Goal: Task Accomplishment & Management: Complete application form

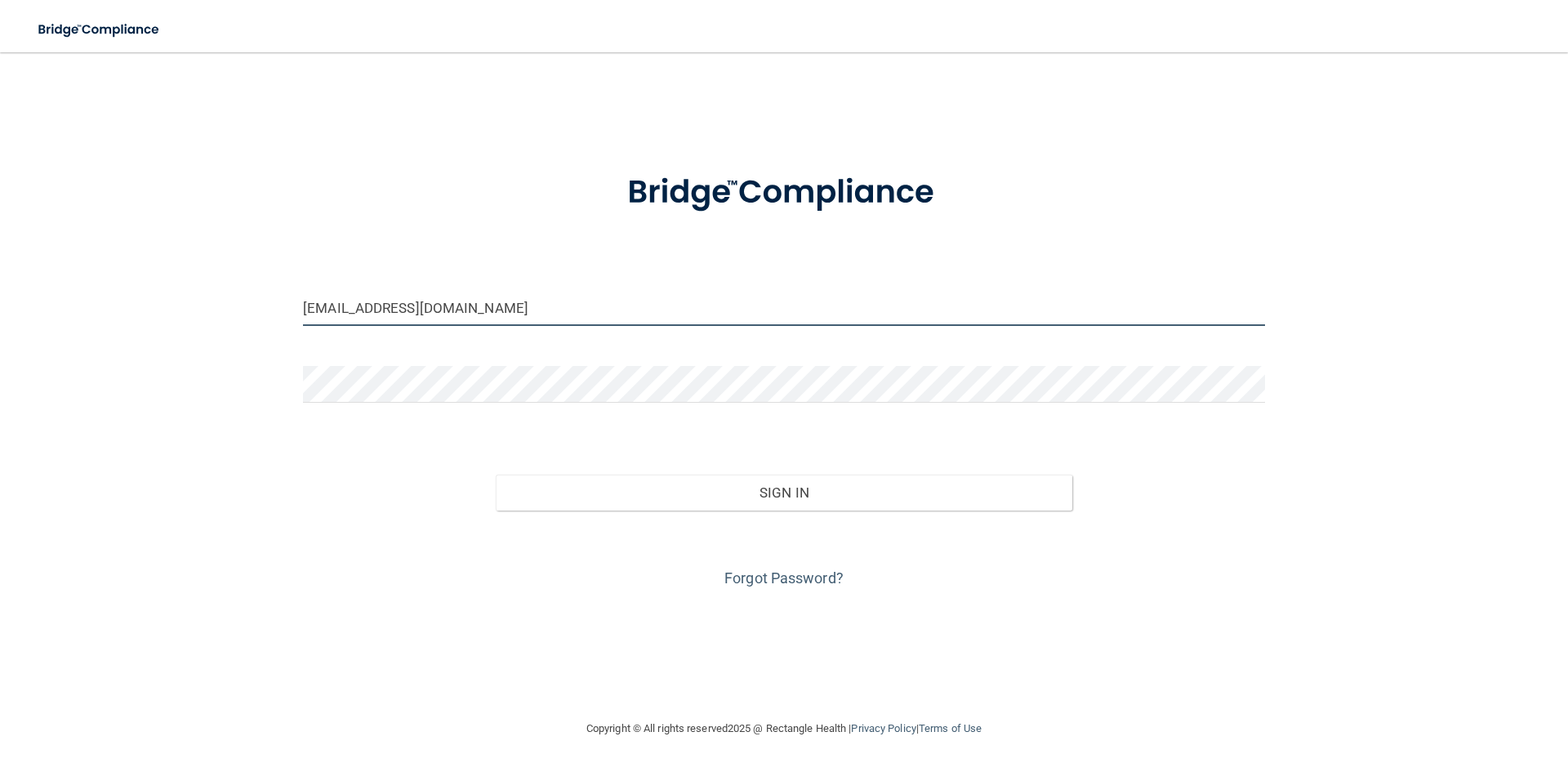
click at [439, 309] on input "galinarailean@live.com" at bounding box center [784, 307] width 962 height 37
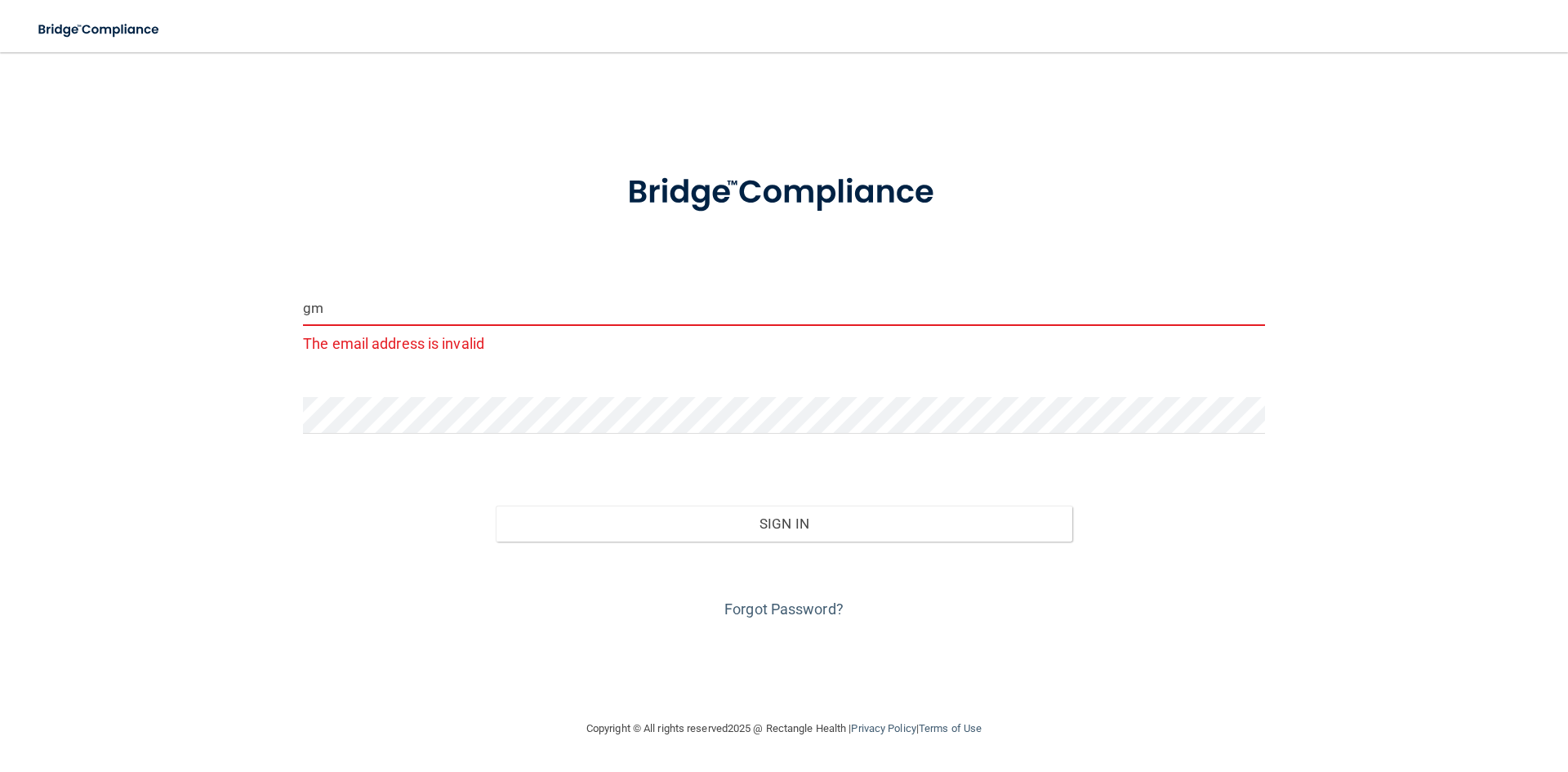
type input "m"
click at [361, 309] on input "m" at bounding box center [784, 307] width 962 height 37
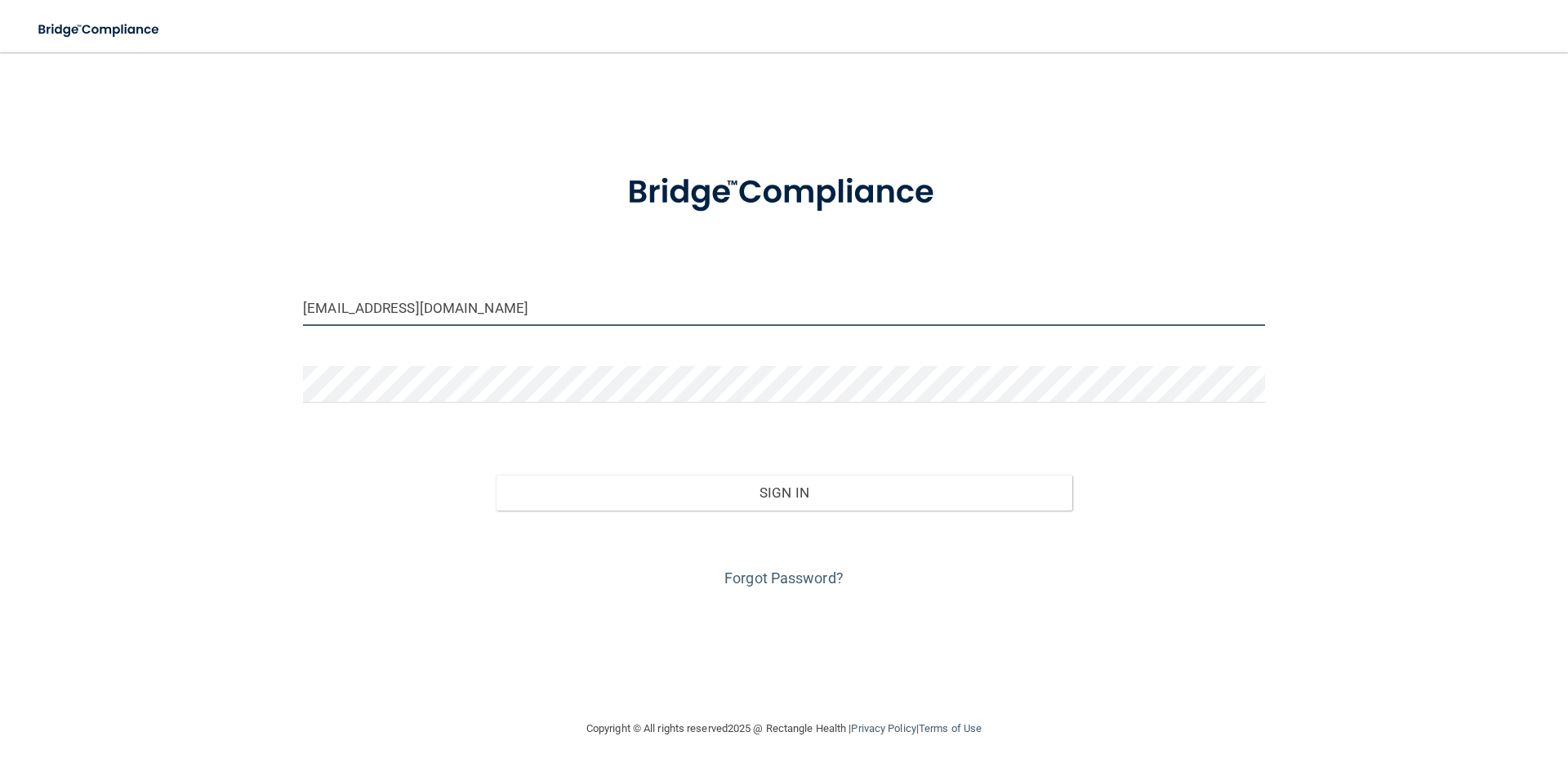
type input "[EMAIL_ADDRESS][DOMAIN_NAME]"
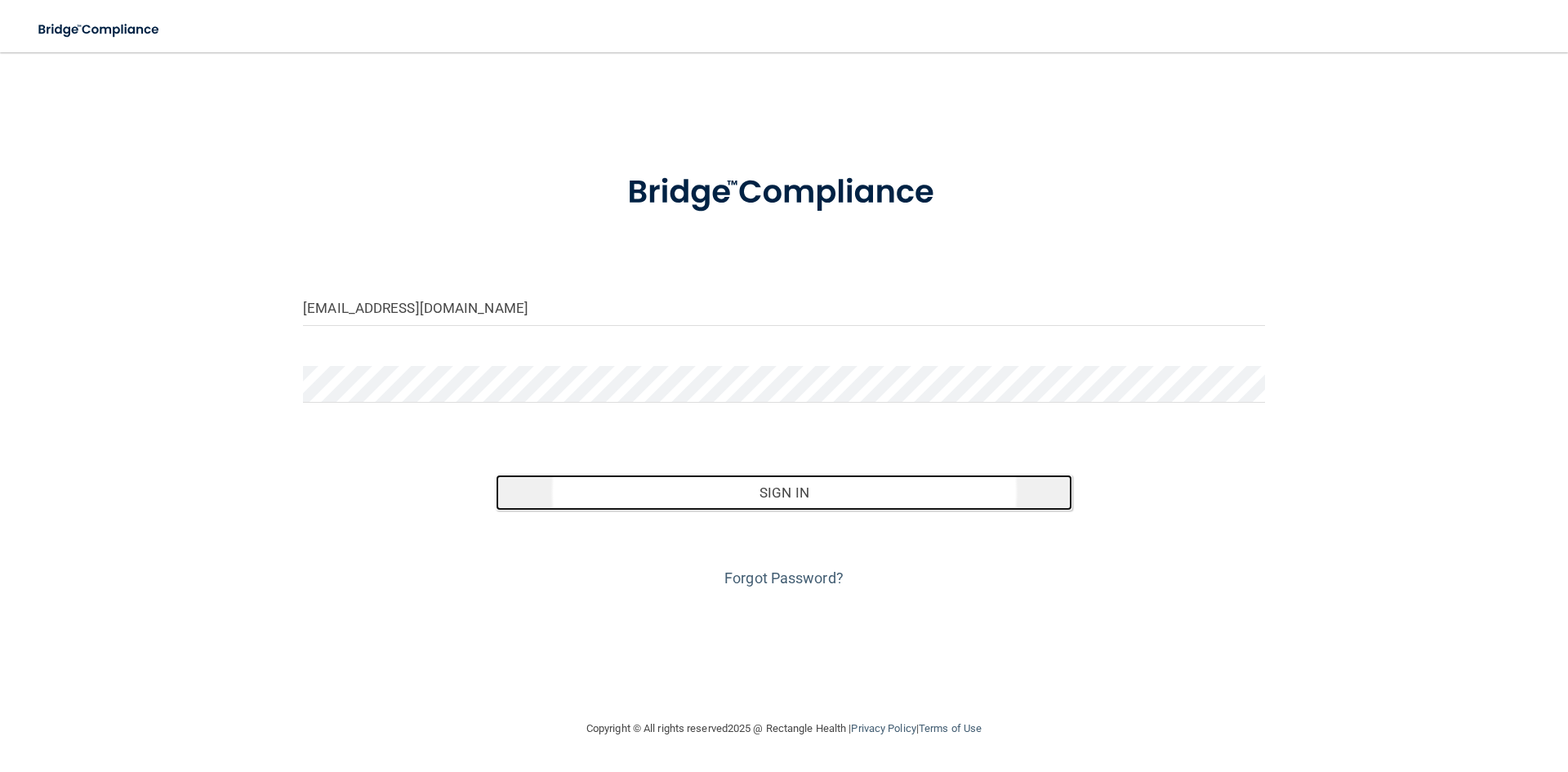
click at [765, 496] on button "Sign In" at bounding box center [784, 492] width 577 height 36
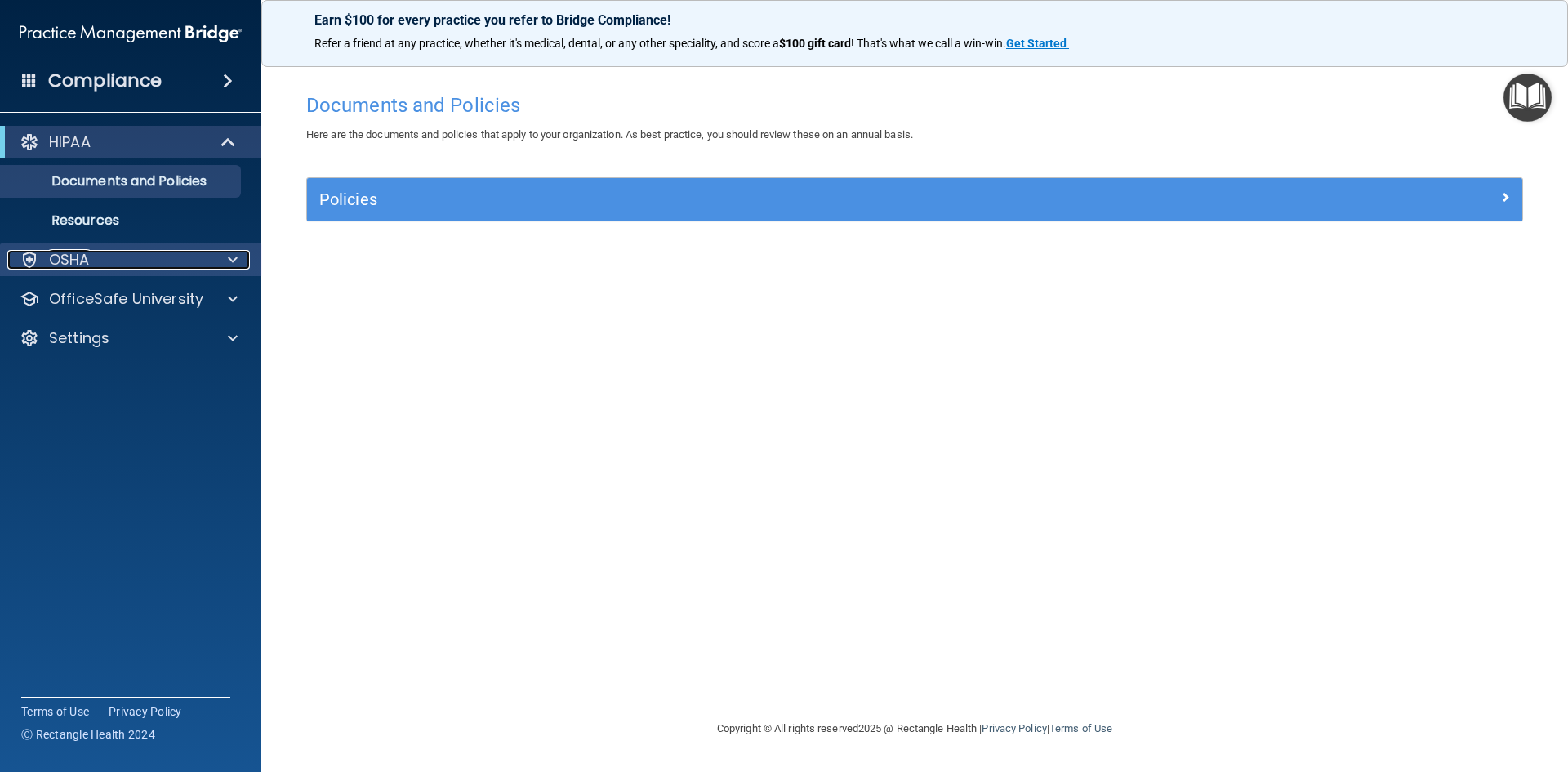
click at [93, 260] on div "OSHA" at bounding box center [109, 260] width 202 height 20
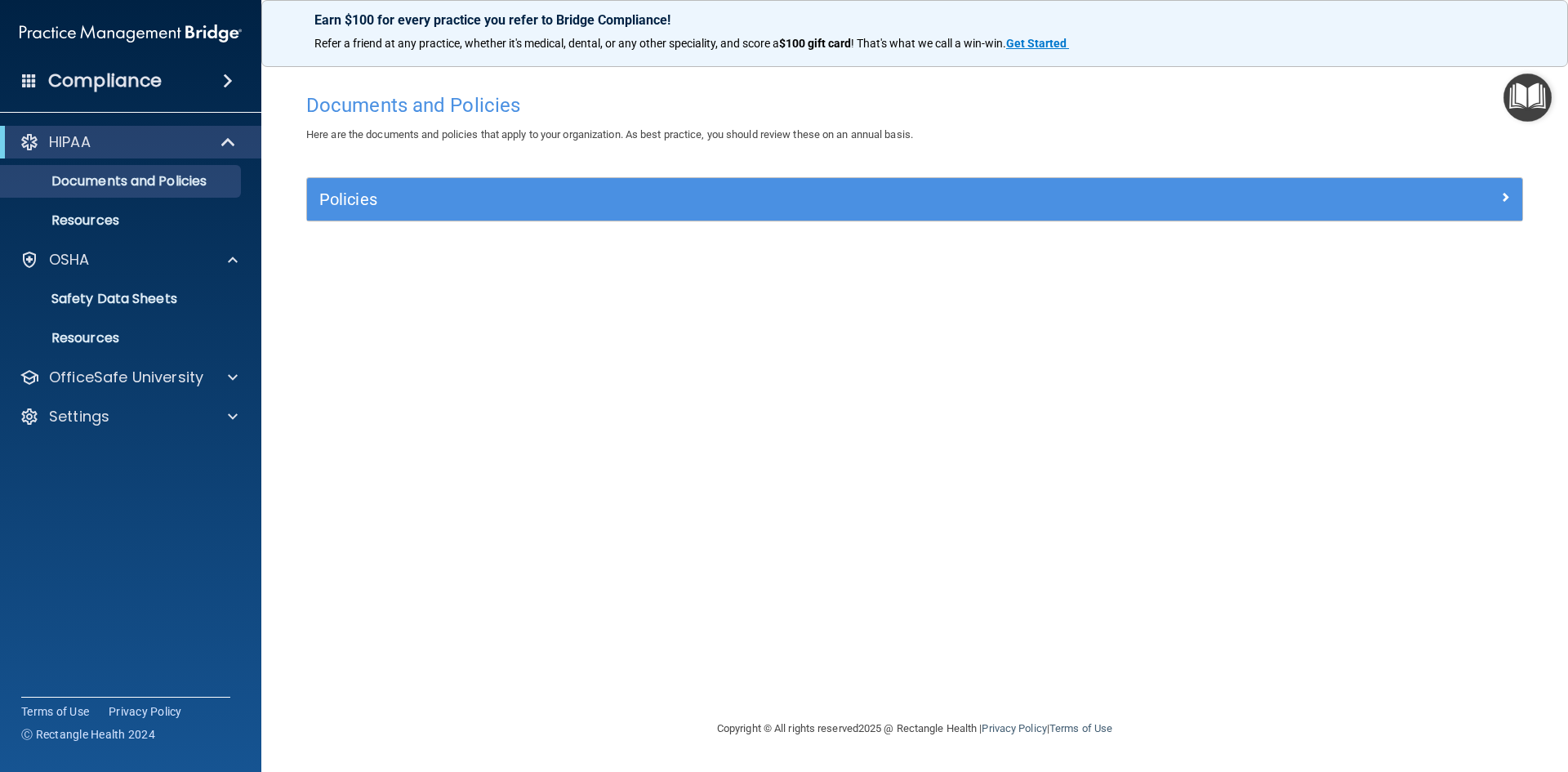
click at [228, 81] on span at bounding box center [228, 80] width 10 height 20
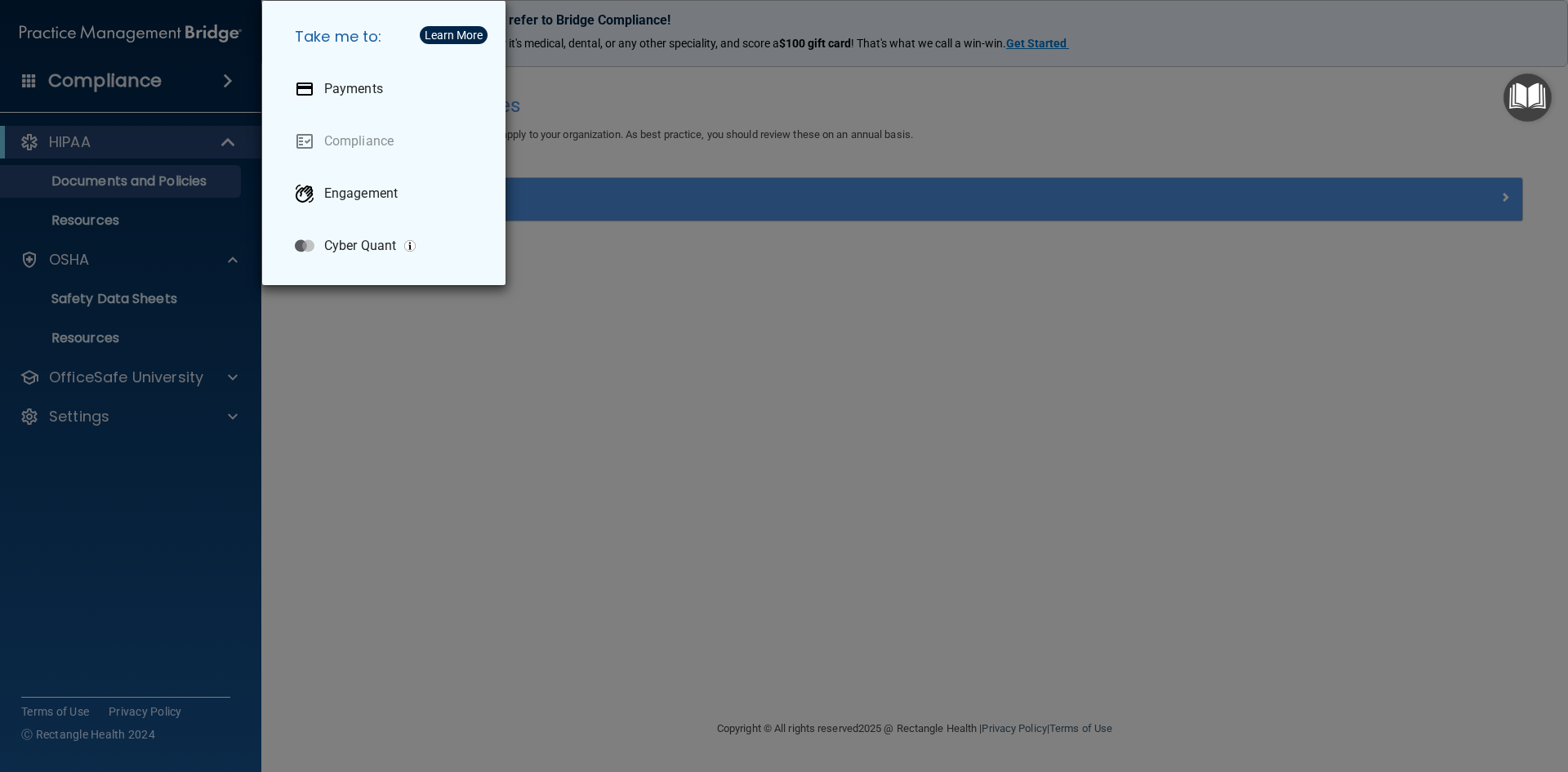
click at [589, 103] on div "Take me to: Payments Compliance Engagement Cyber Quant" at bounding box center [784, 386] width 1568 height 772
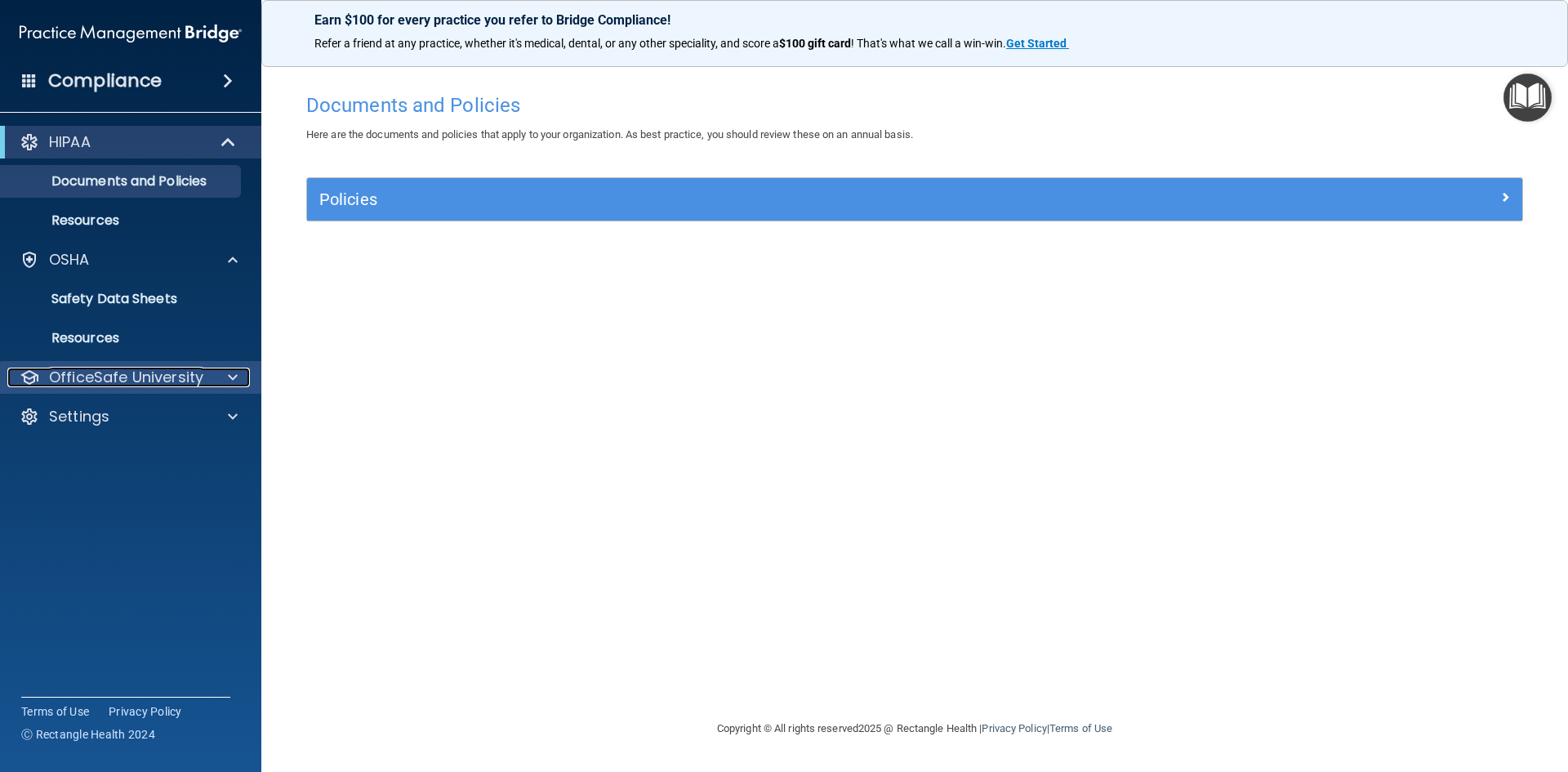
click at [232, 375] on span at bounding box center [233, 377] width 10 height 20
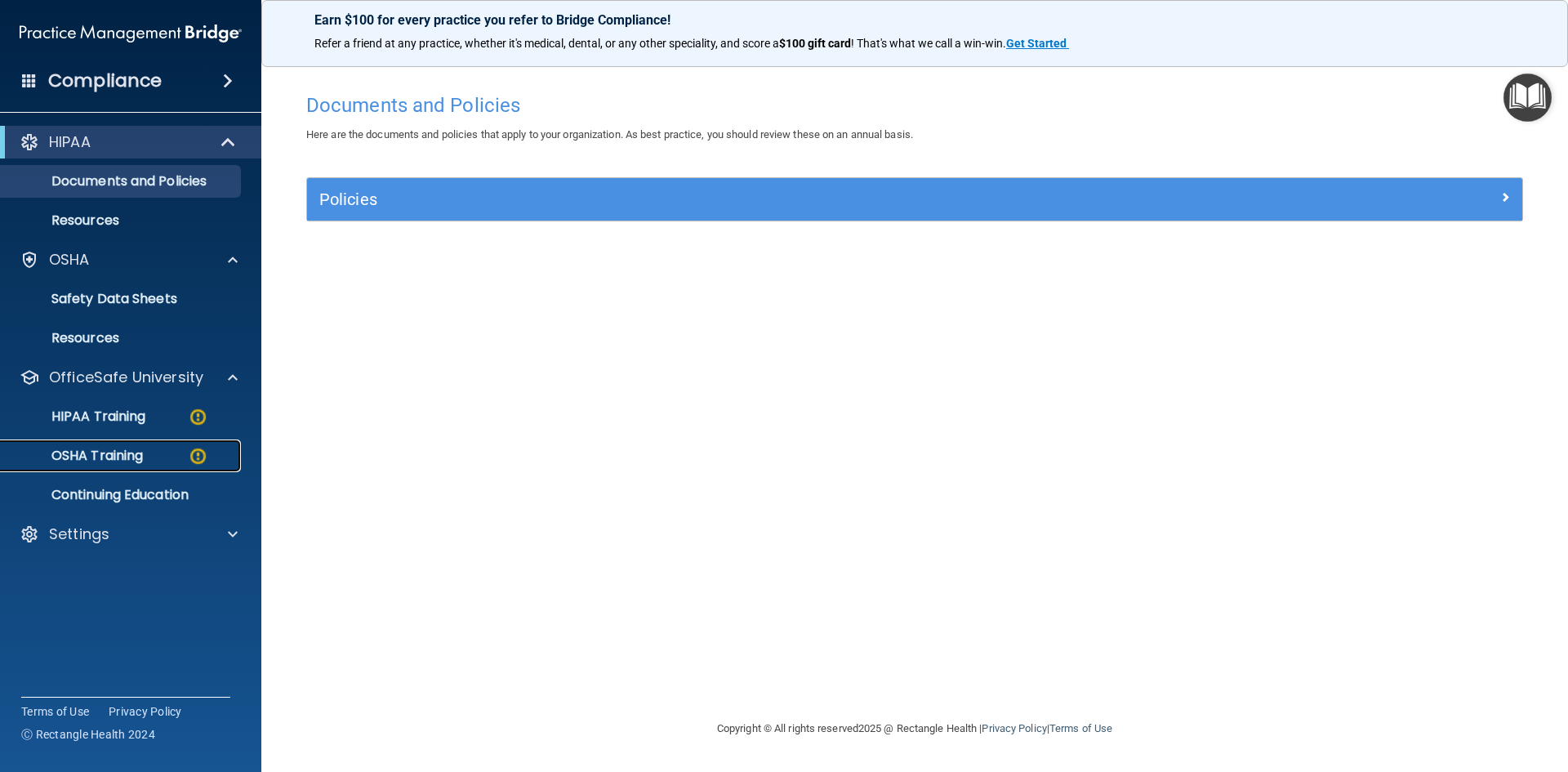
click at [115, 451] on p "OSHA Training" at bounding box center [76, 455] width 133 height 16
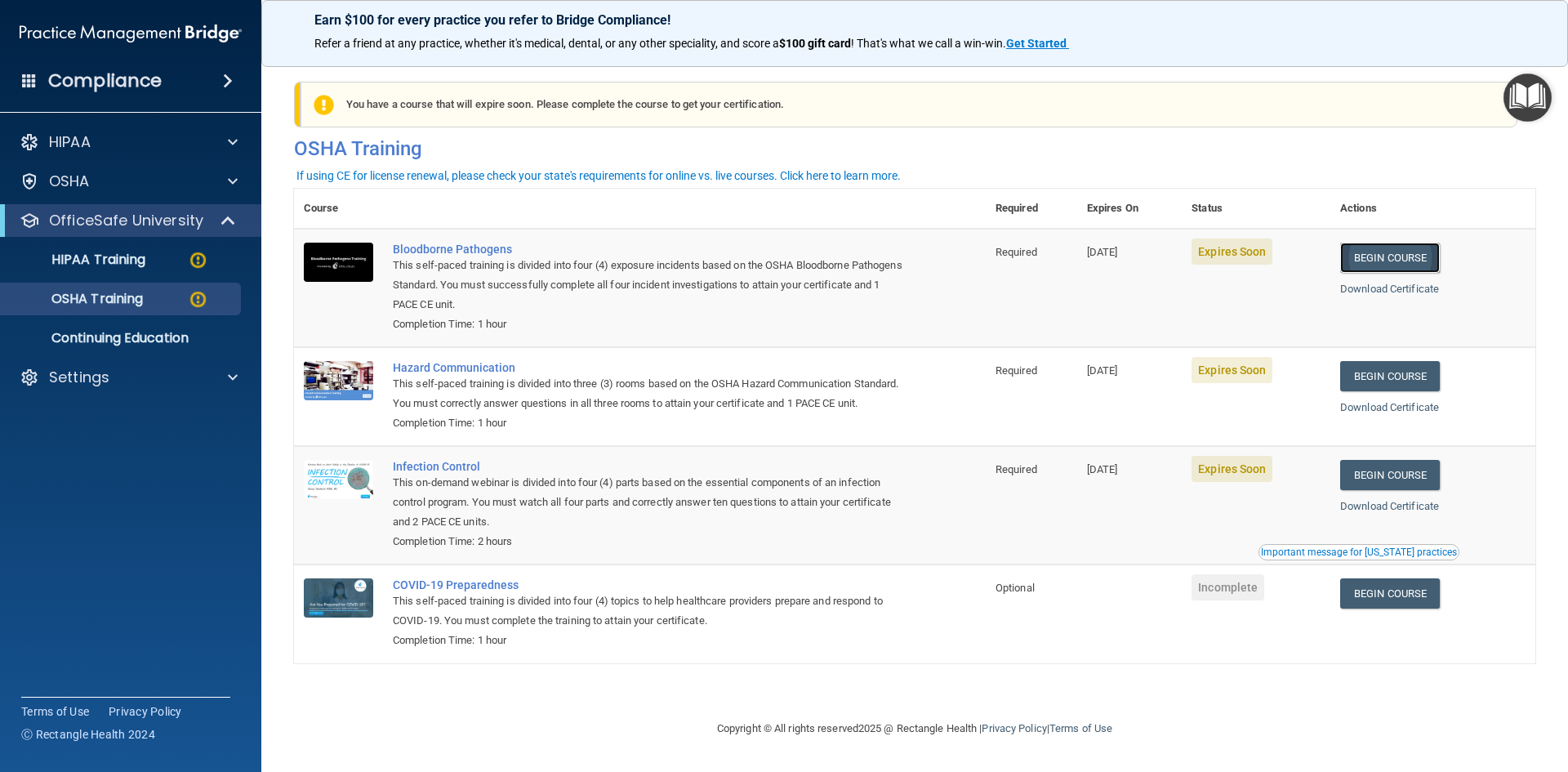
click at [1371, 269] on link "Begin Course" at bounding box center [1390, 258] width 99 height 31
click at [1382, 261] on link "Begin Course" at bounding box center [1390, 258] width 99 height 31
click at [1397, 374] on link "Begin Course" at bounding box center [1390, 376] width 99 height 31
click at [1366, 490] on link "Begin Course" at bounding box center [1390, 475] width 99 height 31
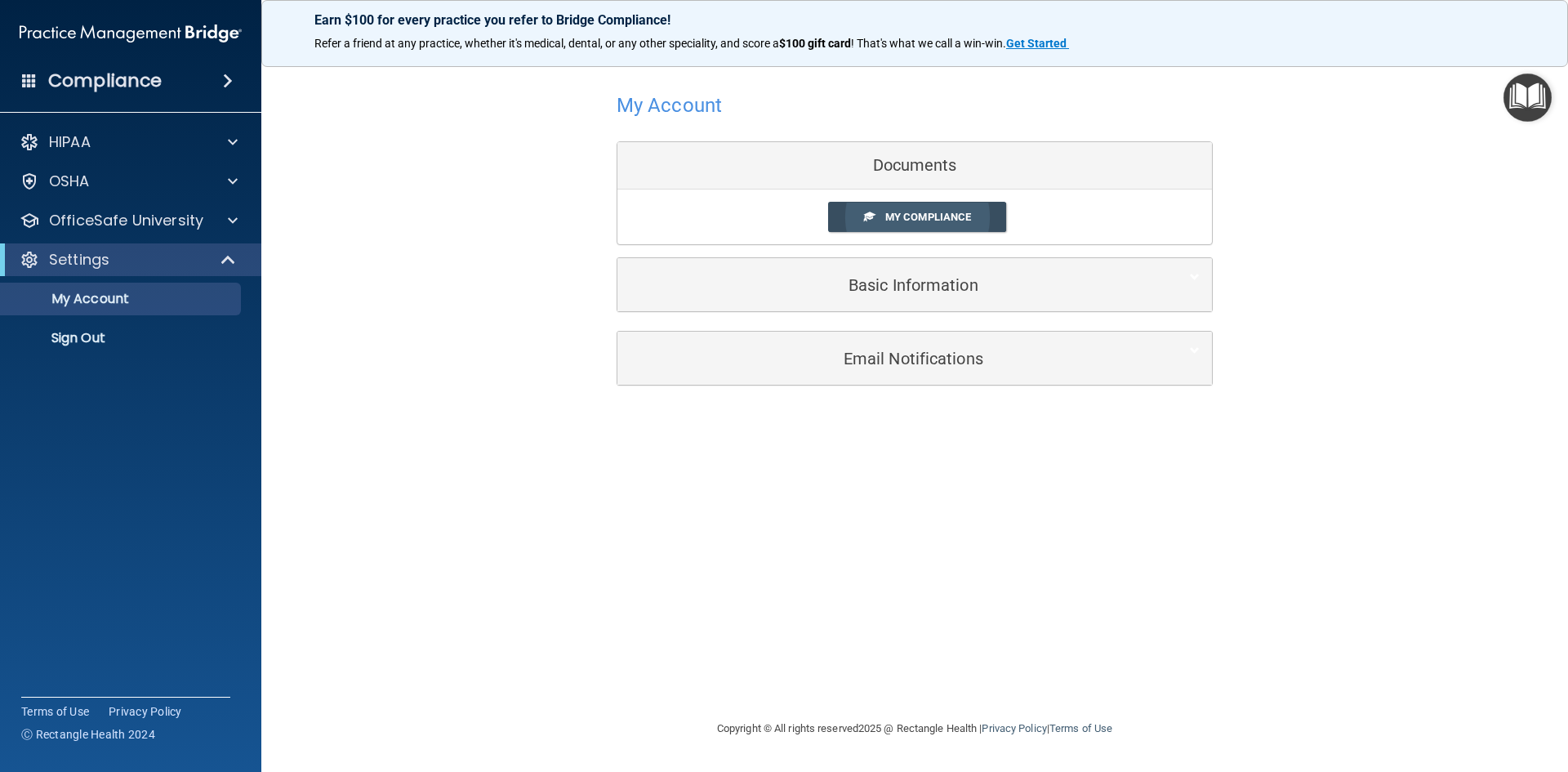
click at [880, 217] on link "My Compliance" at bounding box center [917, 217] width 178 height 31
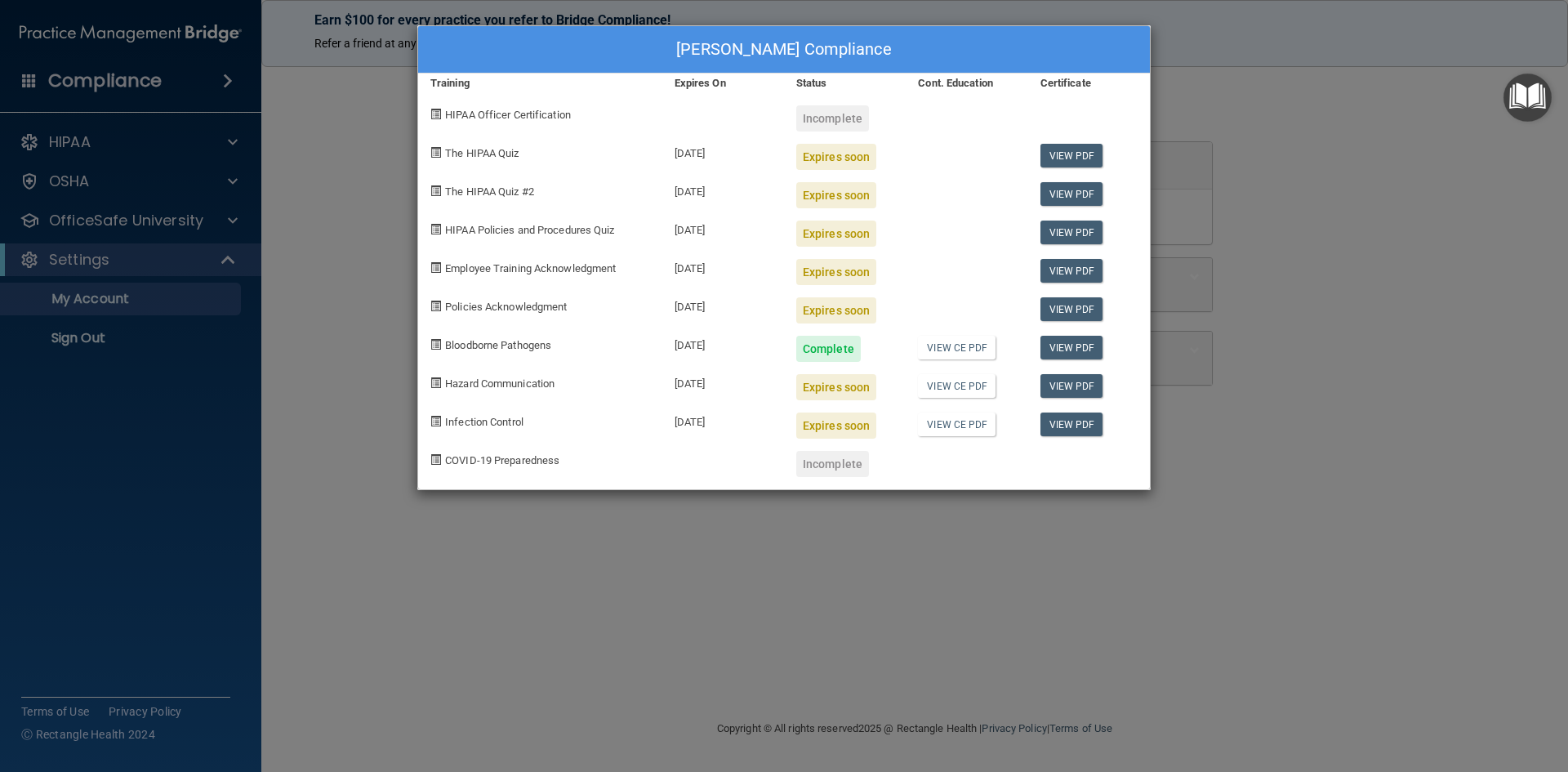
click at [836, 390] on div "Expires soon" at bounding box center [836, 386] width 80 height 26
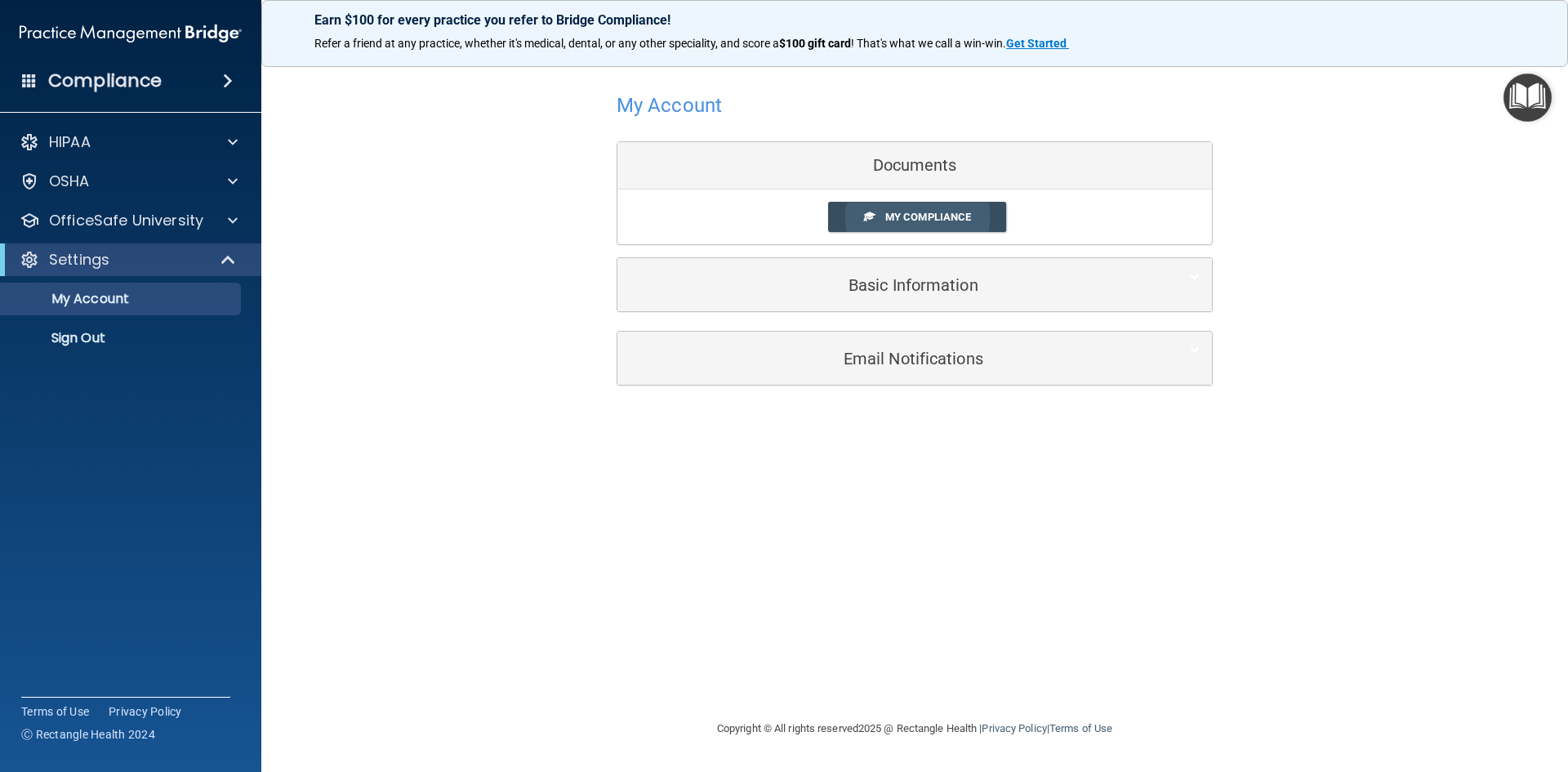
click at [881, 213] on link "My Compliance" at bounding box center [917, 217] width 178 height 31
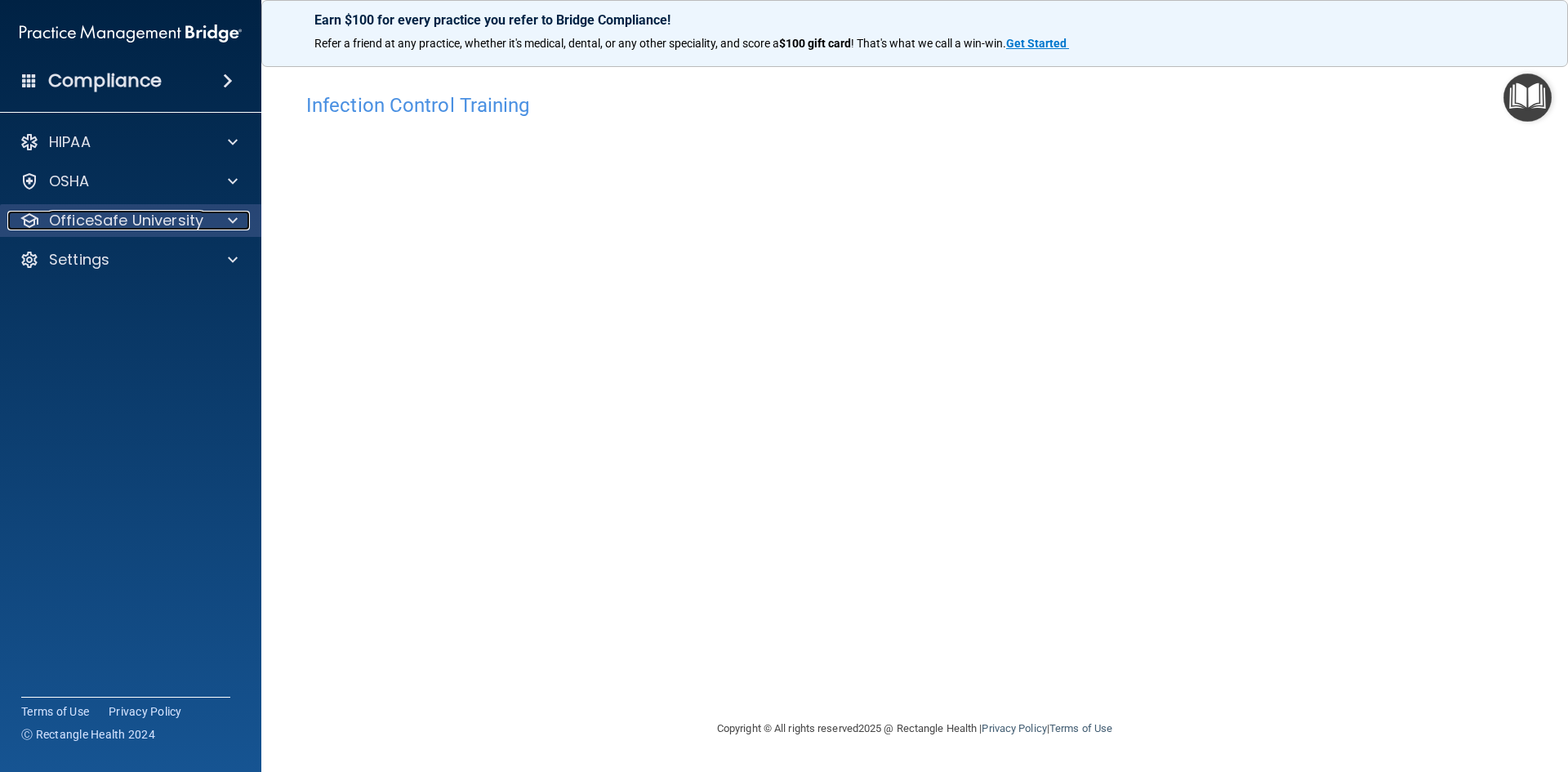
click at [224, 220] on div at bounding box center [230, 220] width 41 height 20
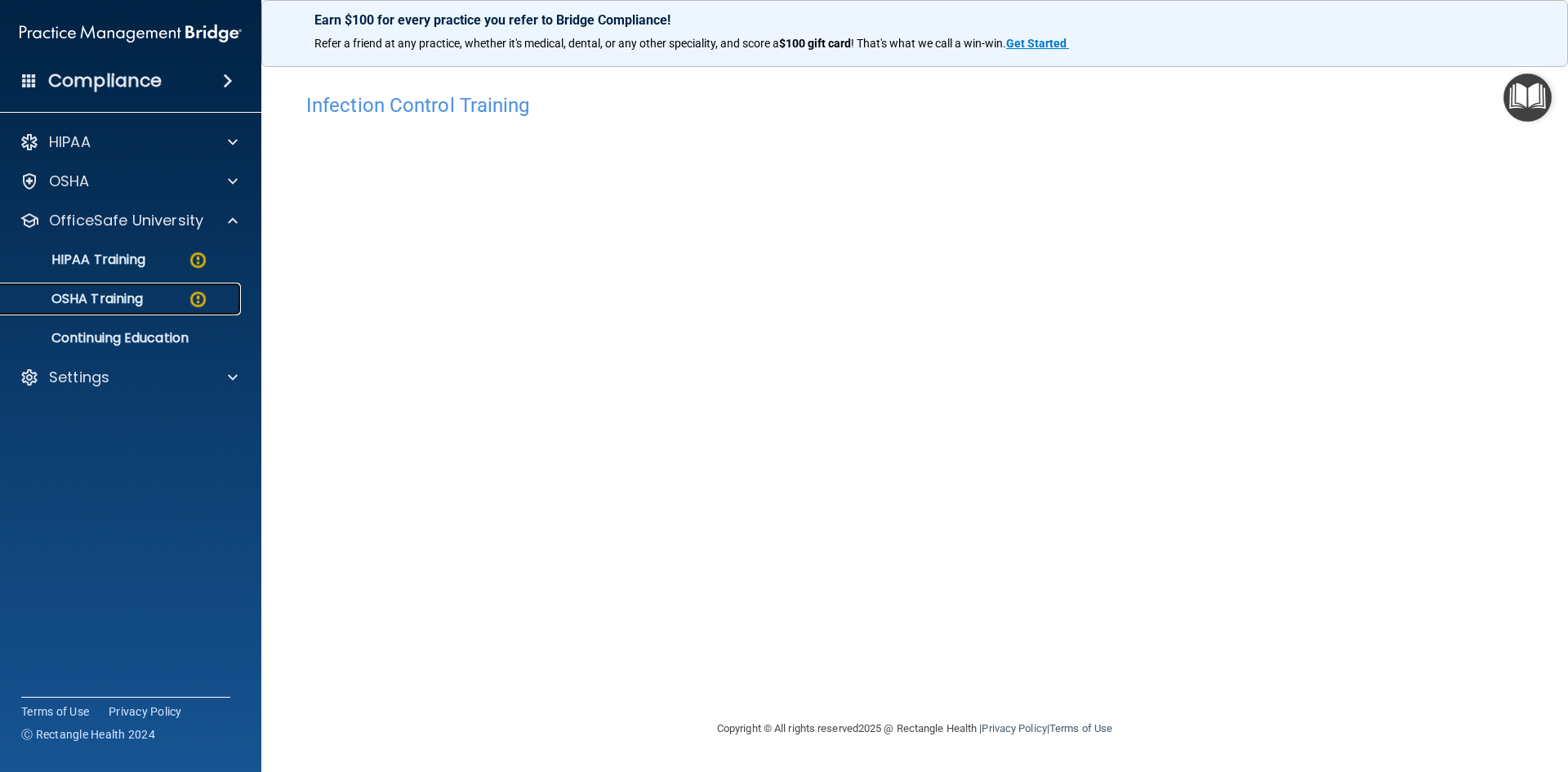
click at [196, 298] on img at bounding box center [197, 299] width 20 height 20
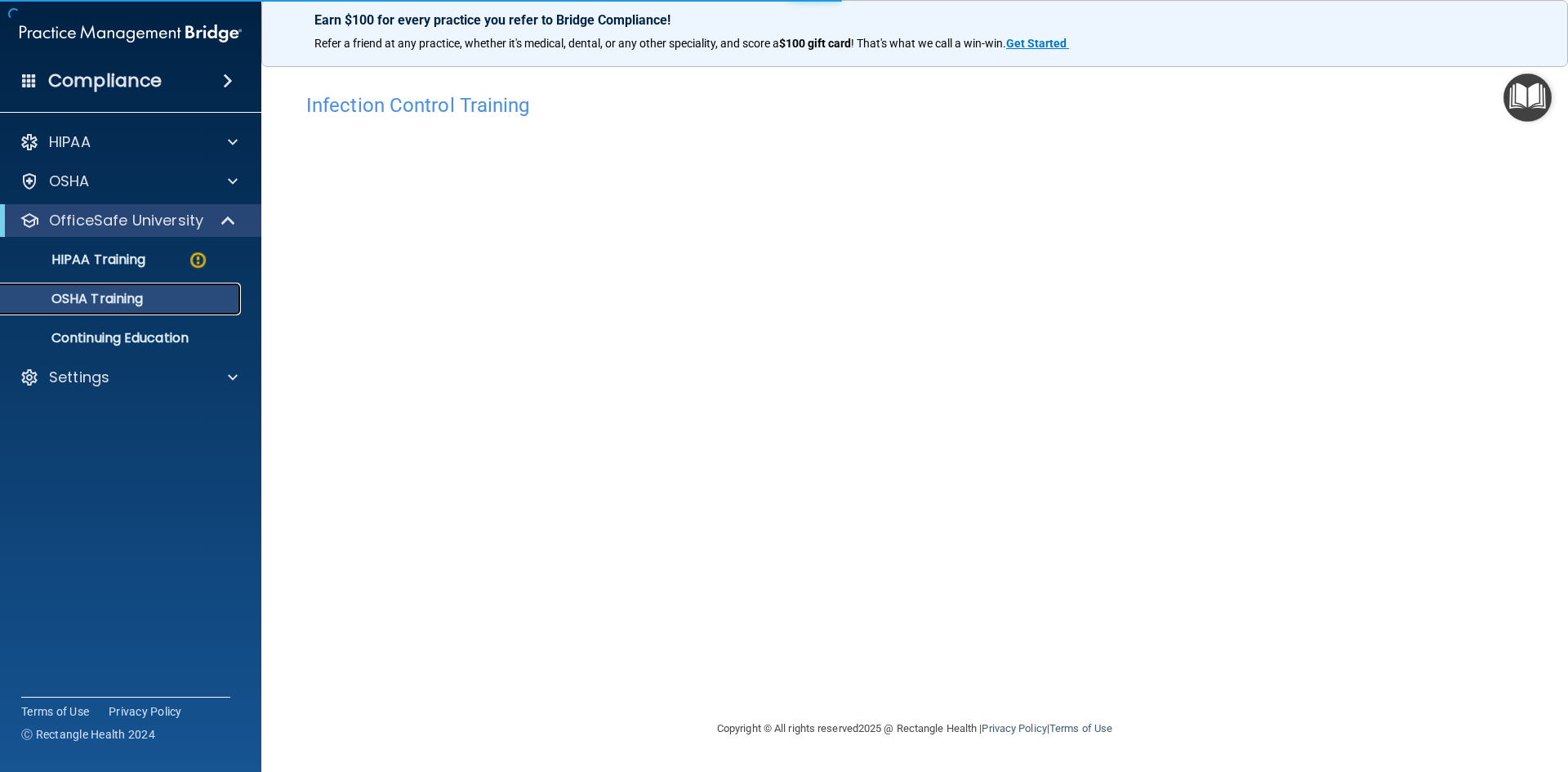
click at [140, 303] on p "OSHA Training" at bounding box center [76, 299] width 133 height 16
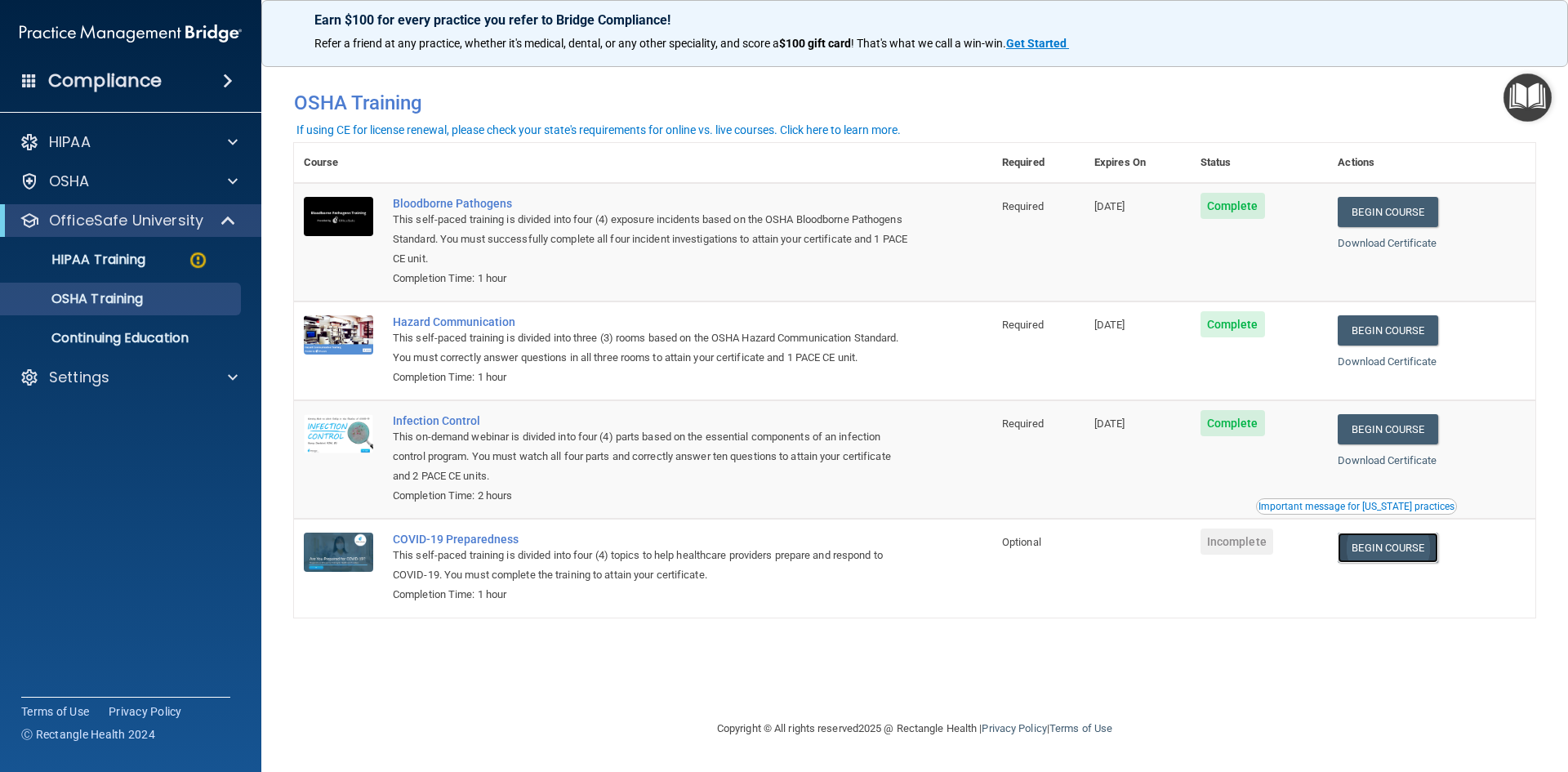
click at [1393, 554] on link "Begin Course" at bounding box center [1387, 548] width 99 height 31
click at [145, 264] on p "HIPAA Training" at bounding box center [77, 260] width 134 height 16
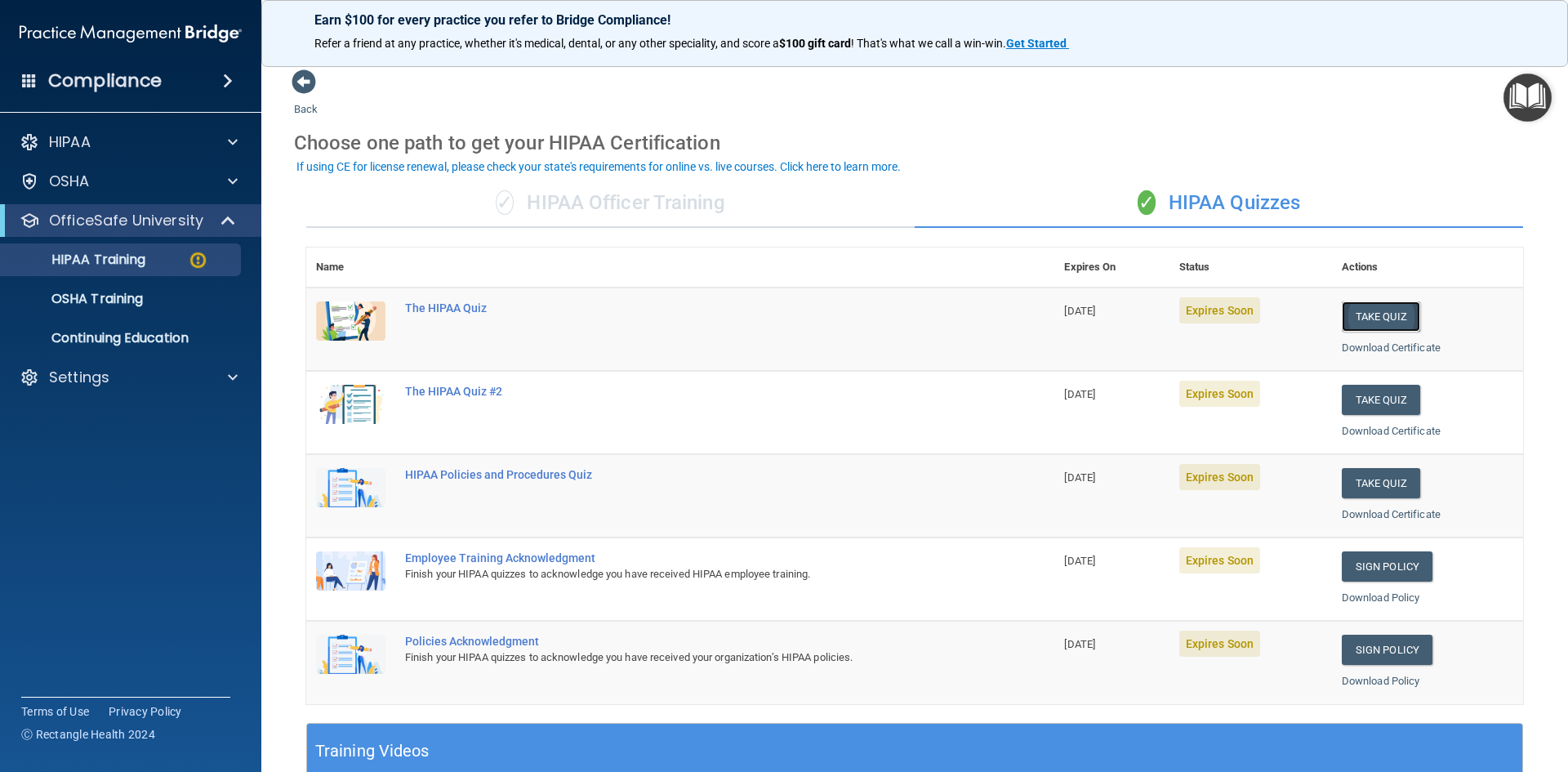
click at [1370, 318] on button "Take Quiz" at bounding box center [1381, 317] width 78 height 31
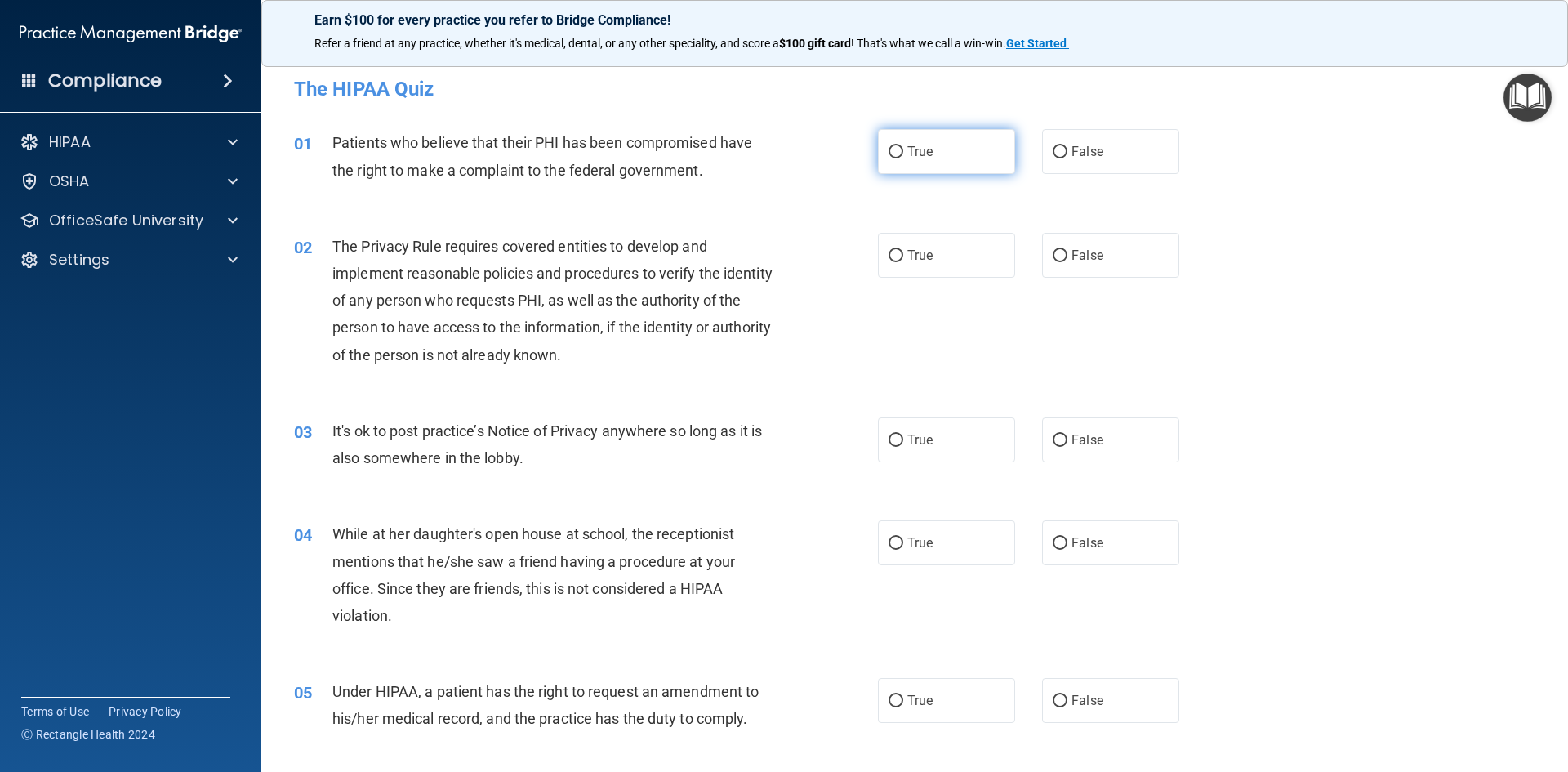
click at [892, 146] on input "True" at bounding box center [895, 152] width 14 height 12
radio input "true"
click at [891, 253] on input "True" at bounding box center [895, 256] width 14 height 12
radio input "true"
drag, startPoint x: 894, startPoint y: 435, endPoint x: 935, endPoint y: 509, distance: 84.6
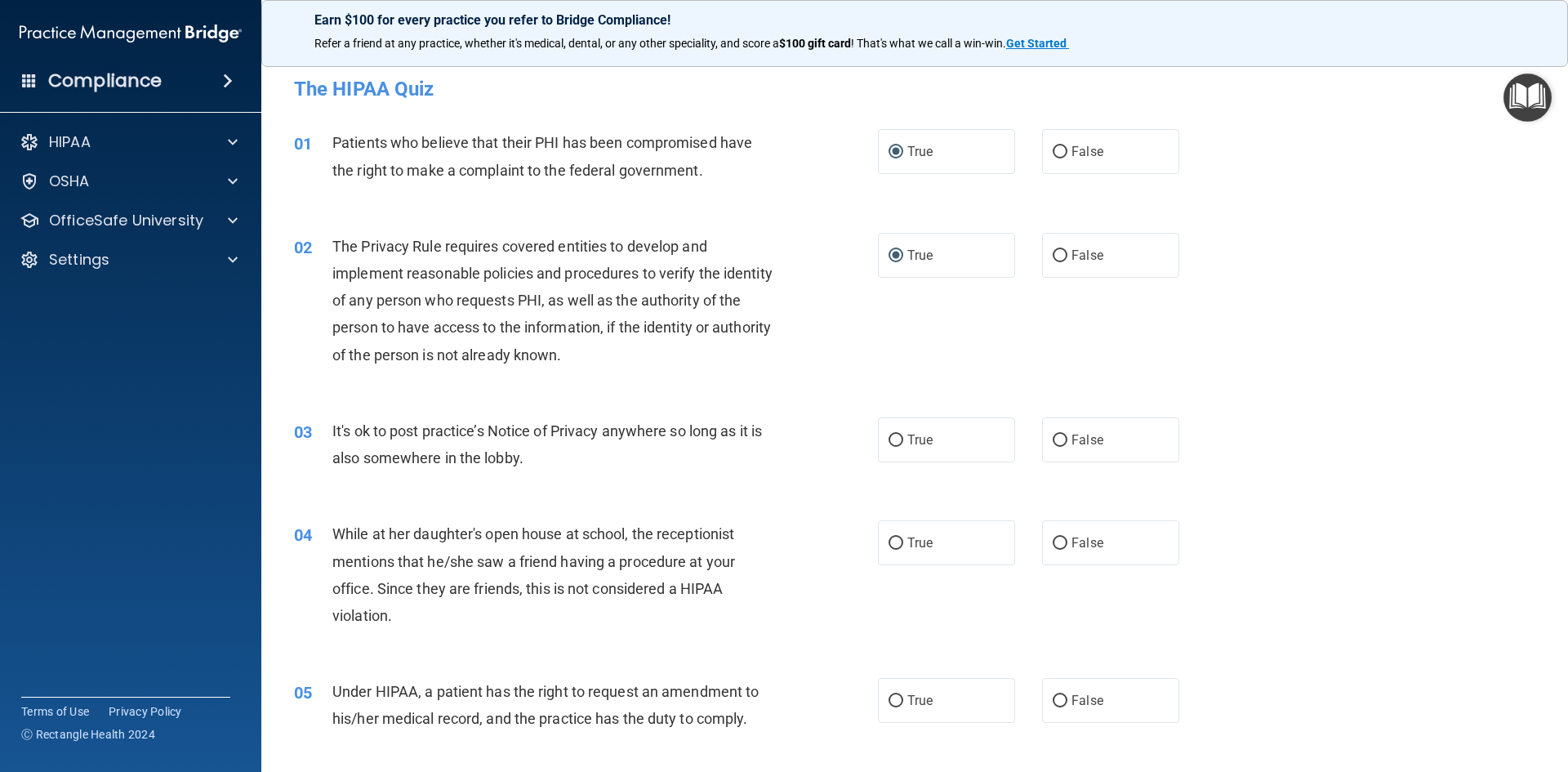
click at [894, 437] on input "True" at bounding box center [895, 440] width 14 height 12
radio input "true"
click at [1053, 542] on input "False" at bounding box center [1060, 543] width 14 height 12
radio input "true"
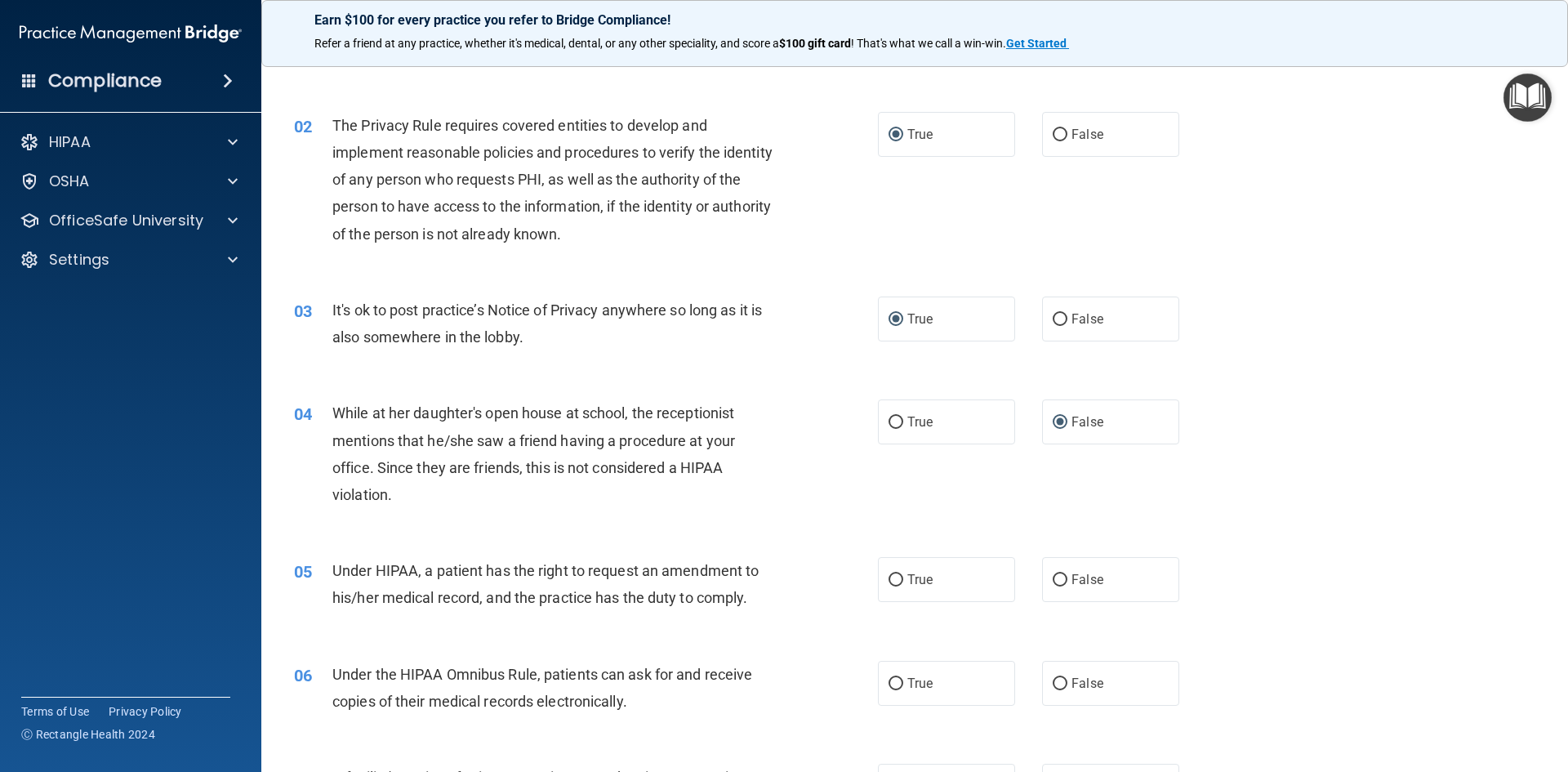
scroll to position [245, 0]
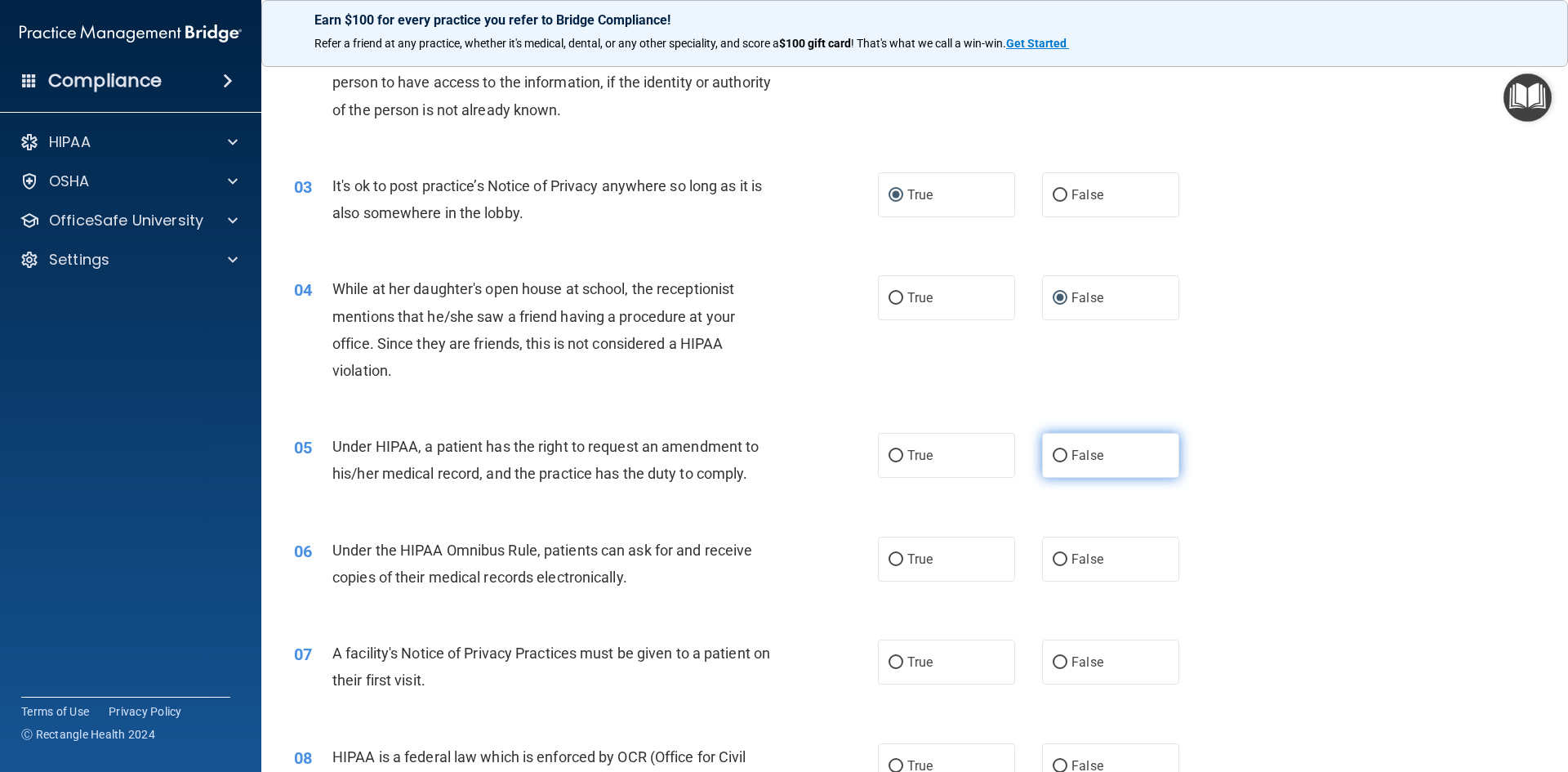
click at [1053, 458] on input "False" at bounding box center [1060, 456] width 14 height 12
radio input "true"
click at [907, 559] on span "True" at bounding box center [919, 559] width 26 height 15
click at [903, 559] on input "True" at bounding box center [895, 559] width 14 height 12
radio input "true"
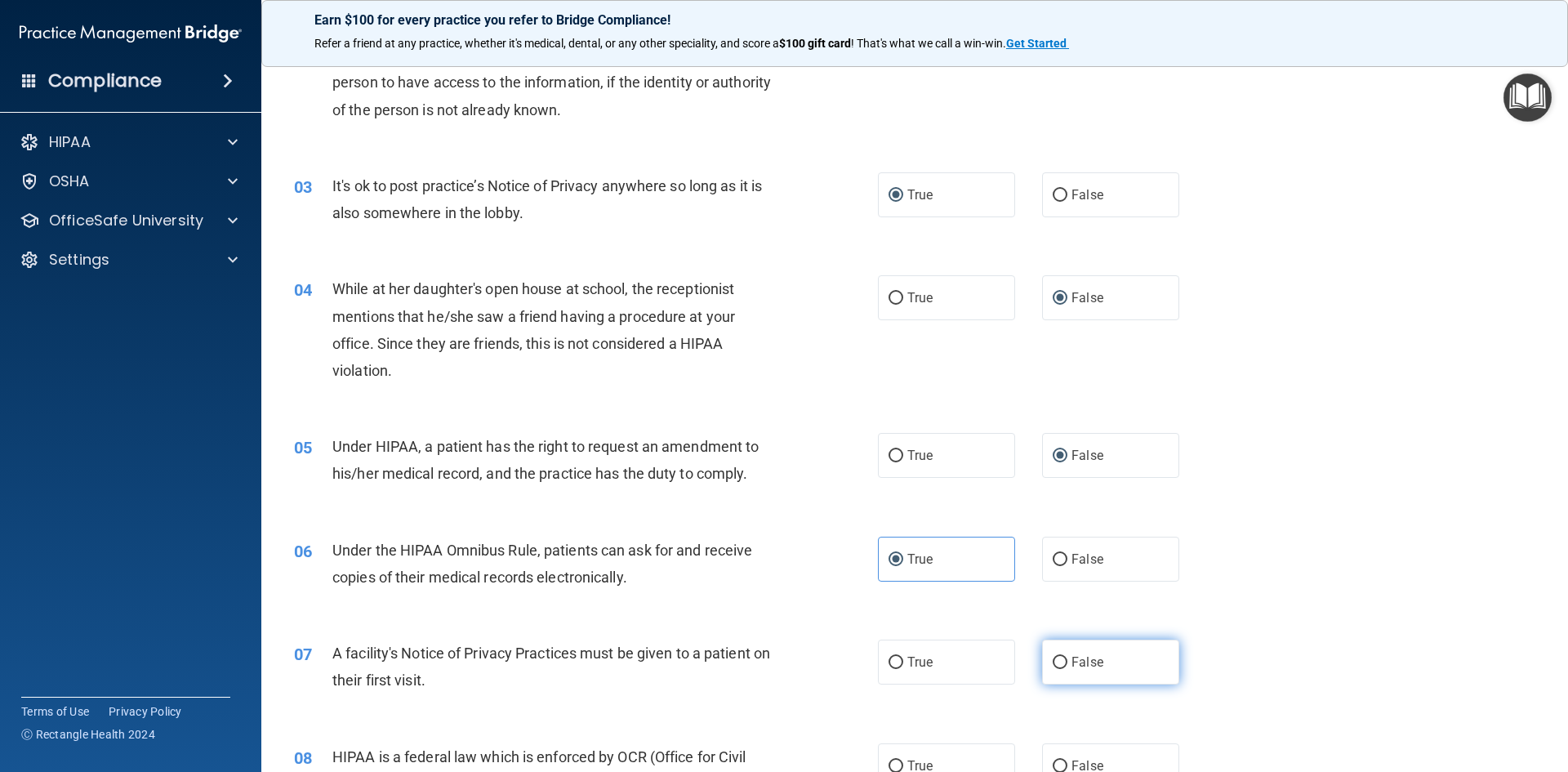
click at [1054, 658] on input "False" at bounding box center [1060, 662] width 14 height 12
radio input "true"
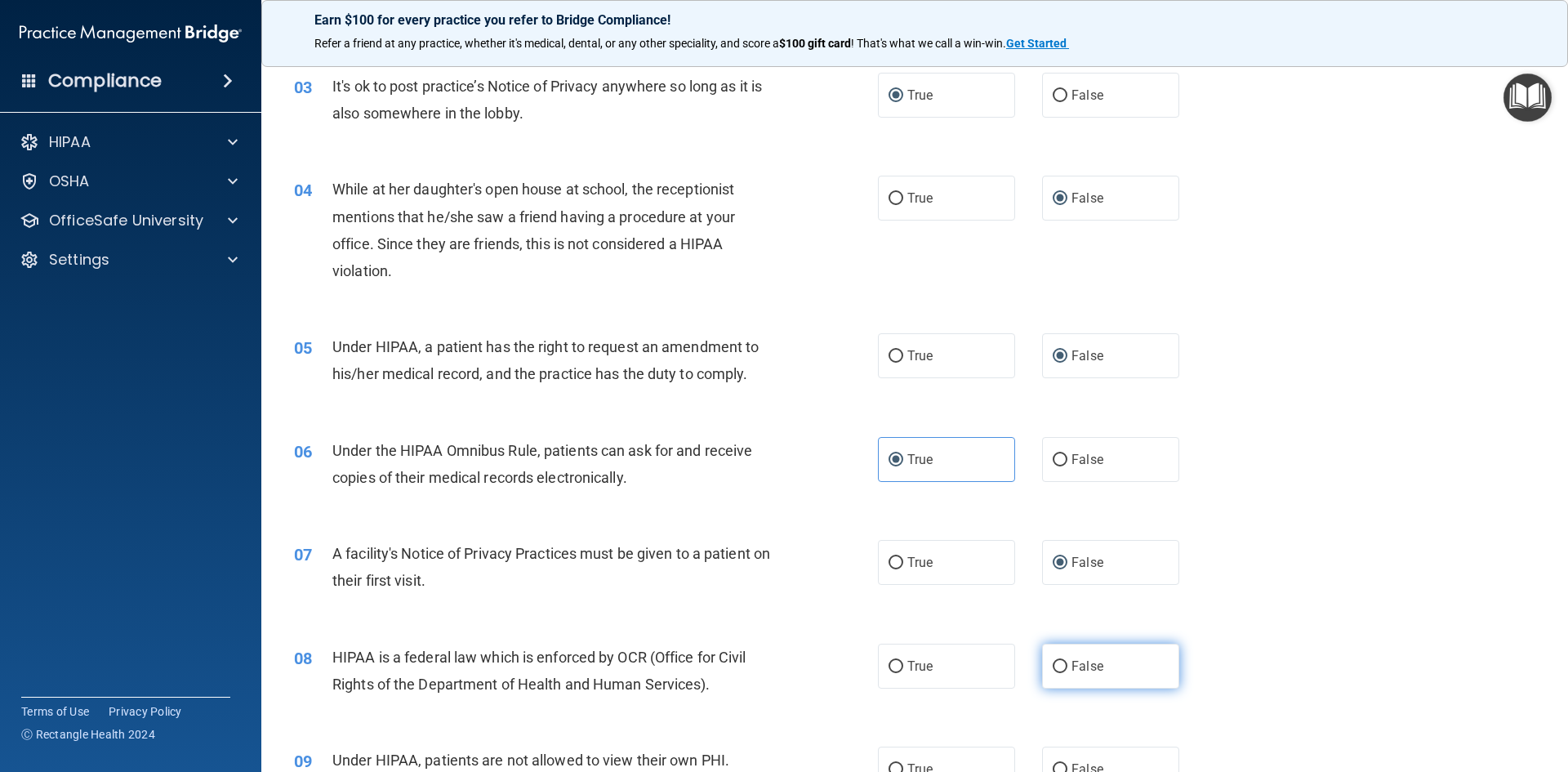
scroll to position [490, 0]
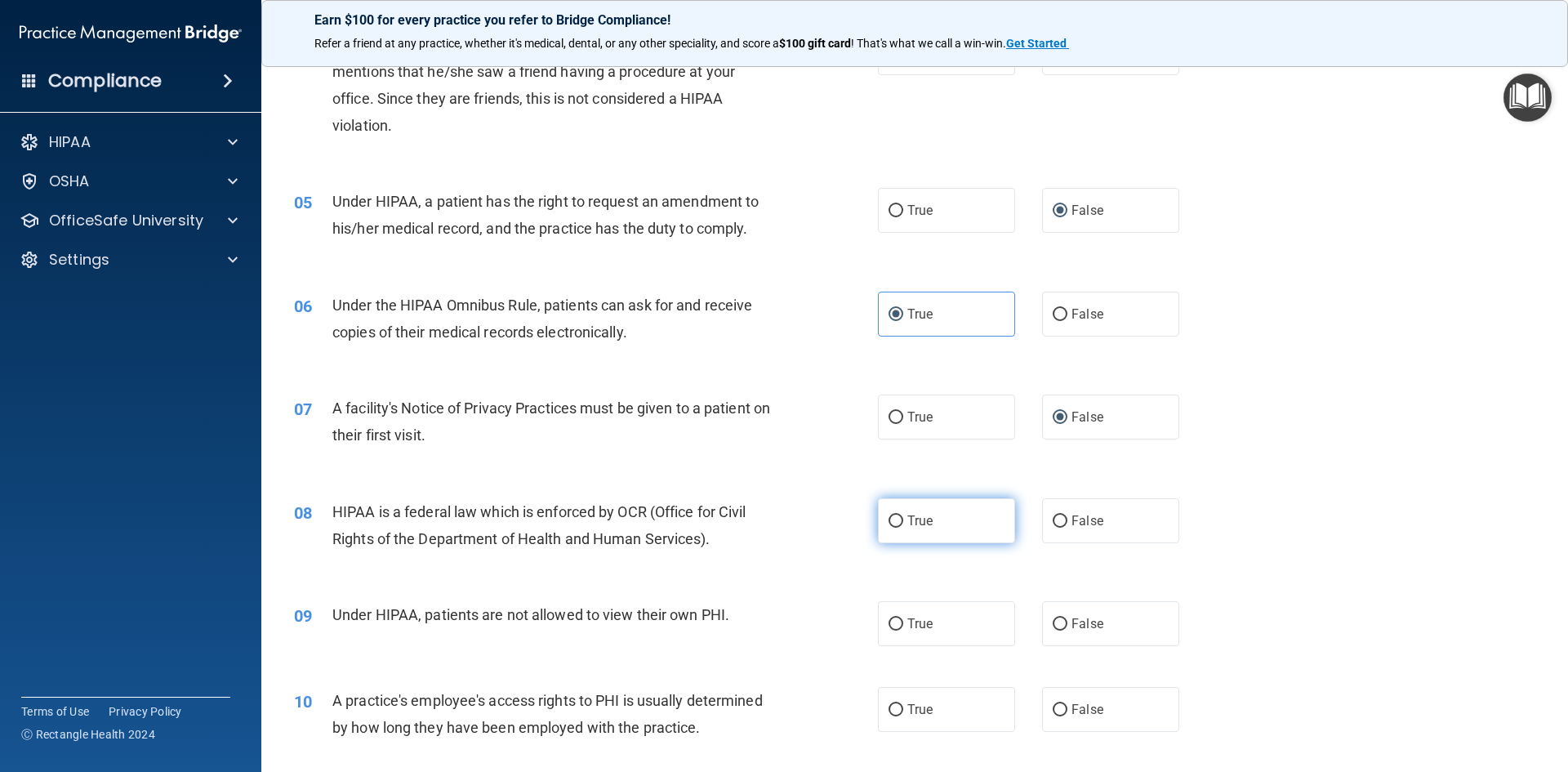
click at [899, 520] on label "True" at bounding box center [946, 520] width 137 height 45
click at [899, 520] on input "True" at bounding box center [895, 521] width 14 height 12
radio input "true"
click at [895, 621] on input "True" at bounding box center [895, 624] width 14 height 12
radio input "true"
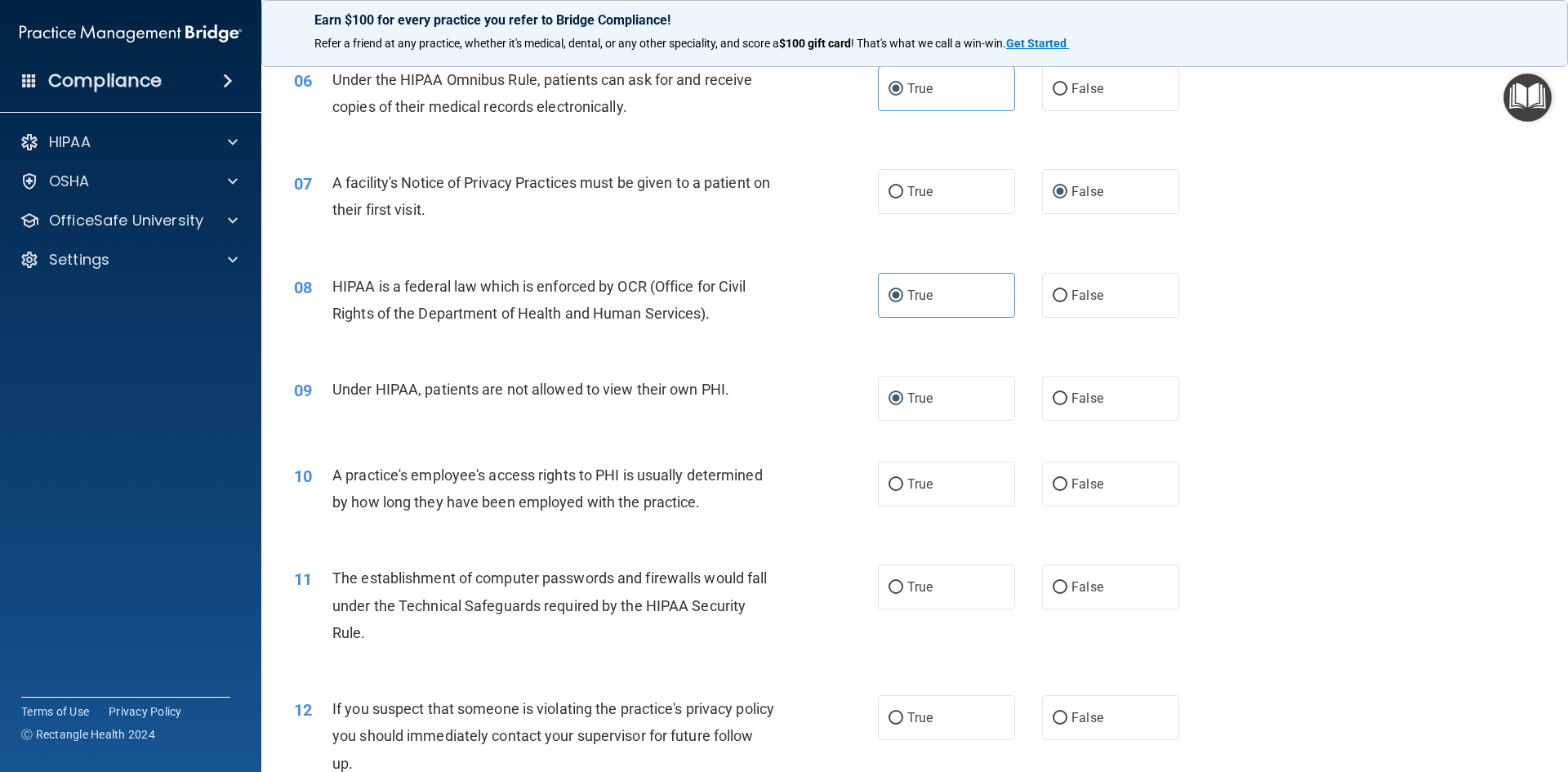
scroll to position [736, 0]
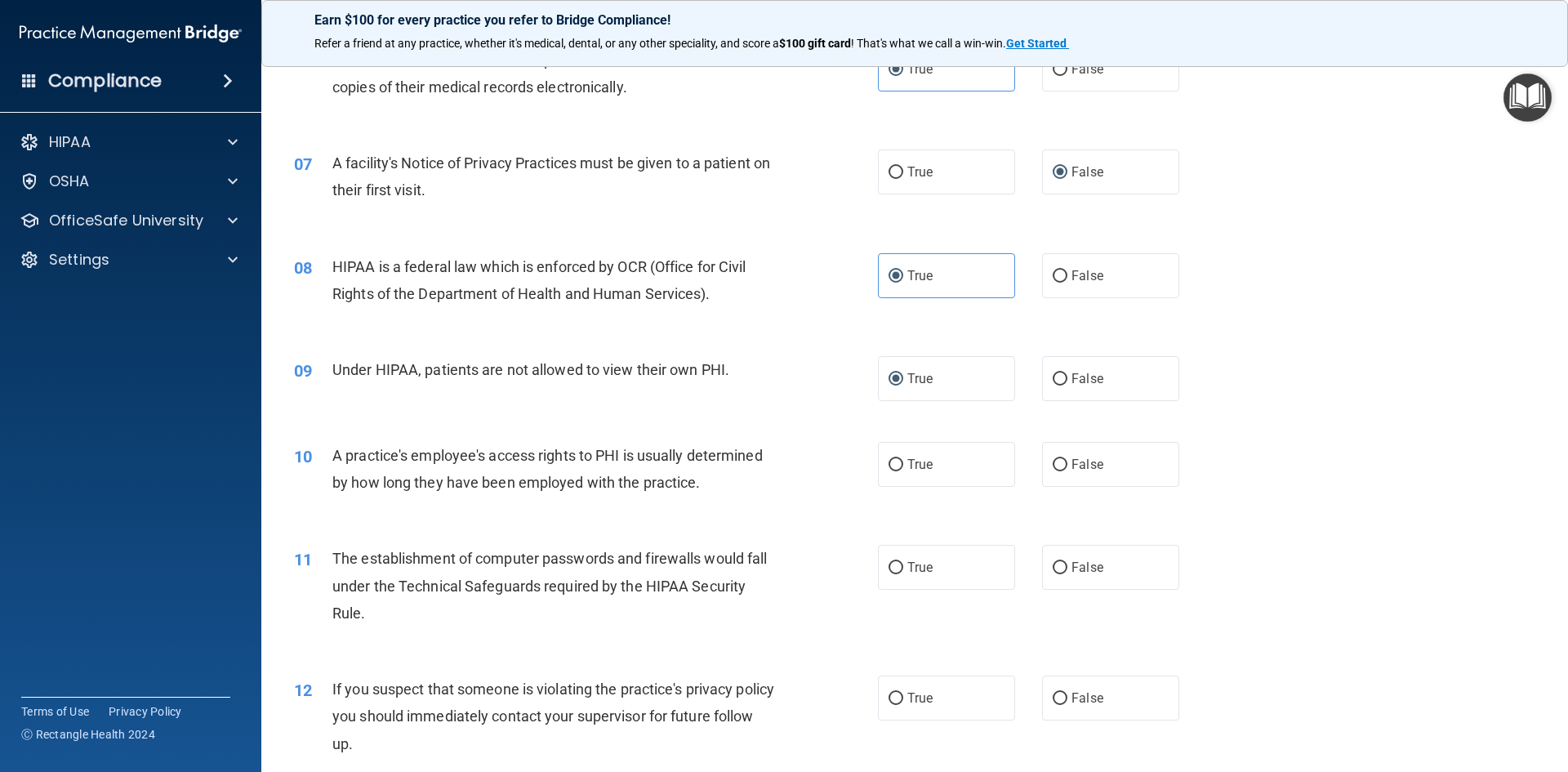
drag, startPoint x: 894, startPoint y: 460, endPoint x: 891, endPoint y: 536, distance: 76.1
click at [894, 462] on input "True" at bounding box center [895, 465] width 14 height 12
radio input "true"
click at [892, 565] on input "True" at bounding box center [895, 568] width 14 height 12
radio input "true"
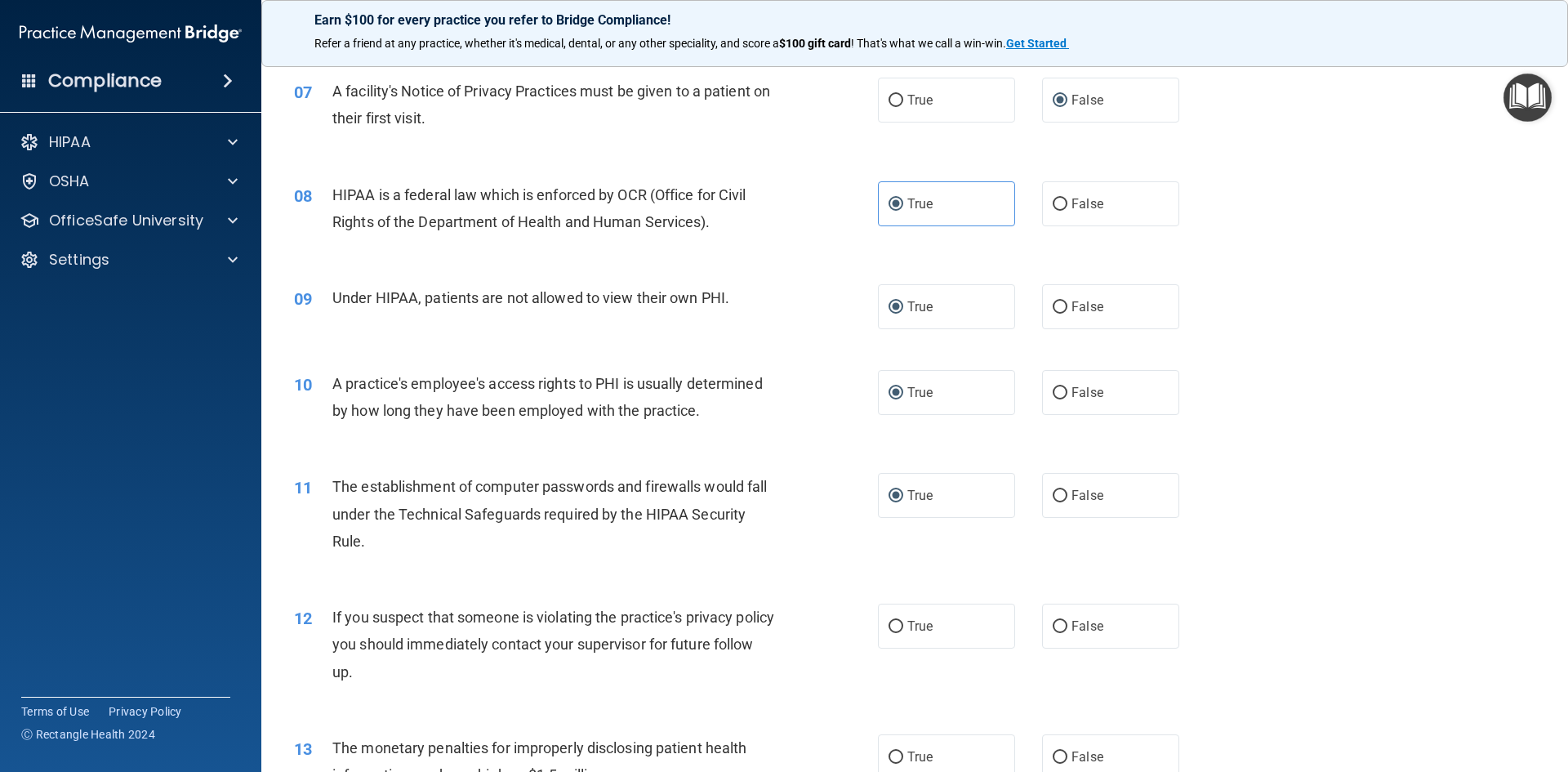
scroll to position [899, 0]
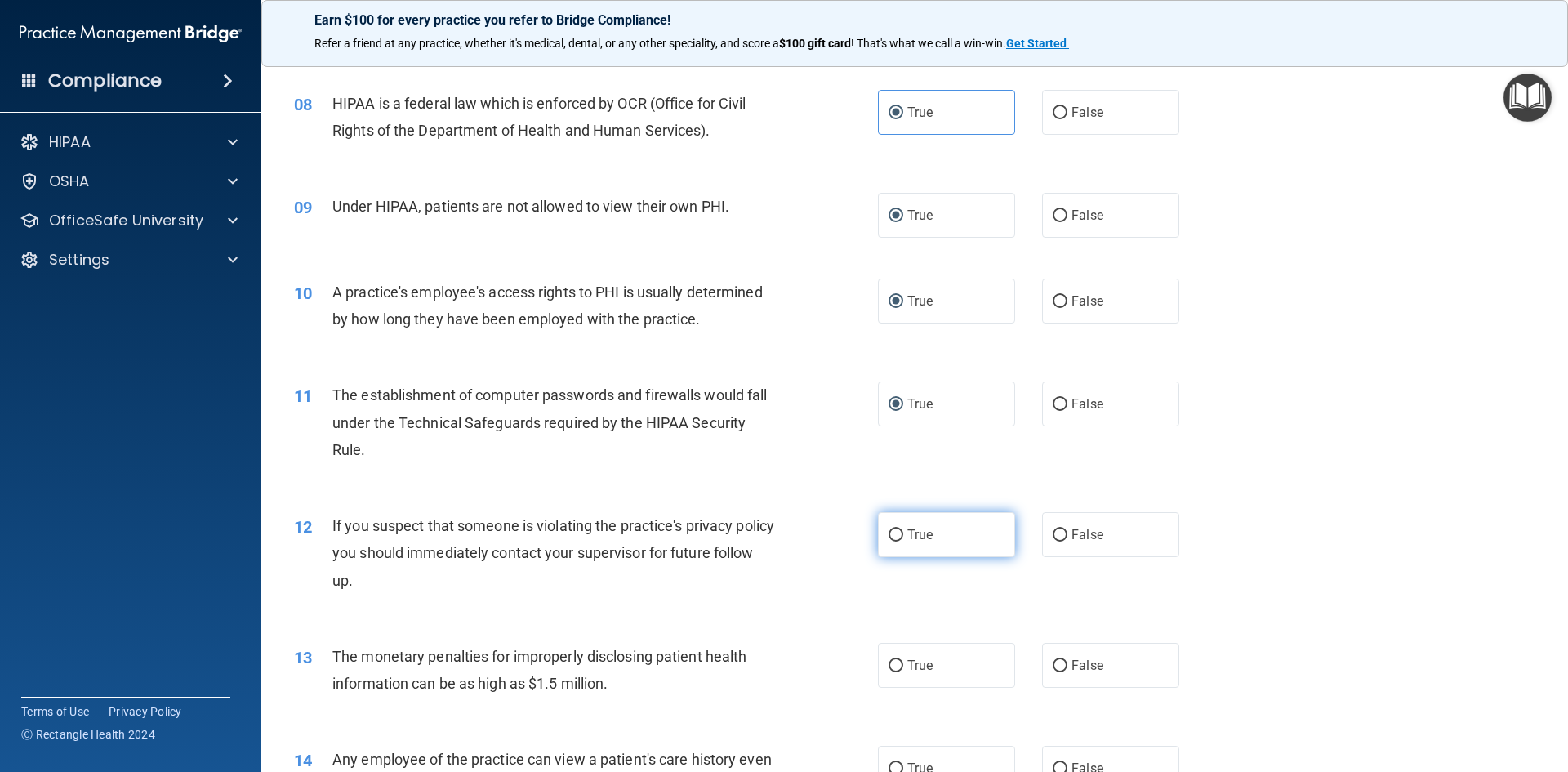
click at [894, 536] on input "True" at bounding box center [895, 535] width 14 height 12
radio input "true"
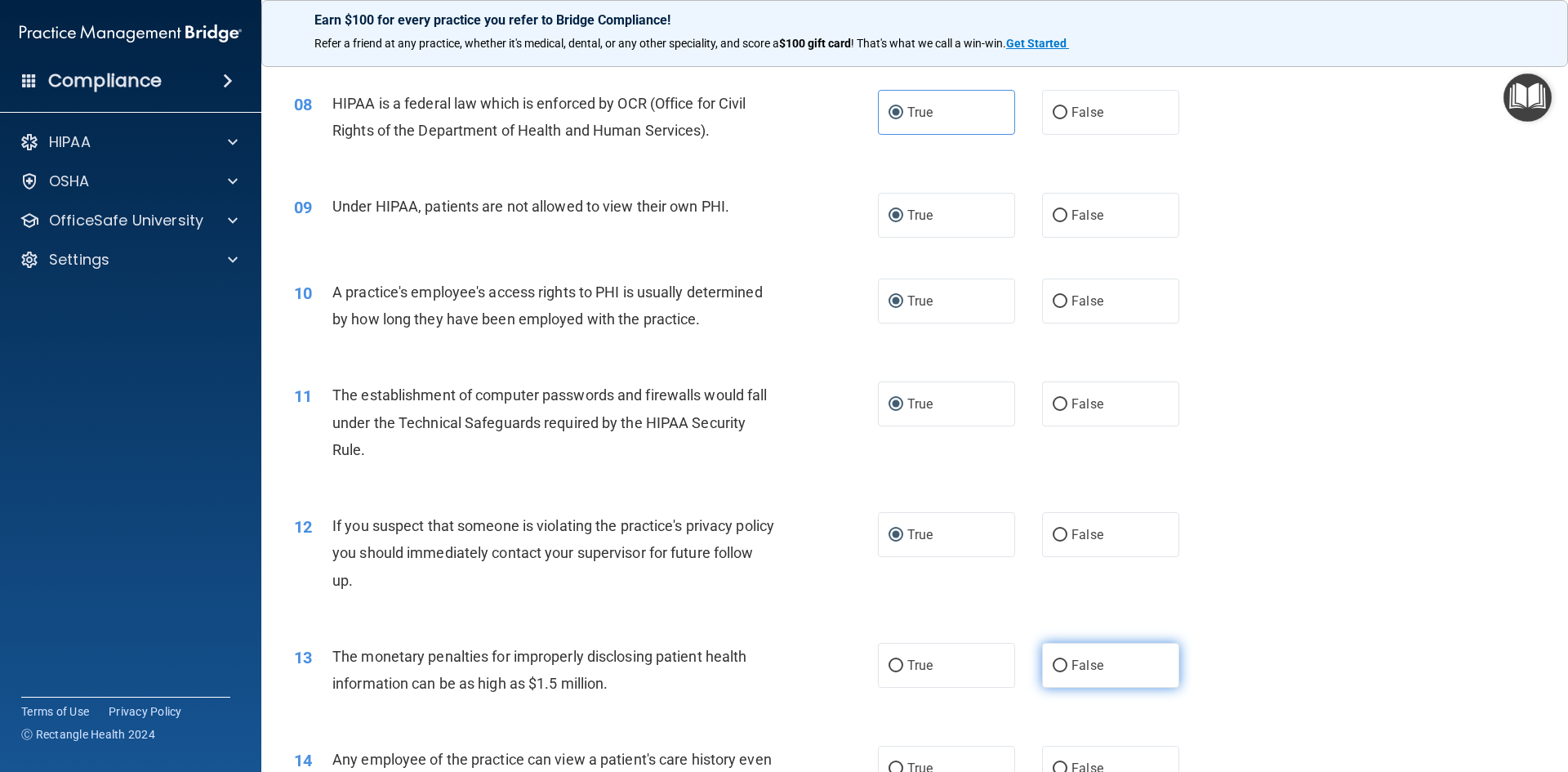
click at [1053, 662] on input "False" at bounding box center [1060, 666] width 14 height 12
radio input "true"
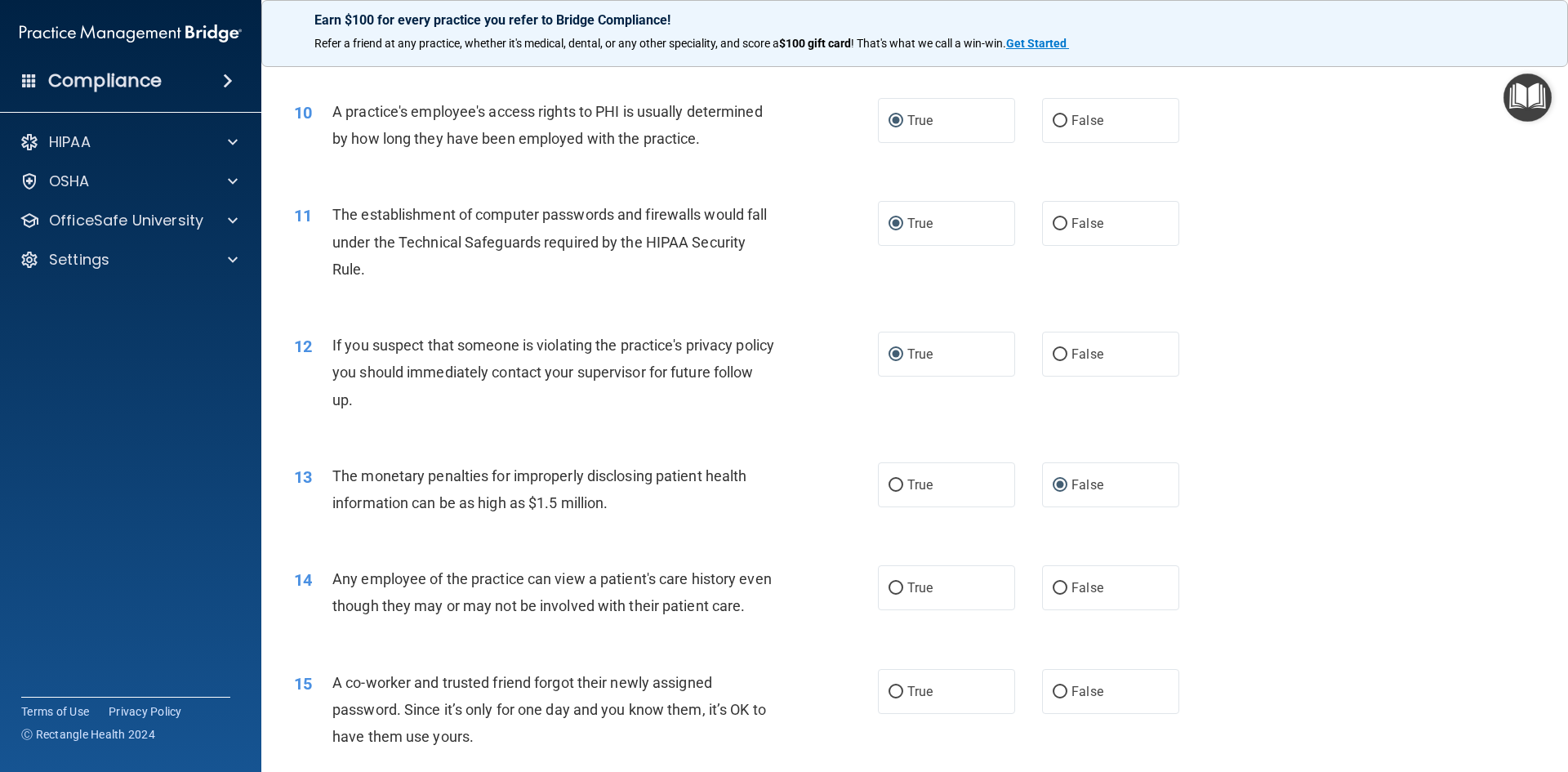
scroll to position [1144, 0]
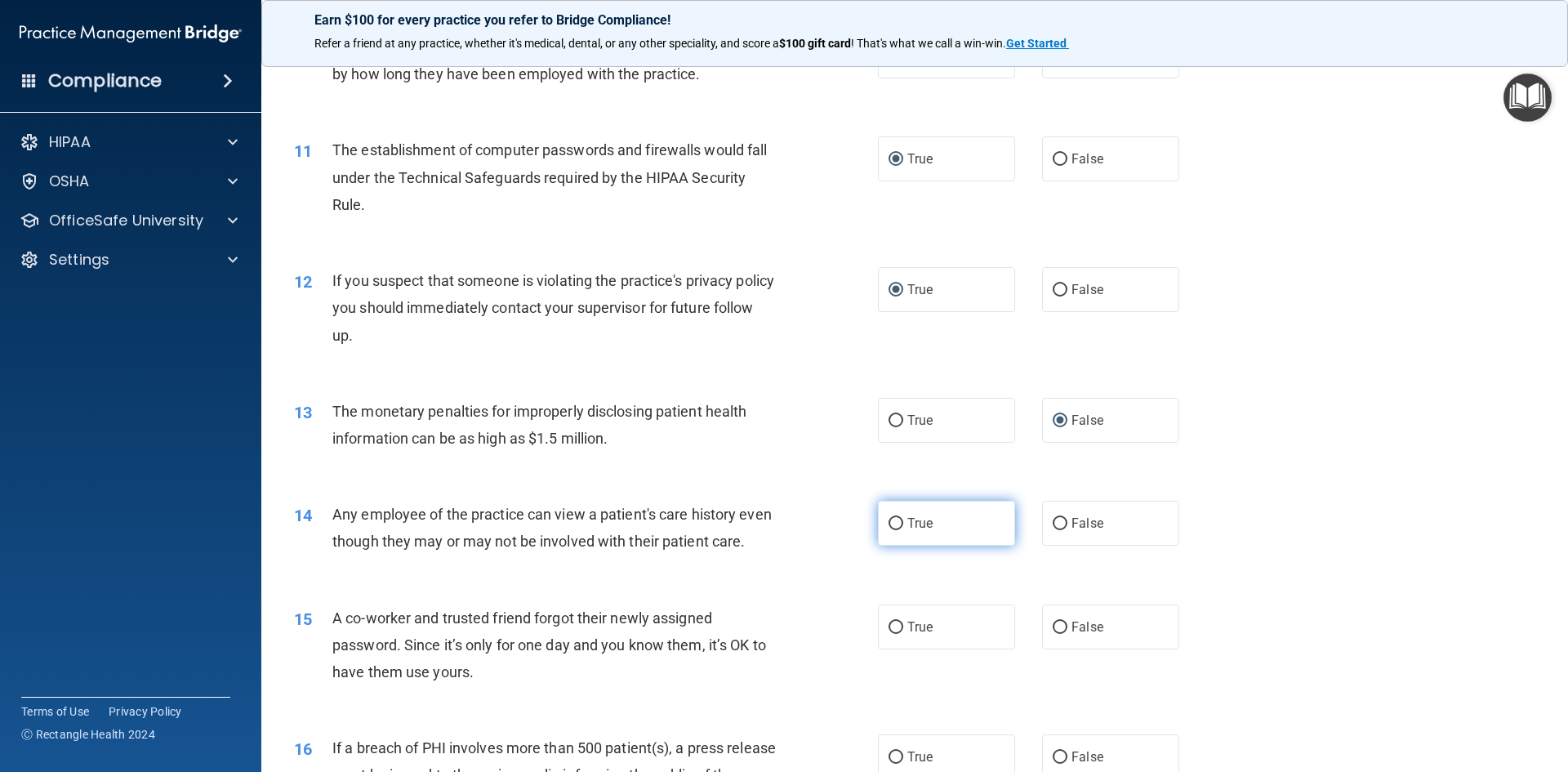
drag, startPoint x: 893, startPoint y: 524, endPoint x: 897, endPoint y: 542, distance: 18.4
click at [895, 537] on label "True" at bounding box center [946, 523] width 137 height 45
click at [895, 531] on input "True" at bounding box center [895, 524] width 14 height 12
radio input "true"
click at [1053, 634] on input "False" at bounding box center [1060, 628] width 14 height 12
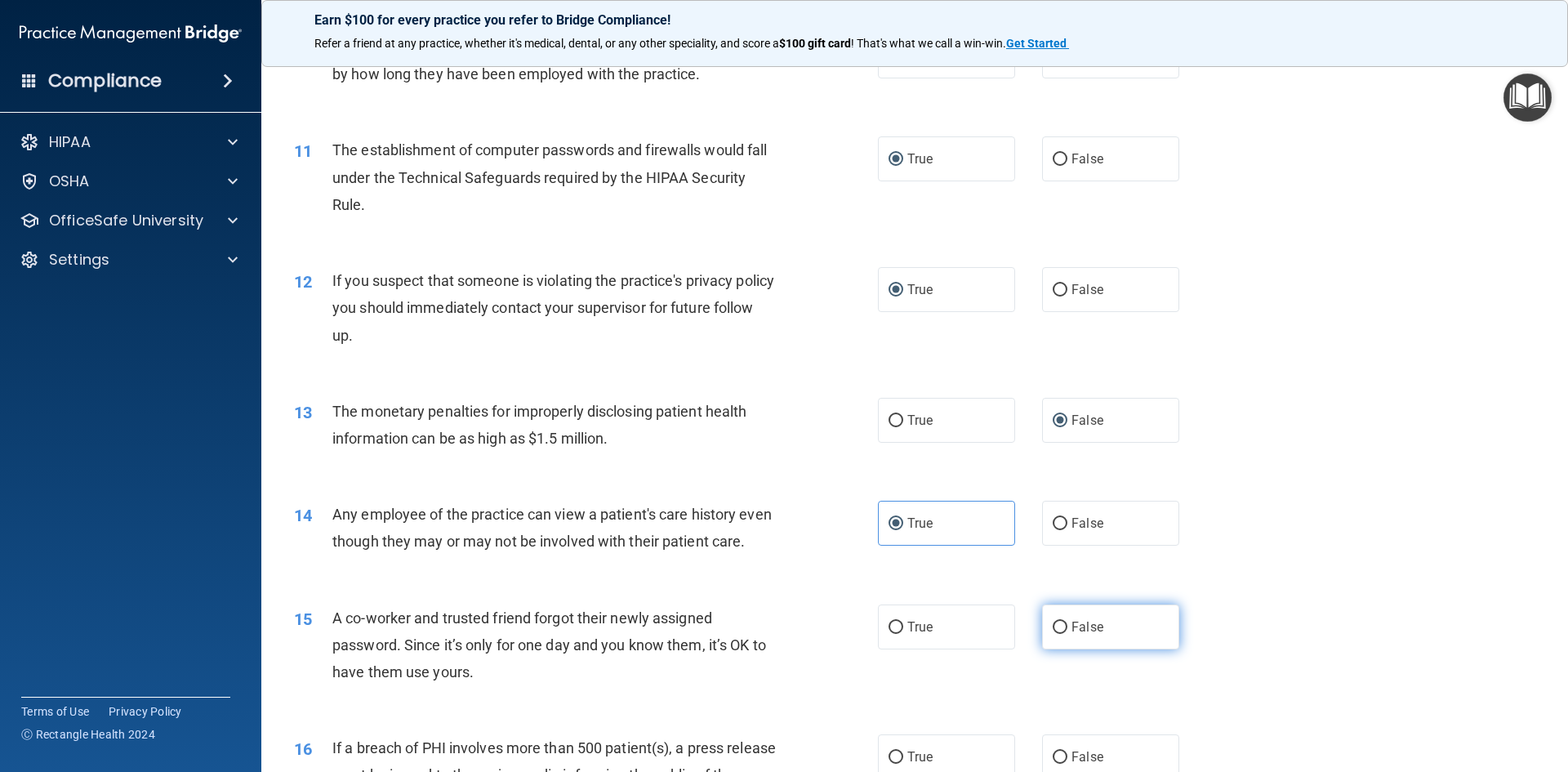
radio input "true"
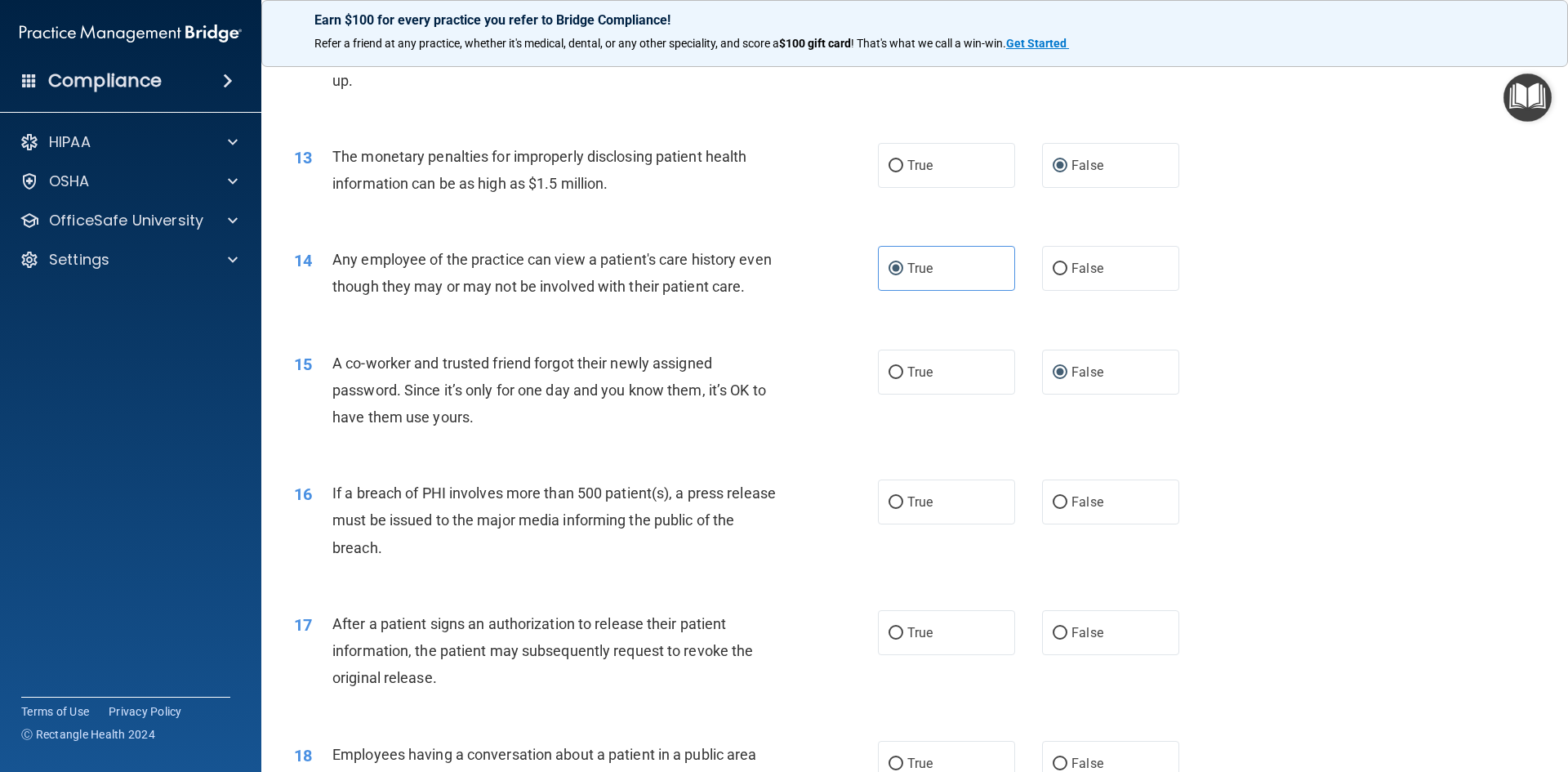
scroll to position [1553, 0]
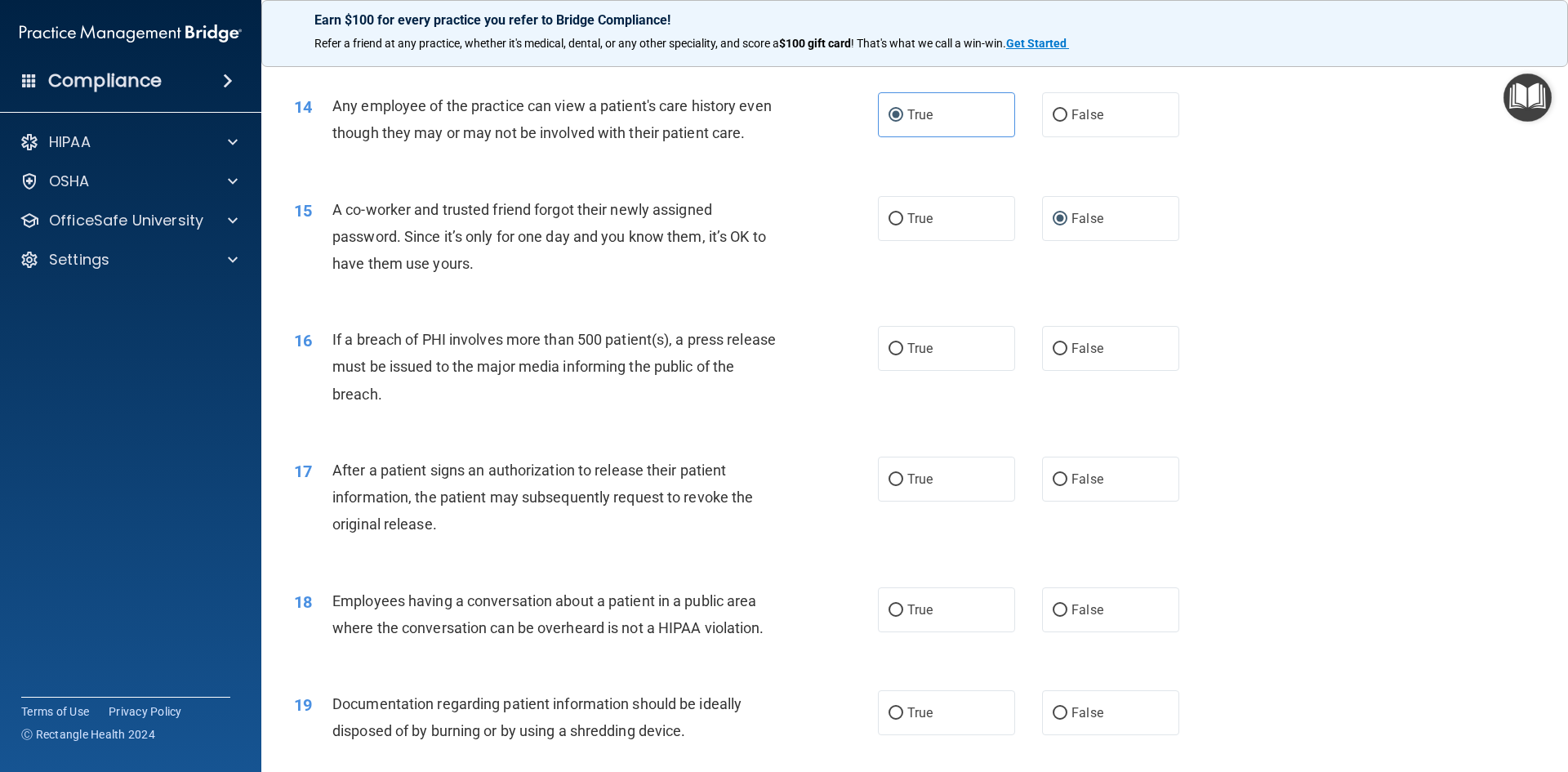
drag, startPoint x: 898, startPoint y: 370, endPoint x: 930, endPoint y: 433, distance: 70.7
click at [897, 371] on label "True" at bounding box center [946, 348] width 137 height 45
click at [897, 355] on input "True" at bounding box center [895, 349] width 14 height 12
radio input "true"
click at [1042, 502] on label "False" at bounding box center [1110, 479] width 137 height 45
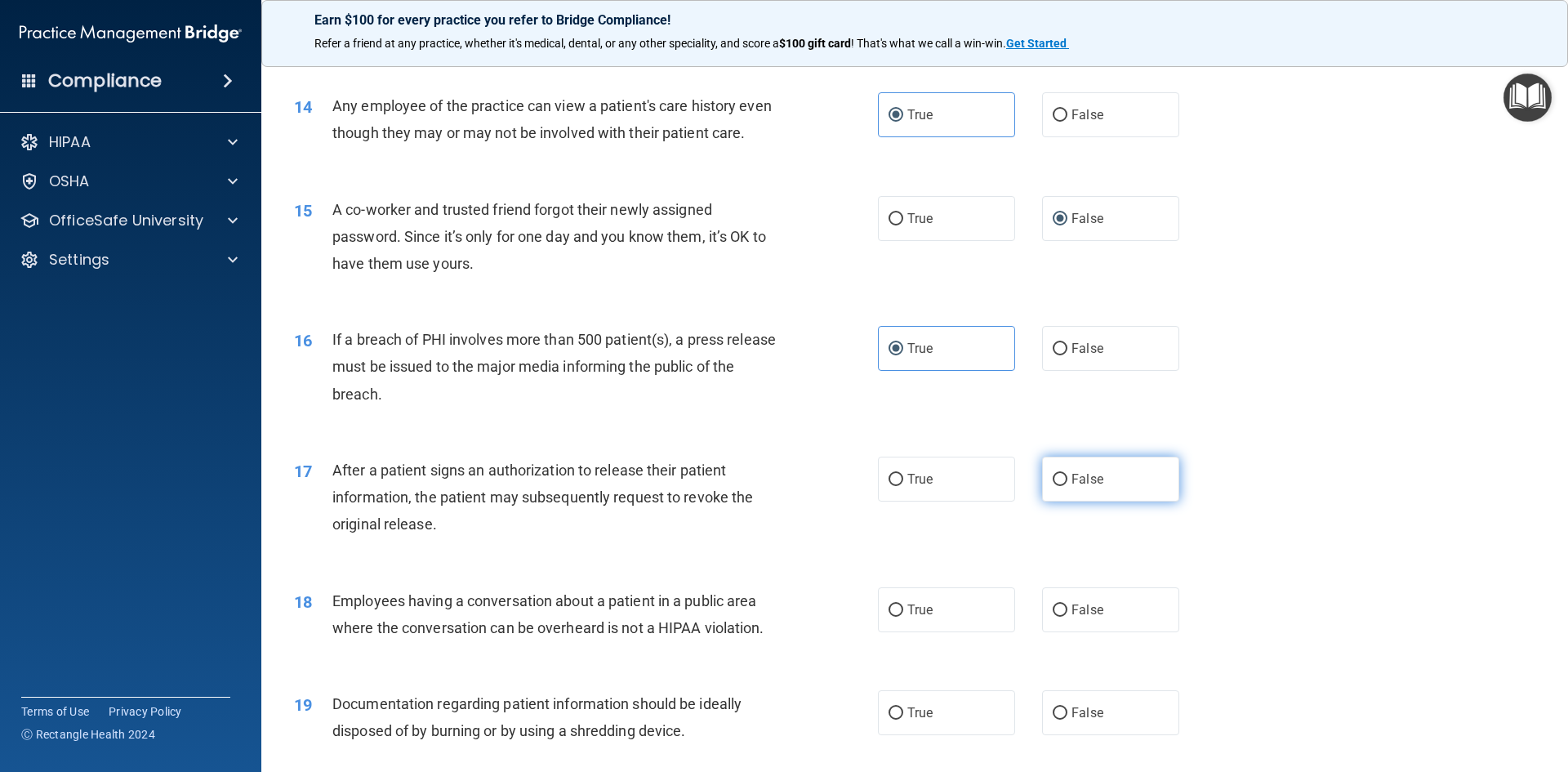
click at [1053, 486] on input "False" at bounding box center [1060, 480] width 14 height 12
radio input "true"
click at [1049, 633] on label "False" at bounding box center [1110, 610] width 137 height 45
click at [1053, 616] on input "False" at bounding box center [1060, 611] width 14 height 12
radio input "true"
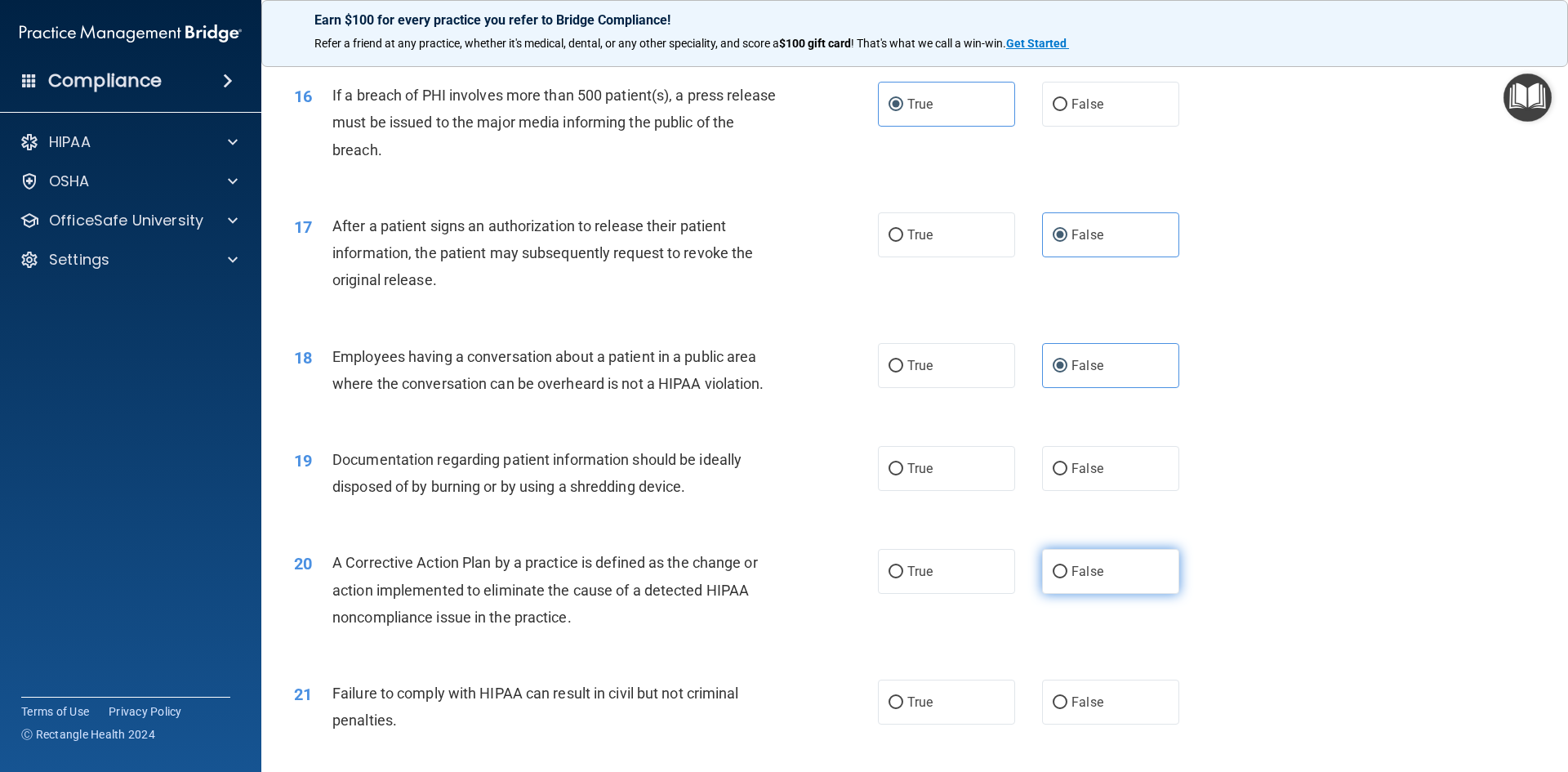
scroll to position [1797, 0]
click at [888, 474] on input "True" at bounding box center [895, 469] width 14 height 12
radio input "true"
drag, startPoint x: 897, startPoint y: 595, endPoint x: 936, endPoint y: 651, distance: 68.2
click at [897, 577] on input "True" at bounding box center [895, 571] width 14 height 12
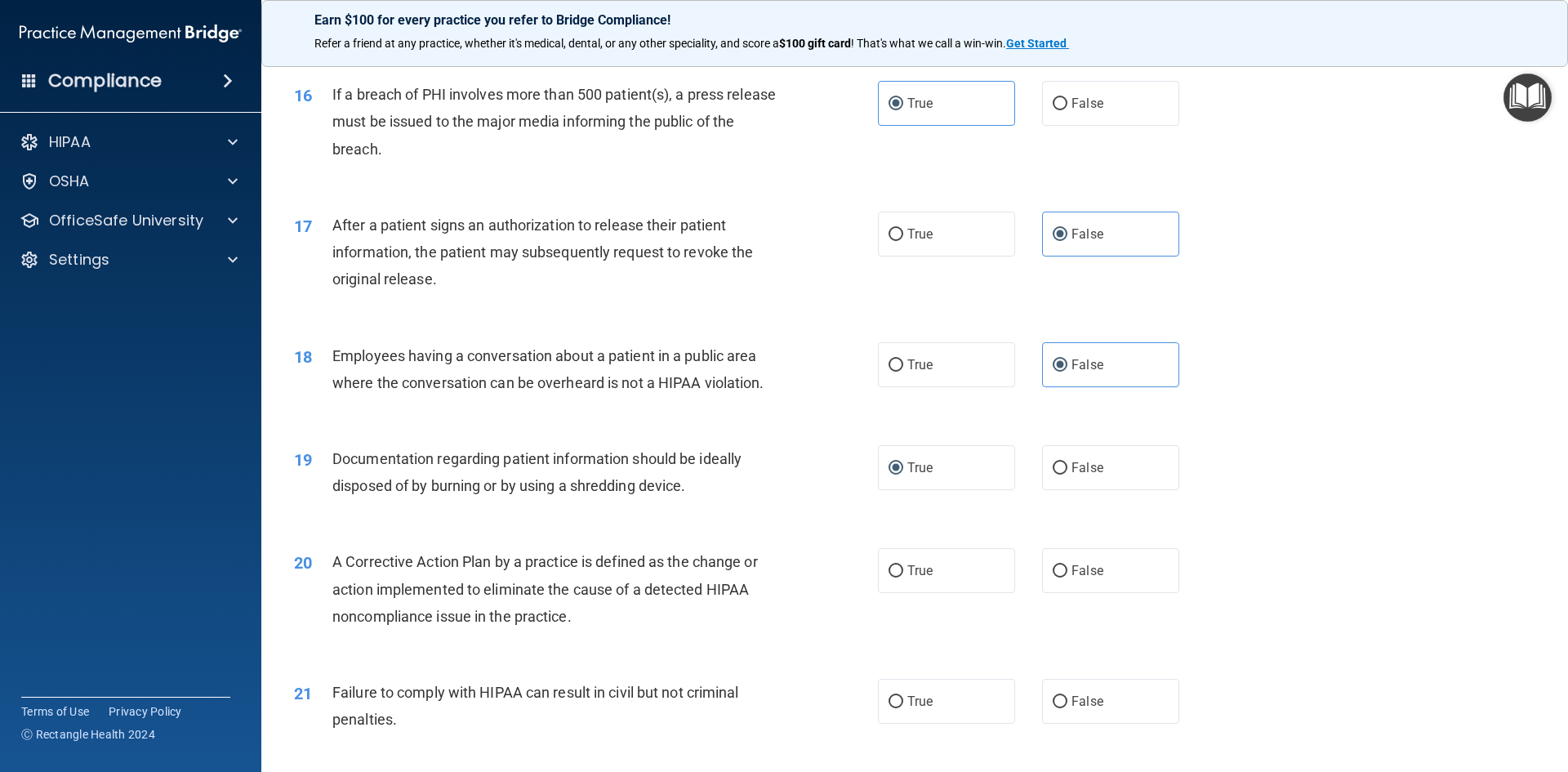
radio input "true"
click at [1053, 708] on input "False" at bounding box center [1060, 701] width 14 height 12
radio input "true"
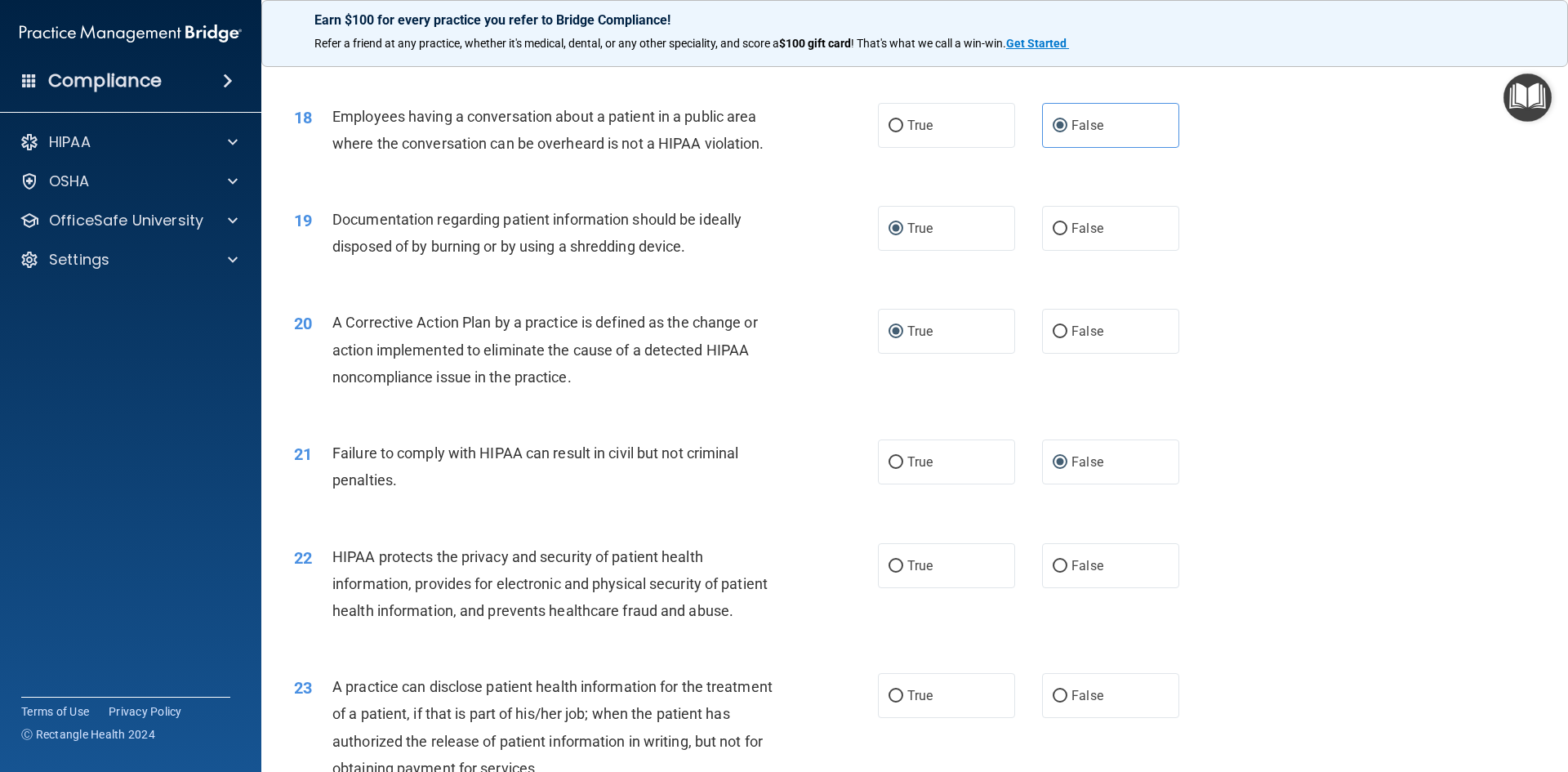
scroll to position [2042, 0]
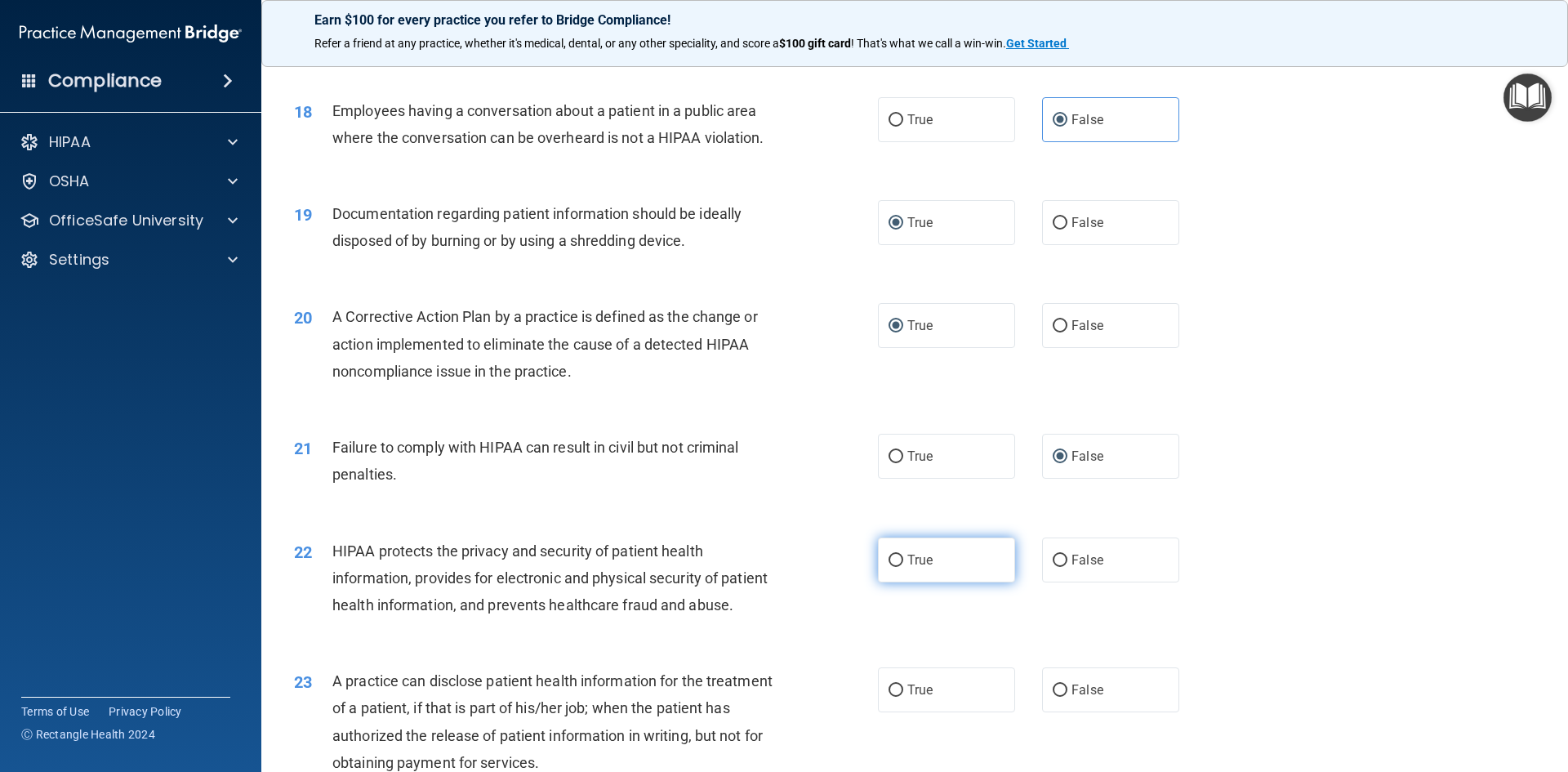
click at [892, 581] on label "True" at bounding box center [946, 559] width 137 height 45
click at [1053, 697] on input "False" at bounding box center [1060, 690] width 14 height 12
radio input "true"
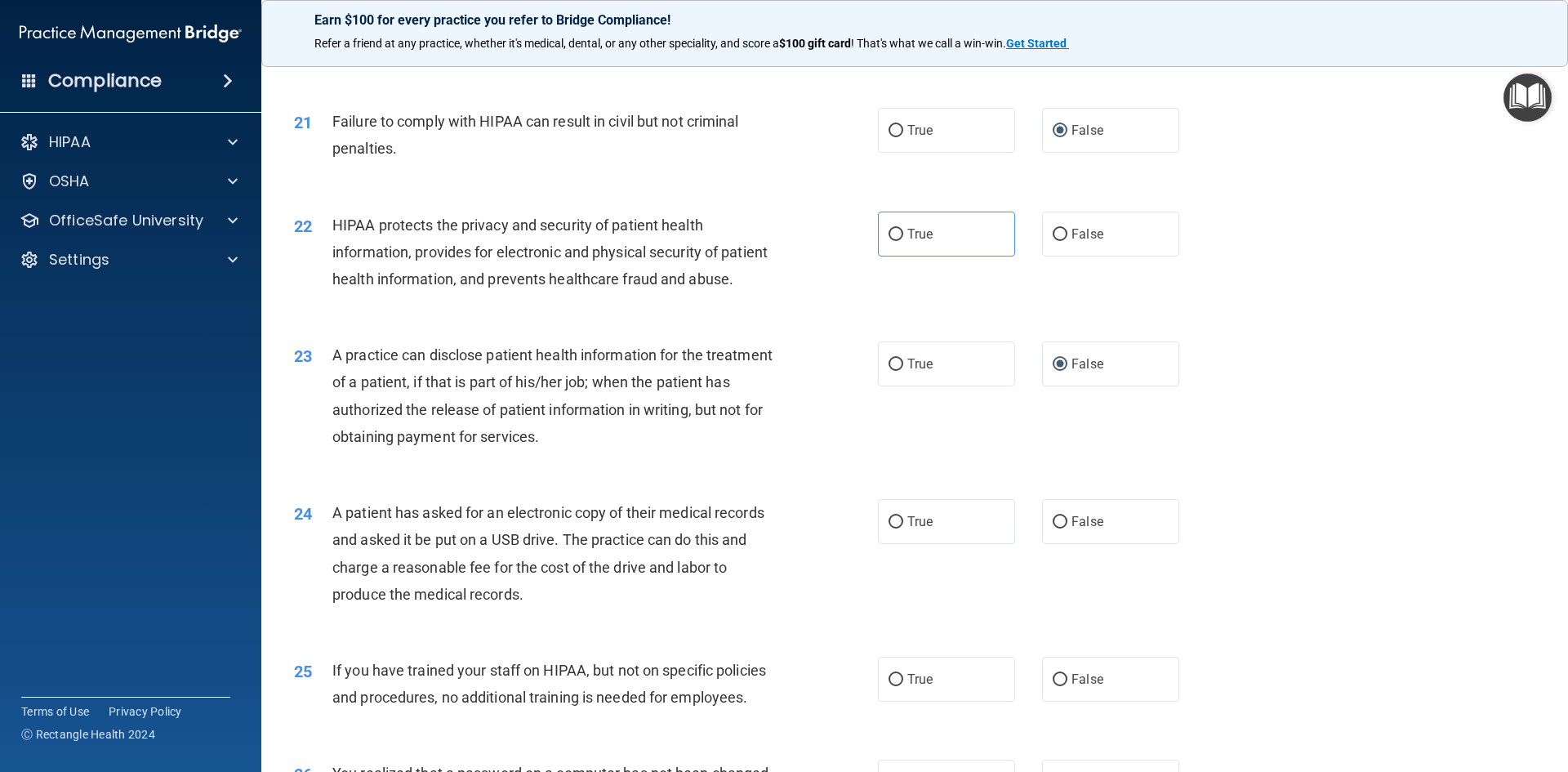
scroll to position [2369, 0]
click at [888, 528] on input "True" at bounding box center [895, 521] width 14 height 12
radio input "true"
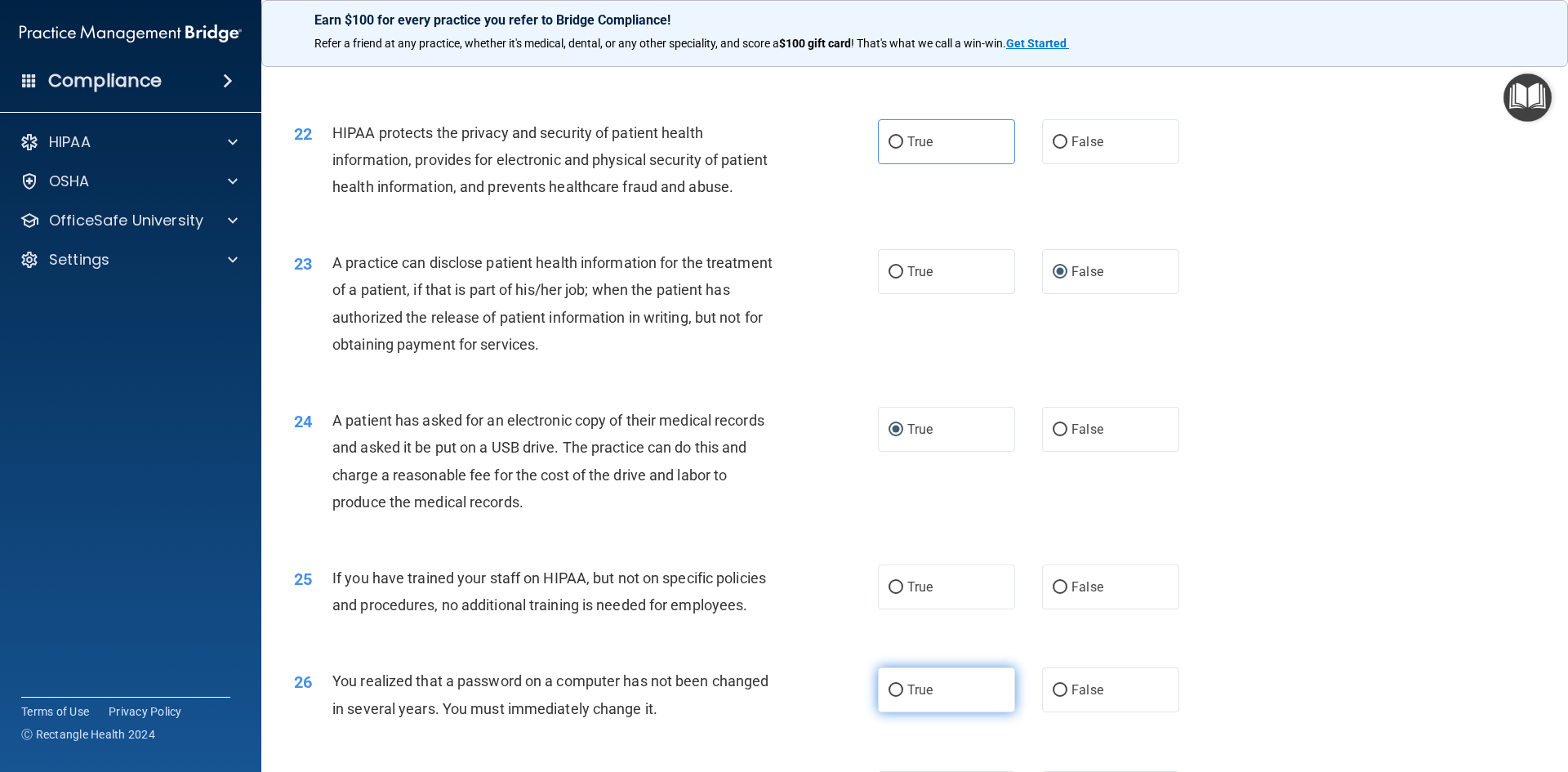
scroll to position [2615, 0]
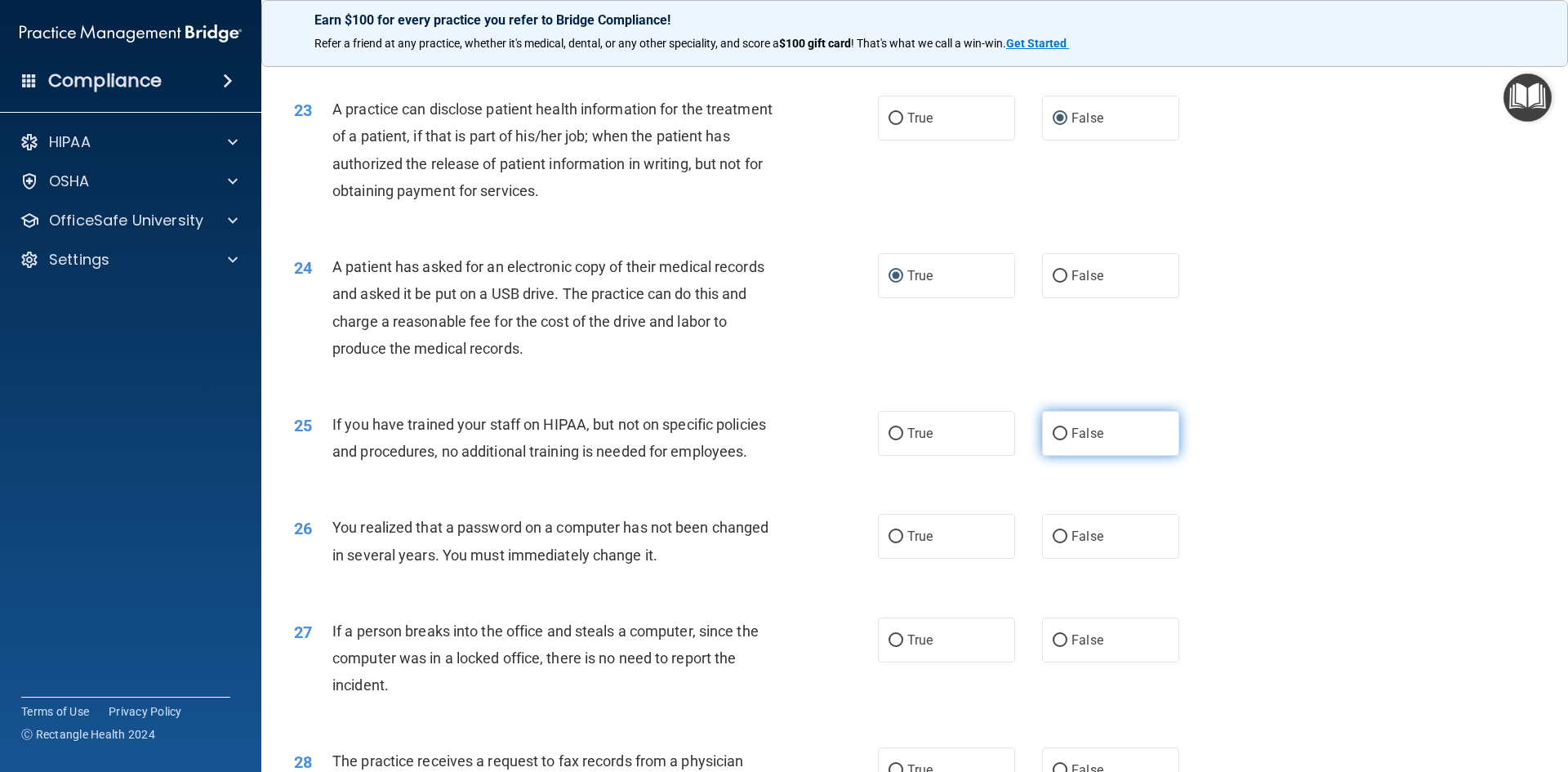
click at [1059, 456] on label "False" at bounding box center [1110, 433] width 137 height 45
click at [1059, 440] on input "False" at bounding box center [1060, 434] width 14 height 12
radio input "true"
click at [1053, 543] on input "False" at bounding box center [1060, 536] width 14 height 12
radio input "true"
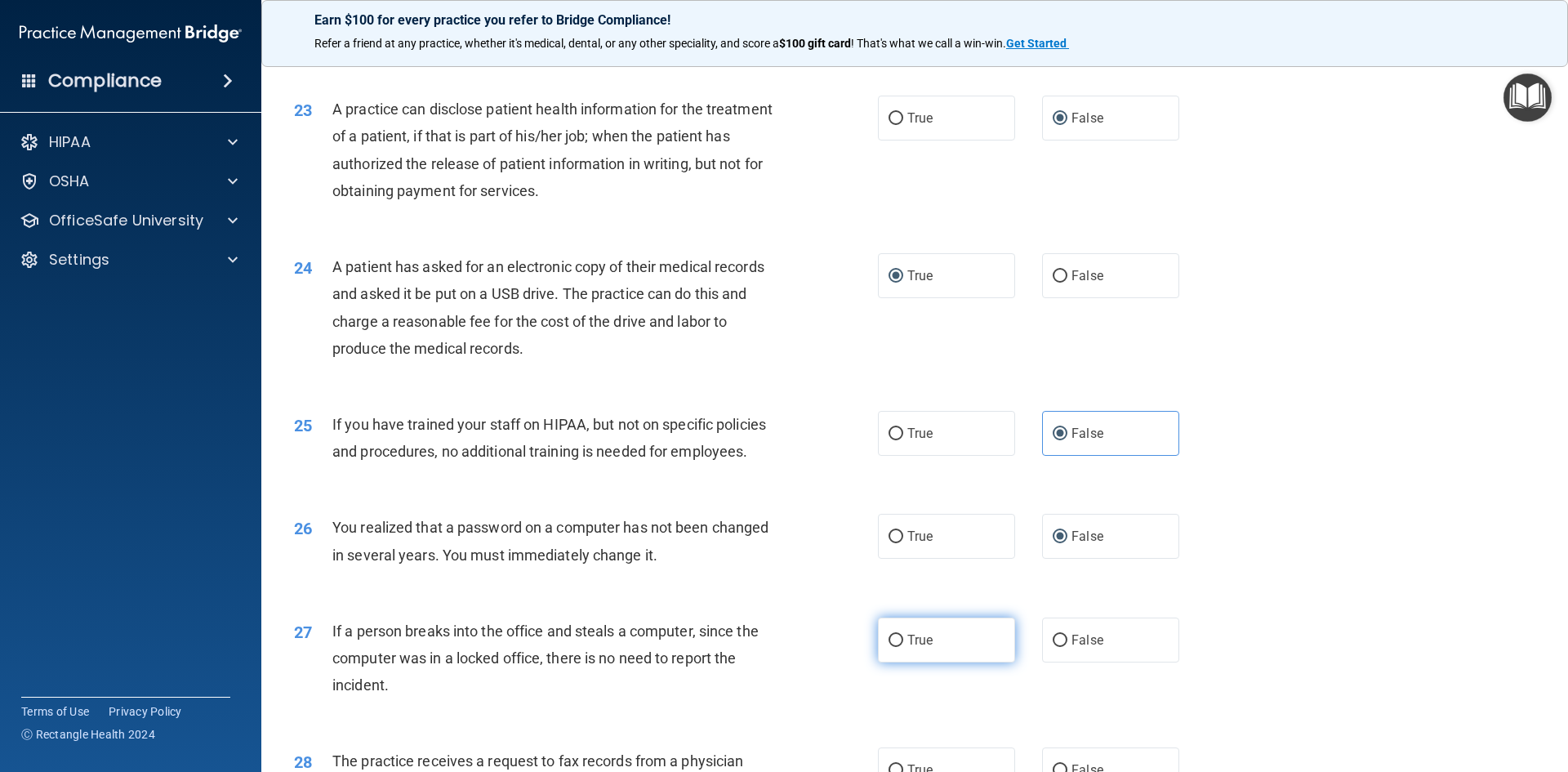
click at [891, 647] on input "True" at bounding box center [895, 640] width 14 height 12
radio input "true"
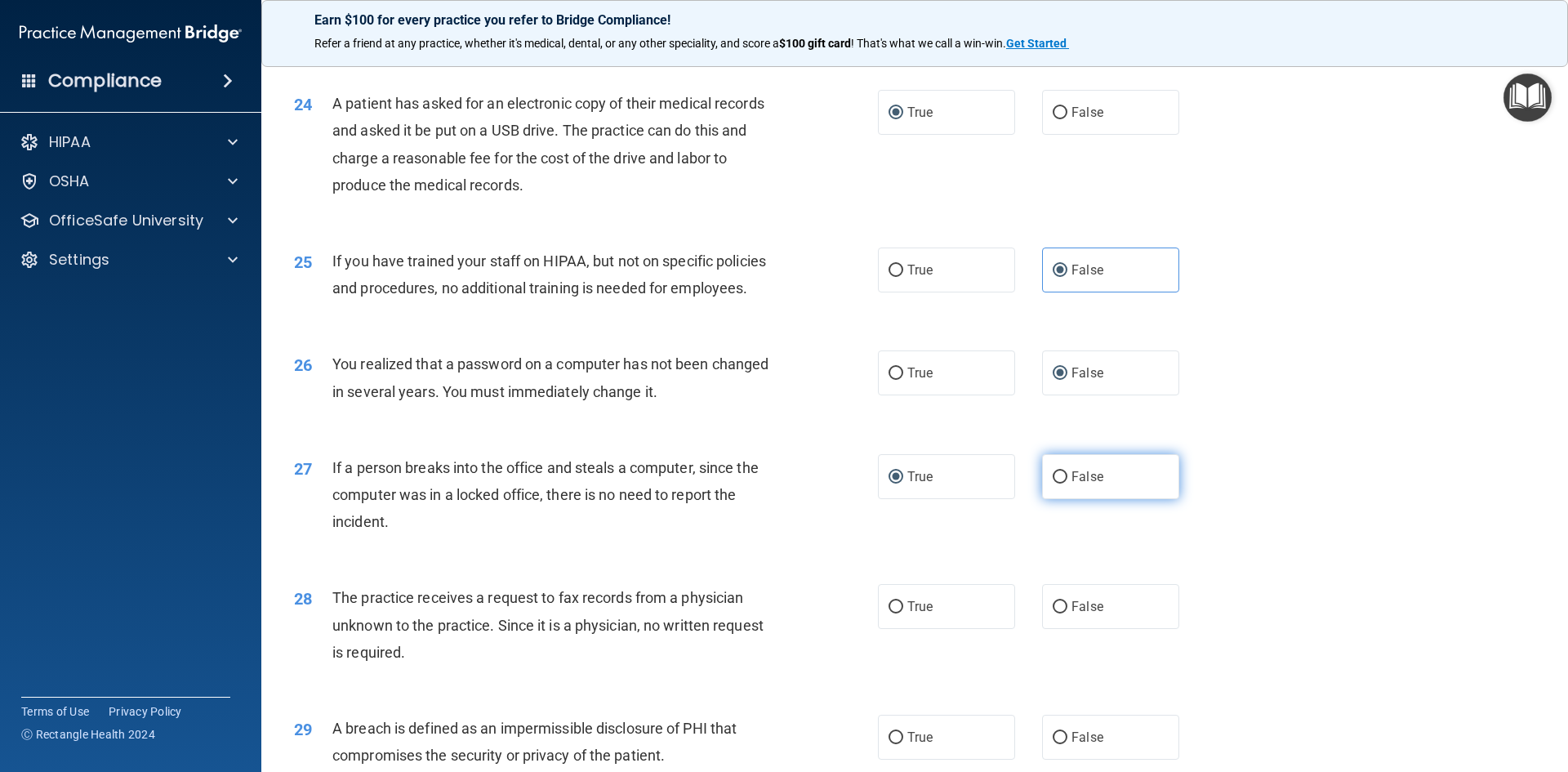
click at [1054, 484] on input "False" at bounding box center [1060, 477] width 14 height 12
radio input "true"
radio input "false"
click at [1042, 629] on label "False" at bounding box center [1110, 606] width 137 height 45
click at [1053, 614] on input "False" at bounding box center [1060, 607] width 14 height 12
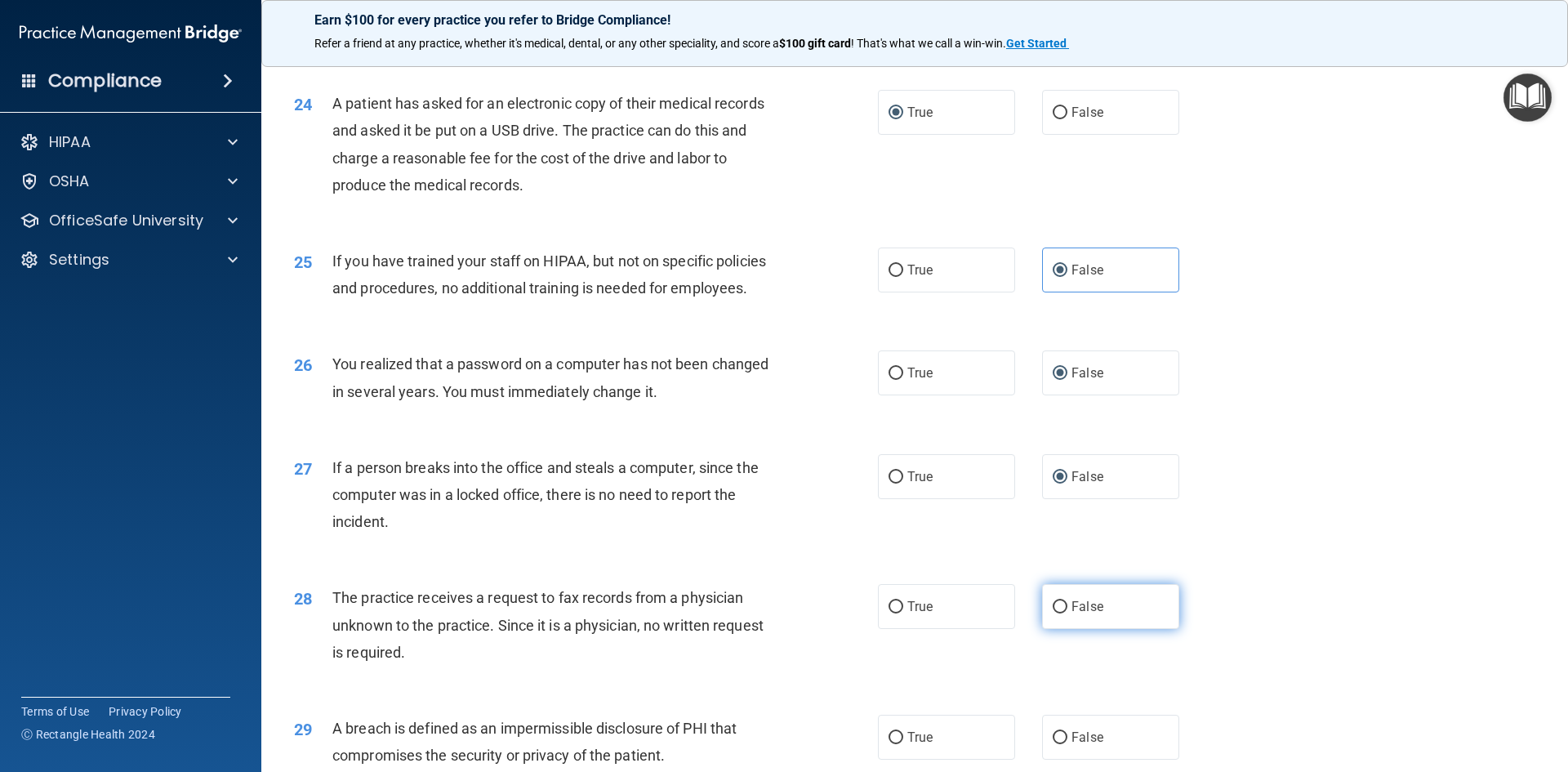
radio input "true"
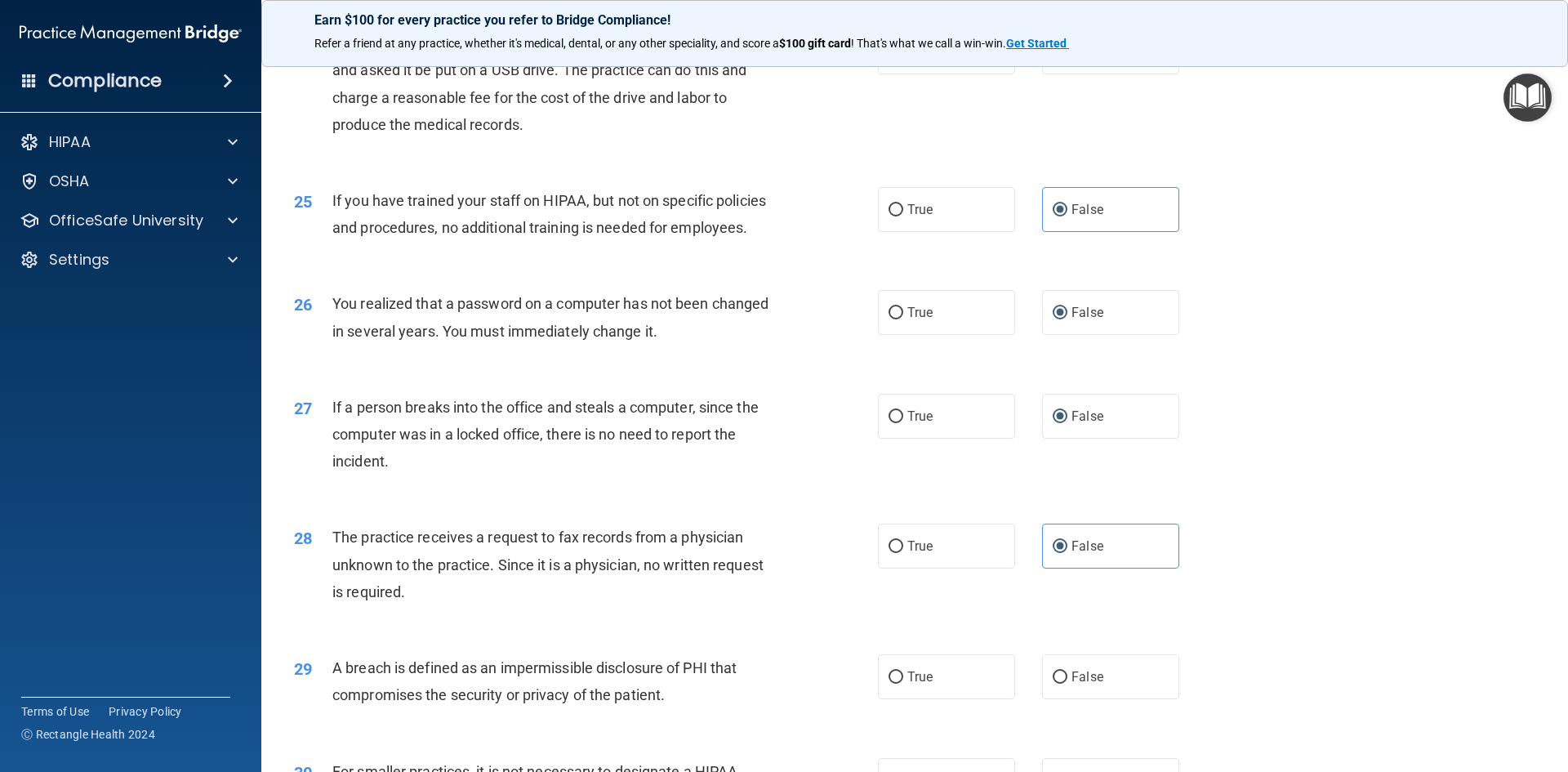
scroll to position [3023, 0]
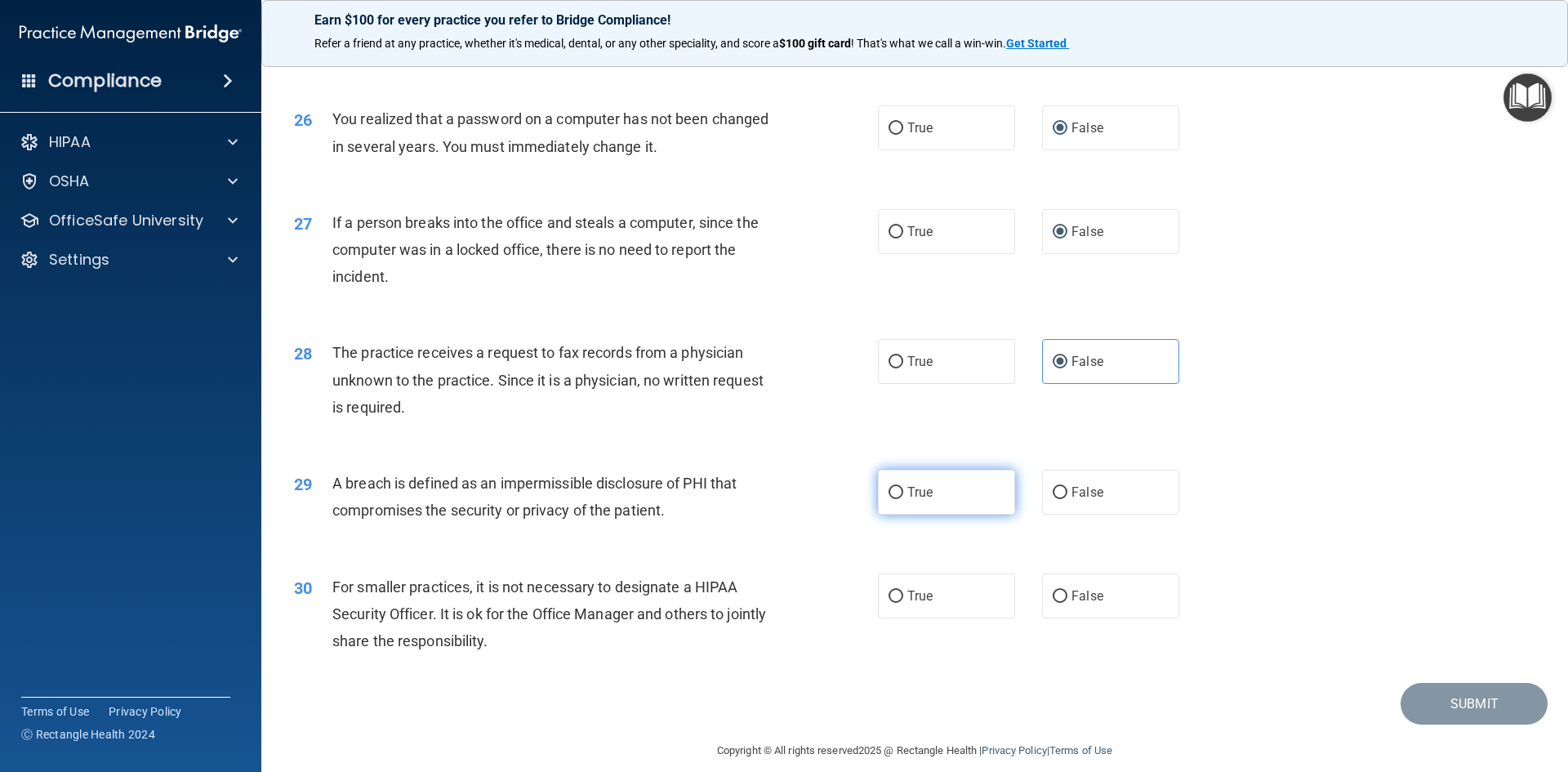
click at [888, 499] on input "True" at bounding box center [895, 492] width 14 height 12
radio input "true"
click at [888, 603] on input "True" at bounding box center [895, 596] width 14 height 12
radio input "true"
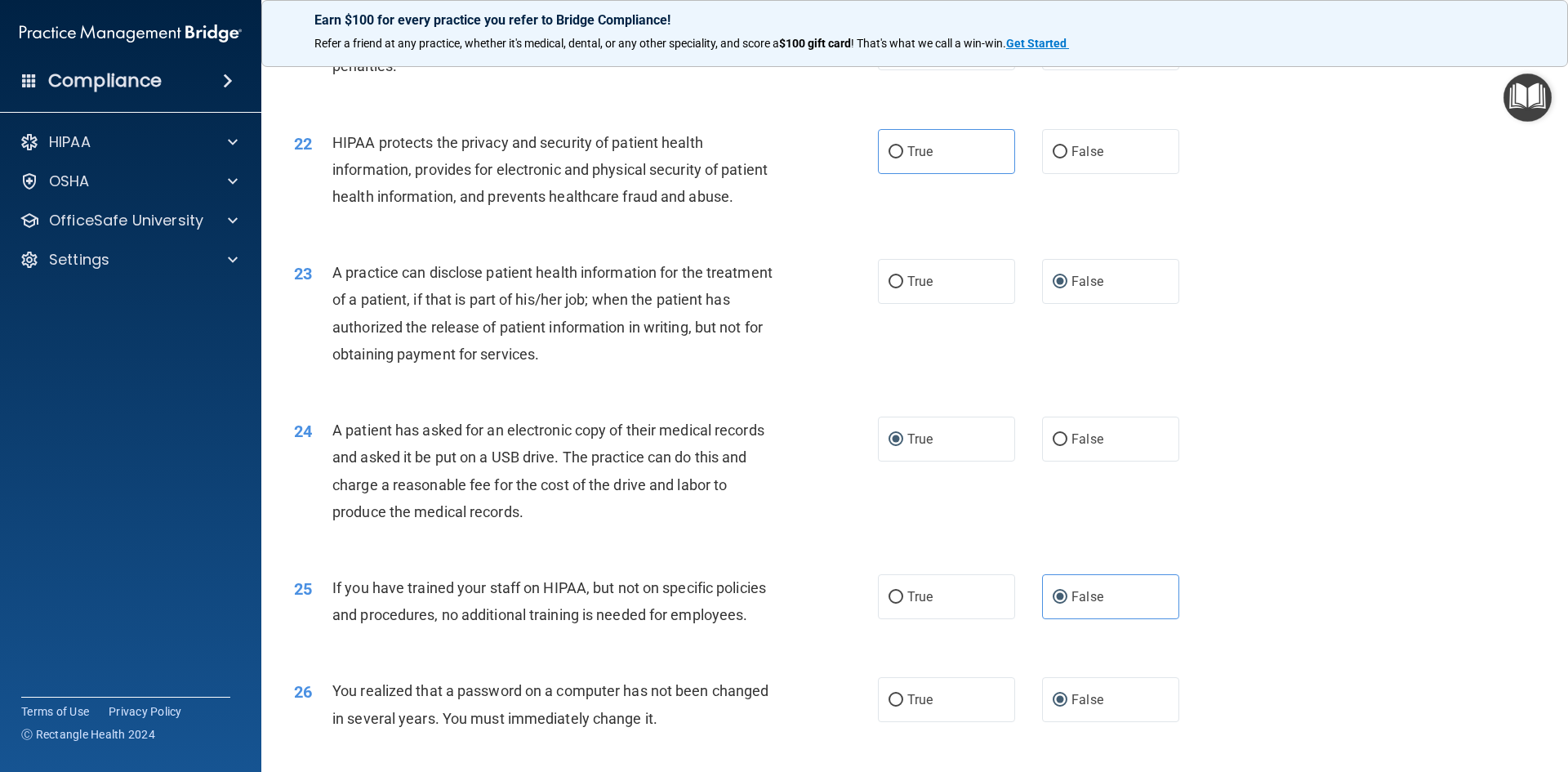
scroll to position [2287, 0]
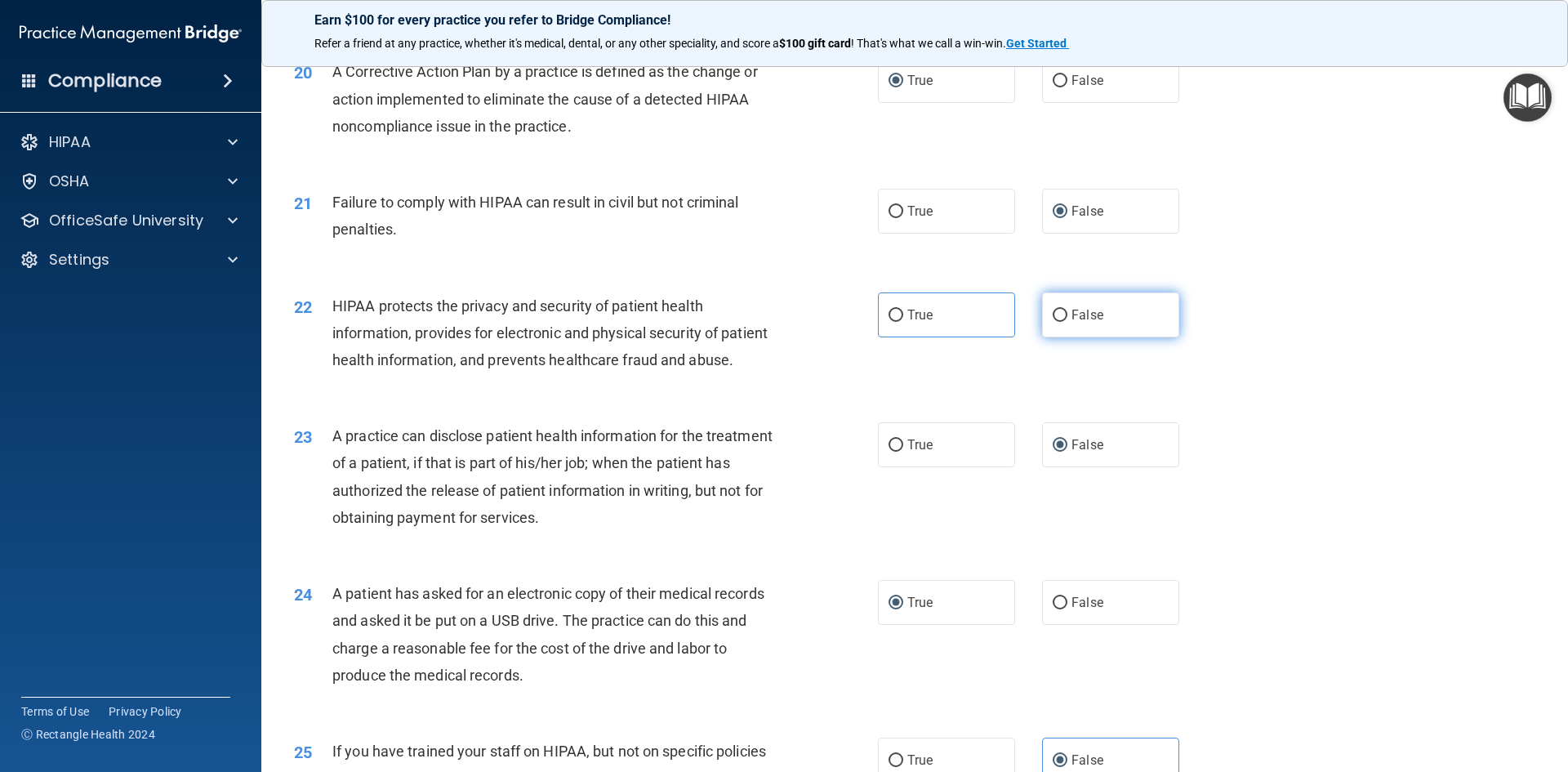
click at [1053, 322] on input "False" at bounding box center [1060, 315] width 14 height 12
radio input "true"
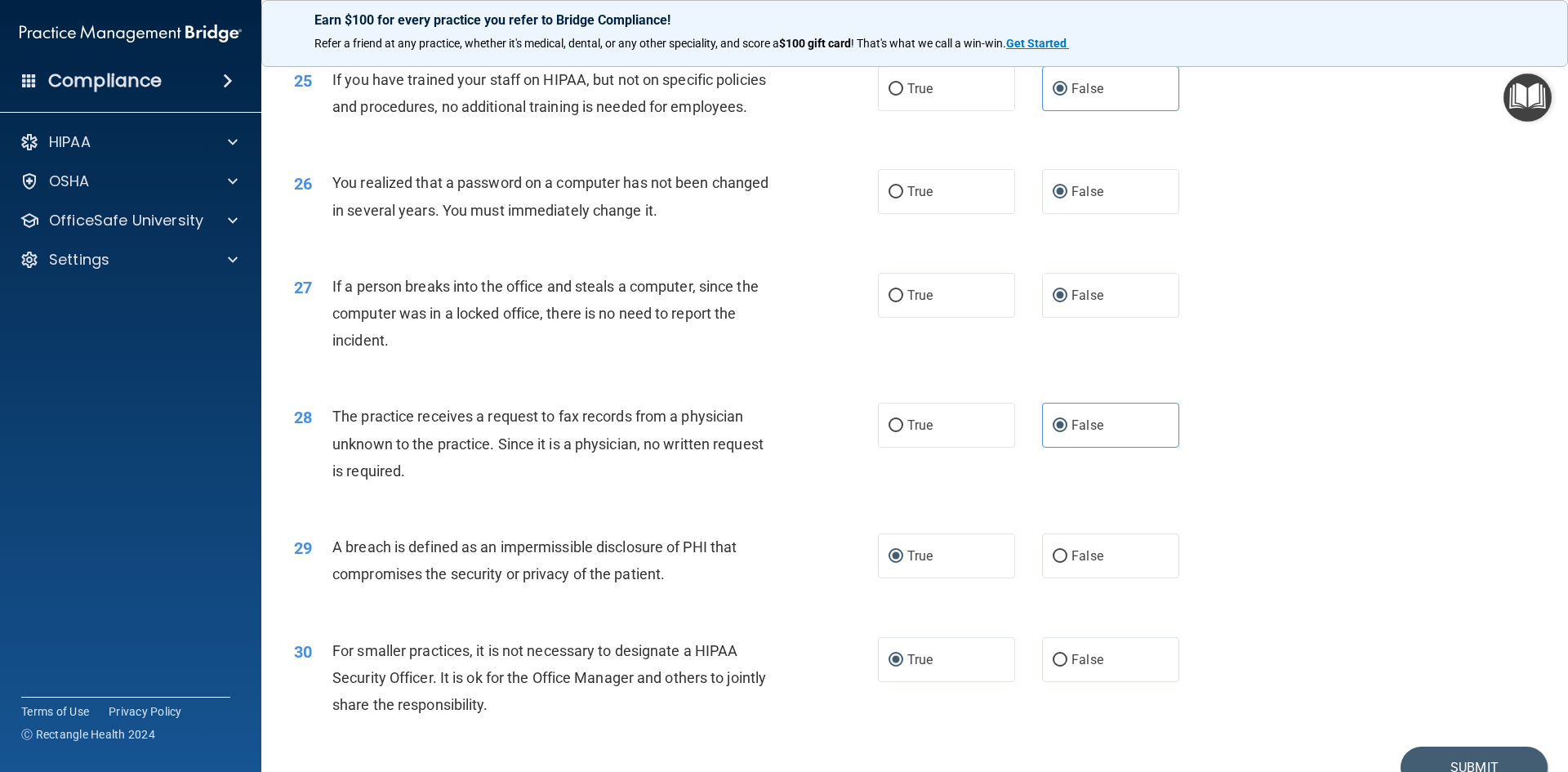
scroll to position [3095, 0]
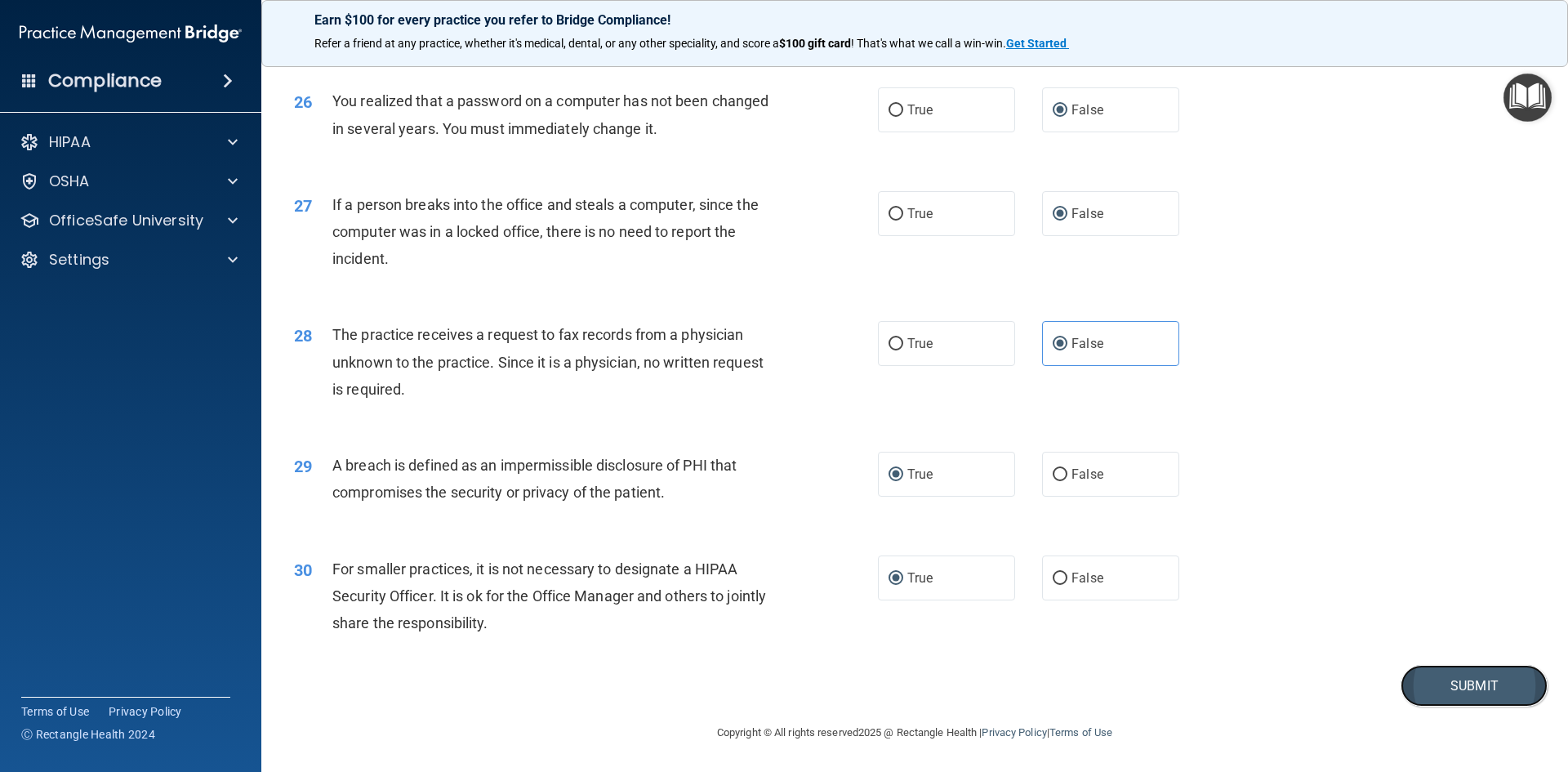
click at [1457, 695] on button "Submit" at bounding box center [1474, 686] width 147 height 42
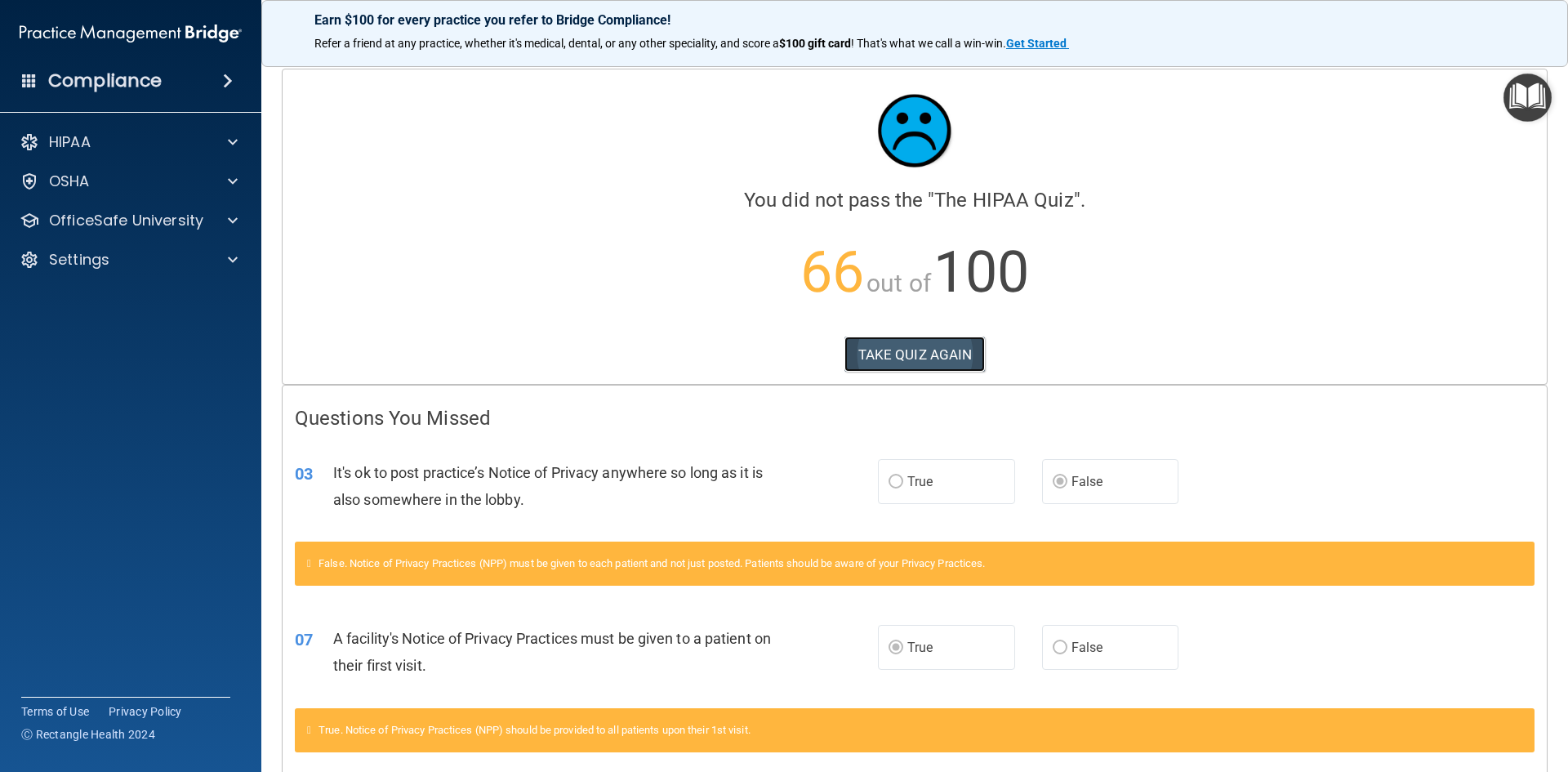
click at [901, 357] on button "TAKE QUIZ AGAIN" at bounding box center [915, 355] width 141 height 36
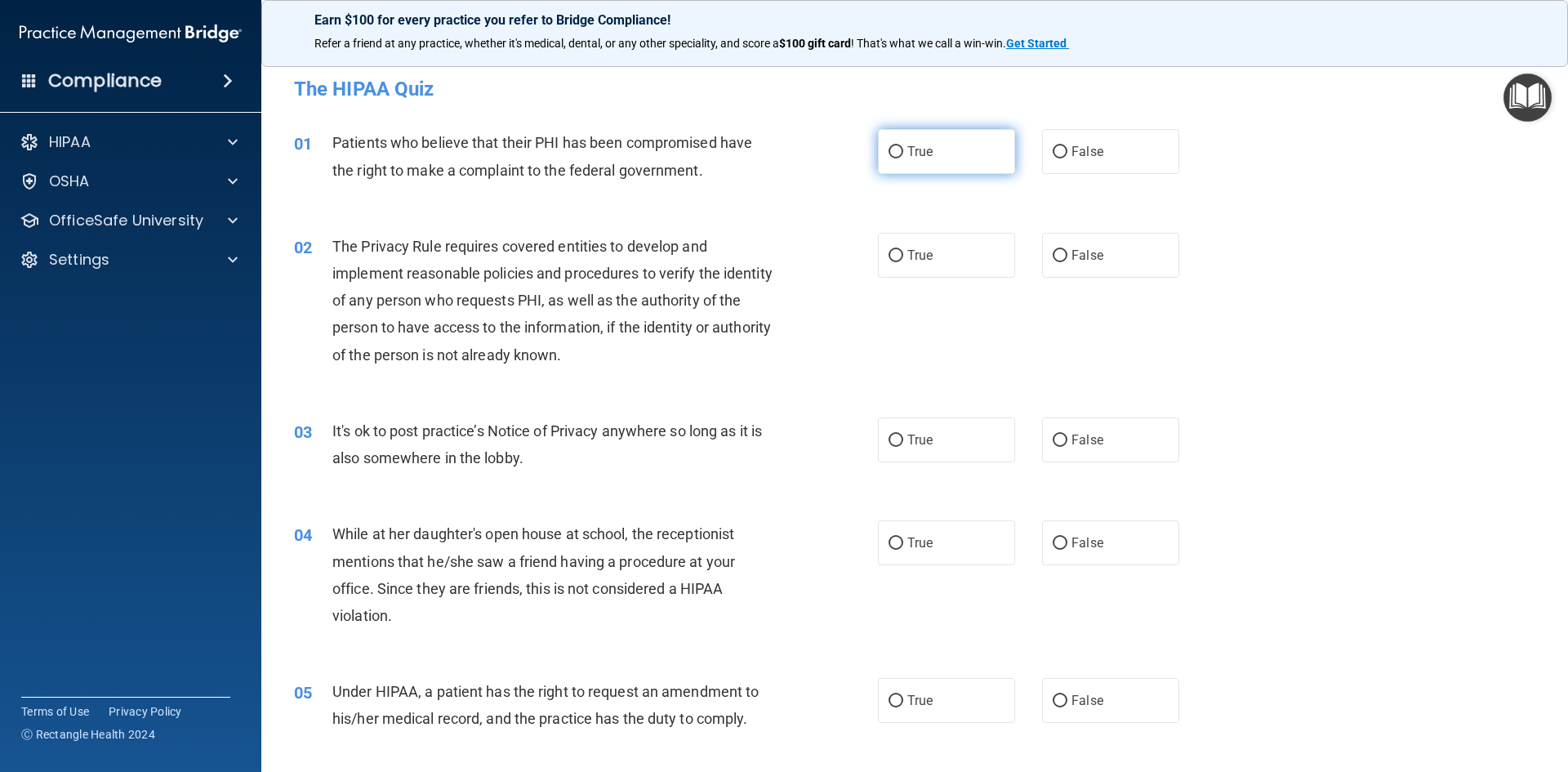
click at [894, 151] on input "True" at bounding box center [895, 152] width 14 height 12
radio input "true"
click at [1042, 440] on label "False" at bounding box center [1110, 439] width 137 height 45
click at [1053, 440] on input "False" at bounding box center [1060, 440] width 14 height 12
radio input "true"
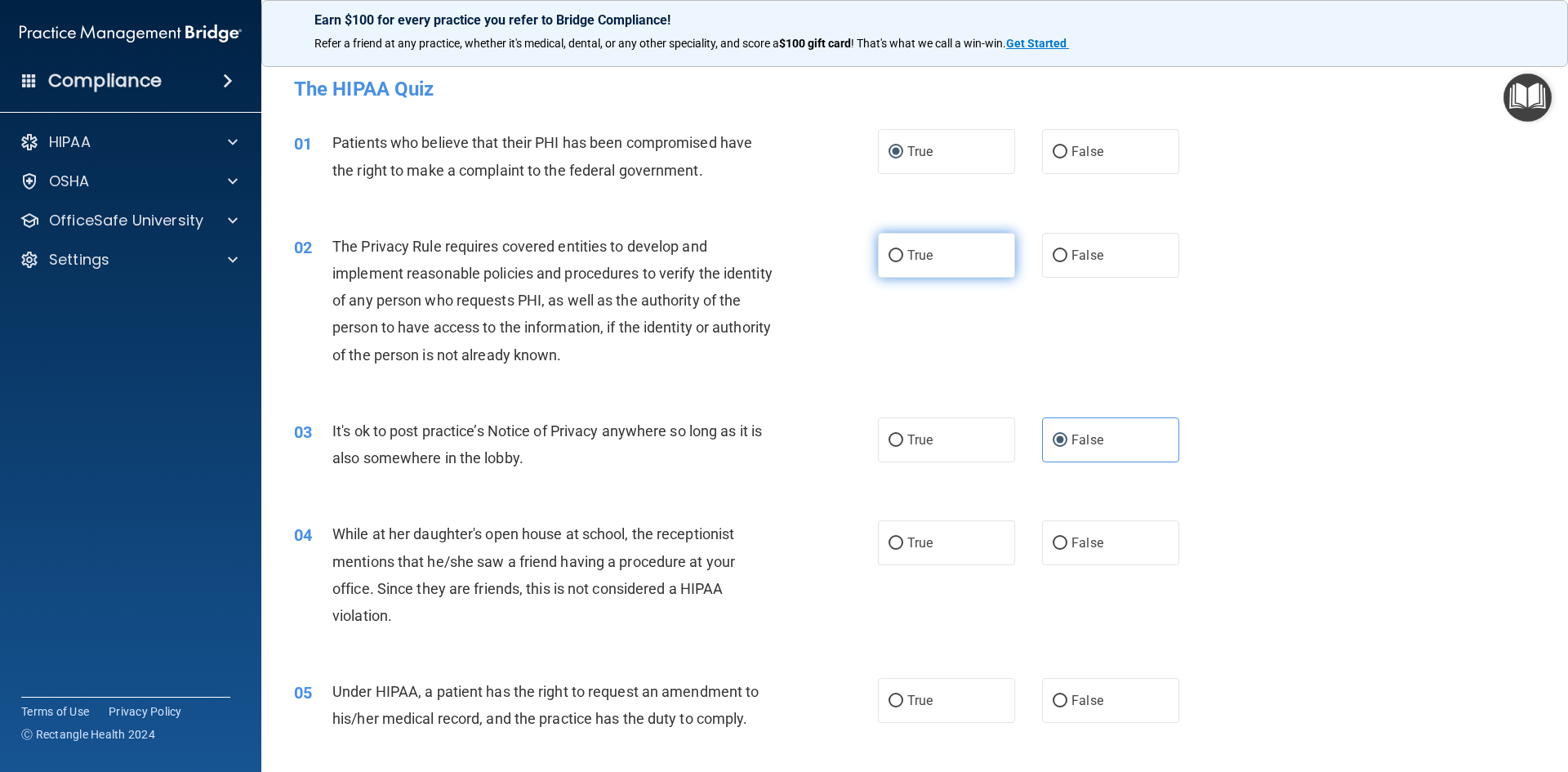
click at [892, 250] on input "True" at bounding box center [895, 256] width 14 height 12
radio input "true"
click at [1053, 548] on input "False" at bounding box center [1060, 543] width 14 height 12
radio input "true"
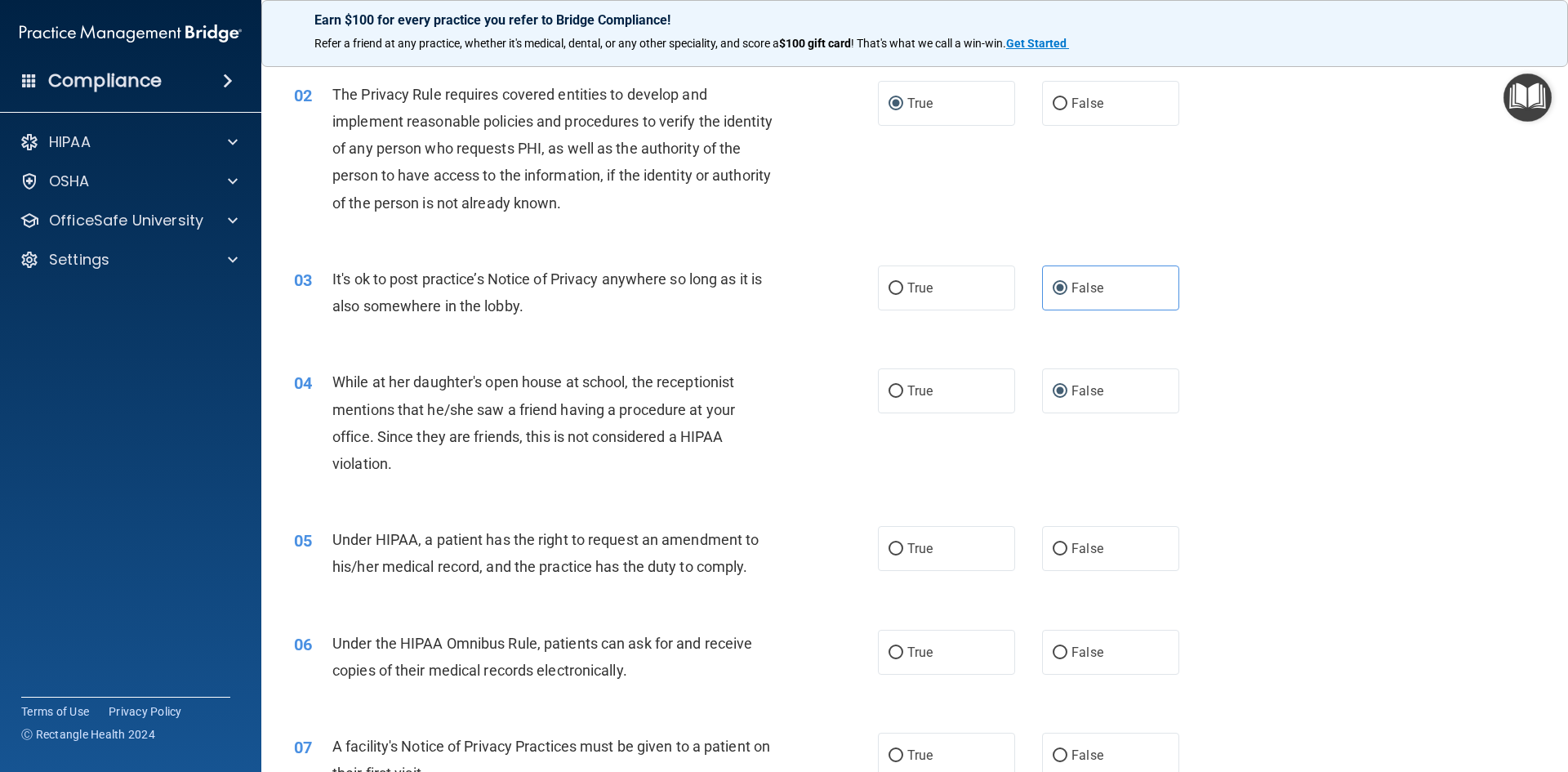
scroll to position [163, 0]
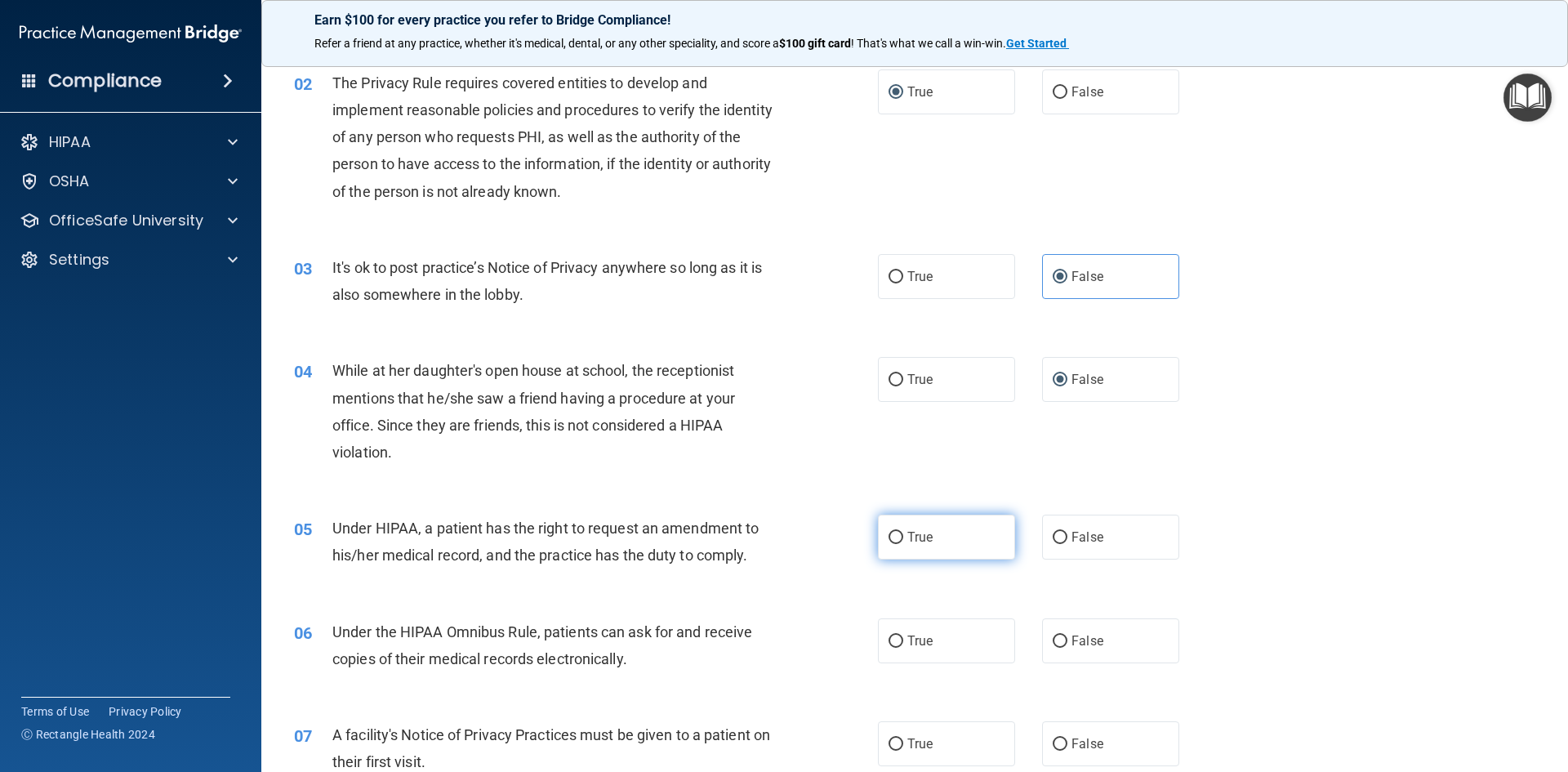
click at [892, 544] on input "True" at bounding box center [895, 537] width 14 height 12
radio input "true"
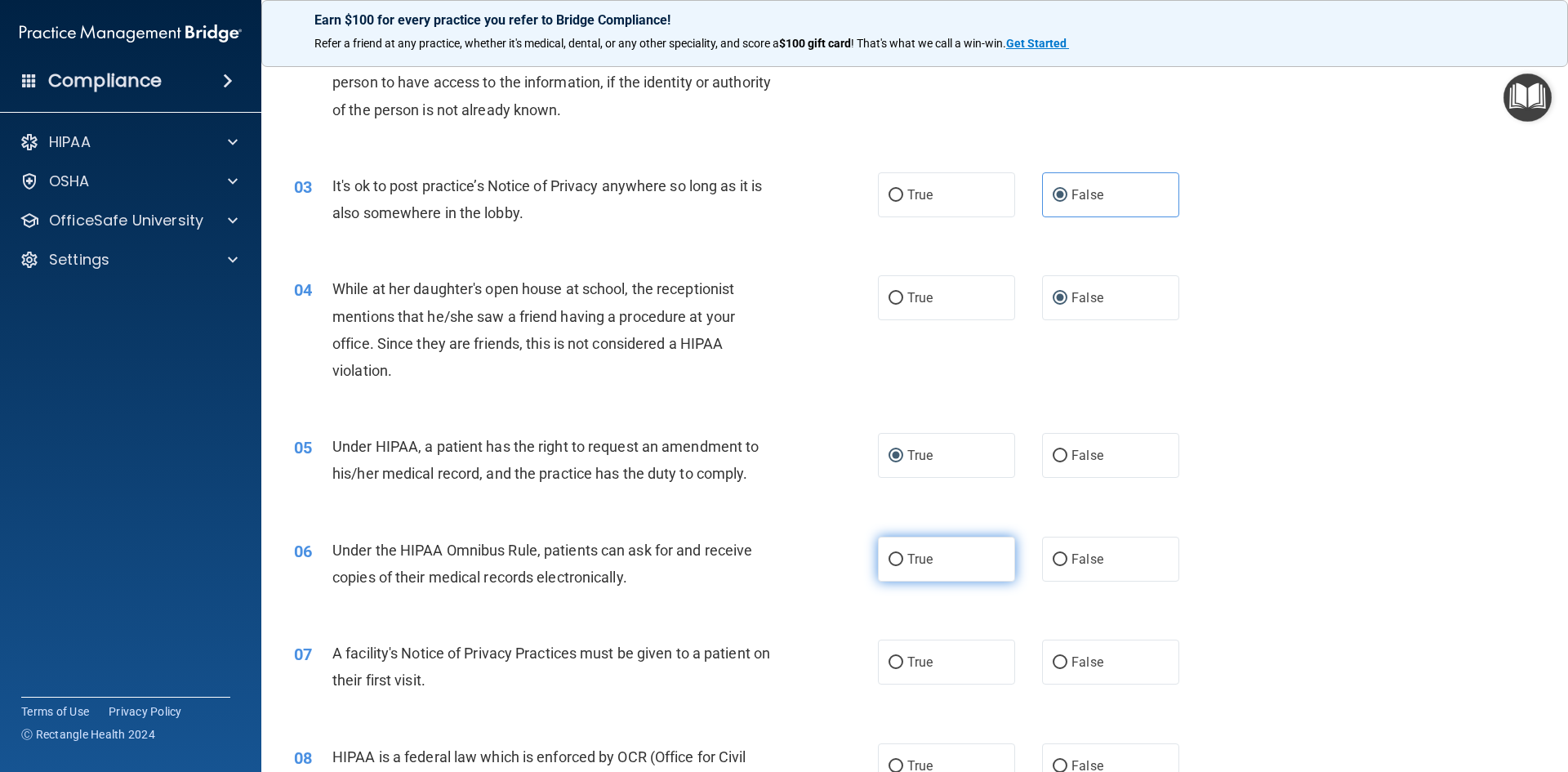
click at [894, 562] on input "True" at bounding box center [895, 559] width 14 height 12
radio input "true"
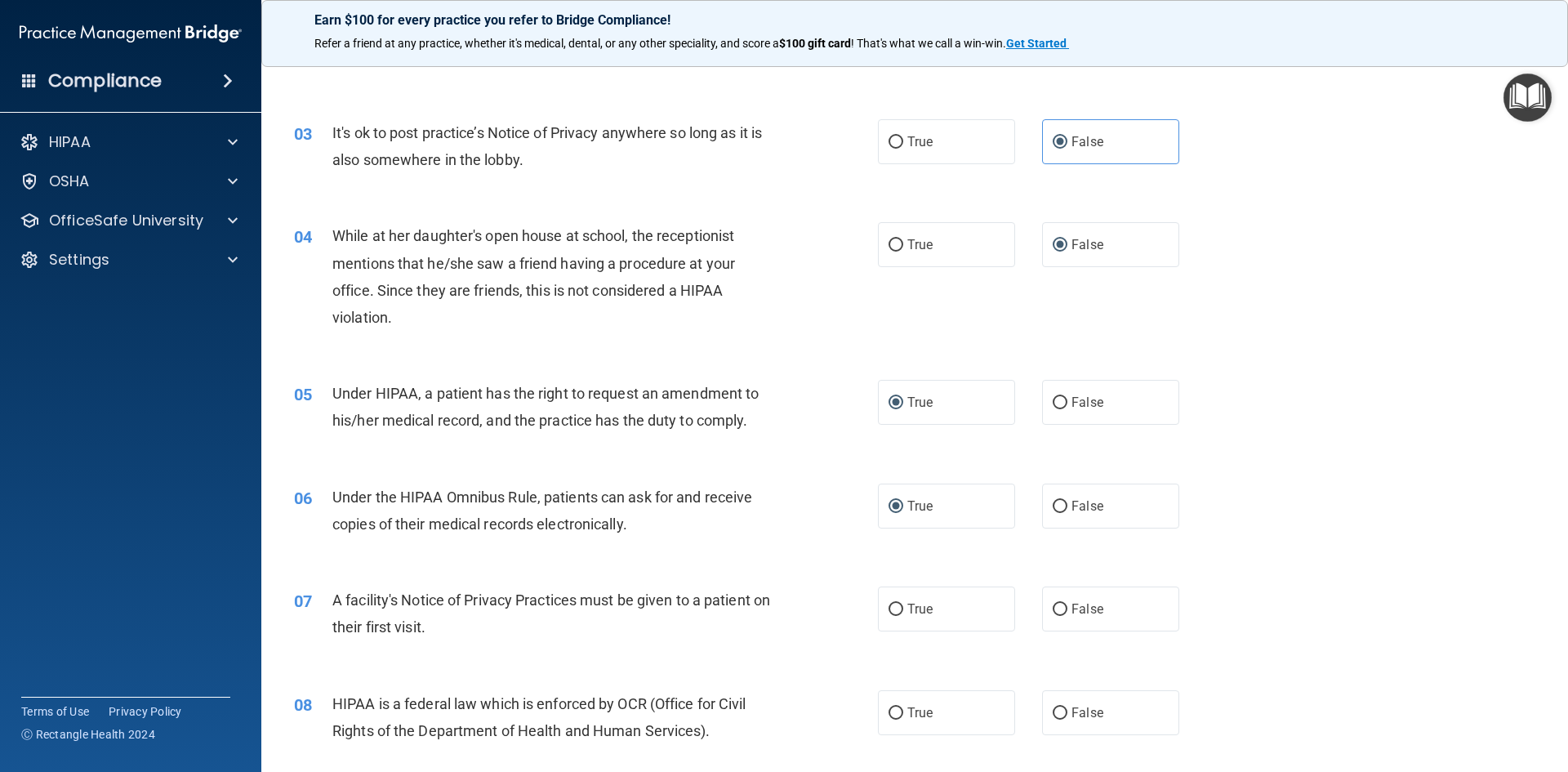
scroll to position [326, 0]
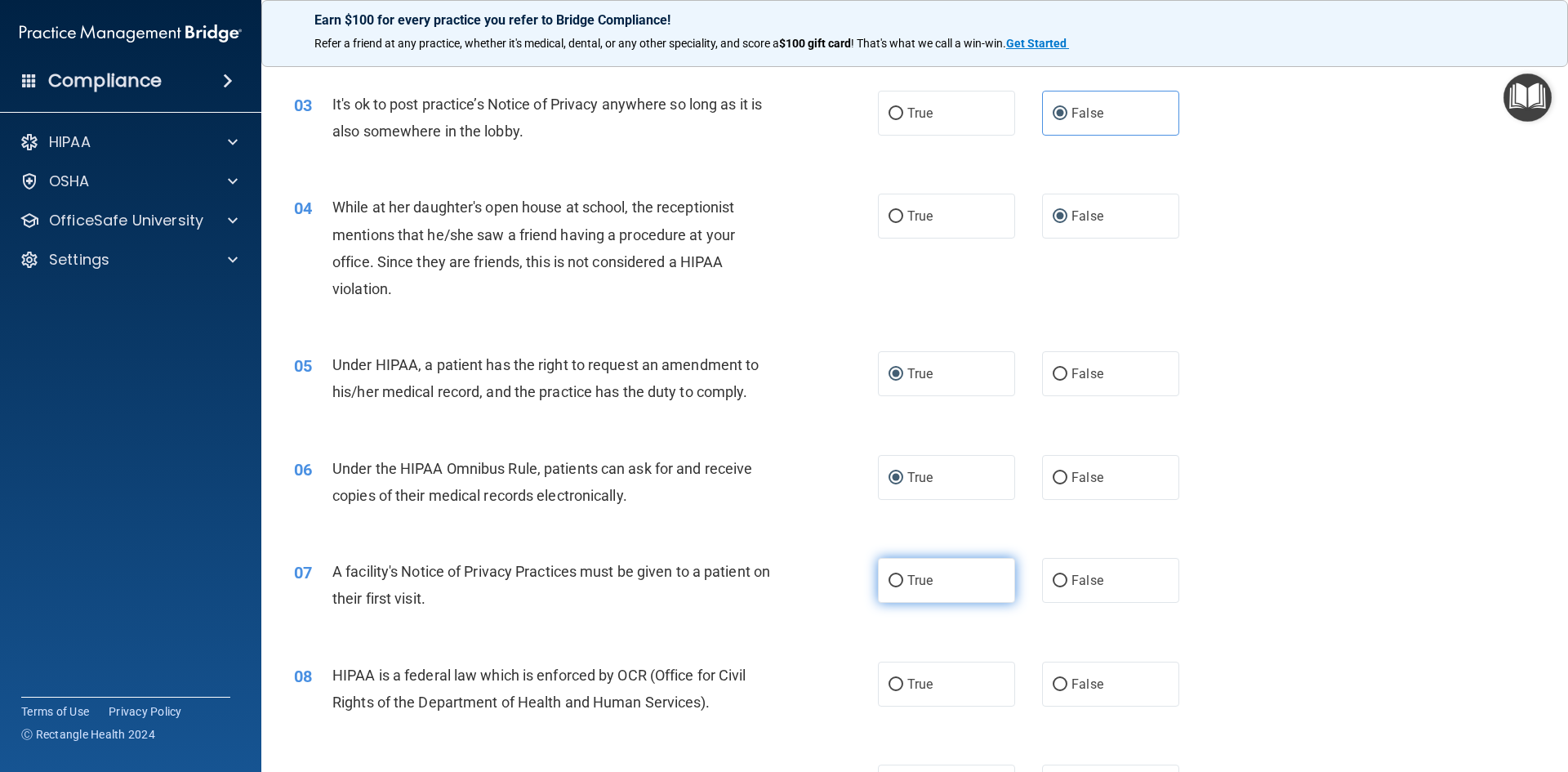
click at [890, 578] on input "True" at bounding box center [895, 581] width 14 height 12
radio input "true"
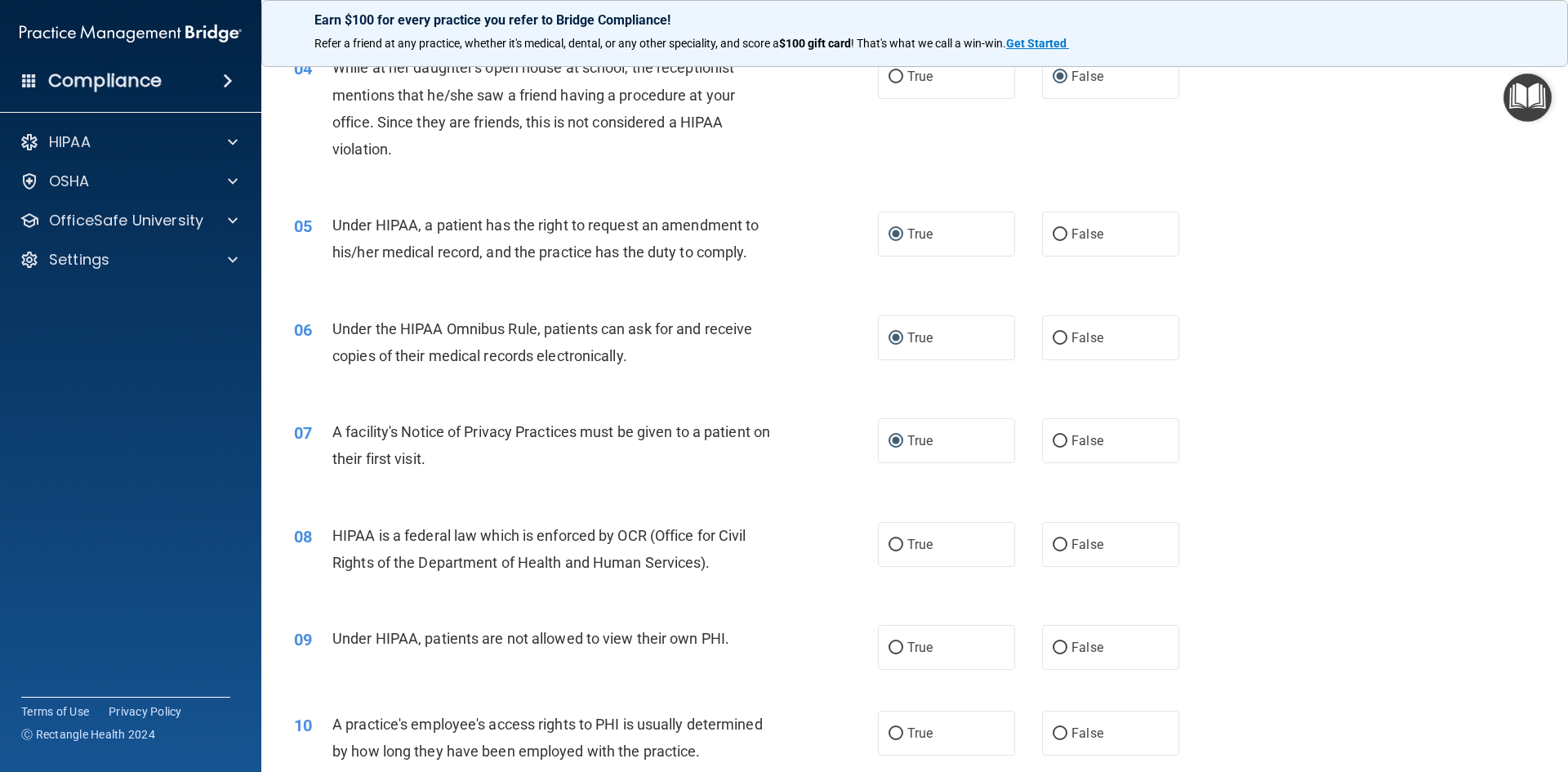
scroll to position [490, 0]
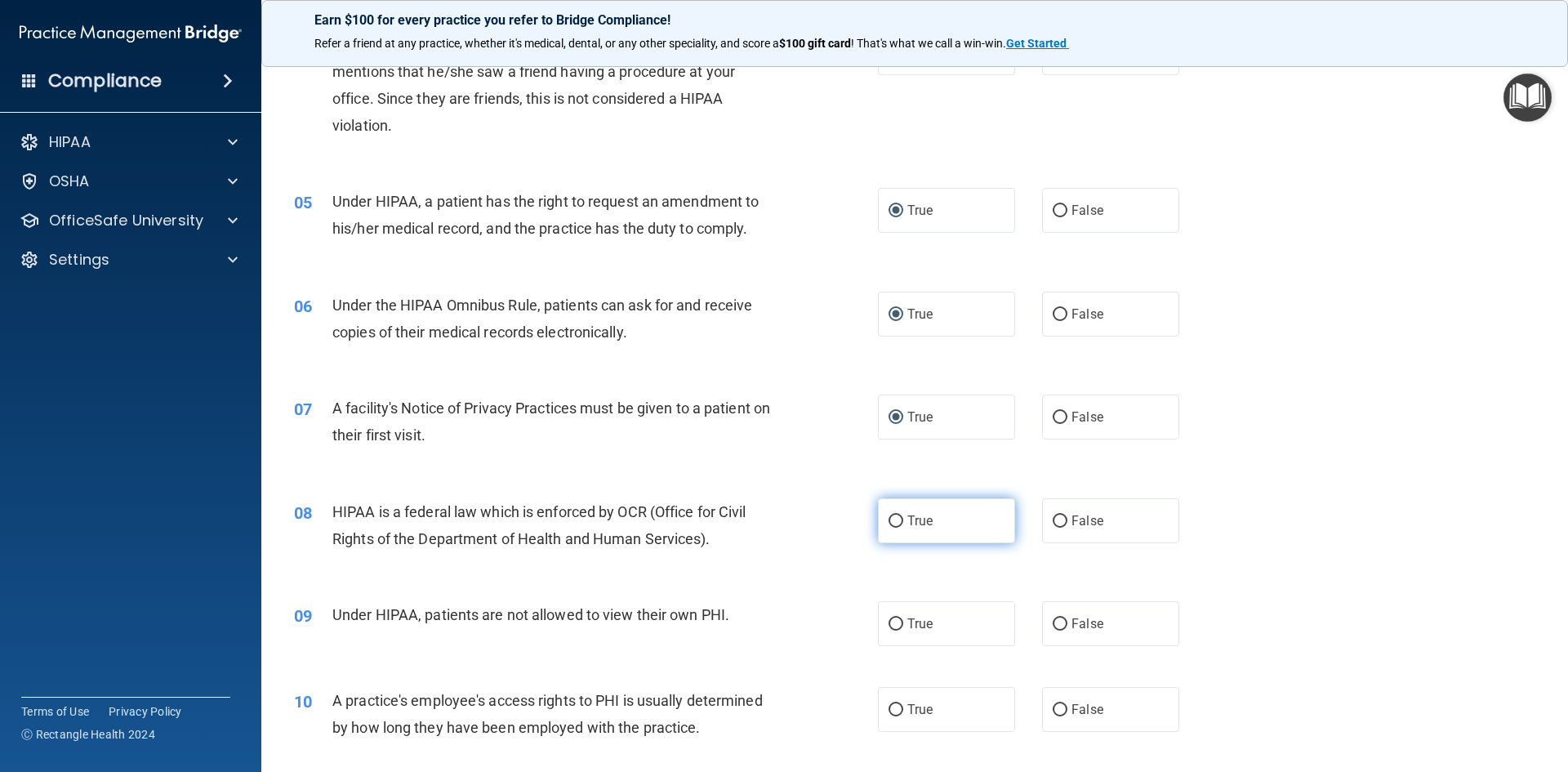
click at [891, 525] on input "True" at bounding box center [895, 521] width 14 height 12
radio input "true"
click at [1053, 626] on input "False" at bounding box center [1060, 624] width 14 height 12
radio input "true"
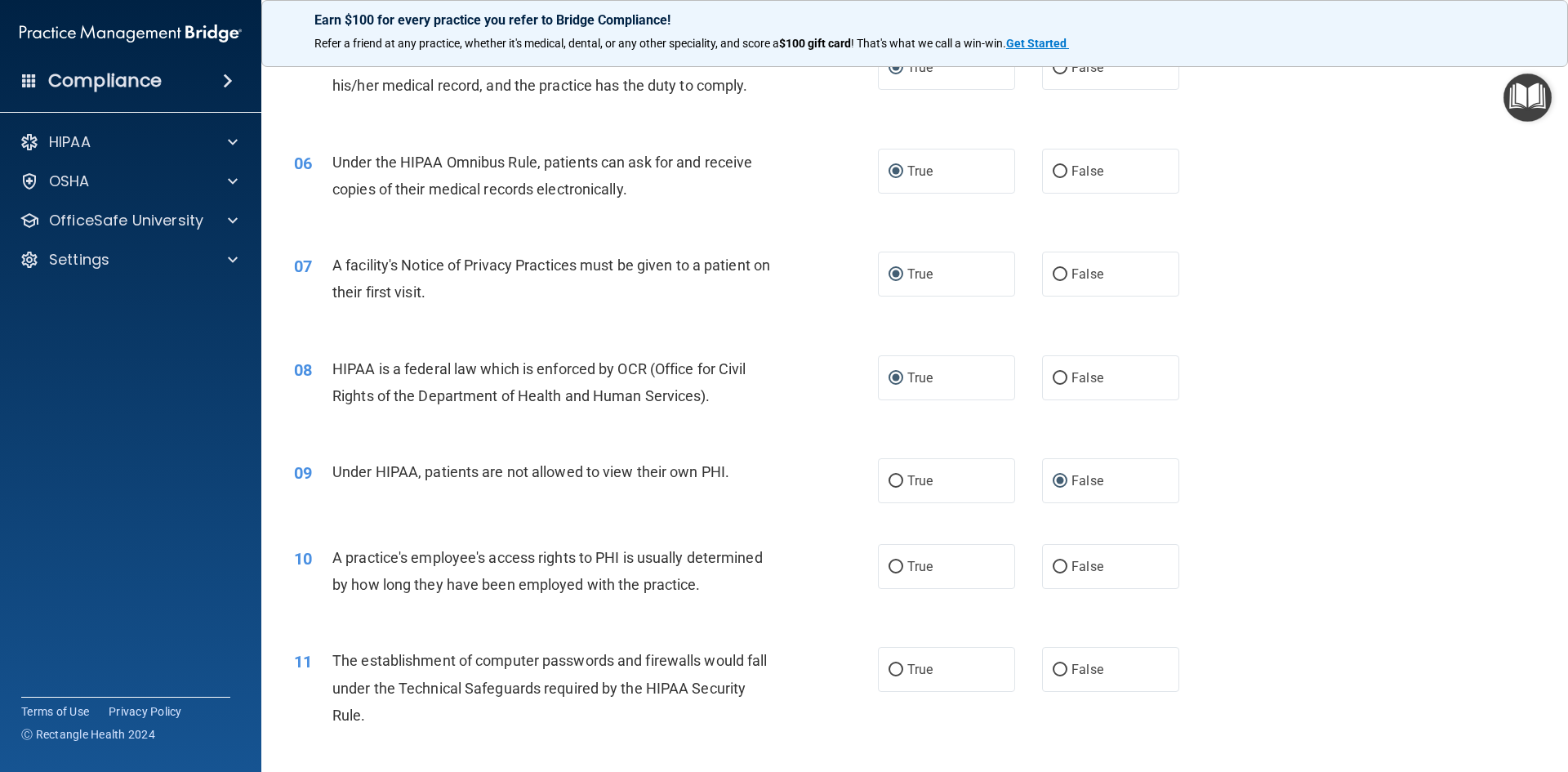
scroll to position [654, 0]
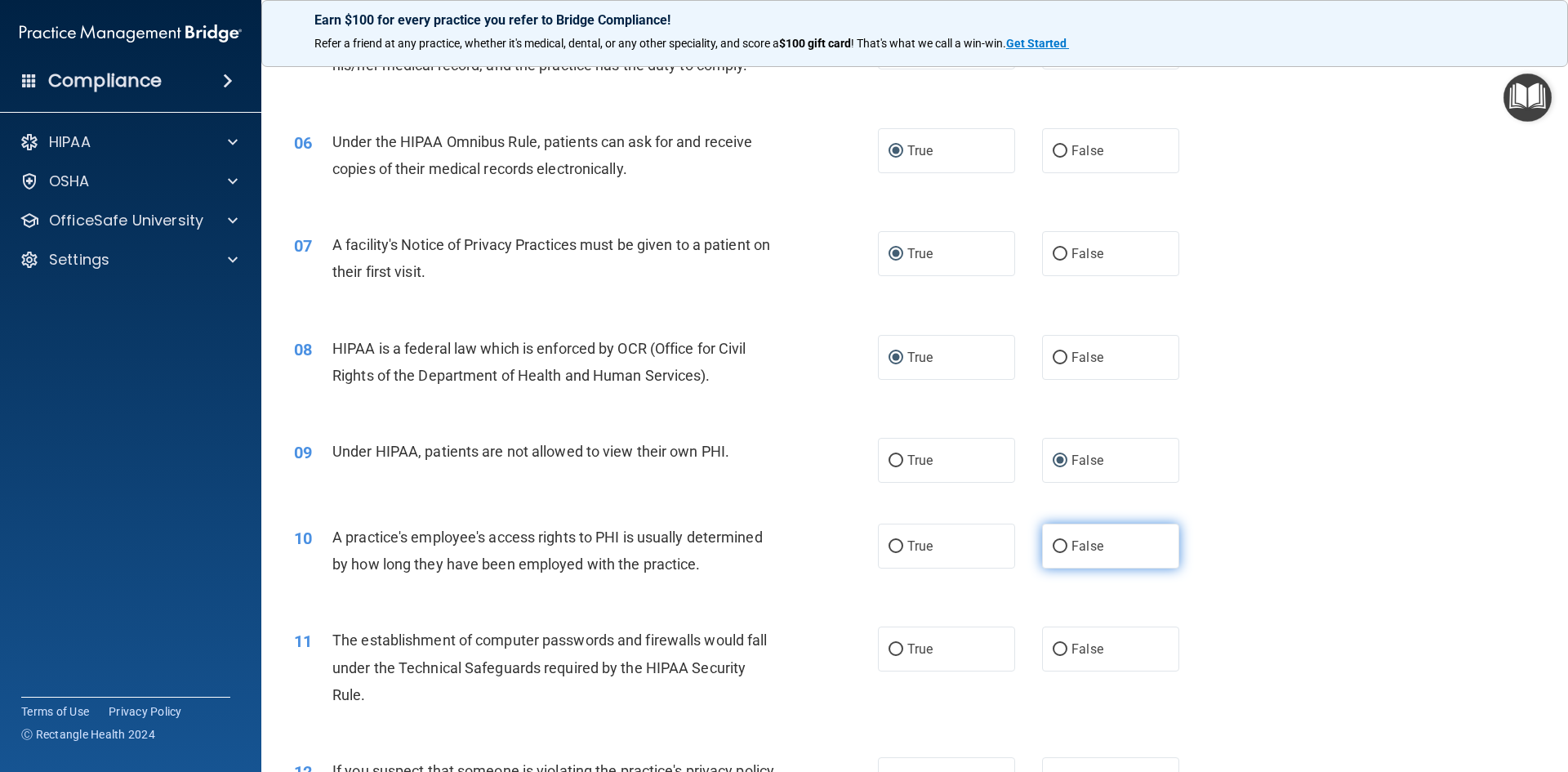
click at [1053, 549] on input "False" at bounding box center [1060, 547] width 14 height 12
radio input "true"
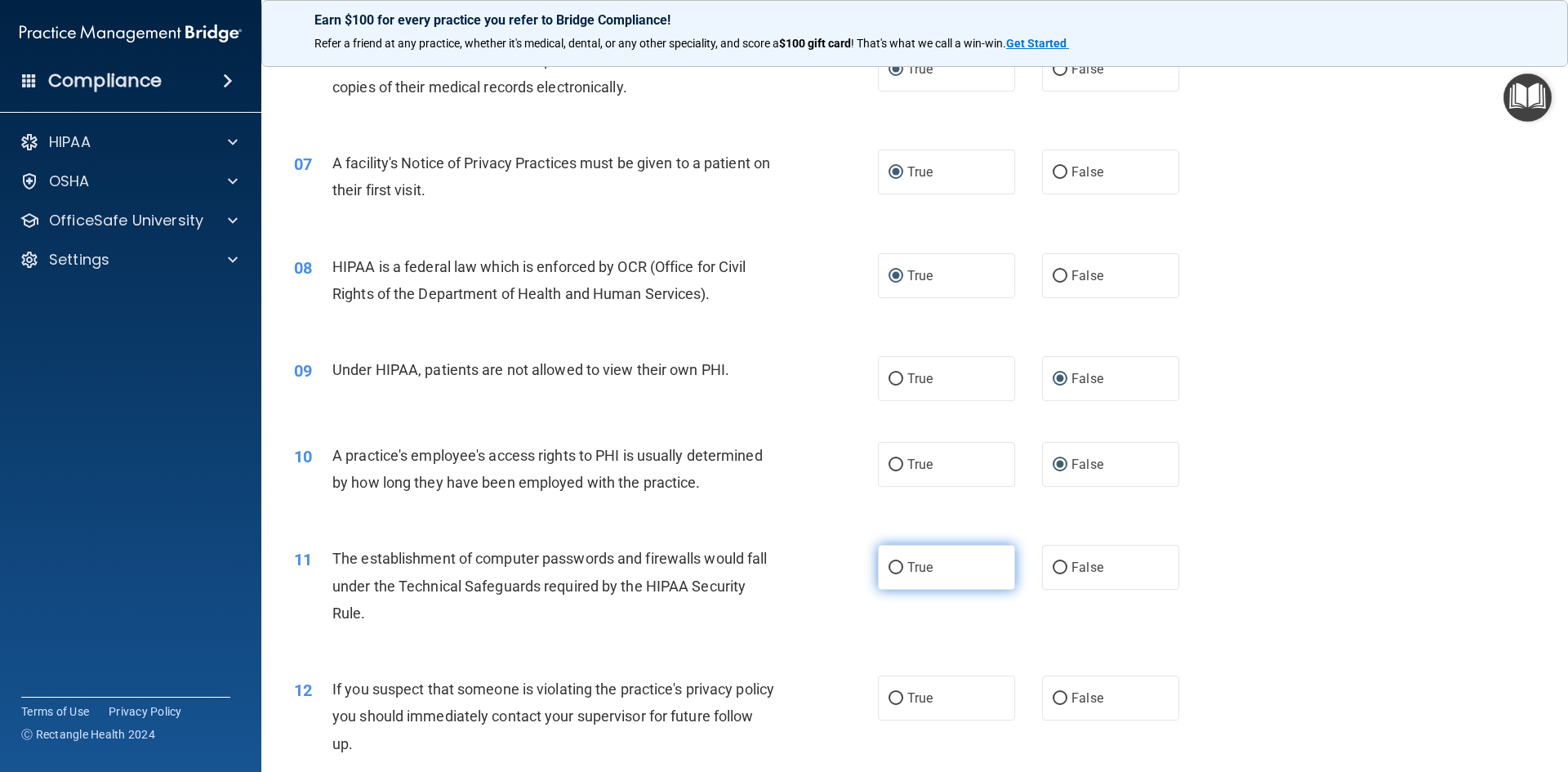
click at [879, 567] on label "True" at bounding box center [946, 567] width 137 height 45
click at [888, 567] on input "True" at bounding box center [895, 568] width 14 height 12
radio input "true"
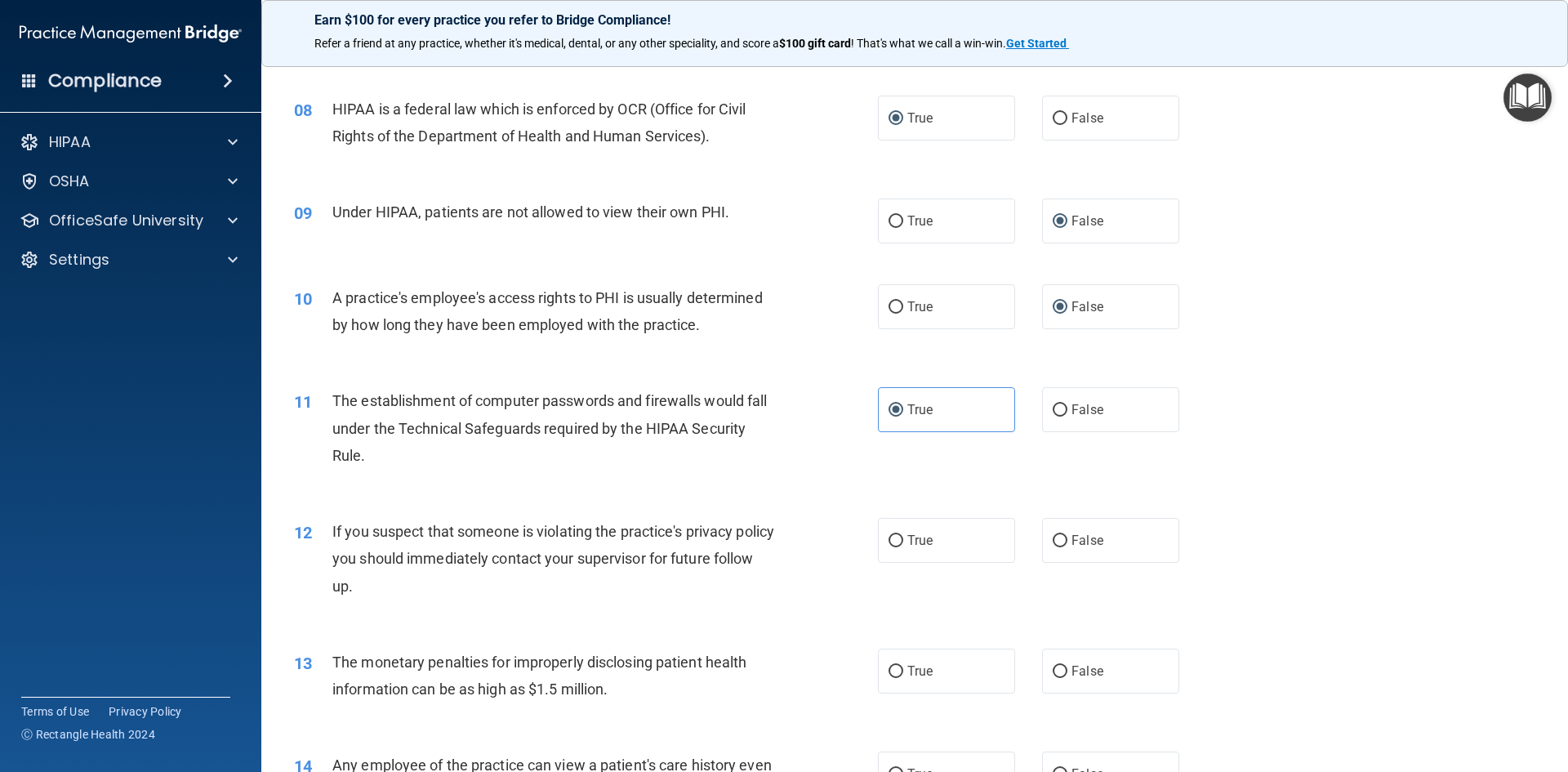
scroll to position [899, 0]
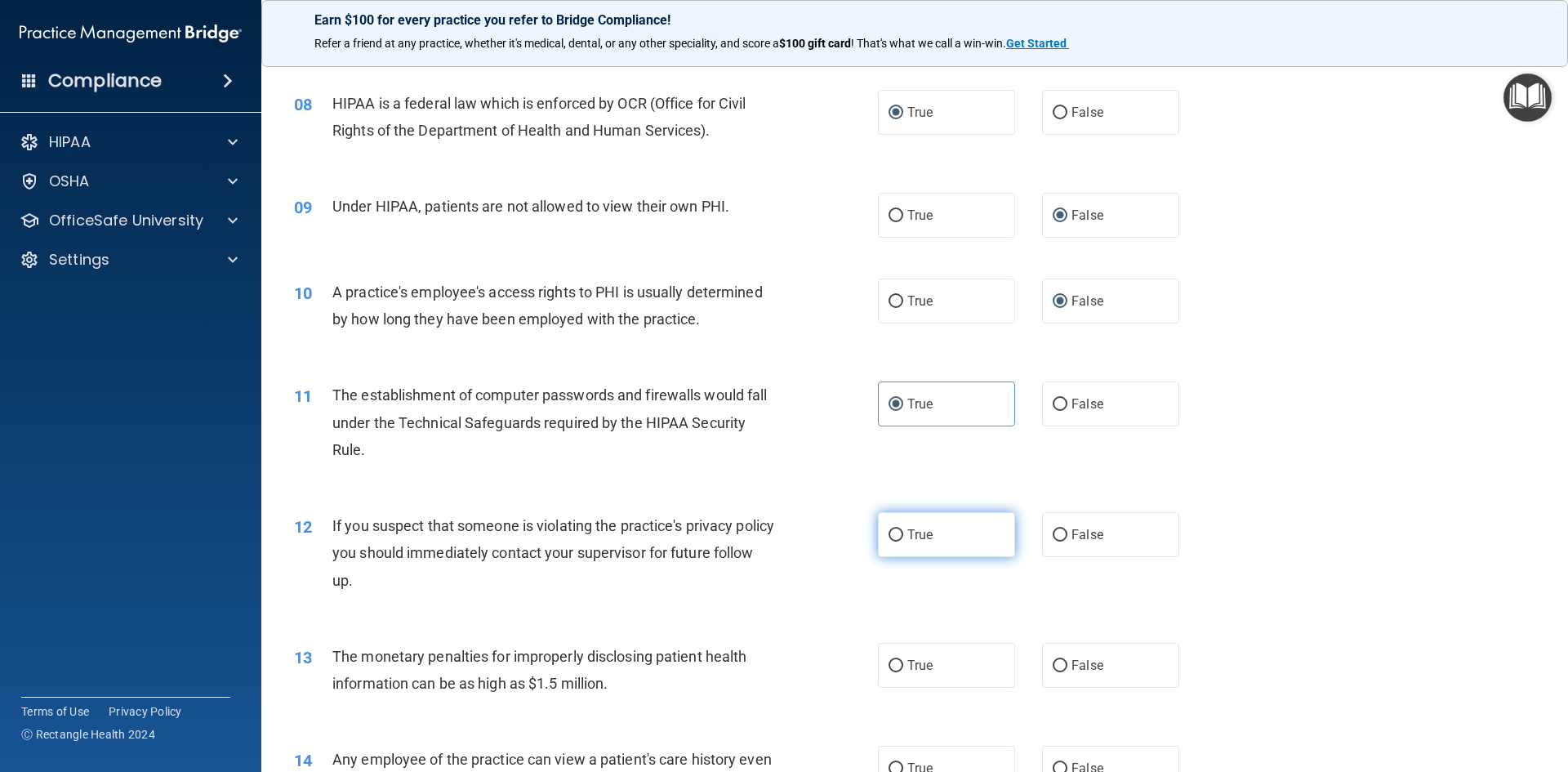
click at [888, 540] on input "True" at bounding box center [895, 535] width 14 height 12
radio input "true"
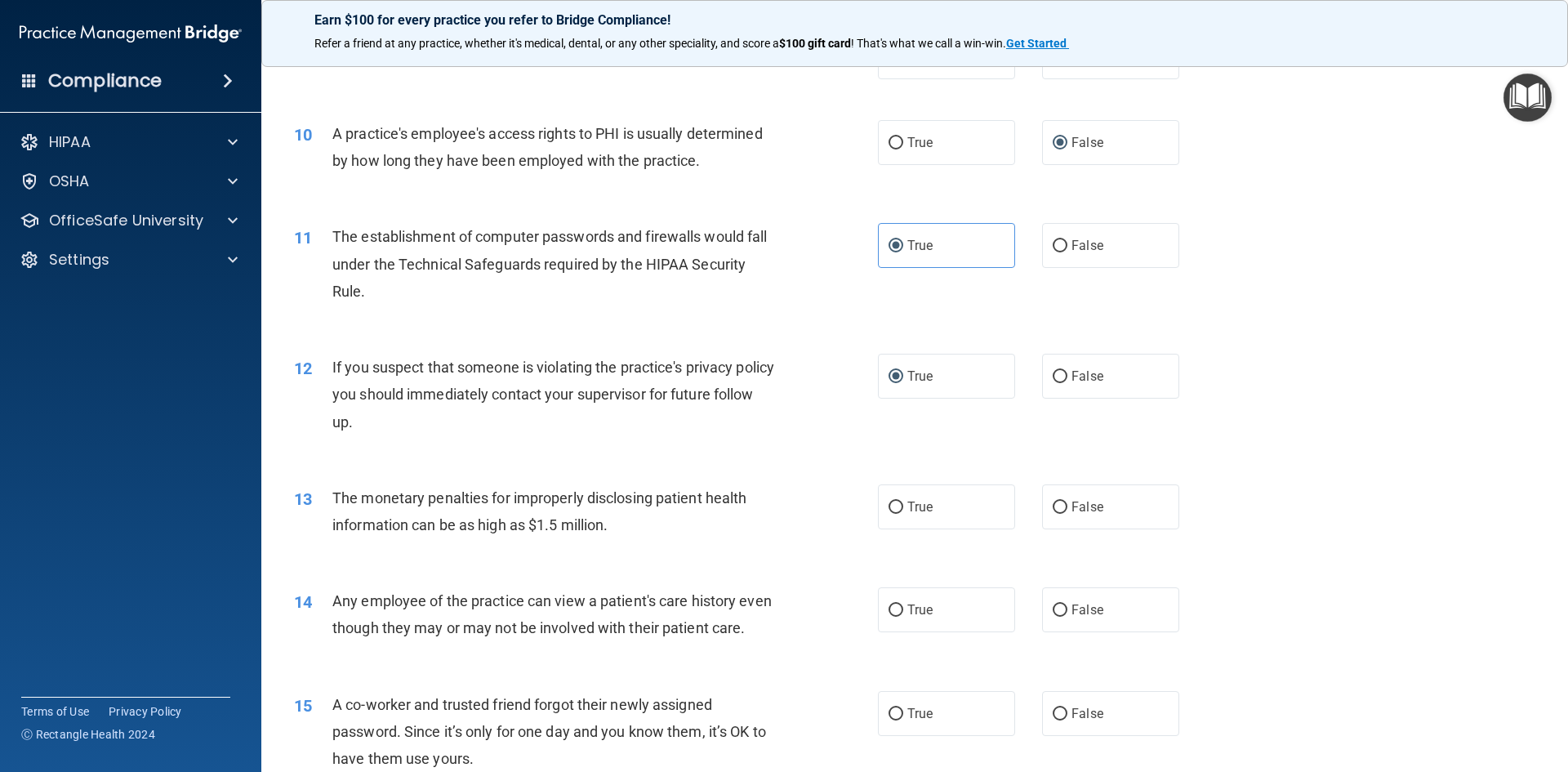
scroll to position [1062, 0]
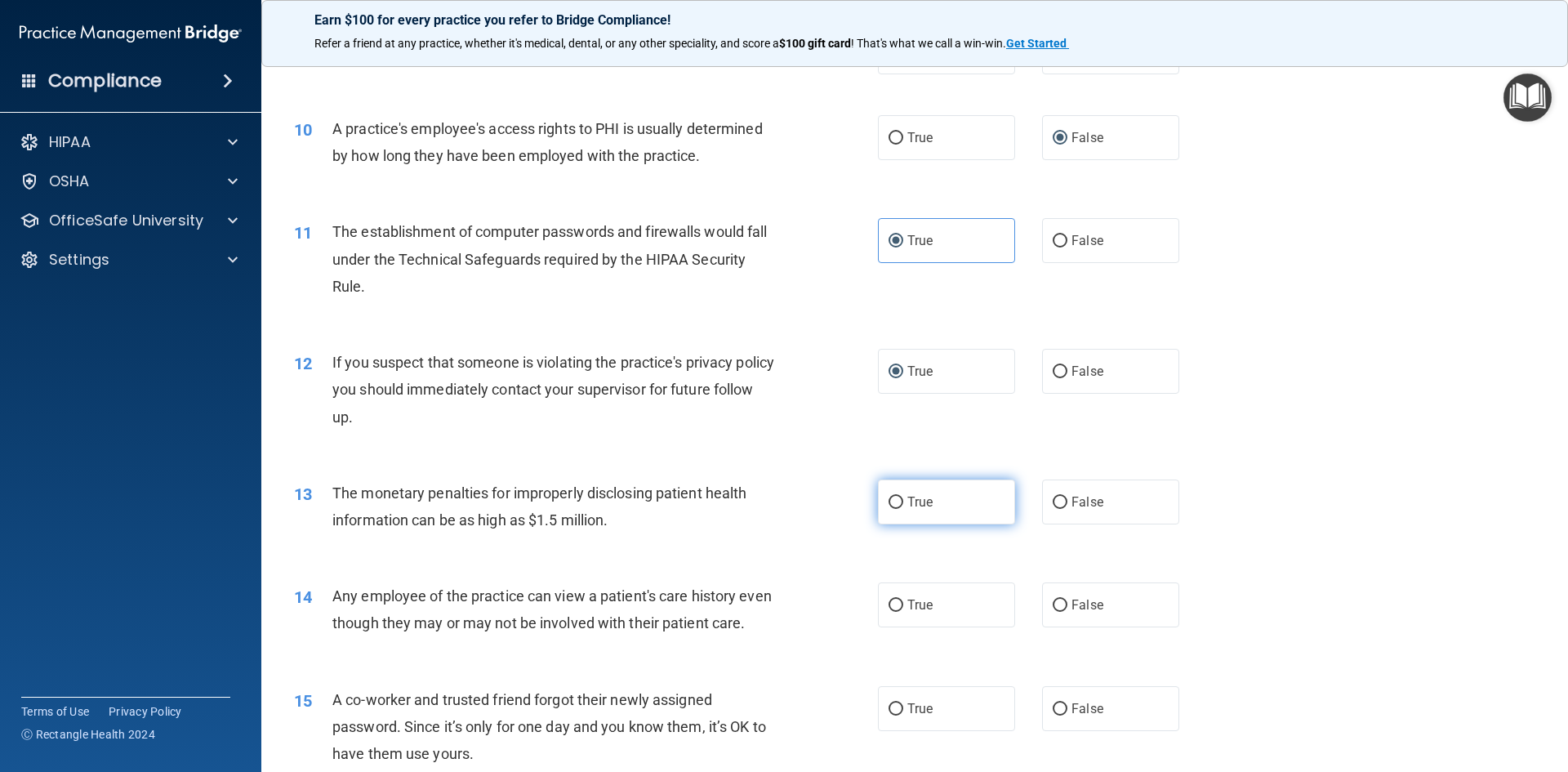
click at [889, 504] on input "True" at bounding box center [895, 503] width 14 height 12
radio input "true"
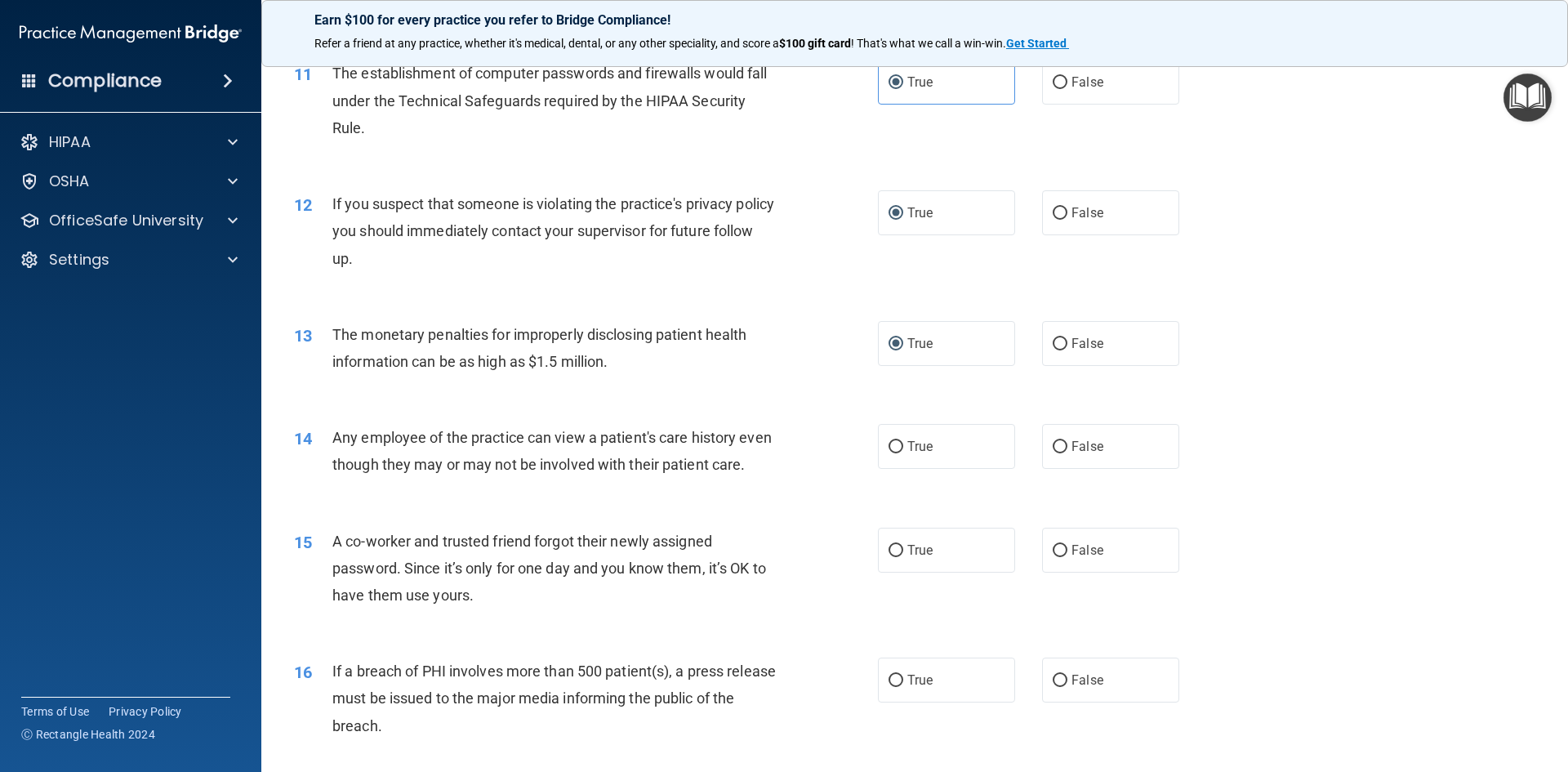
scroll to position [1225, 0]
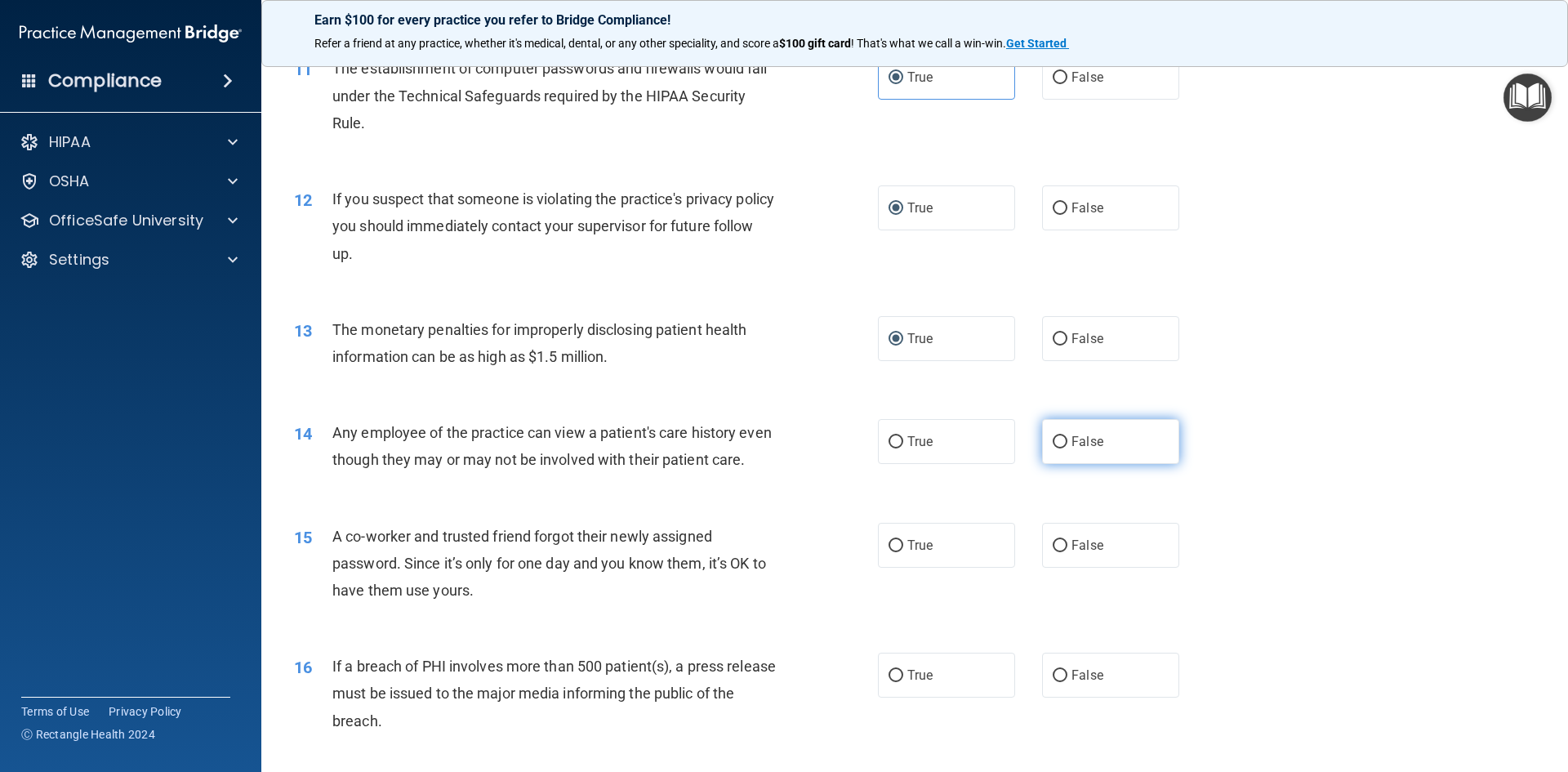
click at [1053, 440] on input "False" at bounding box center [1060, 442] width 14 height 12
radio input "true"
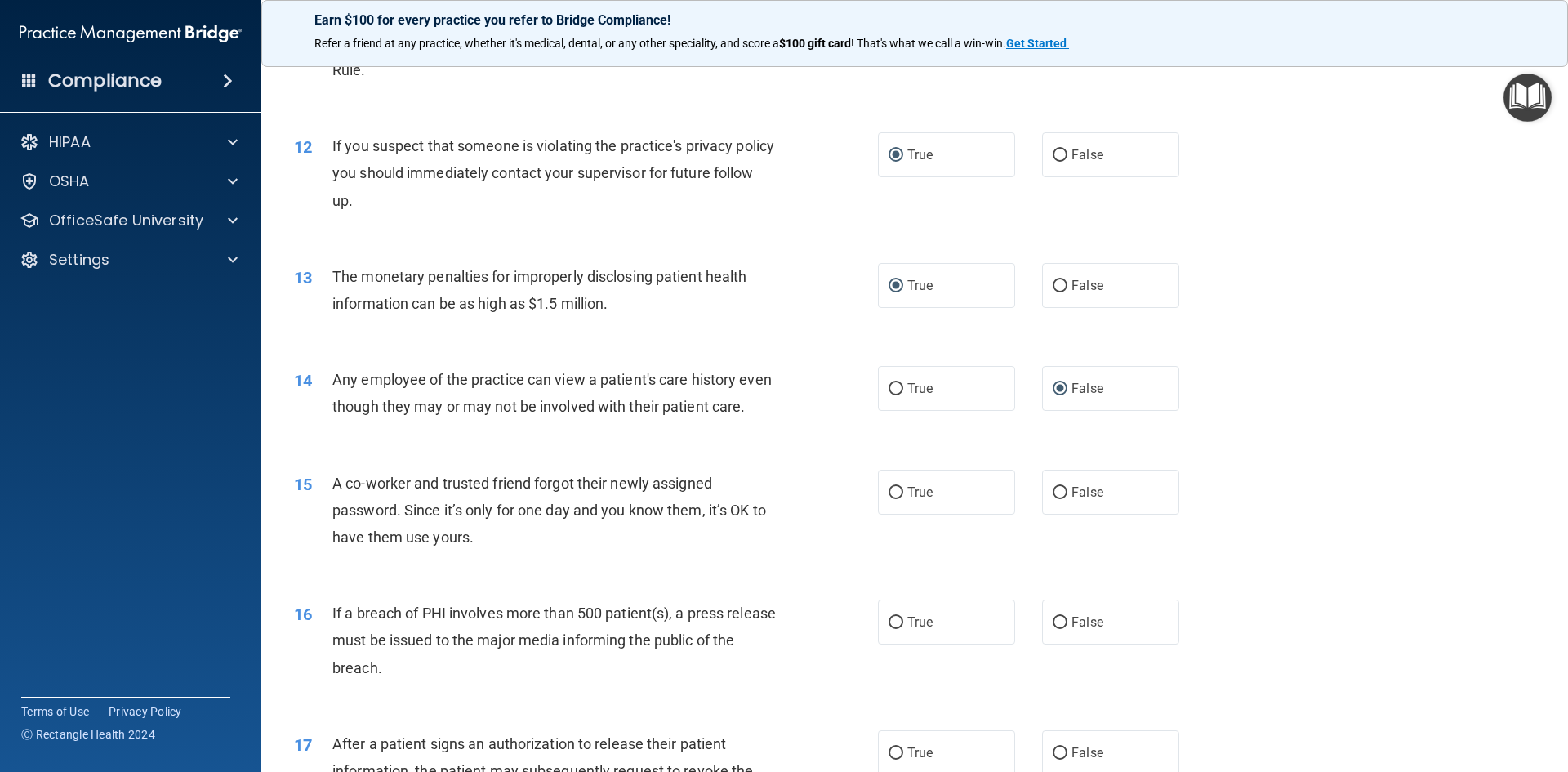
scroll to position [1307, 0]
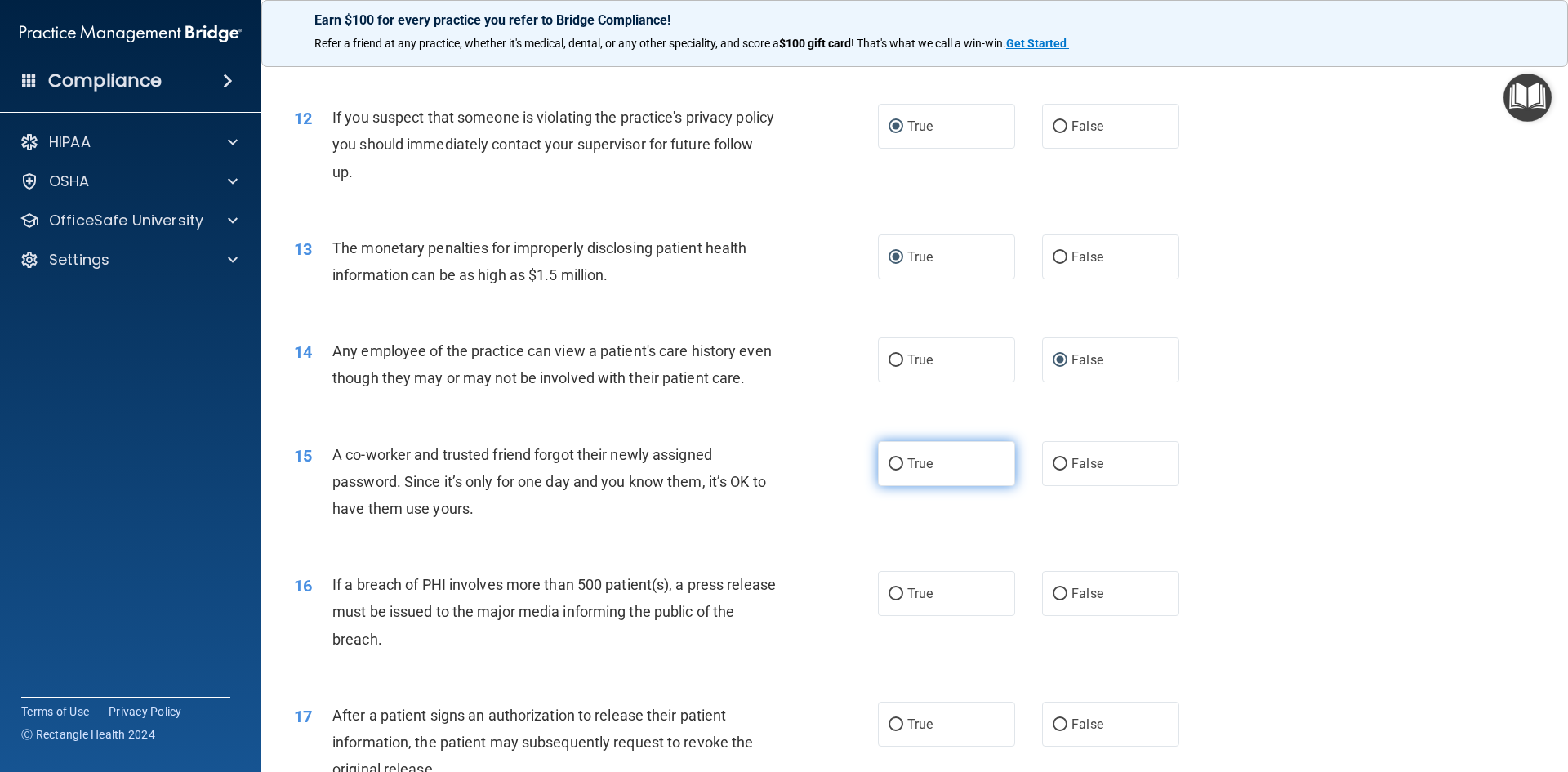
click at [889, 470] on input "True" at bounding box center [895, 464] width 14 height 12
radio input "true"
drag, startPoint x: 1047, startPoint y: 622, endPoint x: 1022, endPoint y: 611, distance: 27.3
click at [1053, 600] on input "False" at bounding box center [1060, 594] width 14 height 12
radio input "true"
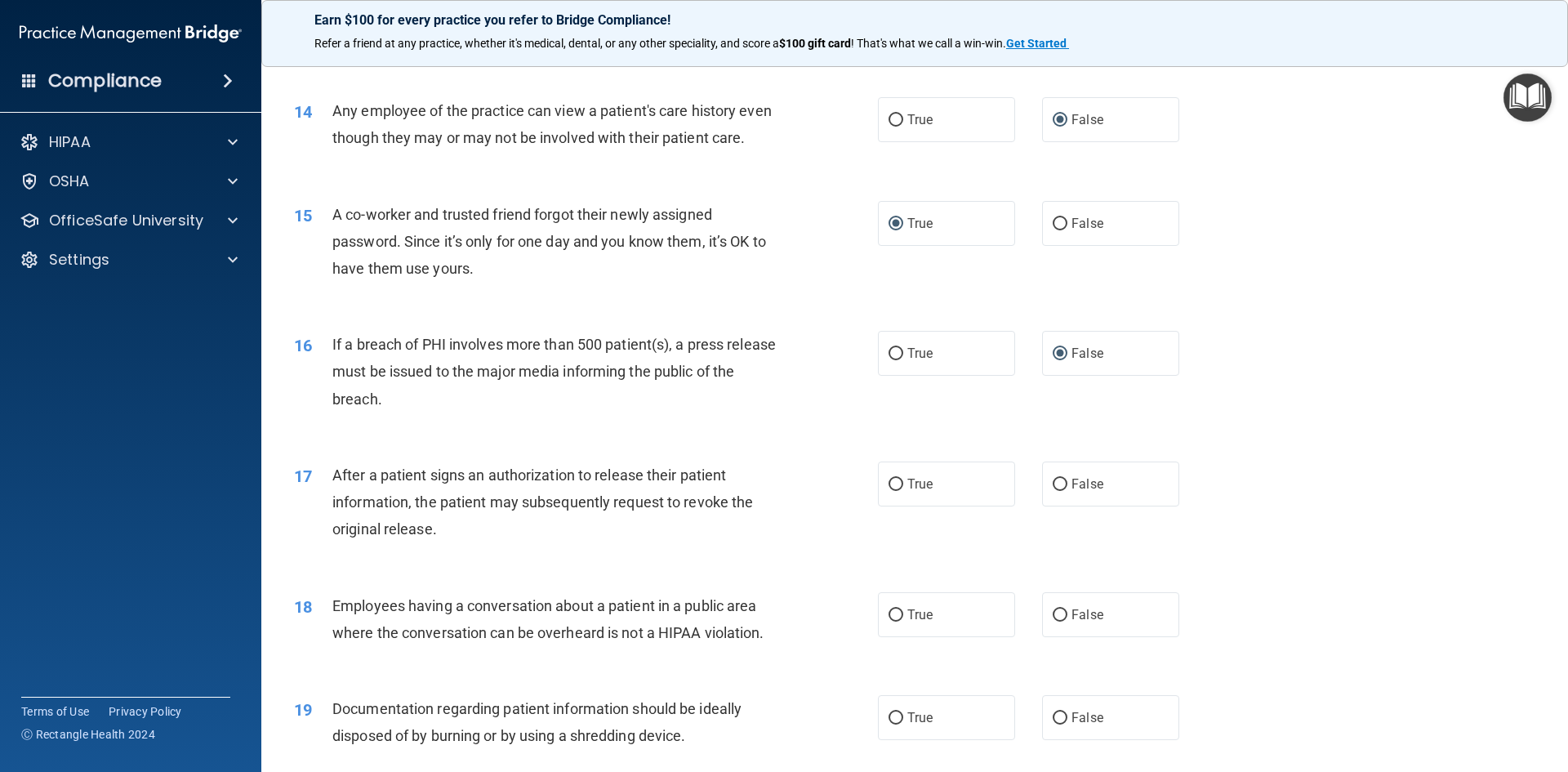
scroll to position [1553, 0]
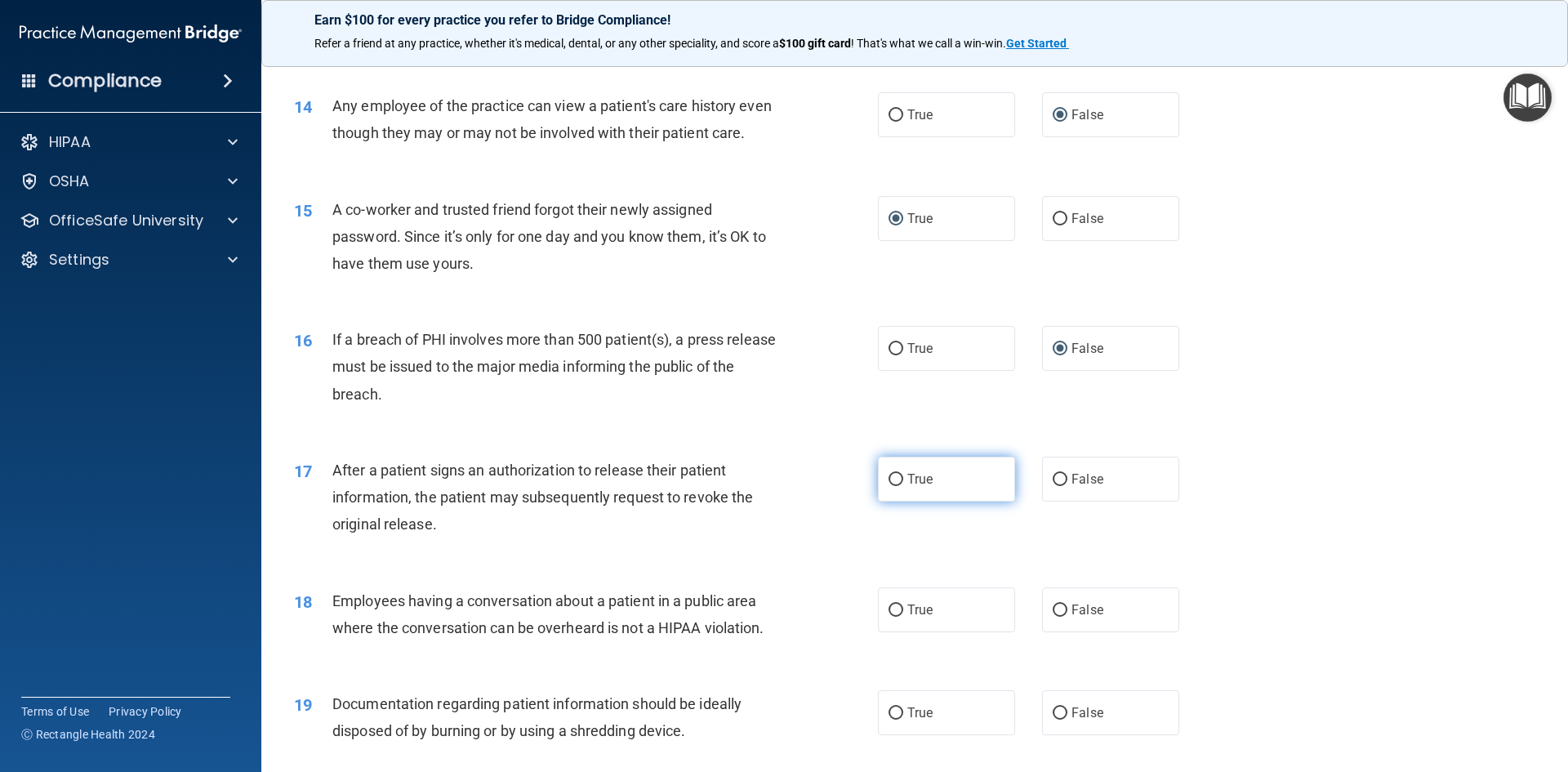
click at [895, 486] on input "True" at bounding box center [895, 480] width 14 height 12
radio input "true"
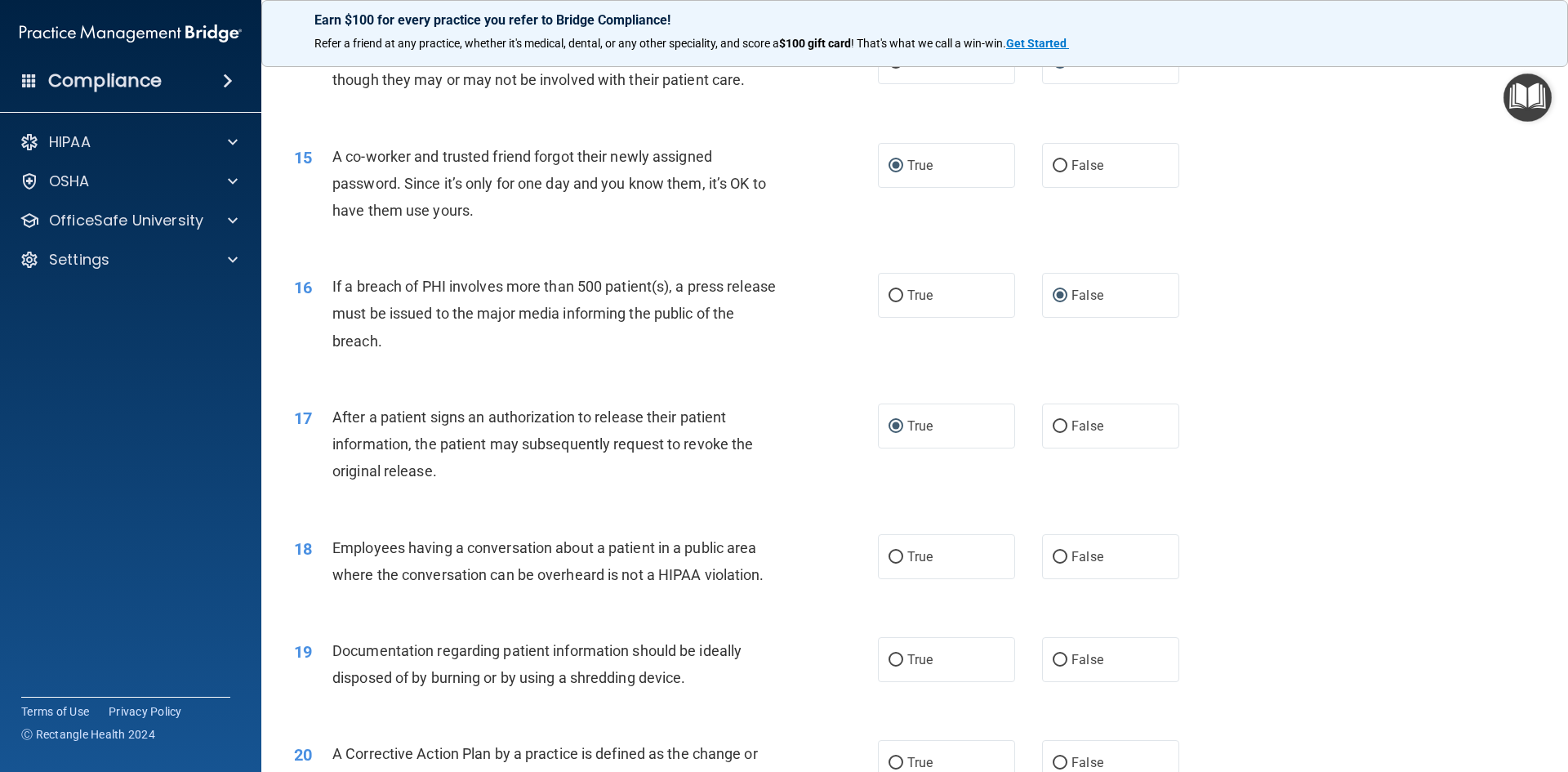
scroll to position [1634, 0]
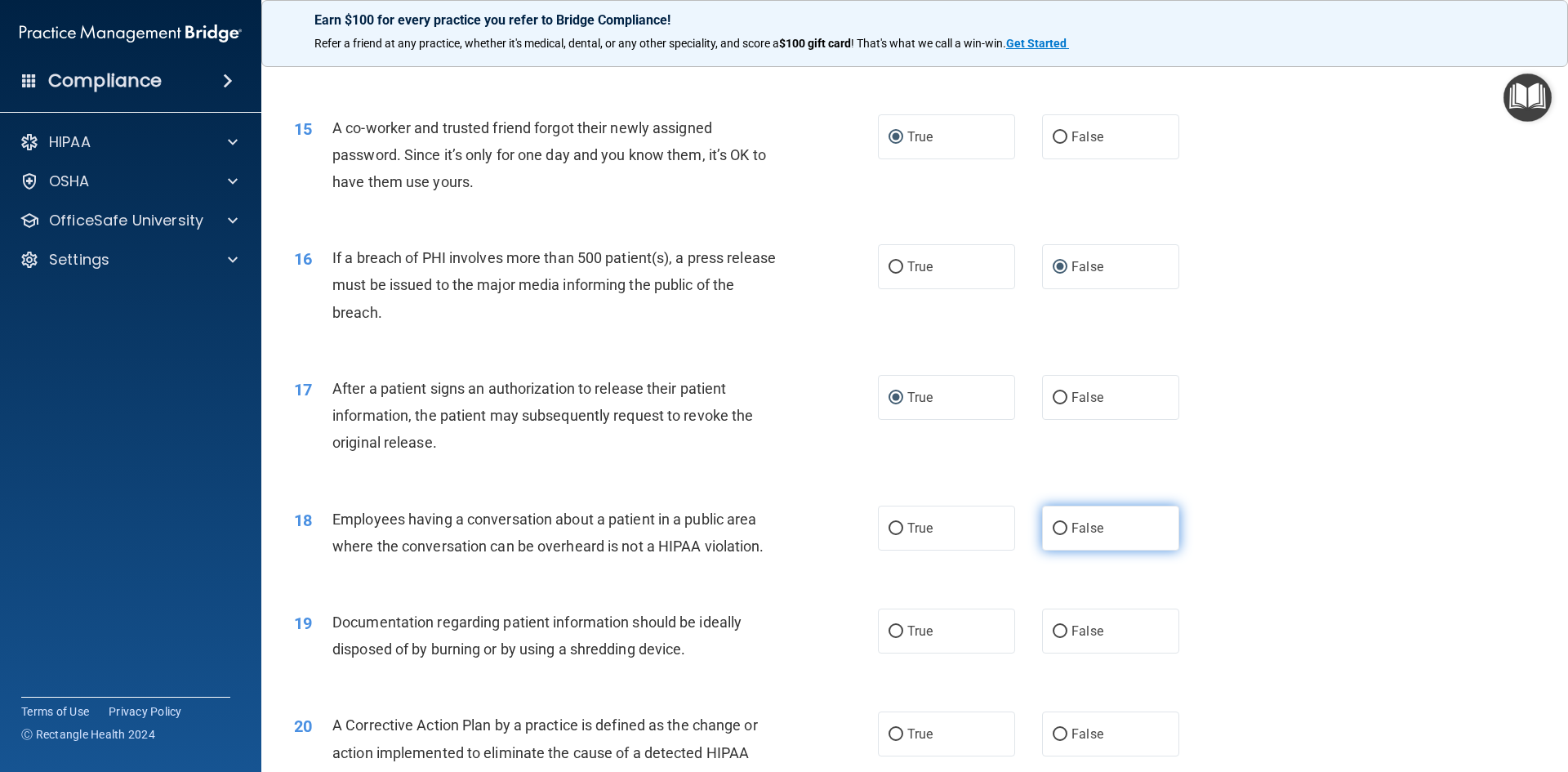
click at [1053, 535] on input "False" at bounding box center [1060, 529] width 14 height 12
radio input "true"
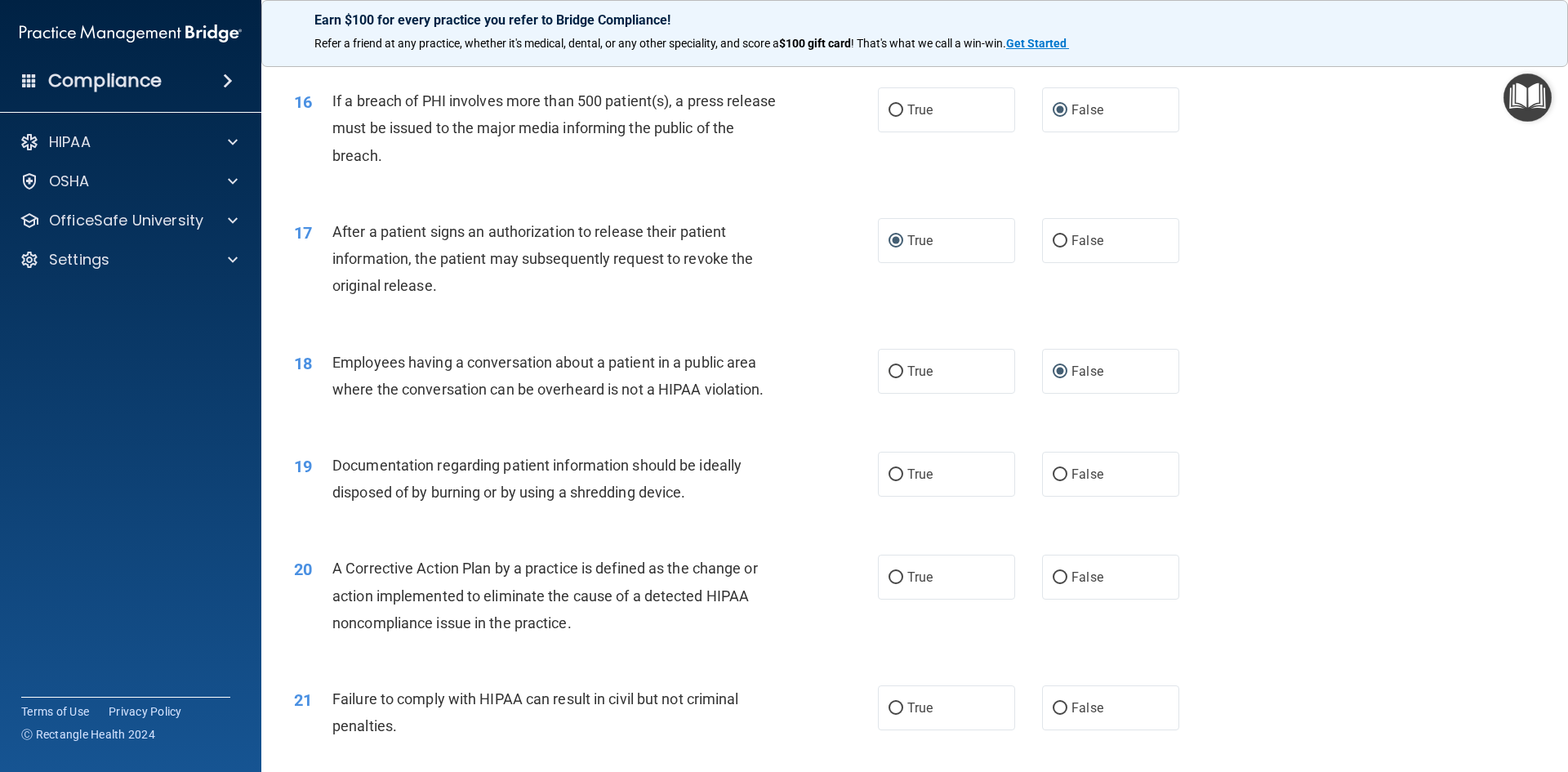
scroll to position [1797, 0]
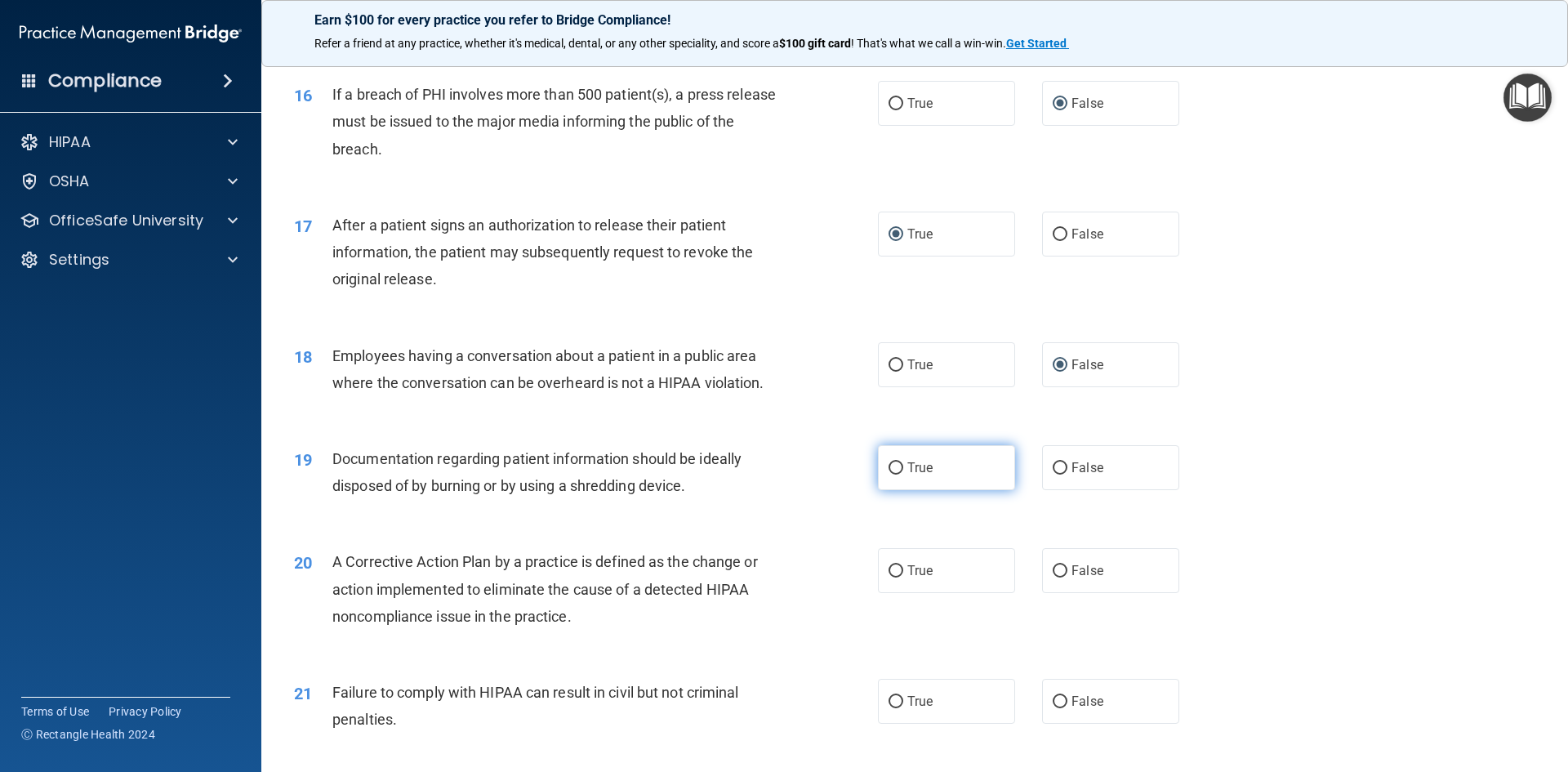
click at [891, 474] on input "True" at bounding box center [895, 469] width 14 height 12
radio input "true"
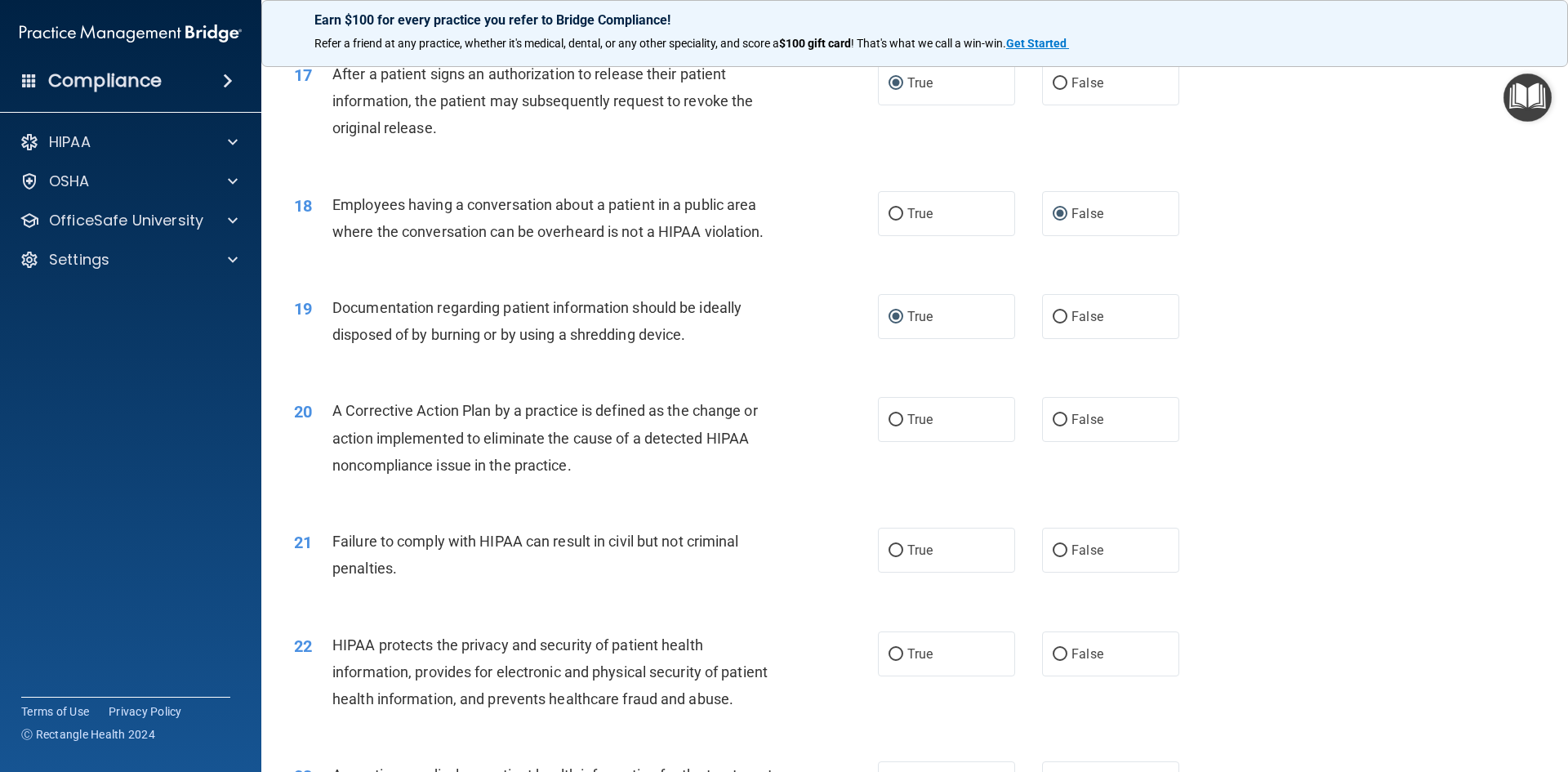
scroll to position [1961, 0]
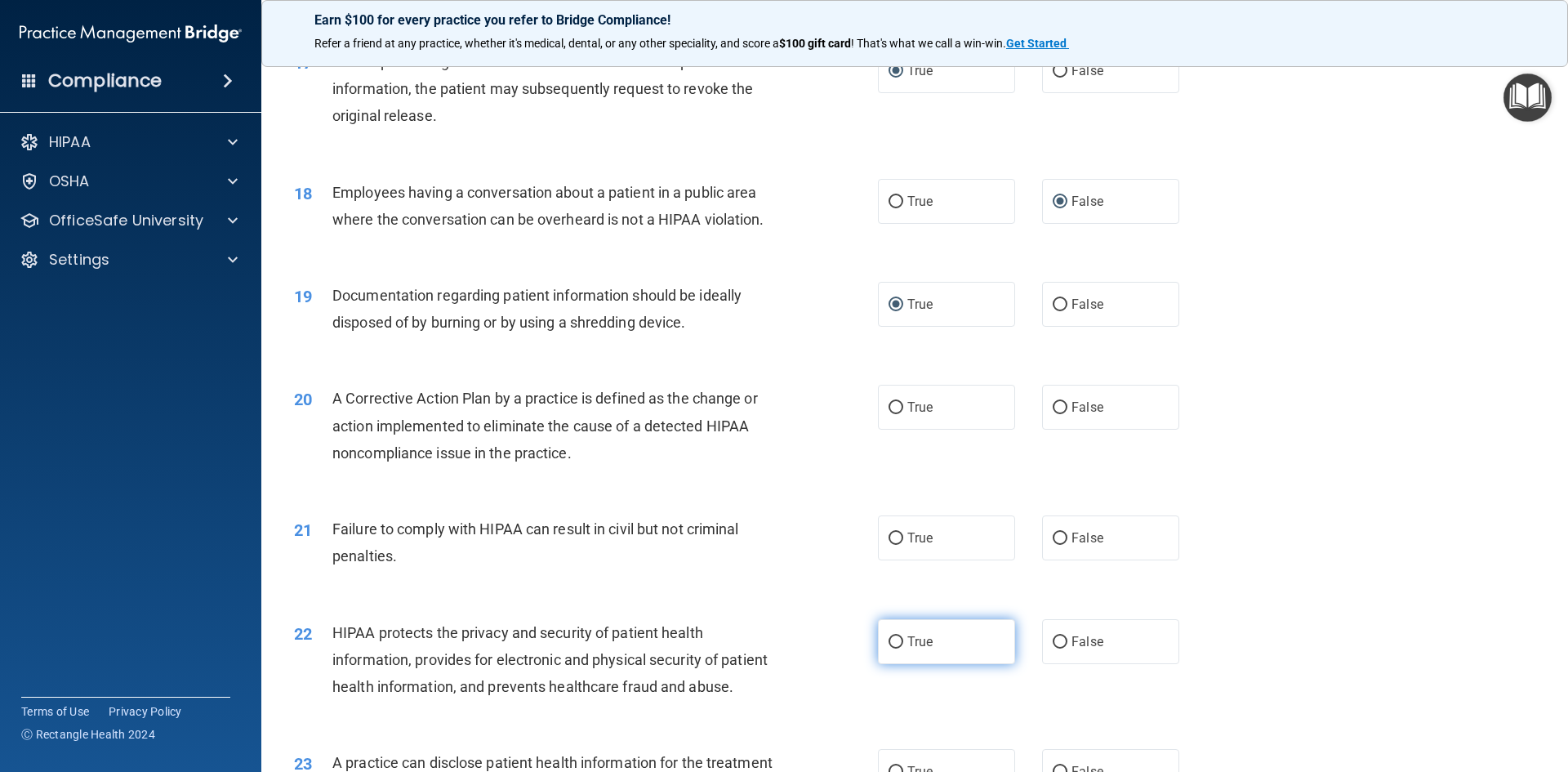
click at [888, 649] on input "True" at bounding box center [895, 642] width 14 height 12
radio input "true"
click at [888, 545] on input "True" at bounding box center [895, 538] width 14 height 12
radio input "true"
click at [1053, 414] on input "False" at bounding box center [1060, 407] width 14 height 12
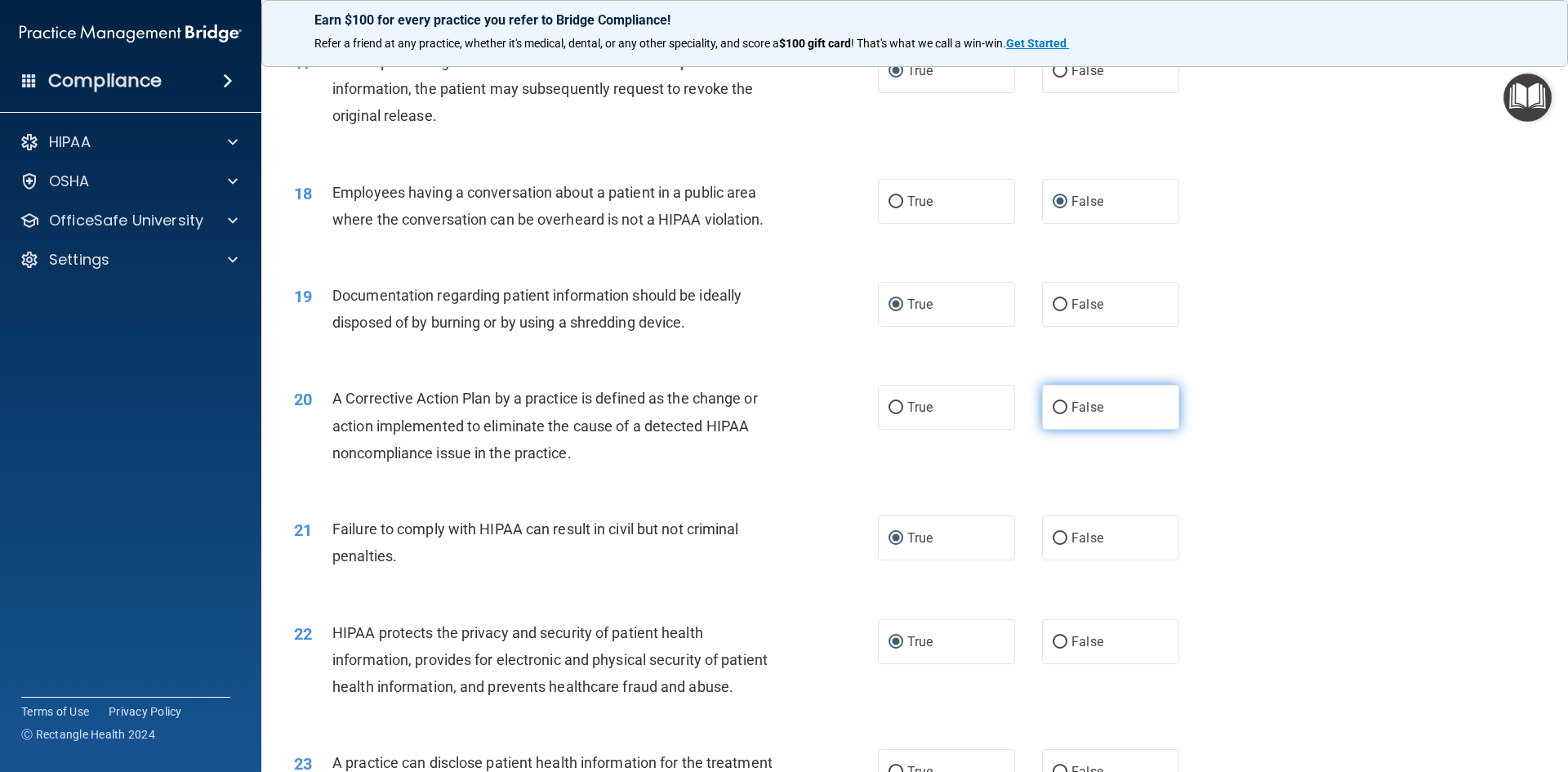
radio input "true"
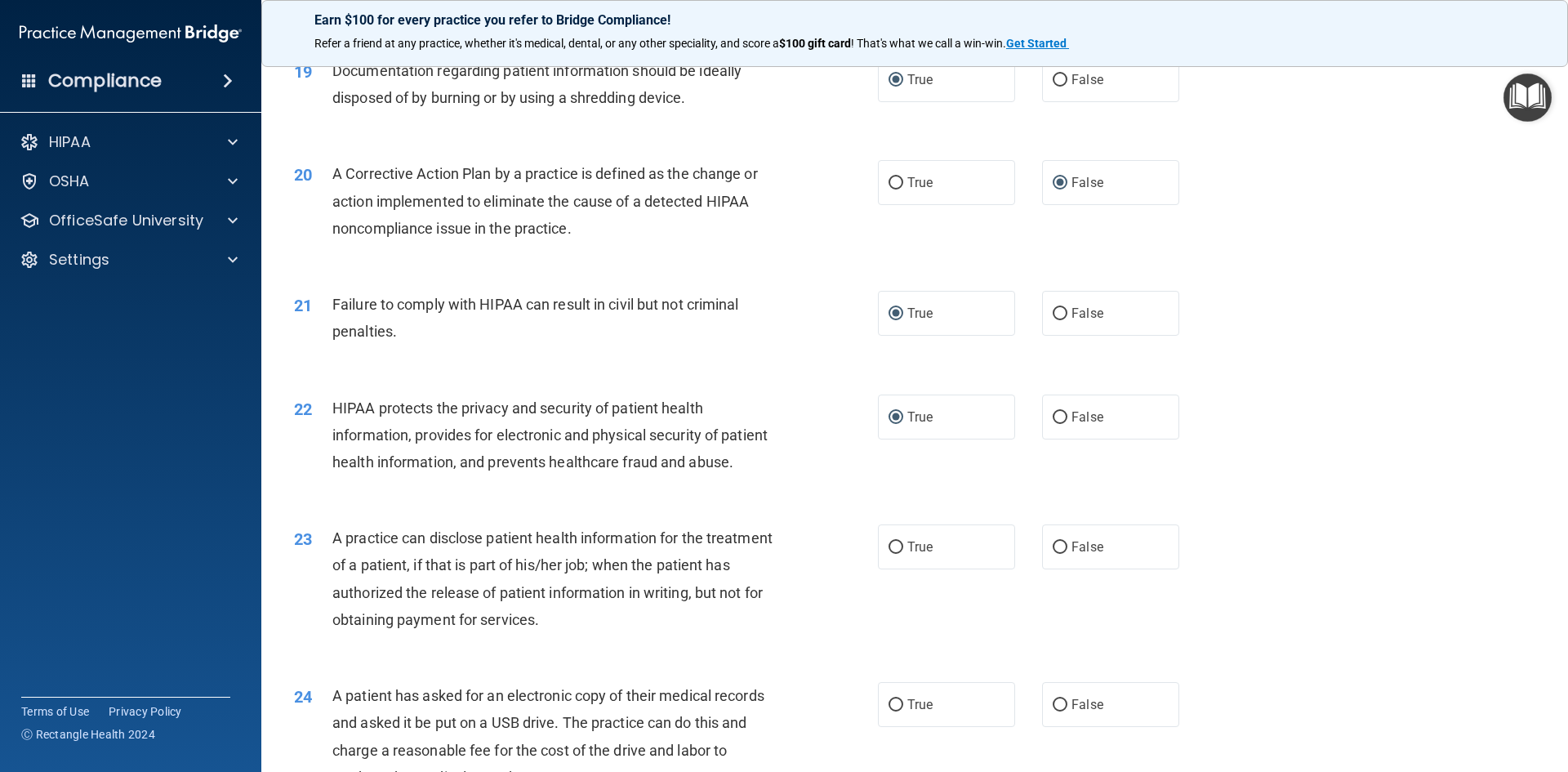
scroll to position [2287, 0]
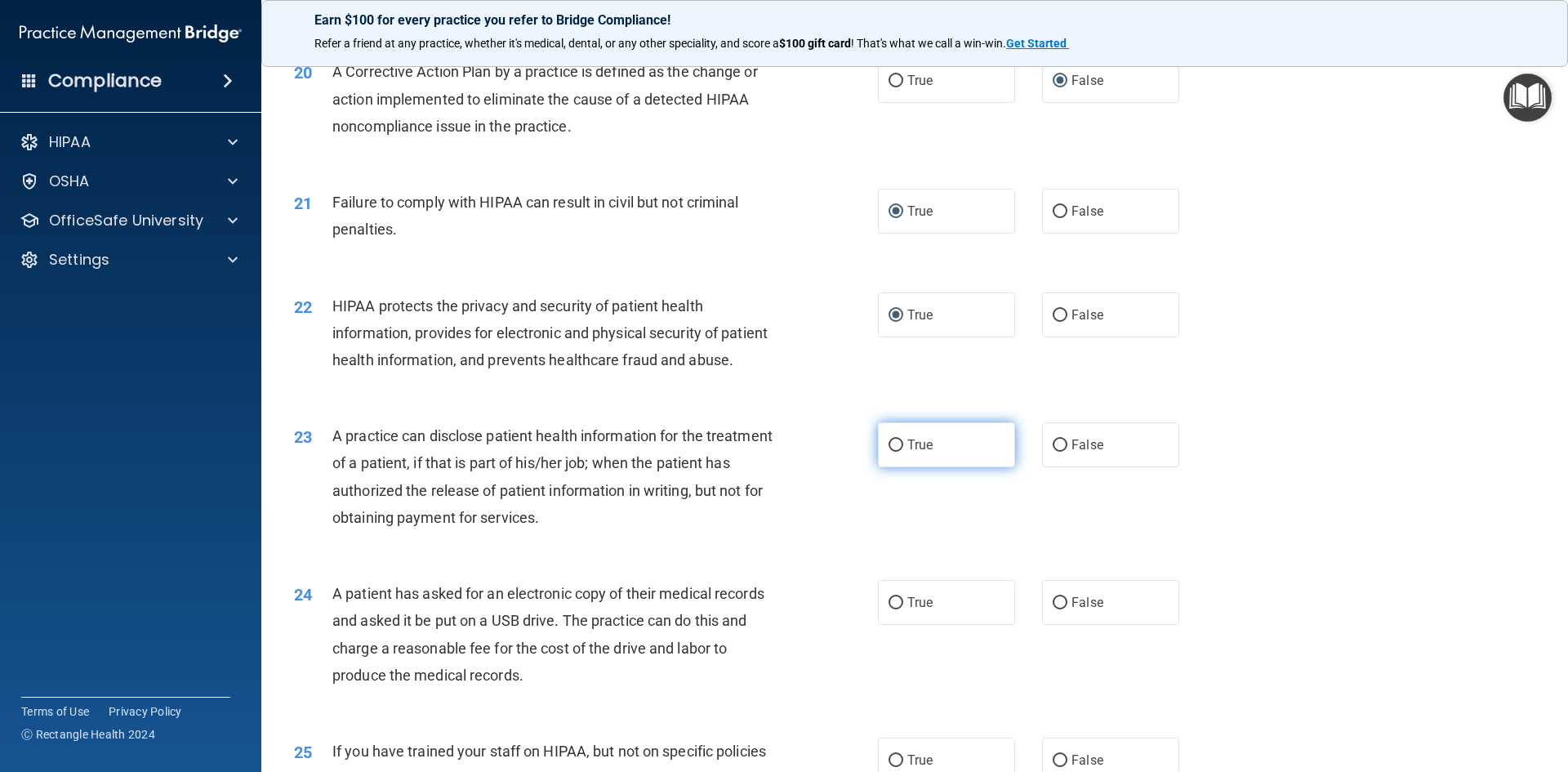
click at [888, 451] on input "True" at bounding box center [895, 446] width 14 height 12
radio input "true"
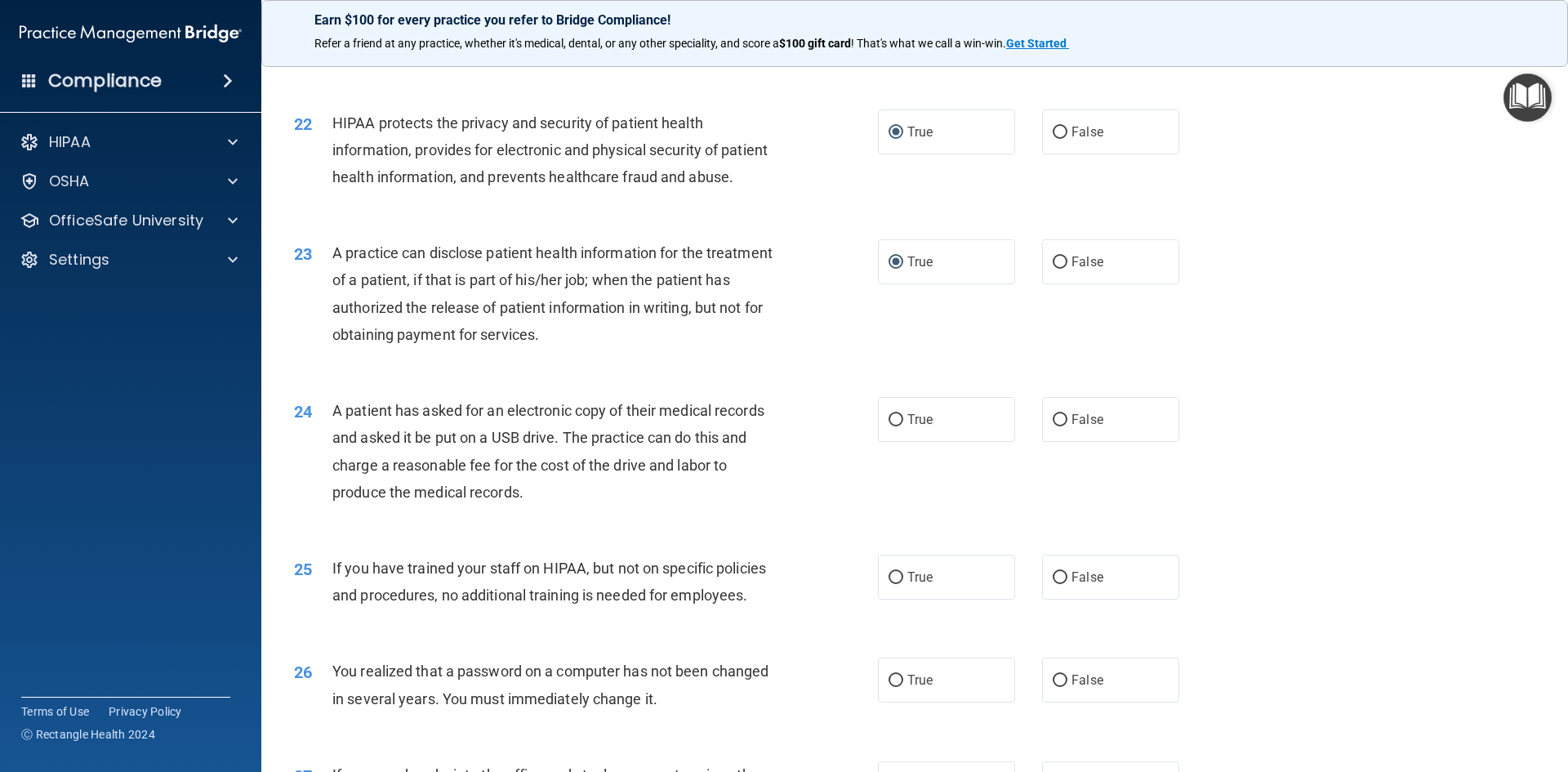
scroll to position [2533, 0]
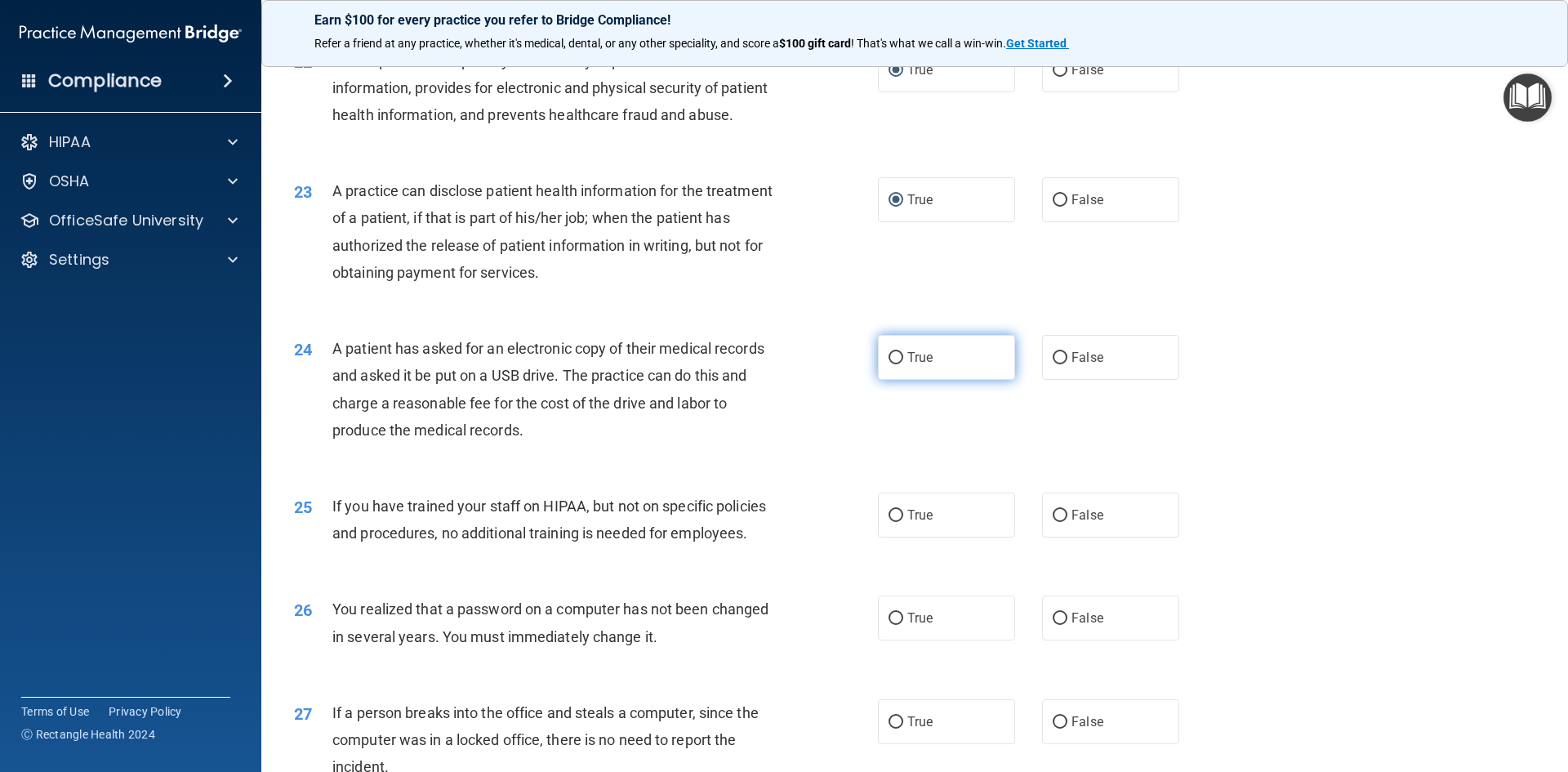
click at [888, 365] on input "True" at bounding box center [895, 358] width 14 height 12
radio input "true"
click at [880, 537] on label "True" at bounding box center [946, 514] width 137 height 45
click at [888, 522] on input "True" at bounding box center [895, 515] width 14 height 12
radio input "true"
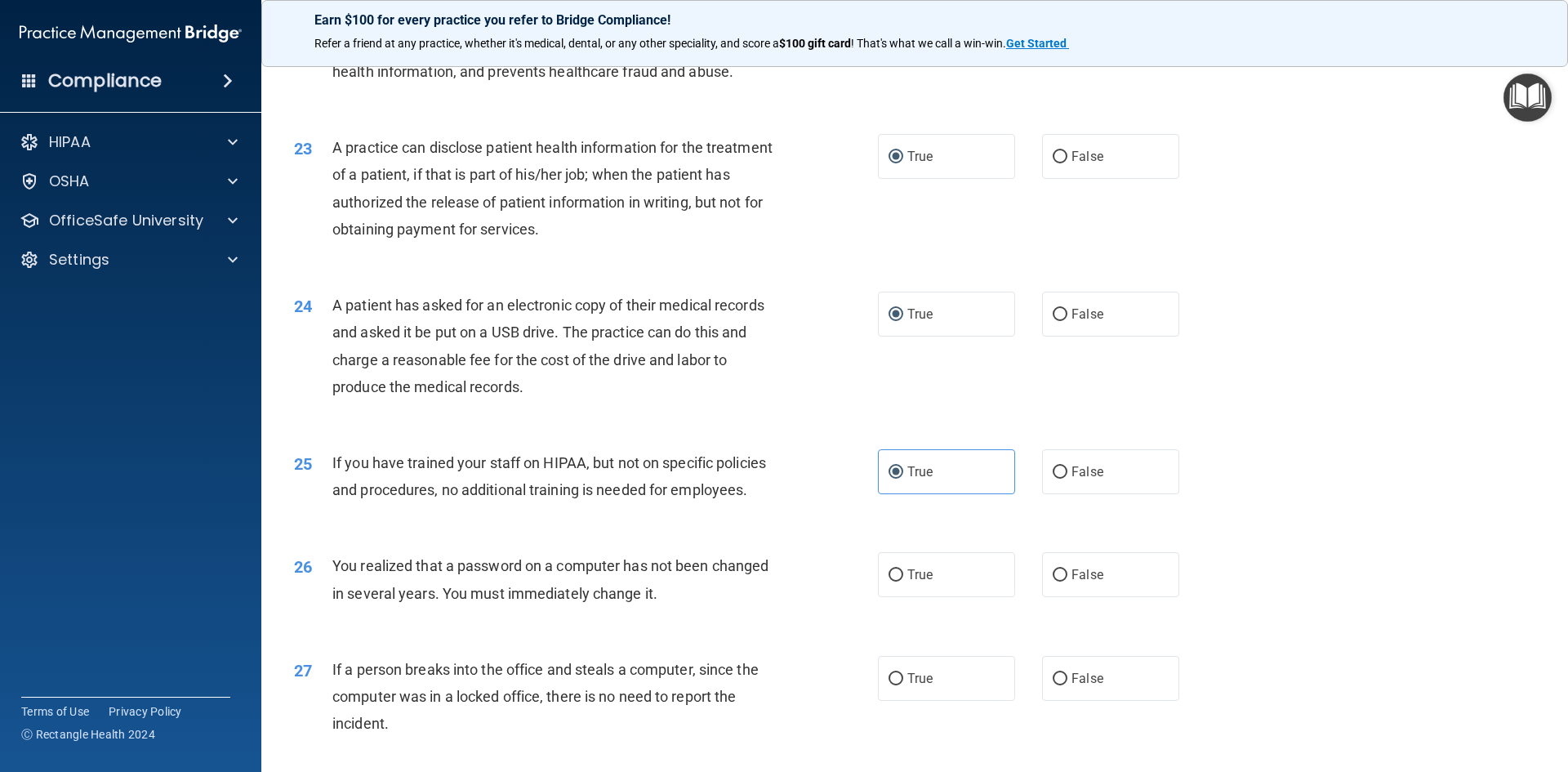
scroll to position [2615, 0]
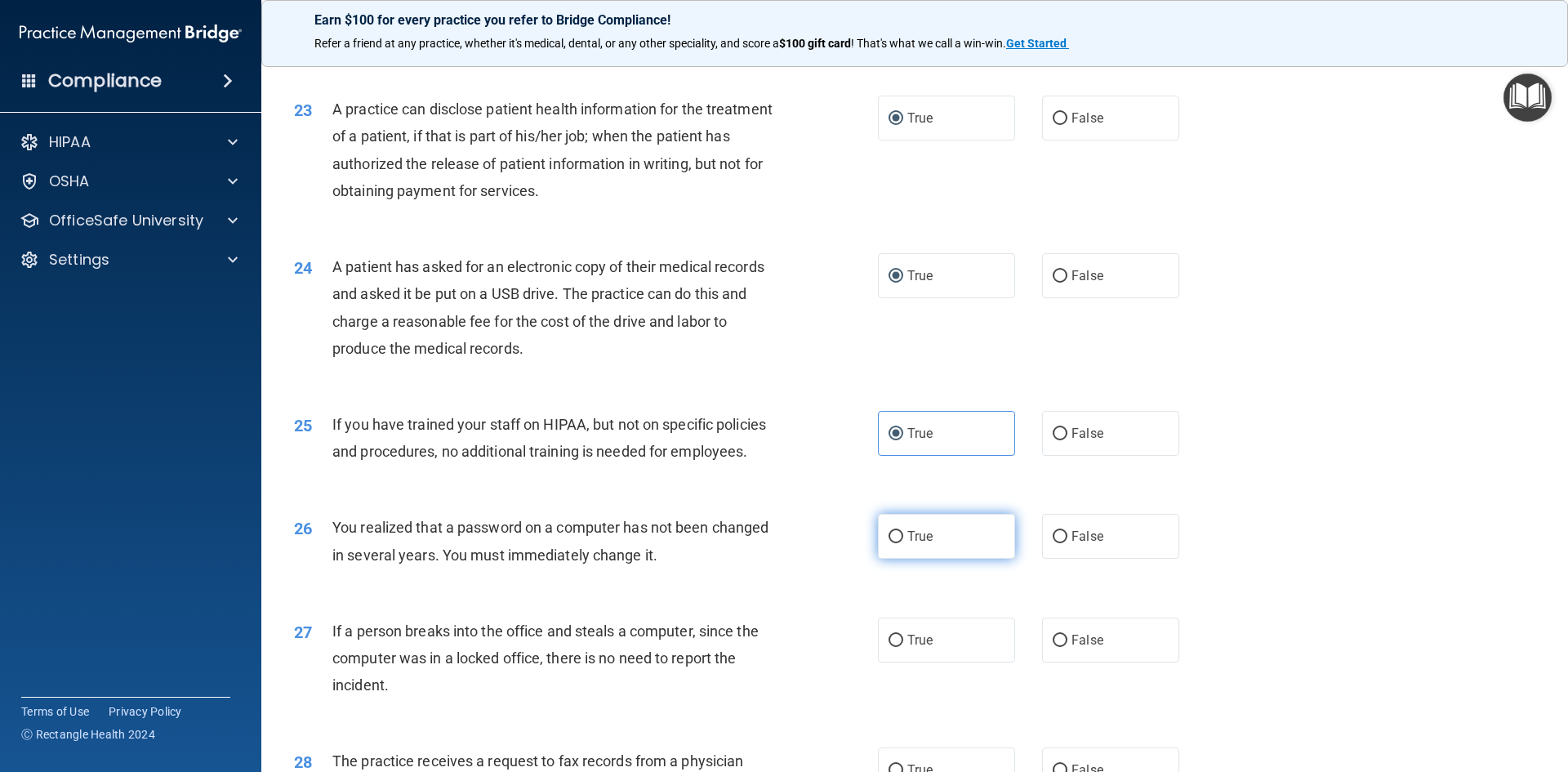
click at [881, 559] on label "True" at bounding box center [946, 536] width 137 height 45
click at [888, 543] on input "True" at bounding box center [895, 536] width 14 height 12
radio input "true"
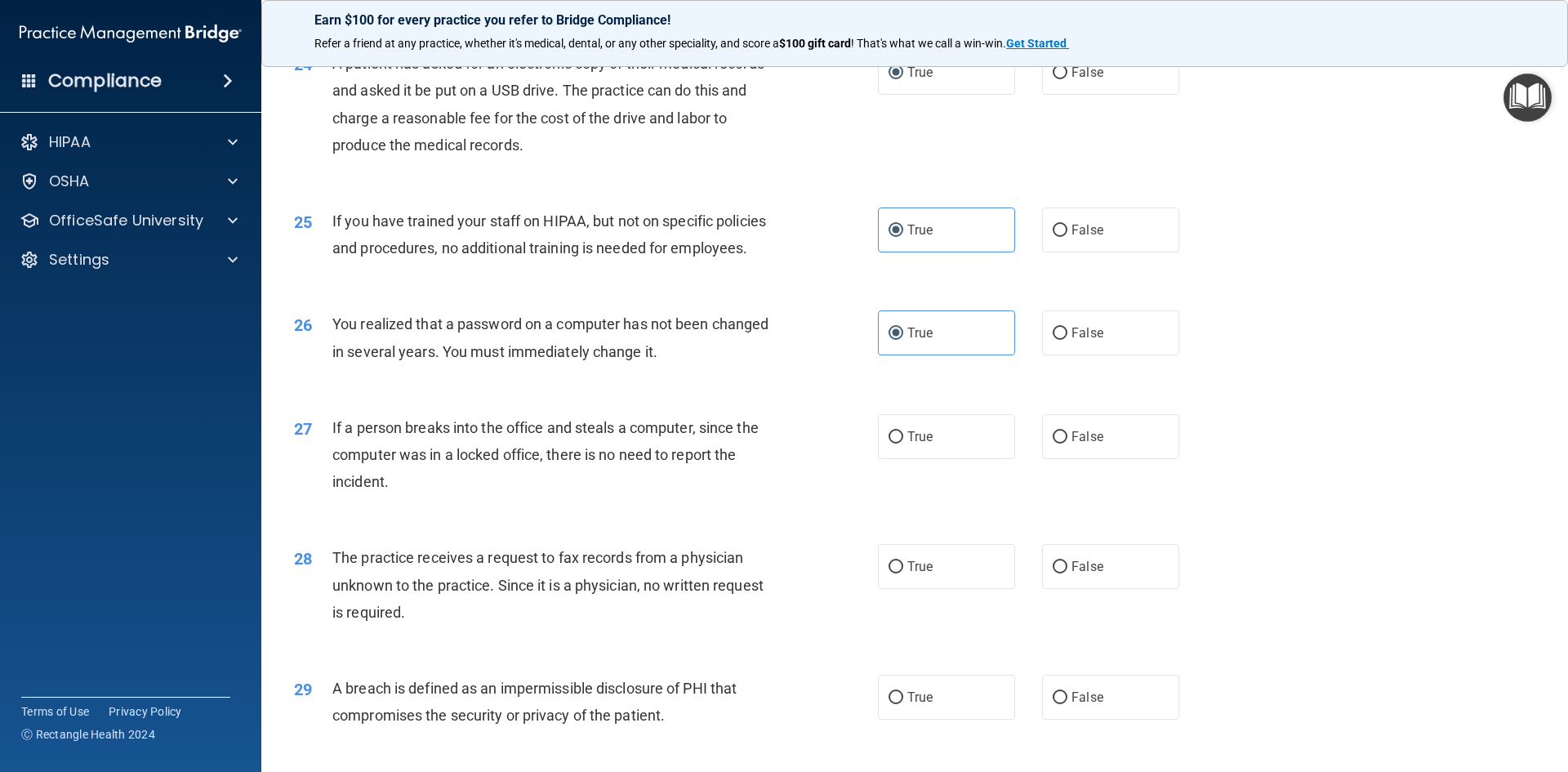
scroll to position [2859, 0]
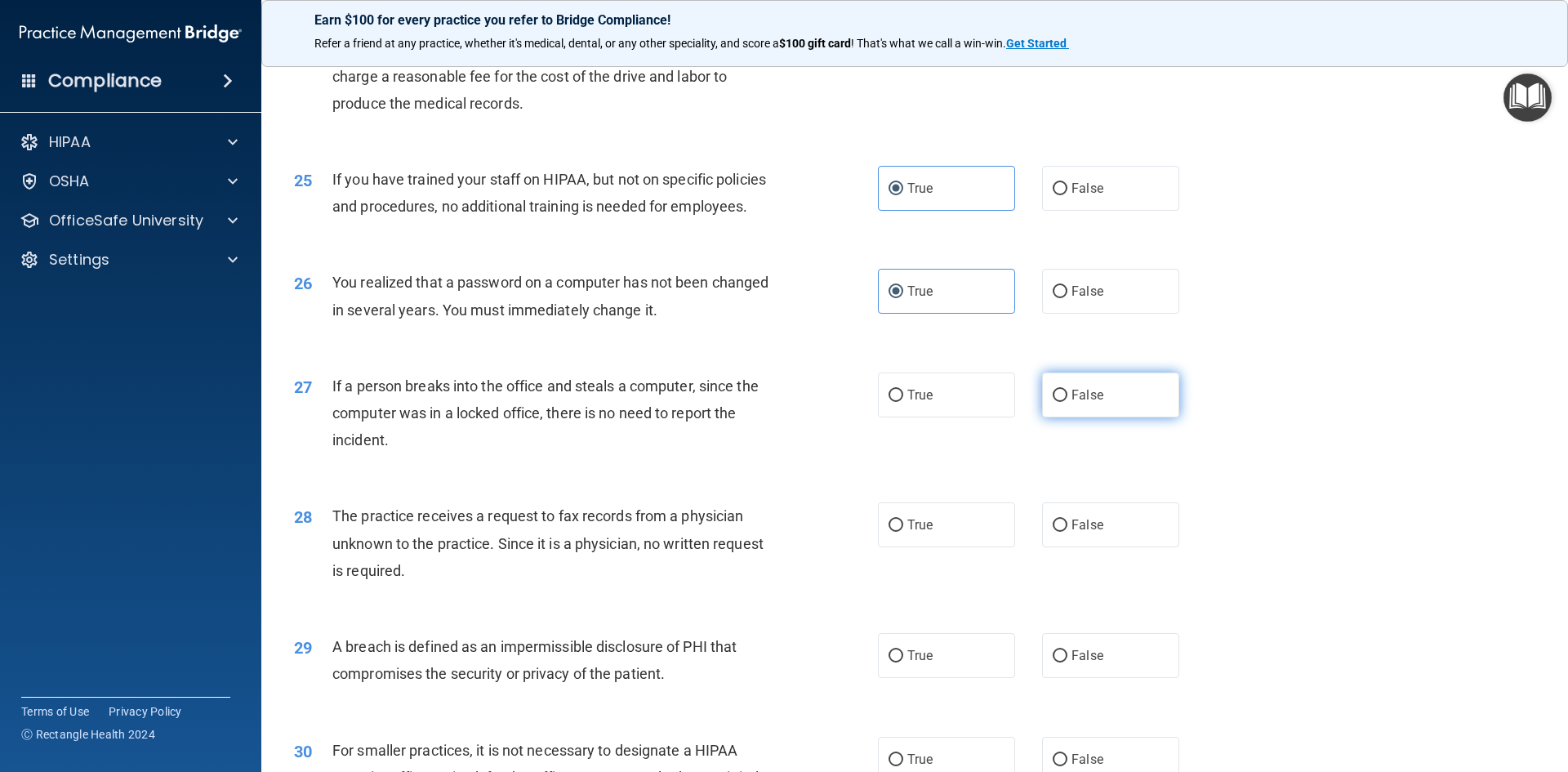
click at [1053, 402] on input "False" at bounding box center [1060, 395] width 14 height 12
radio input "true"
click at [892, 532] on input "True" at bounding box center [895, 525] width 14 height 12
radio input "true"
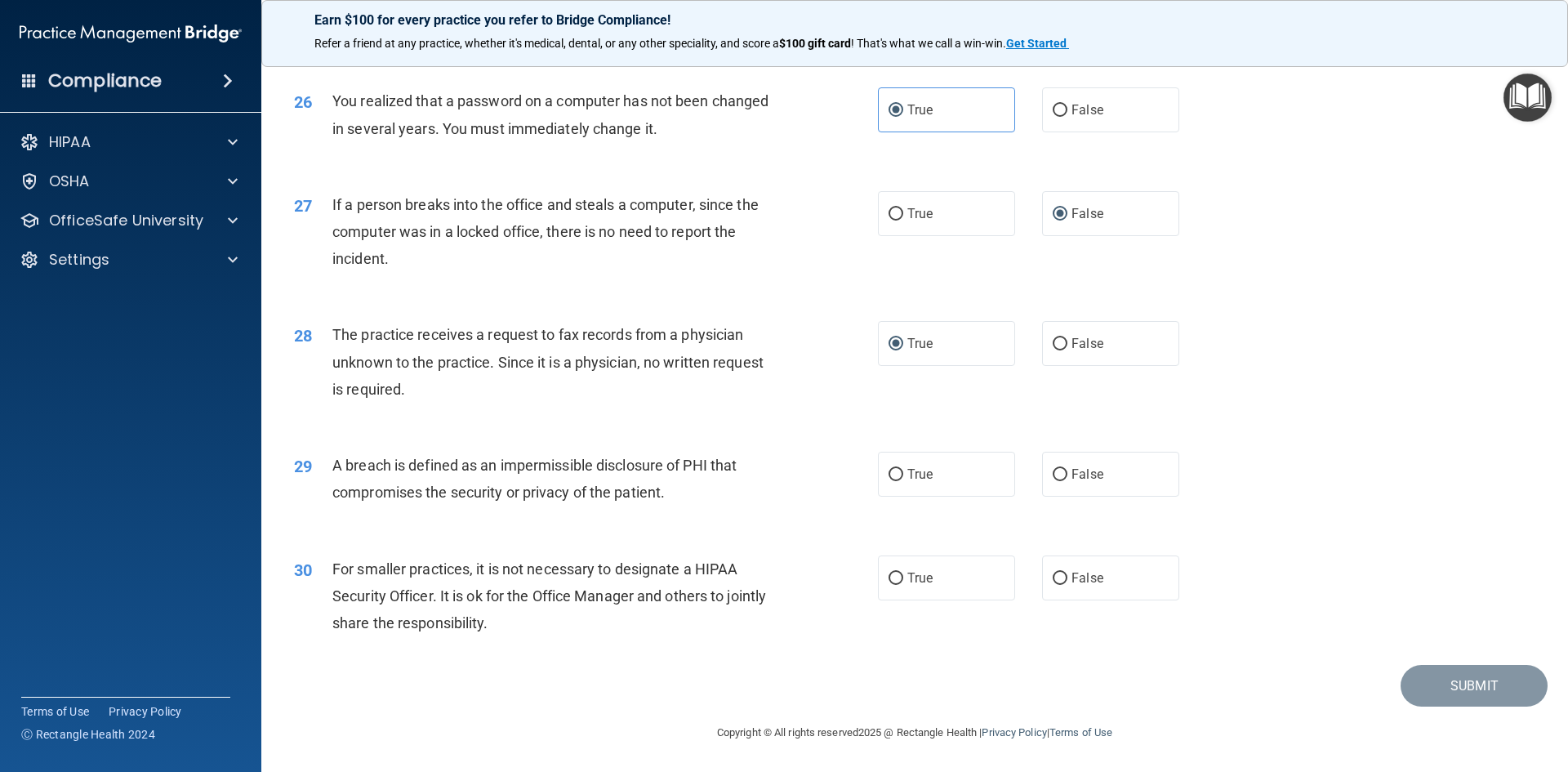
scroll to position [3095, 0]
click at [888, 473] on input "True" at bounding box center [895, 474] width 14 height 12
radio input "true"
click at [1053, 576] on input "False" at bounding box center [1060, 578] width 14 height 12
radio input "true"
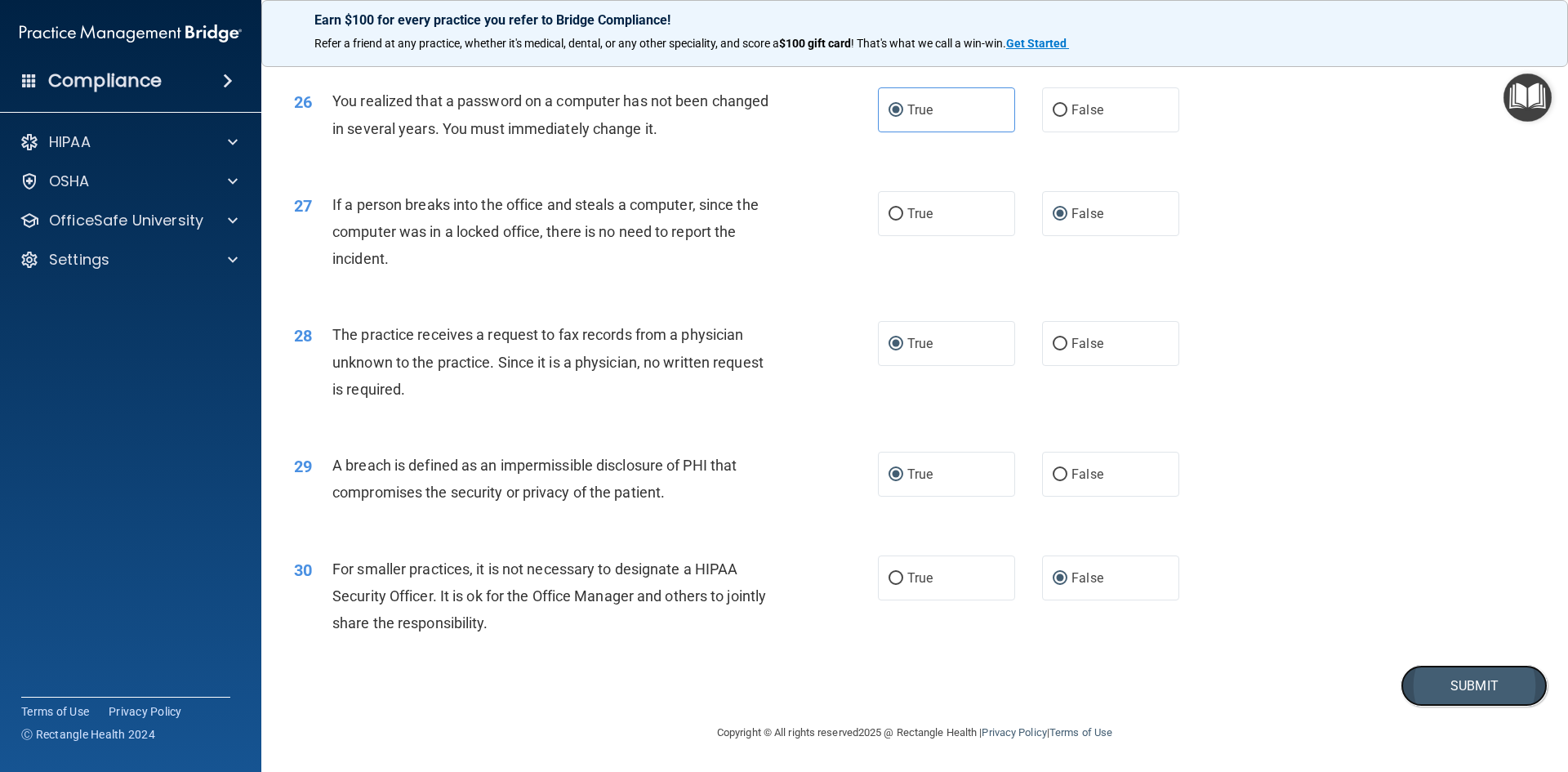
click at [1417, 696] on button "Submit" at bounding box center [1474, 686] width 147 height 42
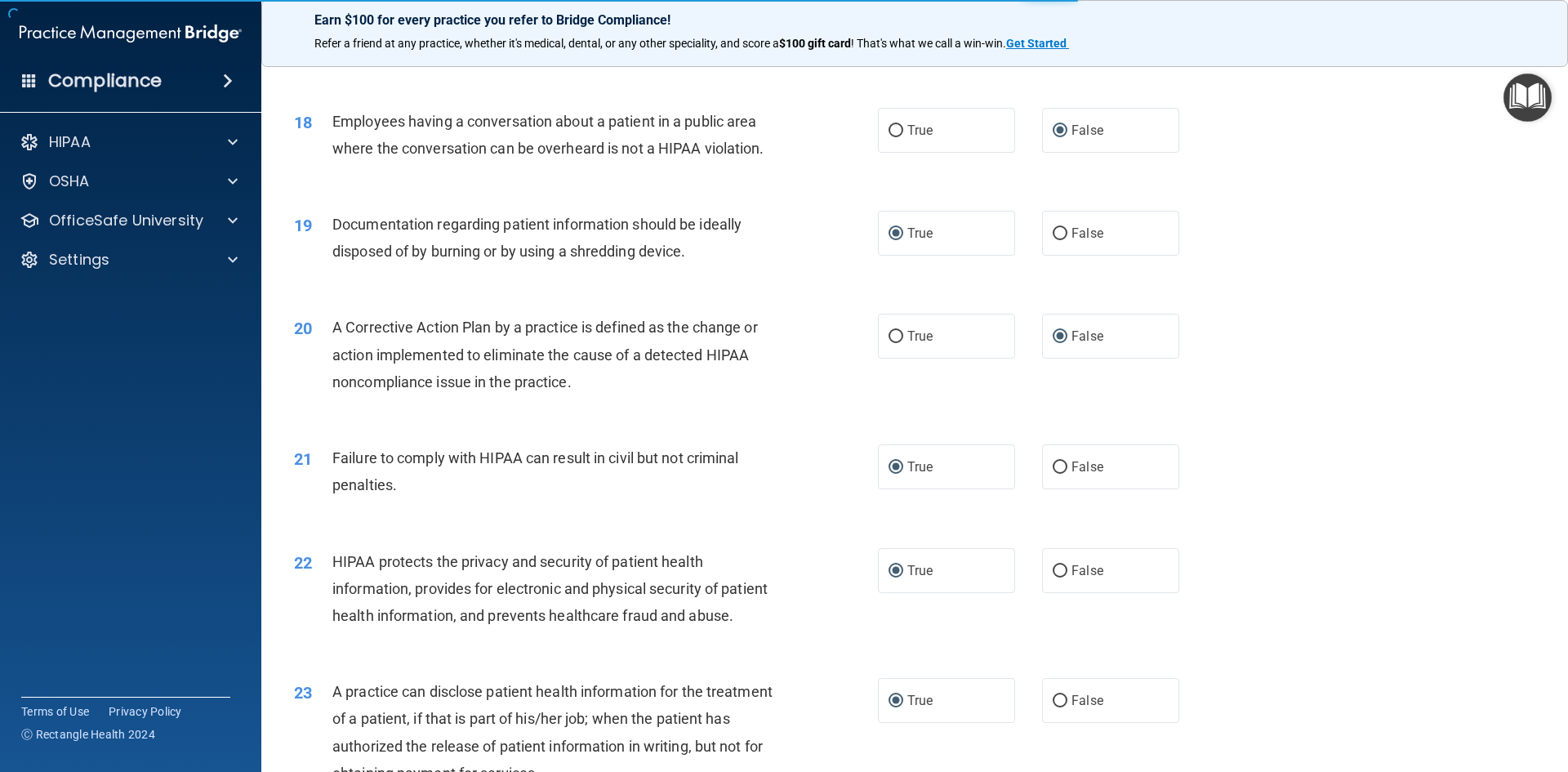
scroll to position [1869, 0]
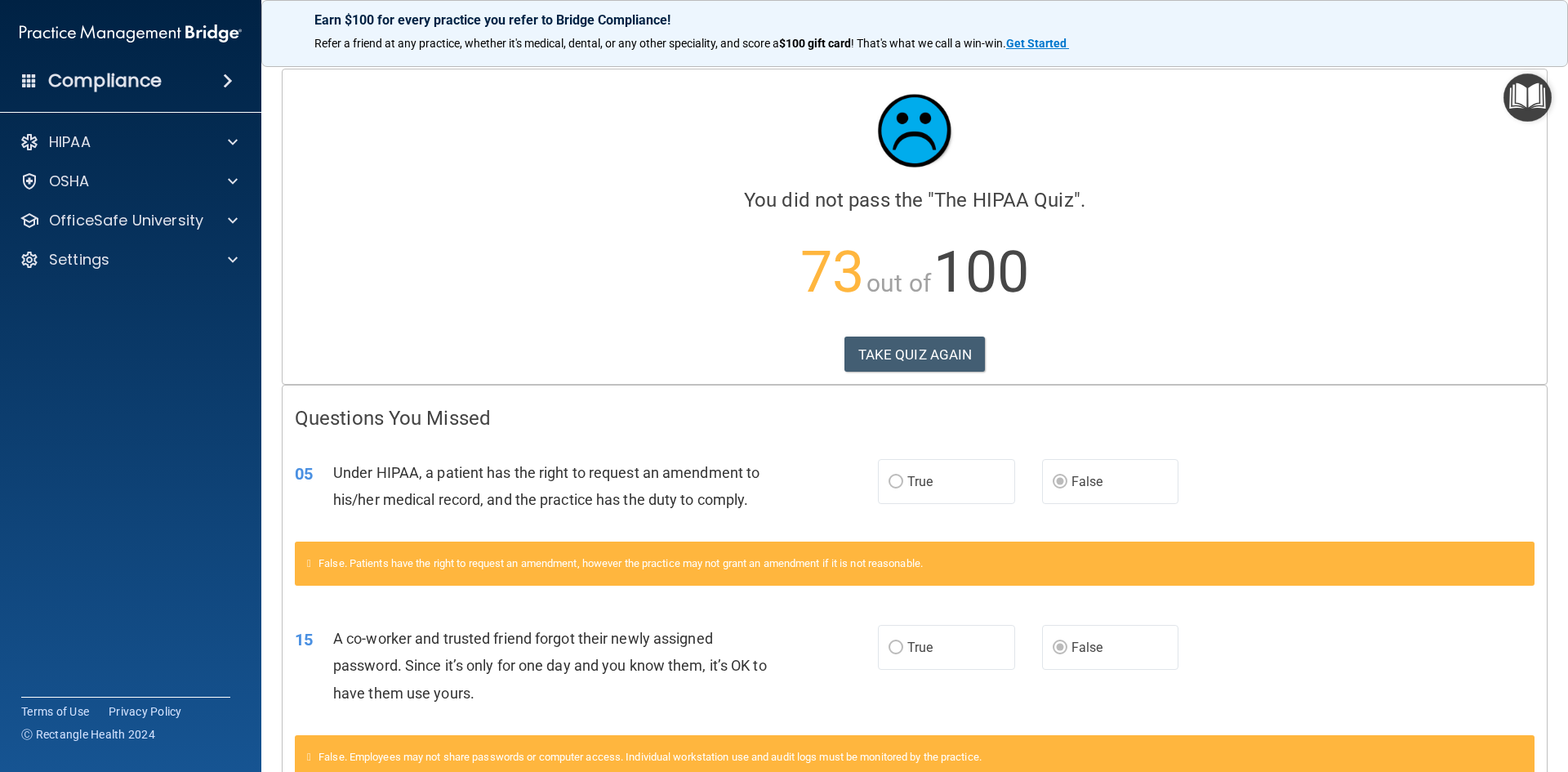
click at [918, 375] on div "Calculating your score.... You did not pass the " The HIPAA Quiz ". 73 out of 1…" at bounding box center [914, 227] width 1264 height 315
click at [917, 360] on button "TAKE QUIZ AGAIN" at bounding box center [915, 355] width 141 height 36
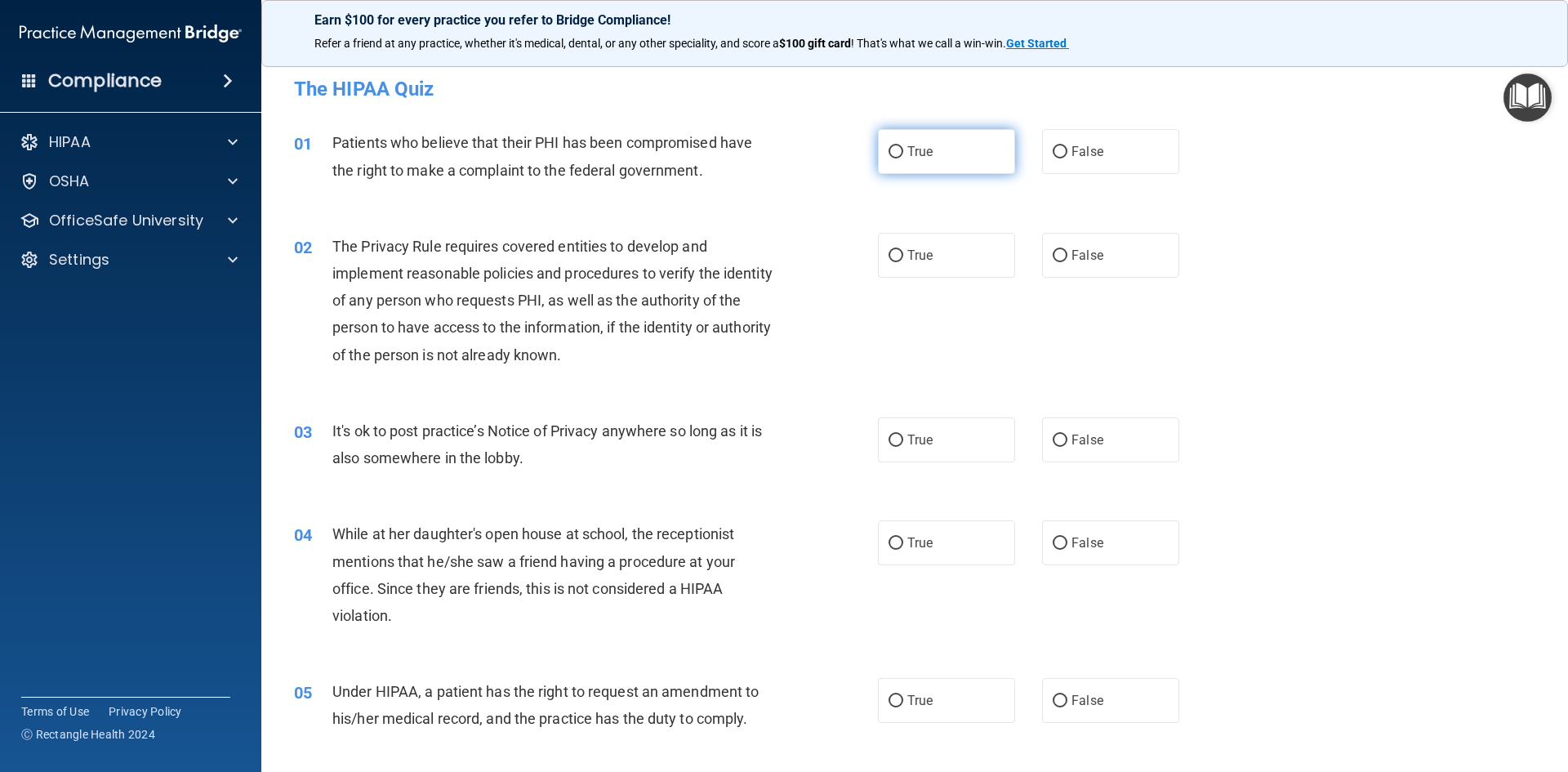
click at [894, 151] on input "True" at bounding box center [895, 152] width 14 height 12
radio input "true"
click at [888, 257] on input "True" at bounding box center [895, 256] width 14 height 12
radio input "true"
click at [1053, 440] on input "False" at bounding box center [1060, 440] width 14 height 12
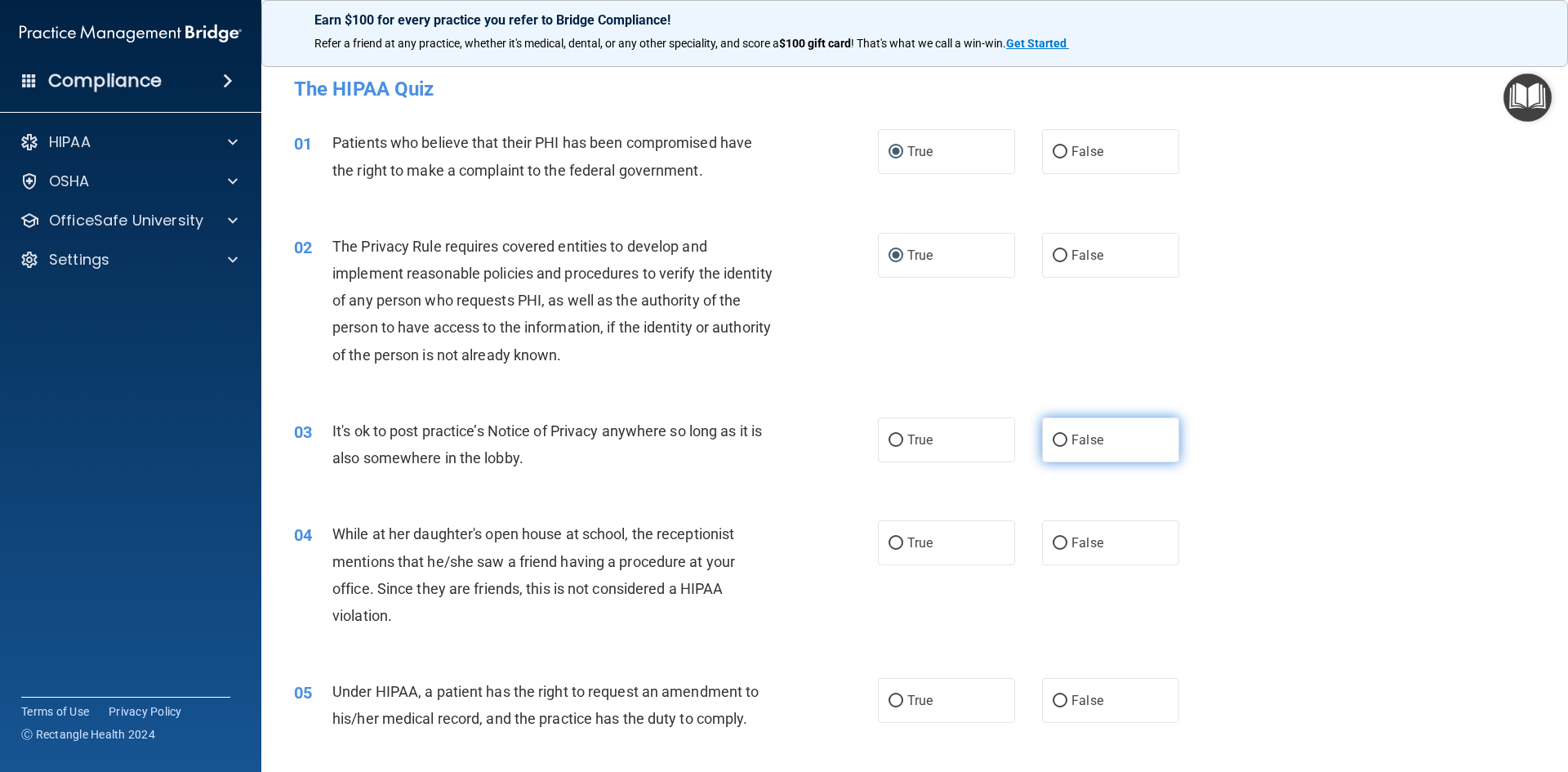
radio input "true"
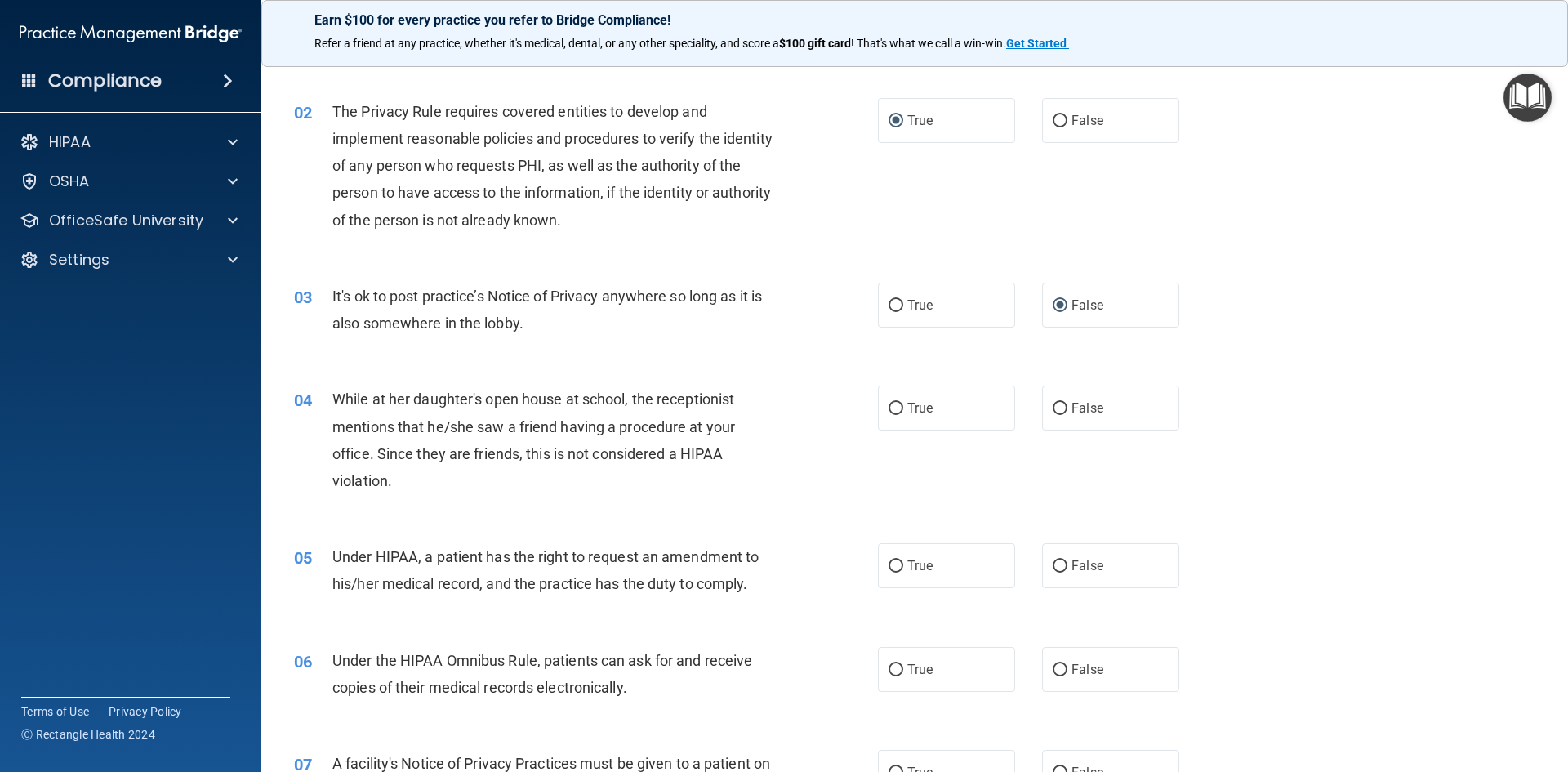
scroll to position [163, 0]
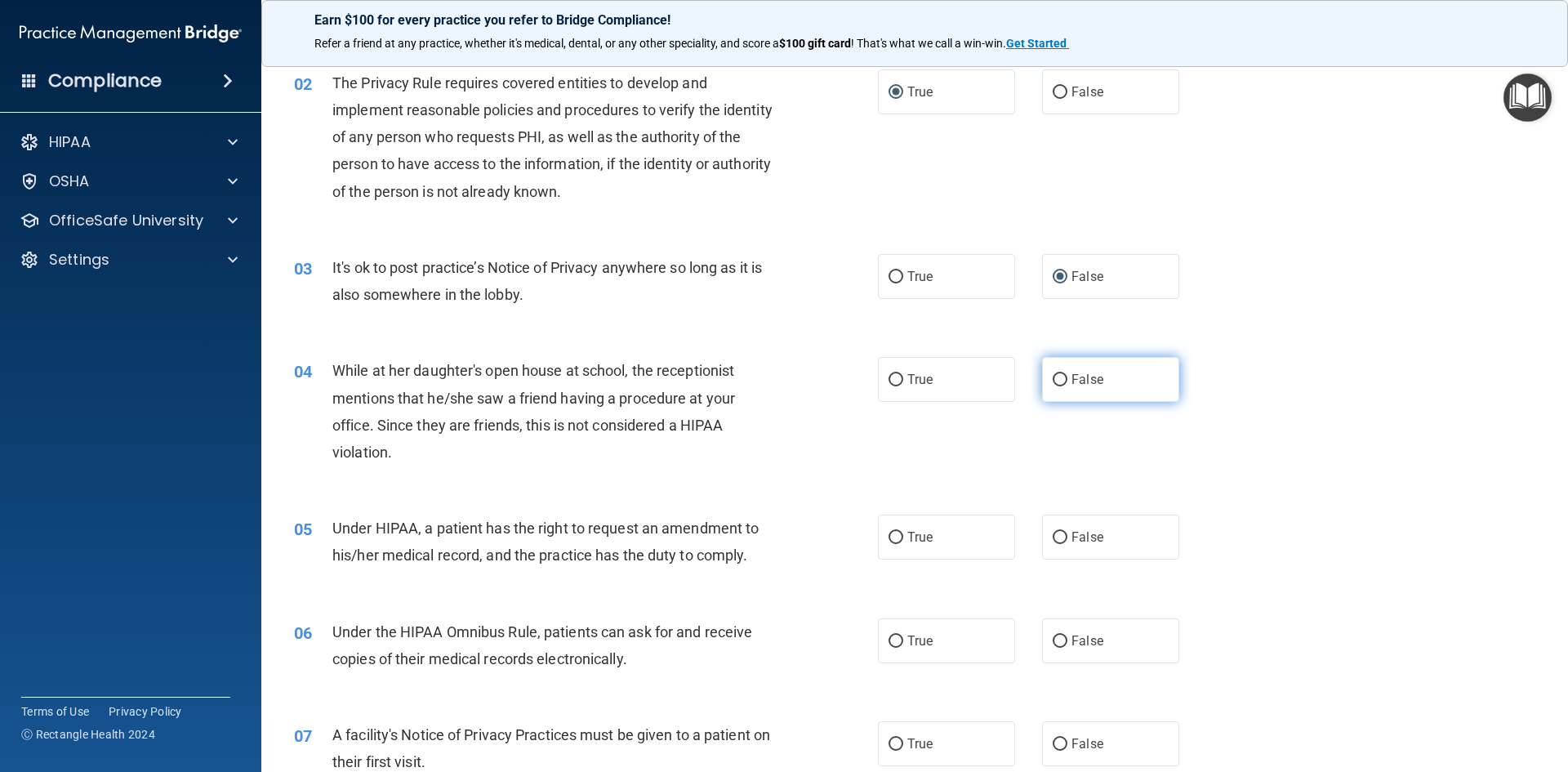
click at [1055, 376] on input "False" at bounding box center [1060, 380] width 14 height 12
radio input "true"
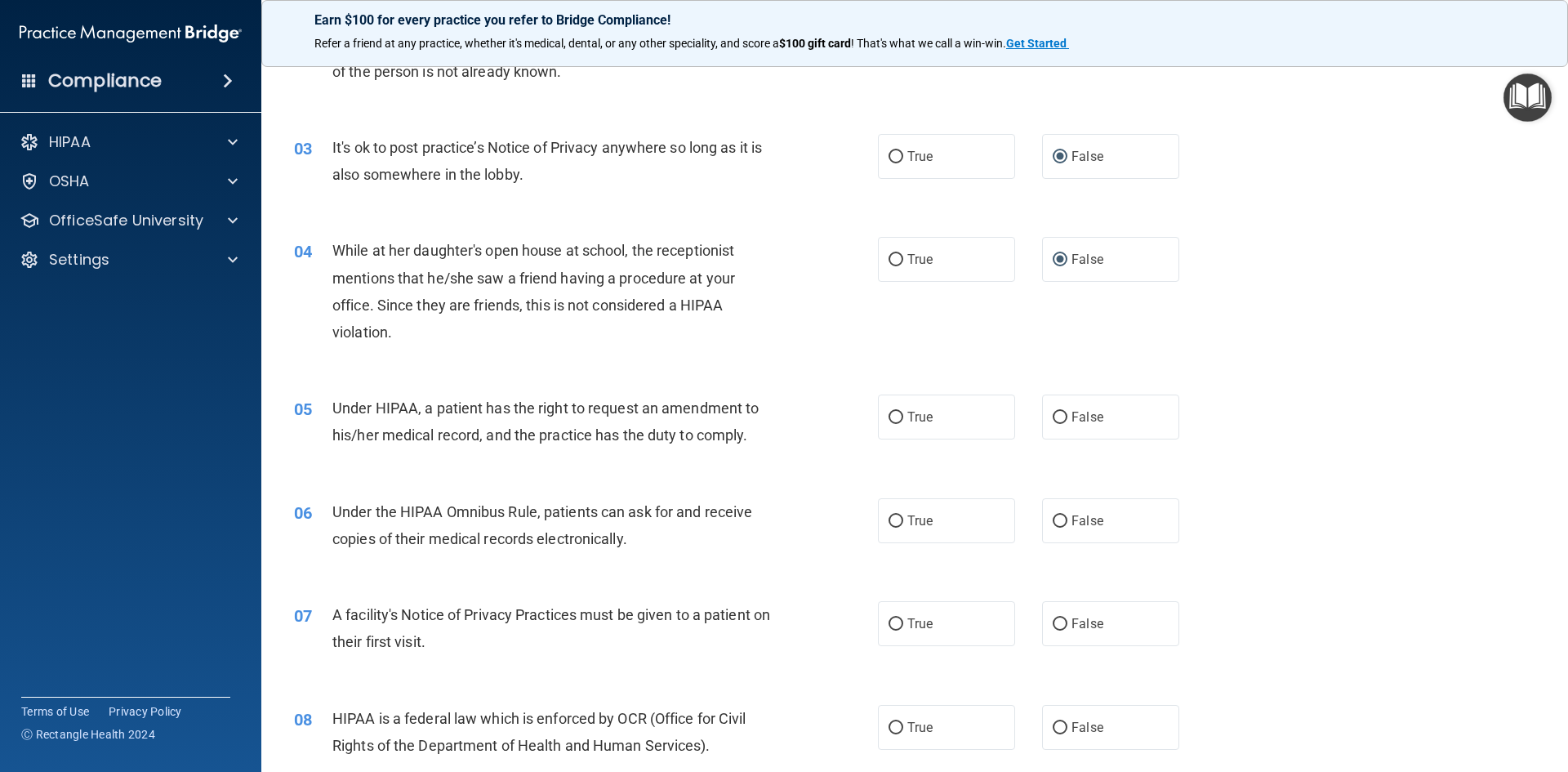
scroll to position [326, 0]
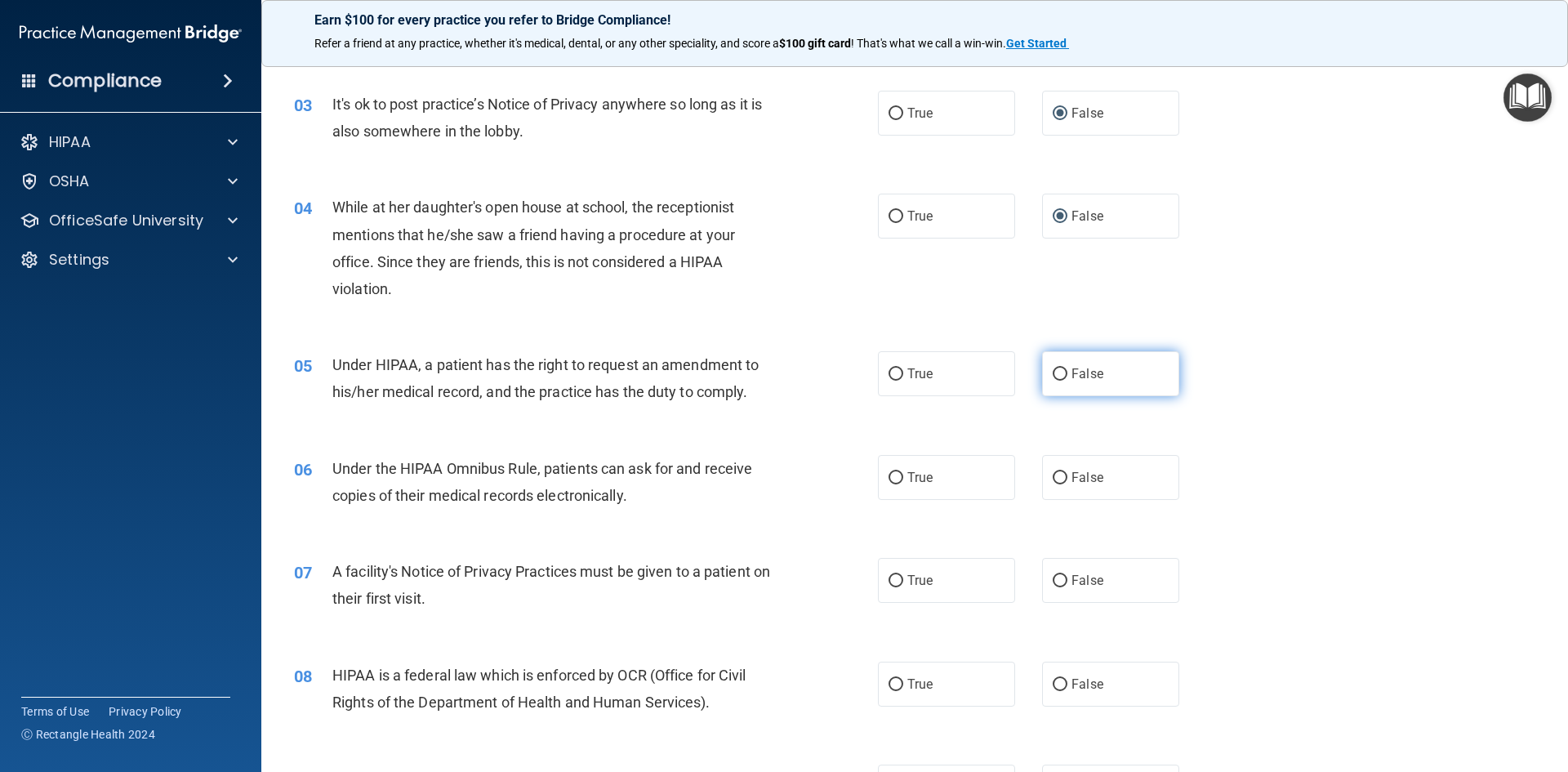
click at [1042, 372] on label "False" at bounding box center [1110, 373] width 137 height 45
click at [1053, 372] on input "False" at bounding box center [1060, 374] width 14 height 12
radio input "true"
click at [895, 479] on input "True" at bounding box center [895, 478] width 14 height 12
radio input "true"
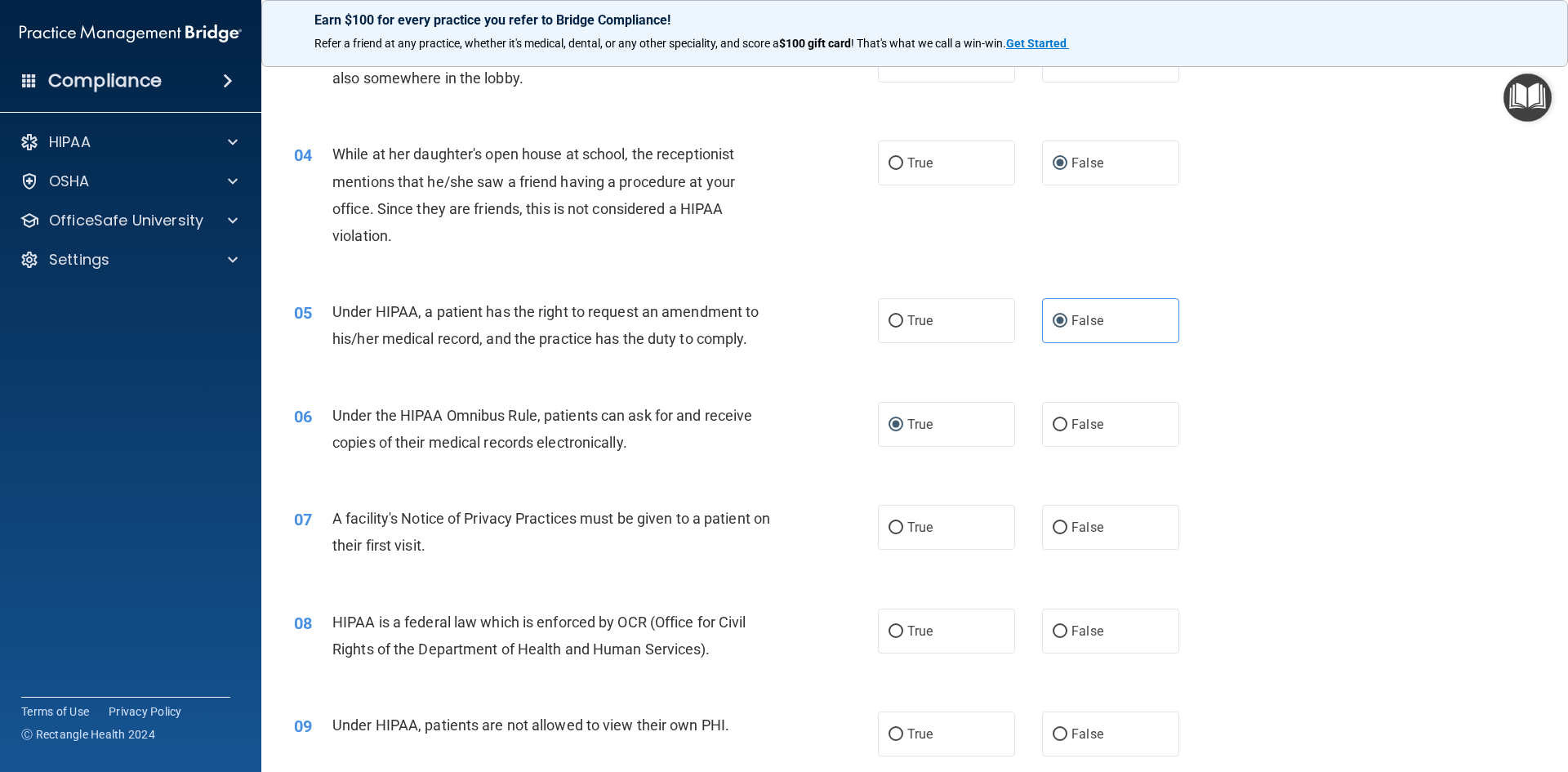
scroll to position [408, 0]
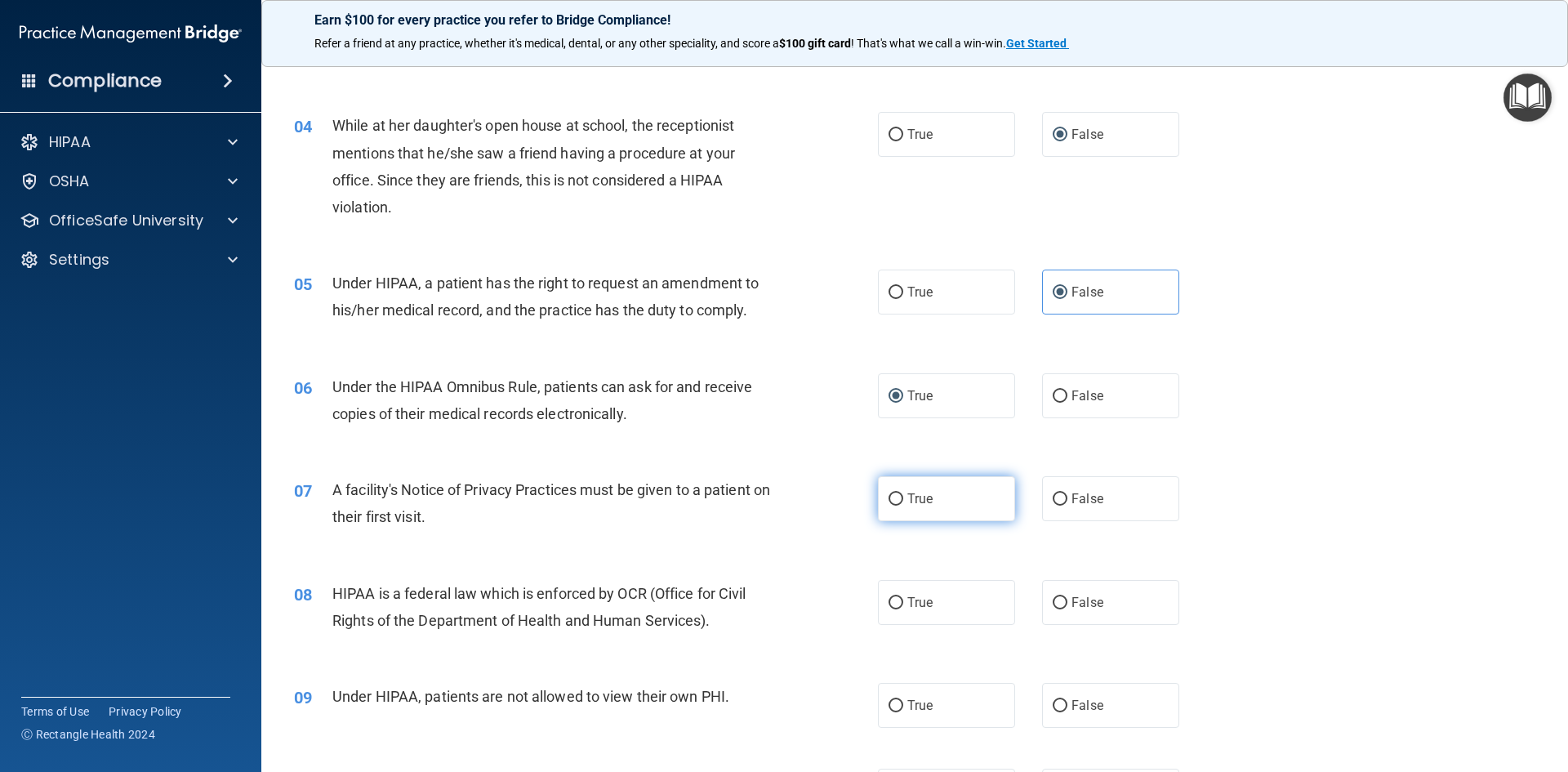
click at [889, 493] on input "True" at bounding box center [895, 499] width 14 height 12
radio input "true"
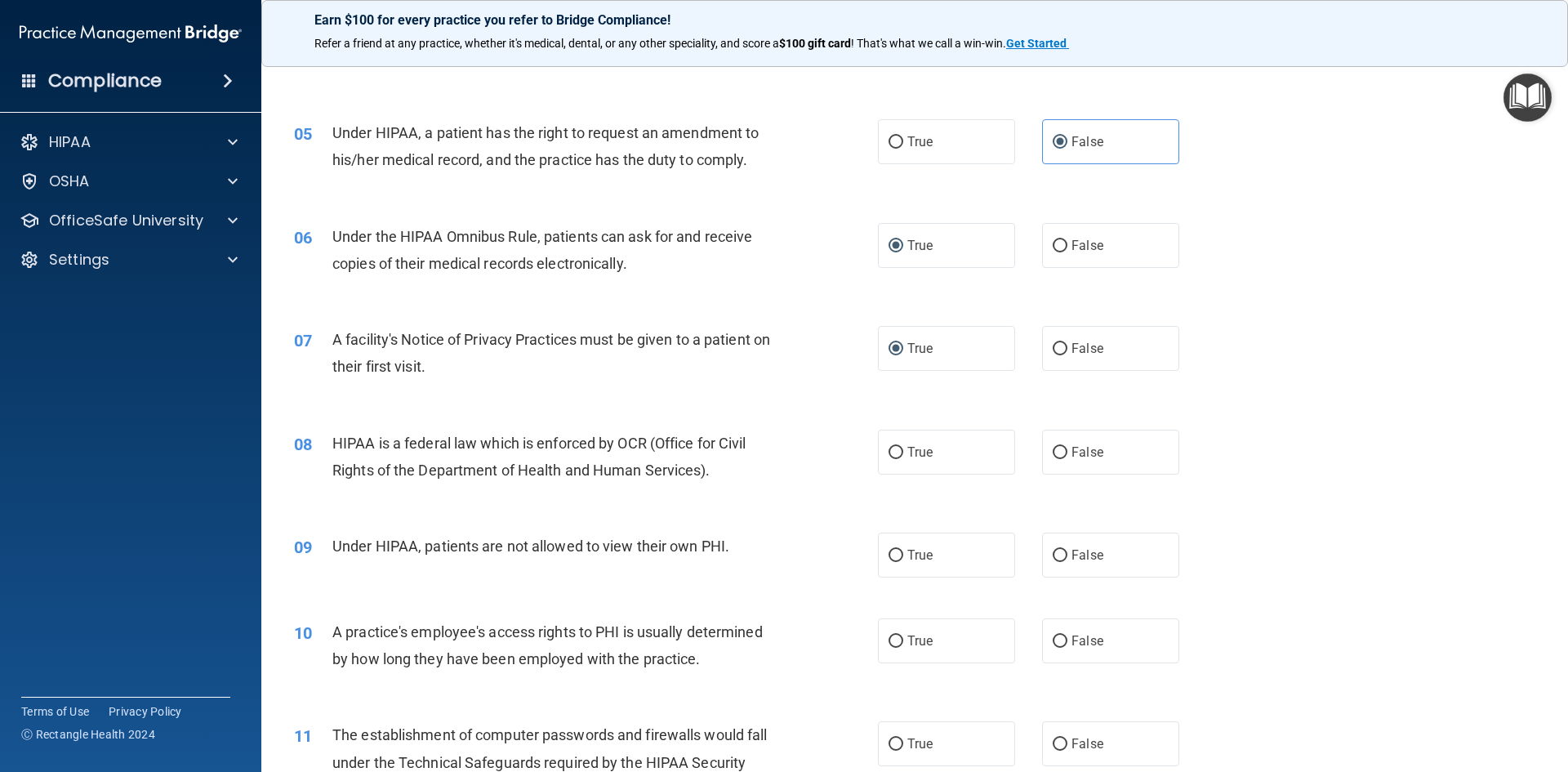
scroll to position [572, 0]
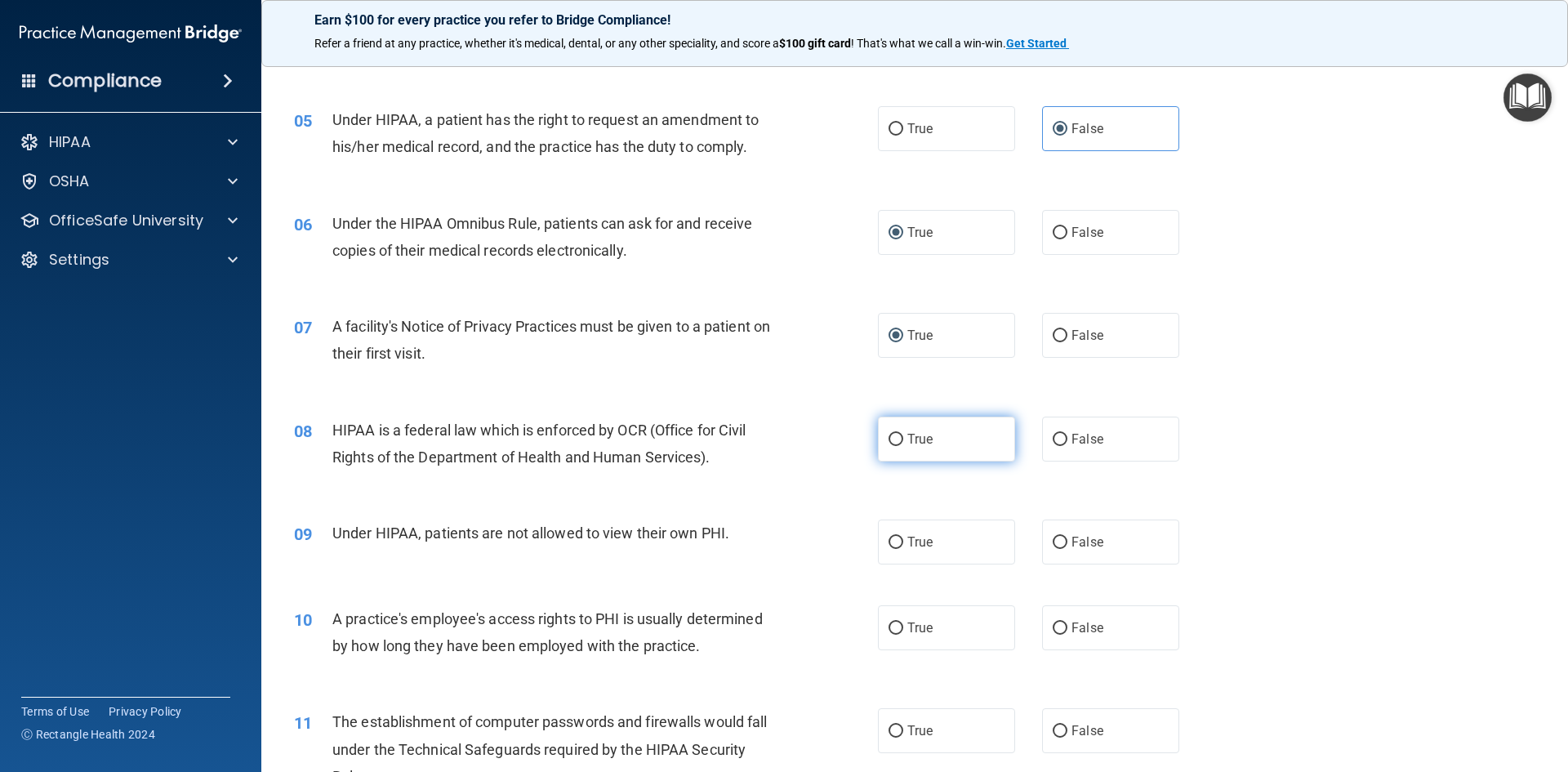
click at [888, 437] on input "True" at bounding box center [895, 440] width 14 height 12
radio input "true"
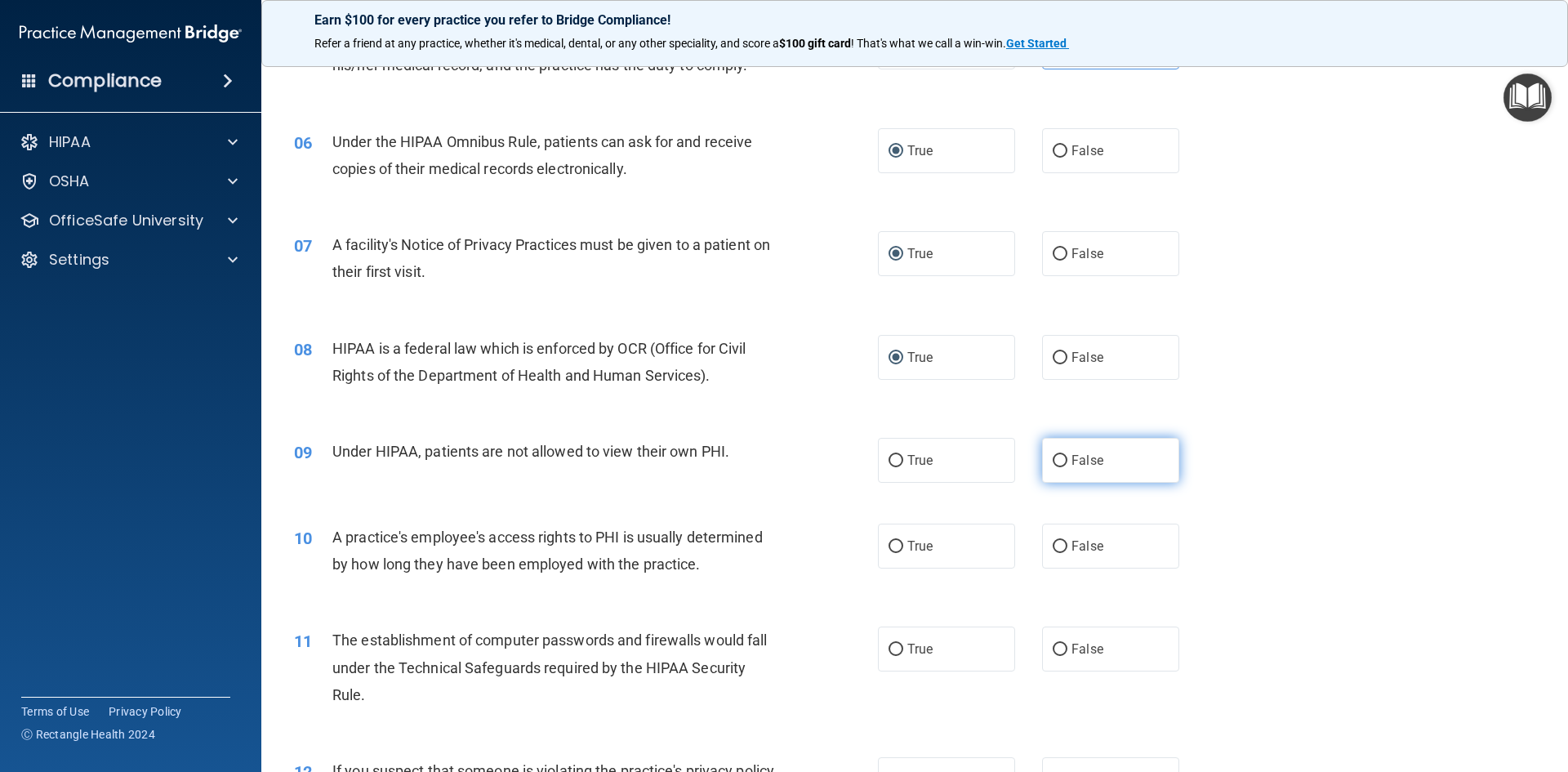
click at [1053, 459] on input "False" at bounding box center [1060, 461] width 14 height 12
radio input "true"
click at [1053, 544] on input "False" at bounding box center [1060, 547] width 14 height 12
radio input "true"
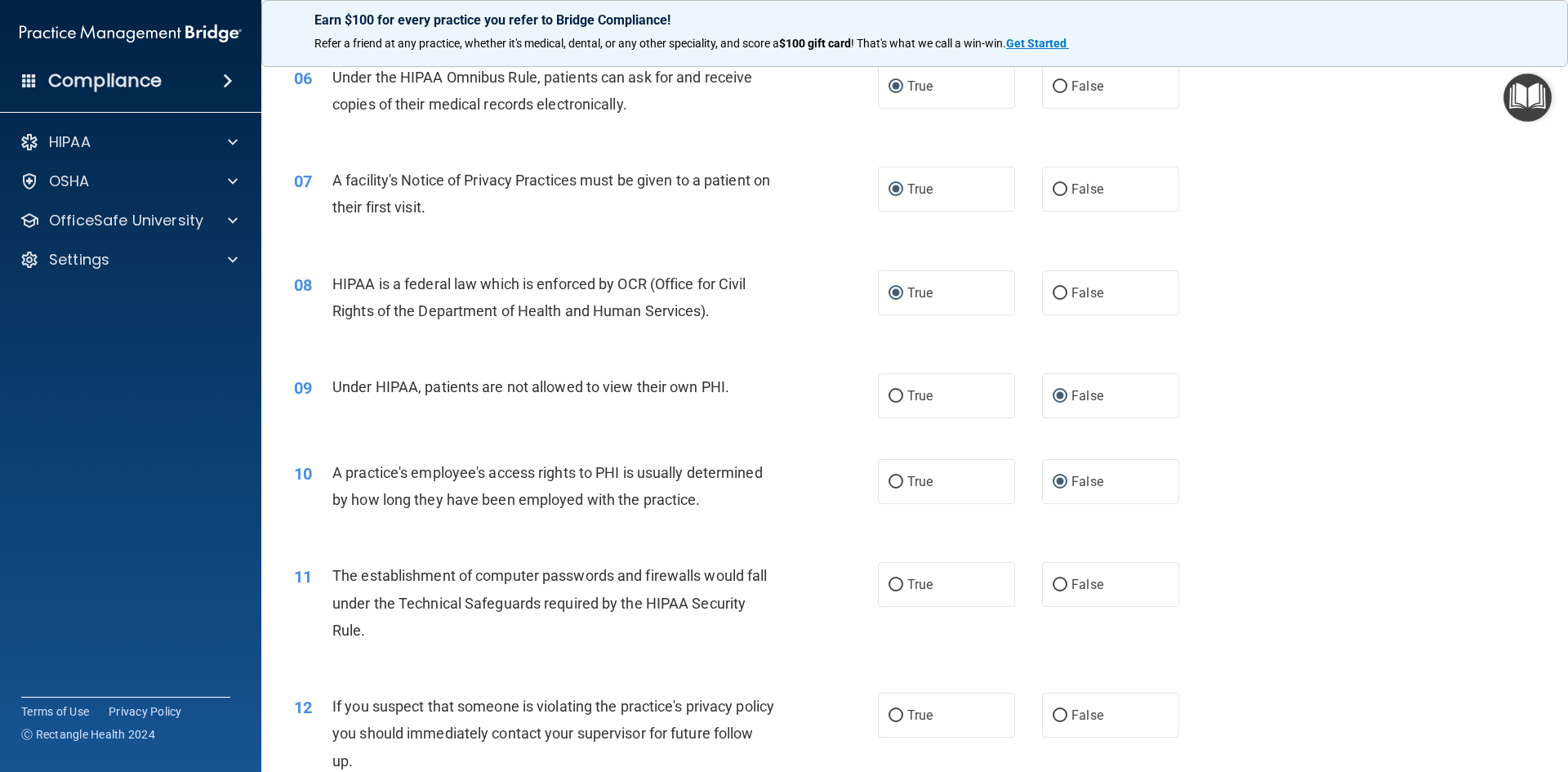
scroll to position [817, 0]
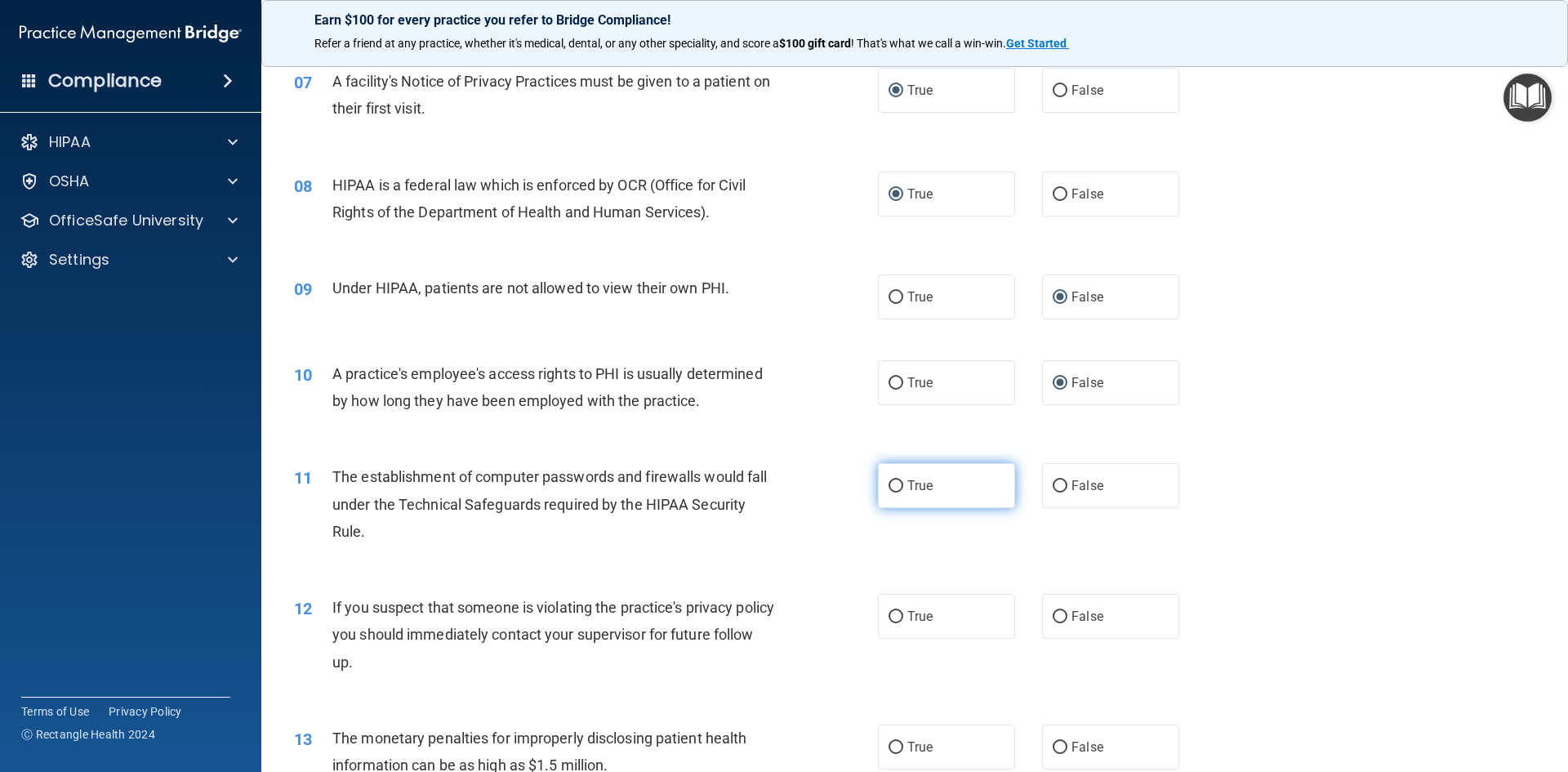
click at [893, 481] on input "True" at bounding box center [895, 486] width 14 height 12
radio input "true"
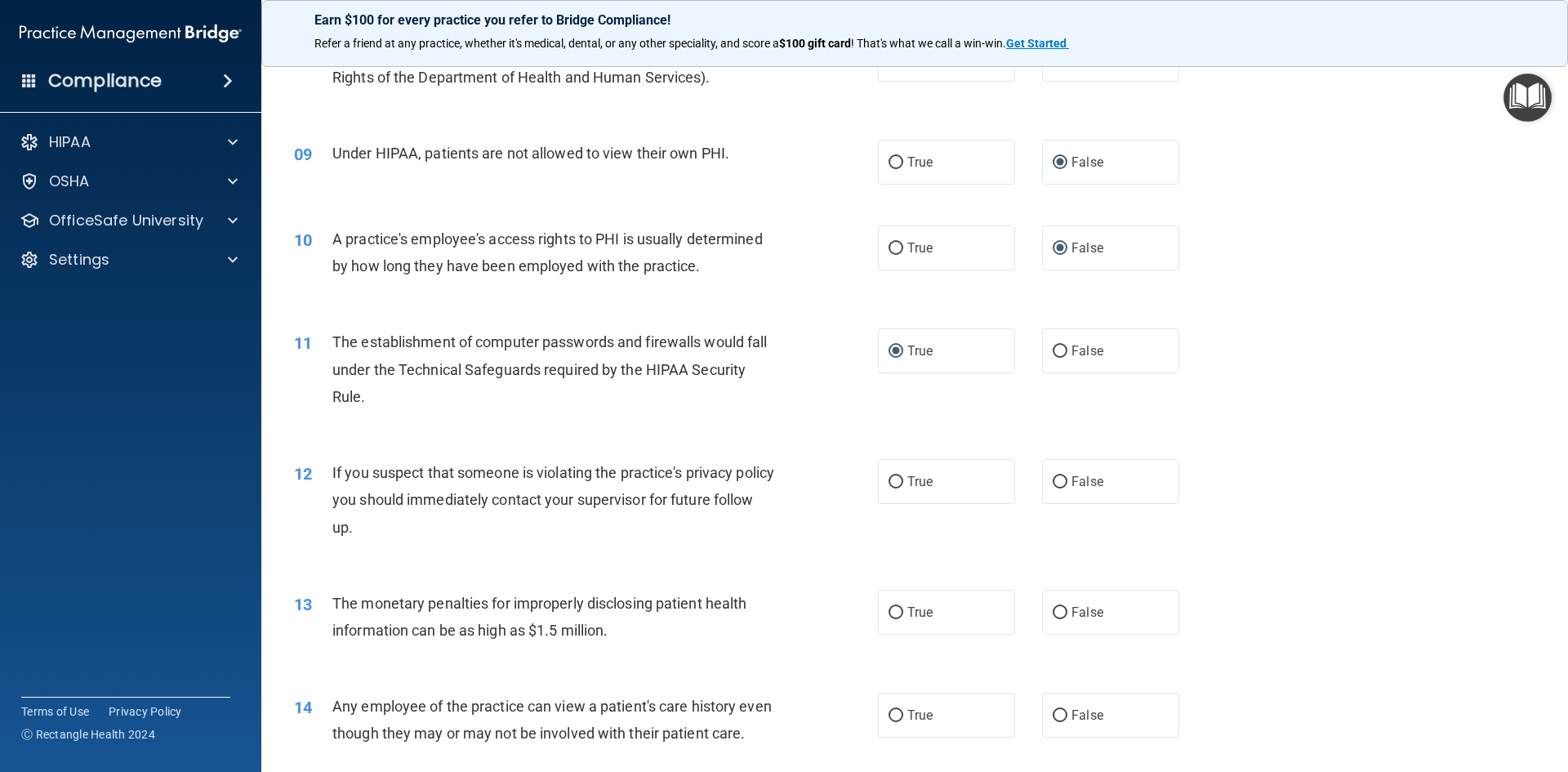
scroll to position [980, 0]
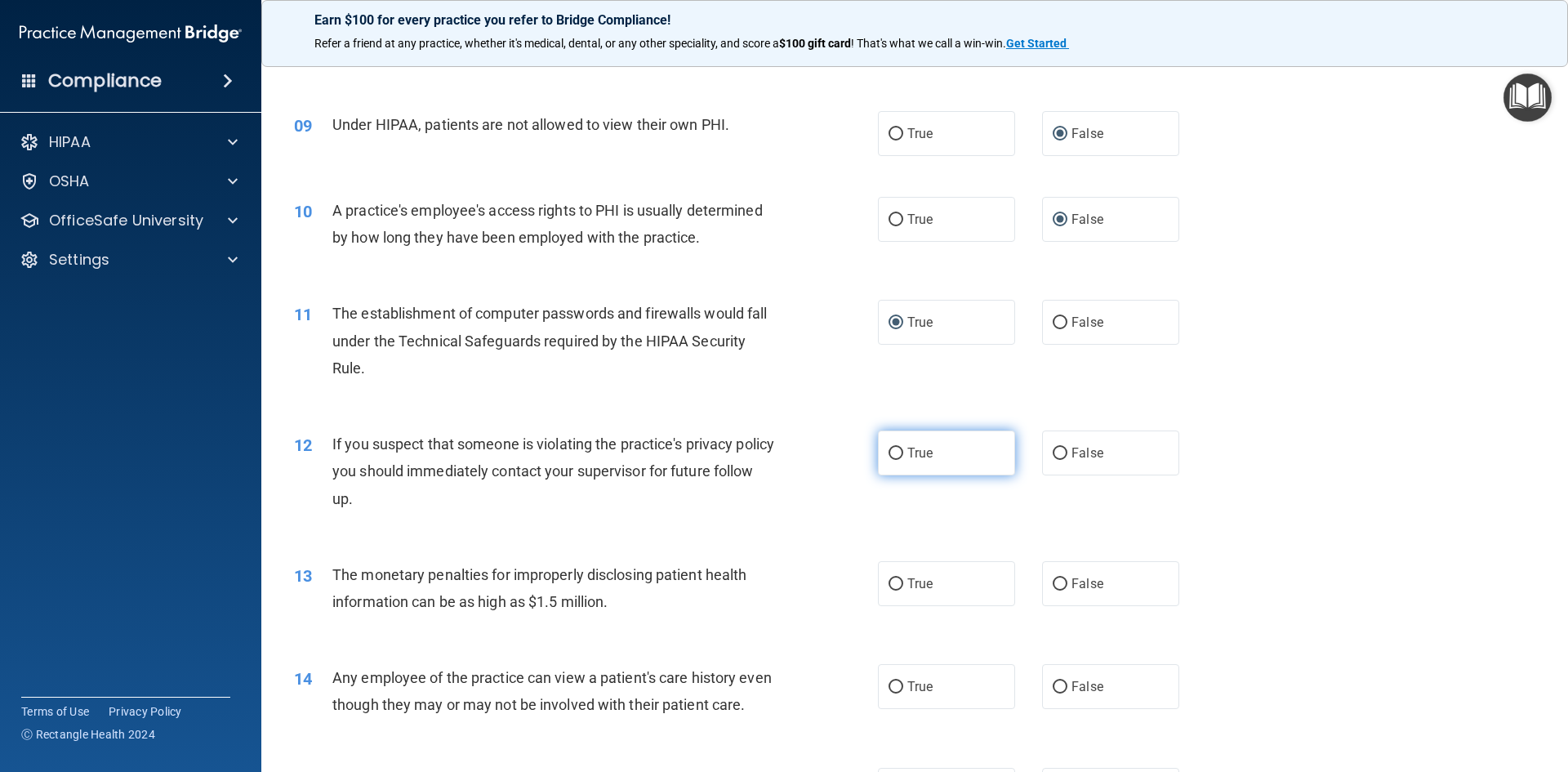
click at [889, 457] on input "True" at bounding box center [895, 453] width 14 height 12
radio input "true"
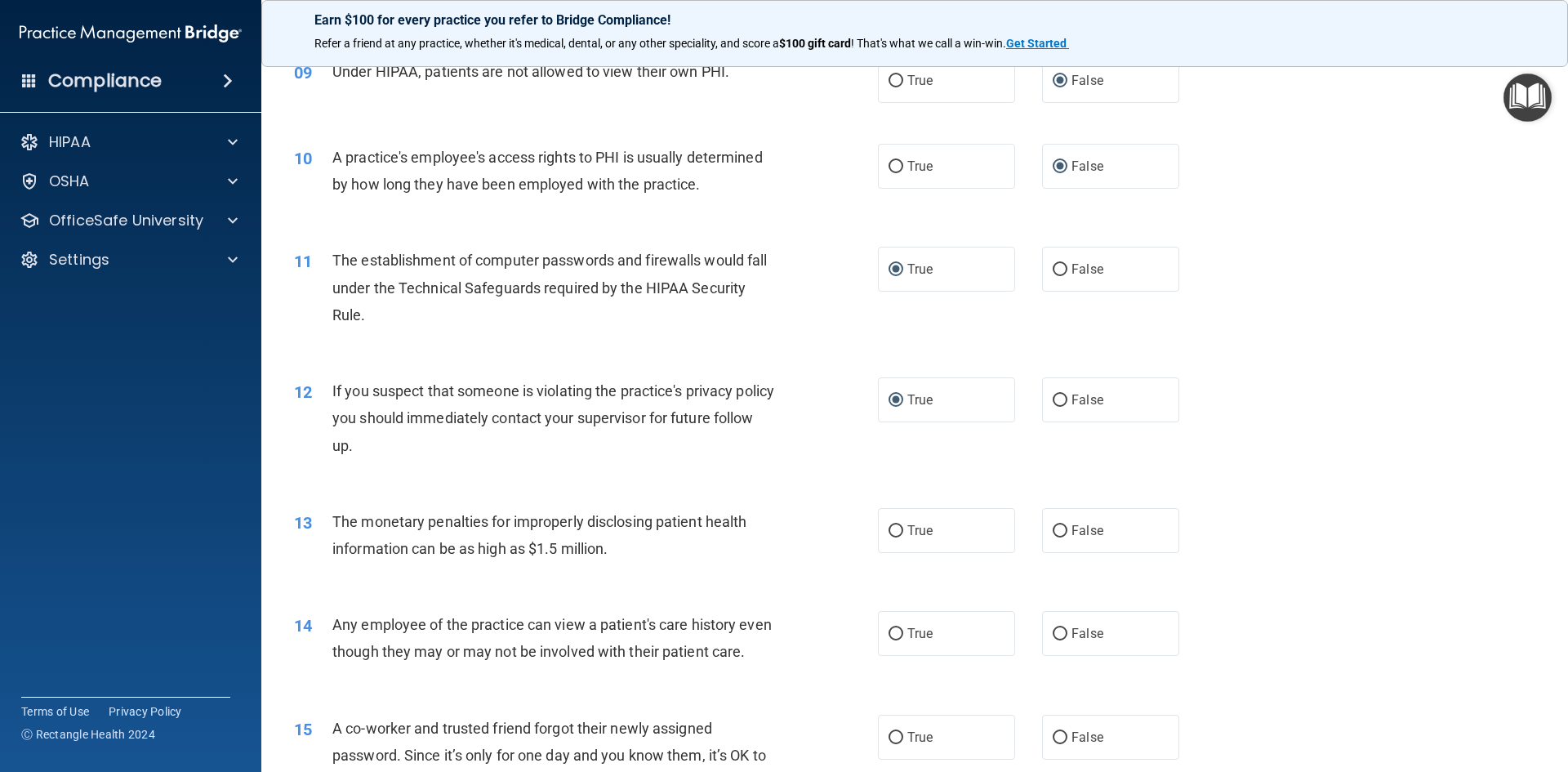
scroll to position [1062, 0]
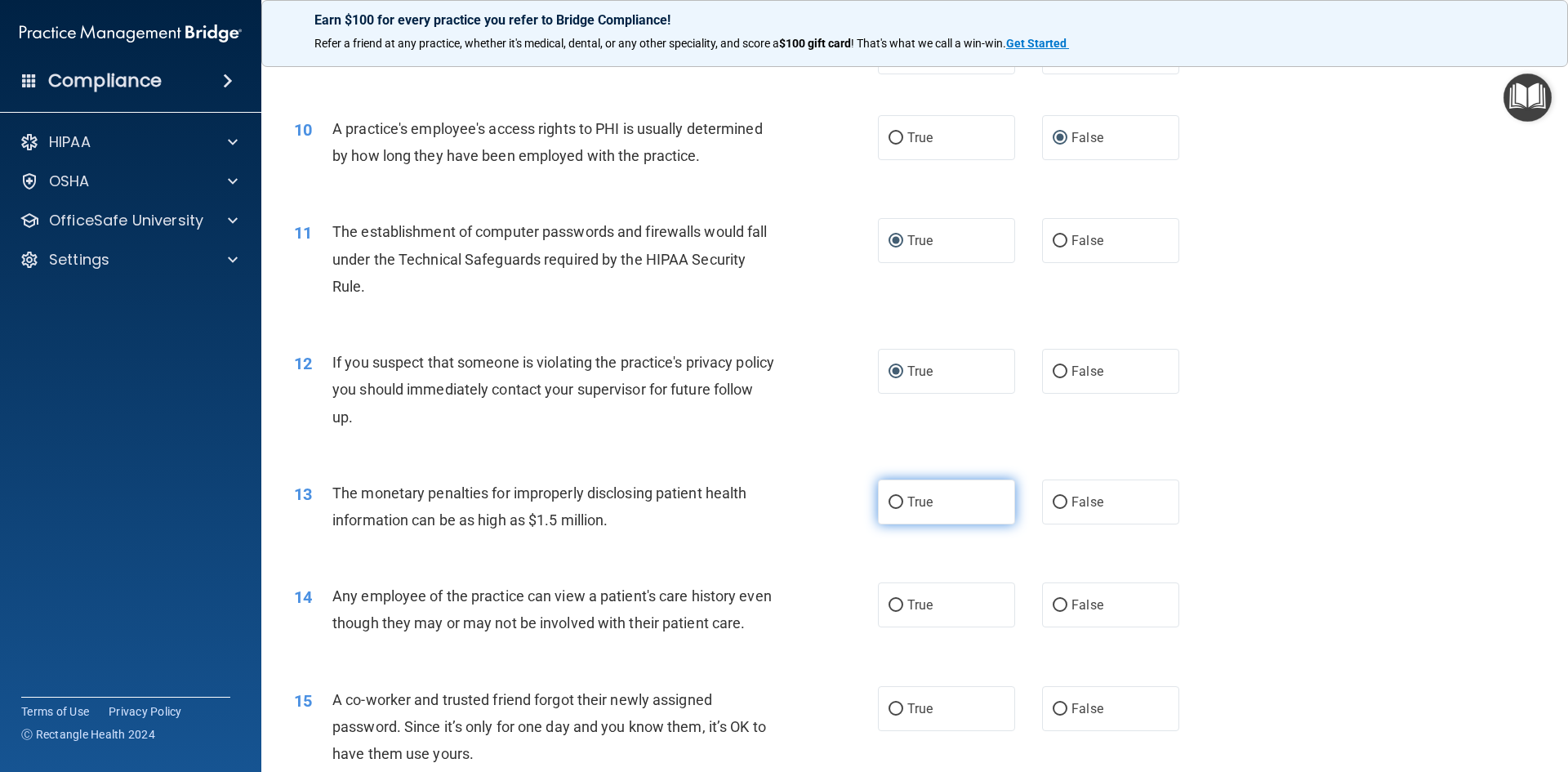
click at [888, 509] on label "True" at bounding box center [946, 502] width 137 height 45
click at [888, 509] on input "True" at bounding box center [895, 503] width 14 height 12
radio input "true"
click at [1056, 604] on input "False" at bounding box center [1060, 605] width 14 height 12
radio input "true"
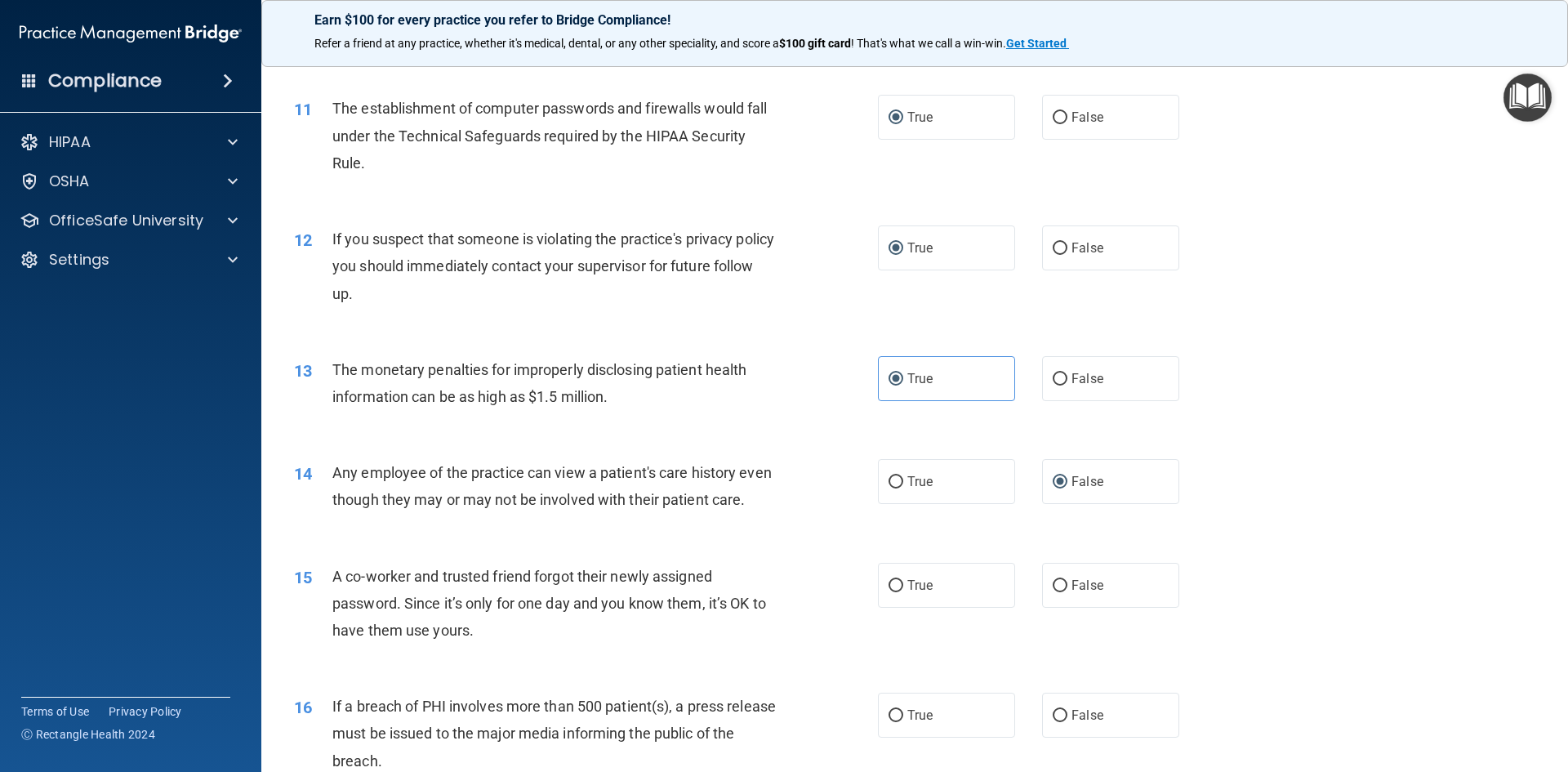
scroll to position [1225, 0]
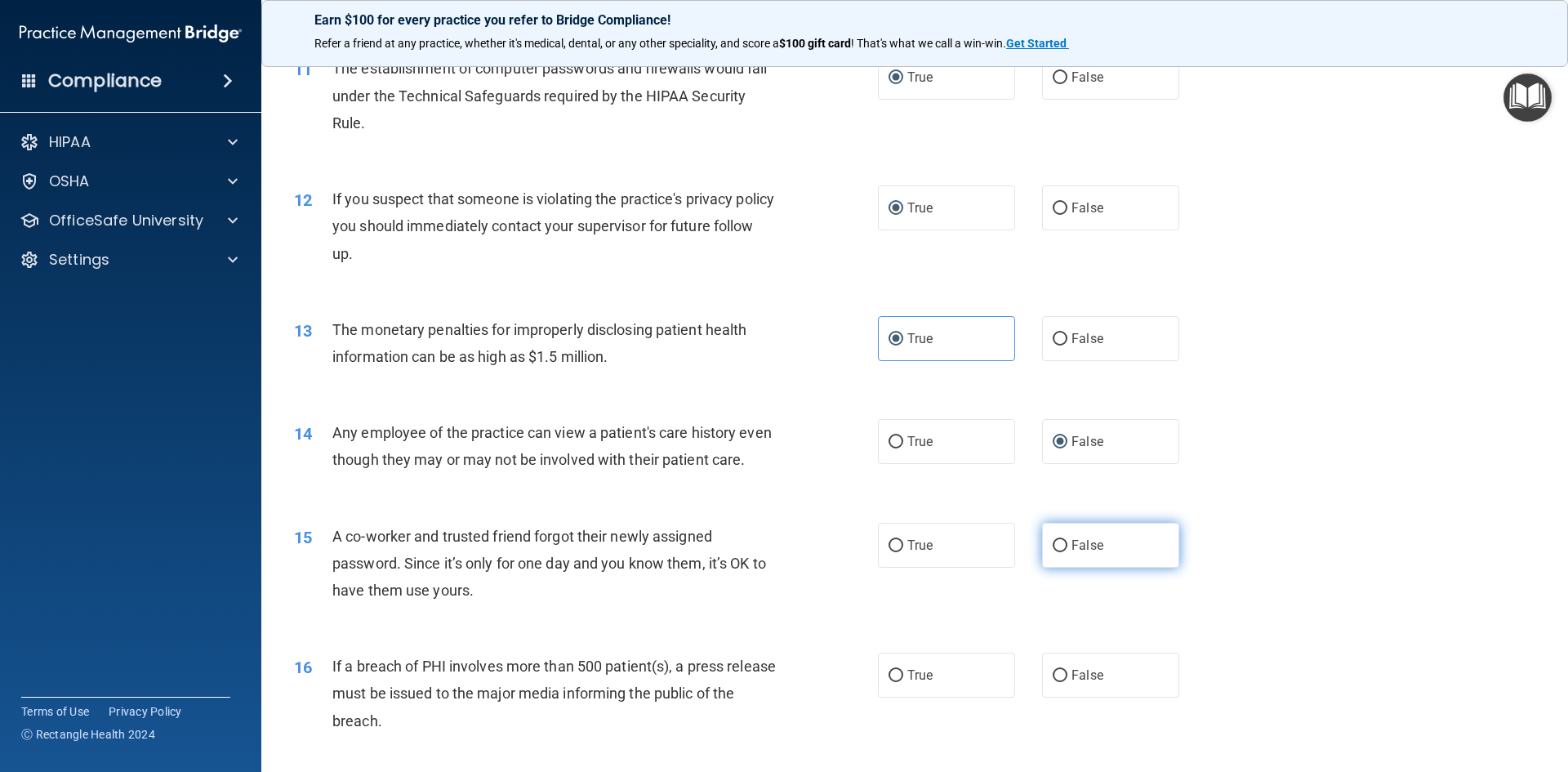
click at [1053, 553] on input "False" at bounding box center [1060, 546] width 14 height 12
radio input "true"
click at [893, 682] on input "True" at bounding box center [895, 676] width 14 height 12
radio input "true"
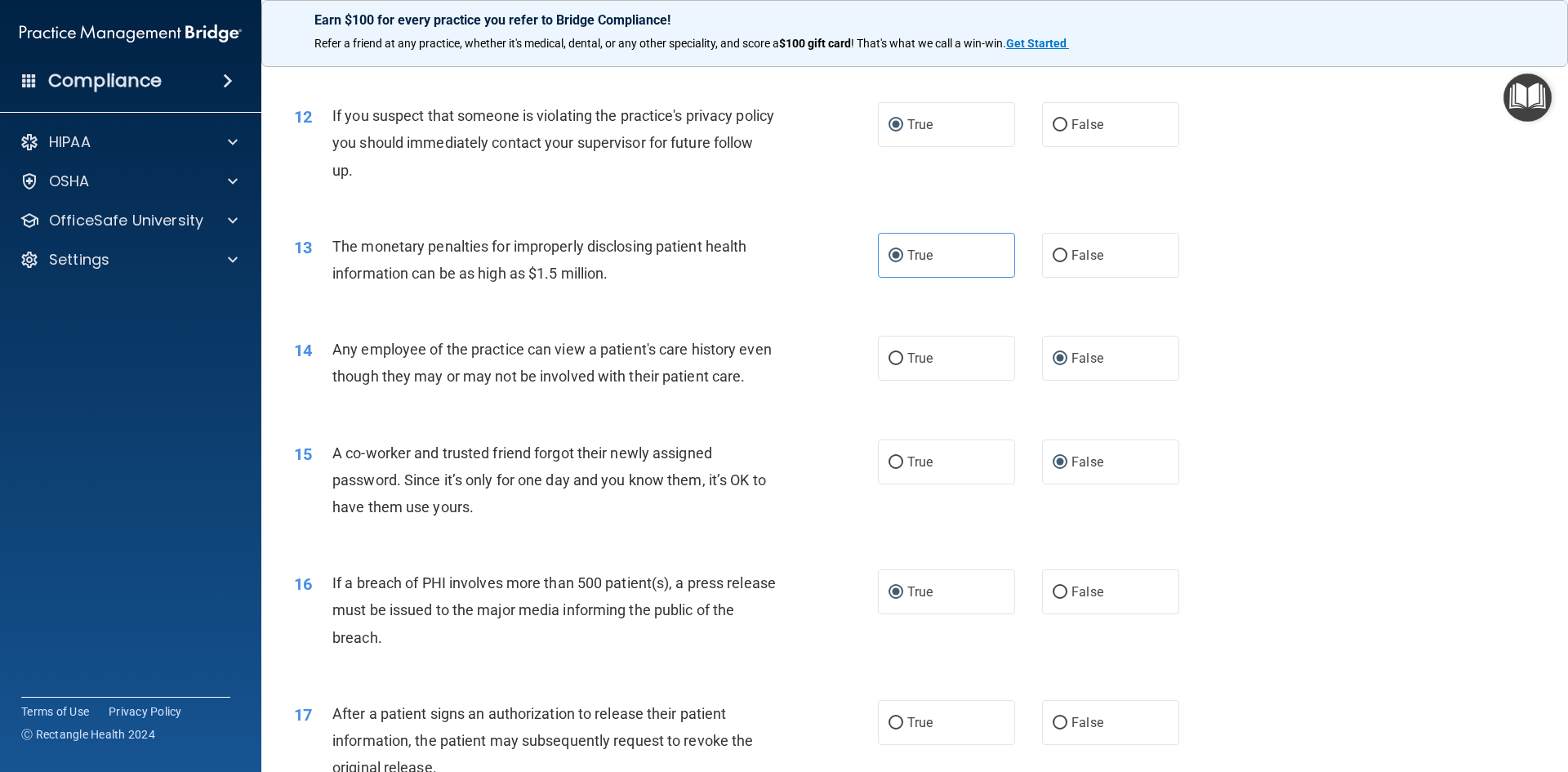
scroll to position [1388, 0]
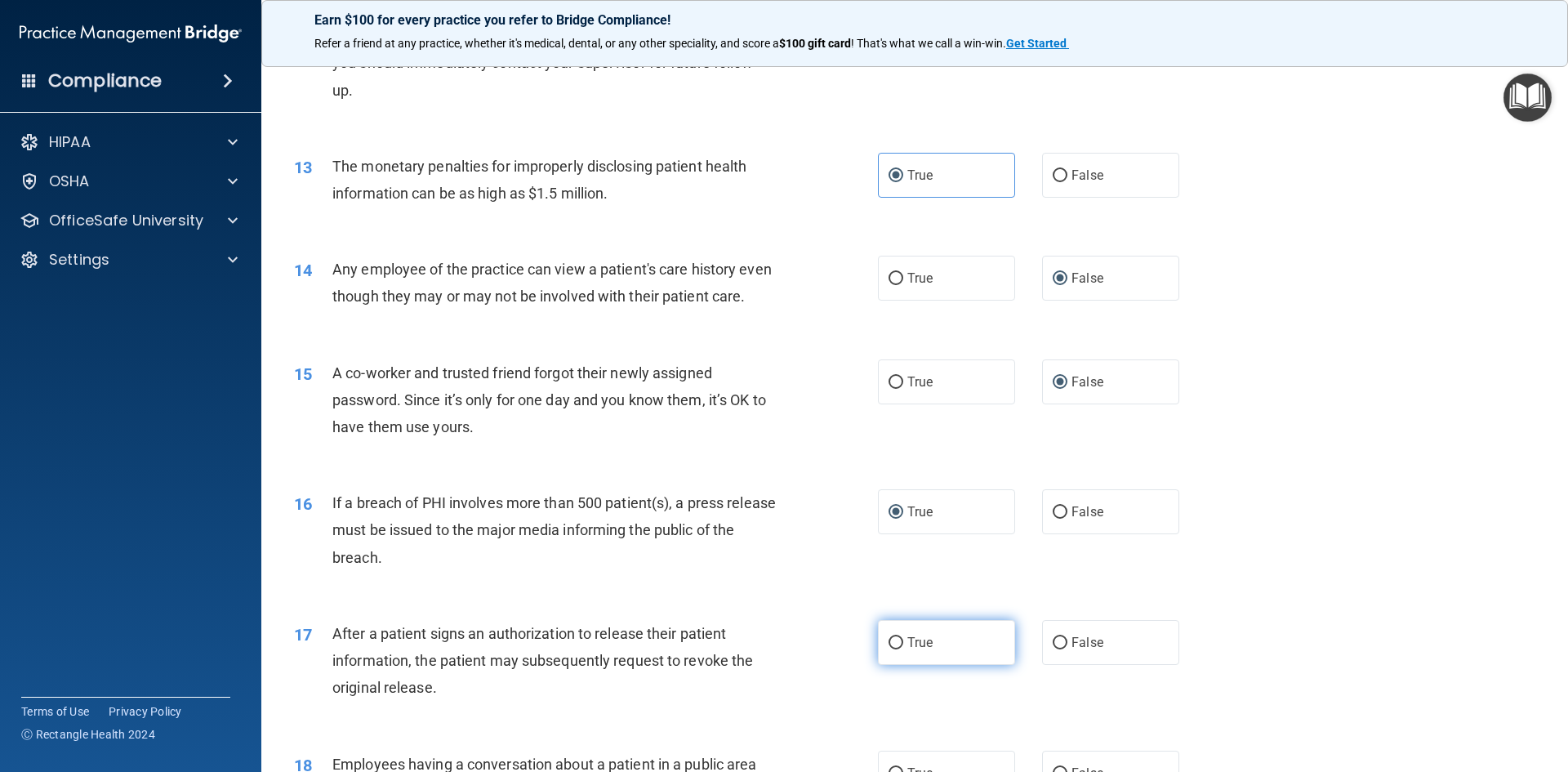
click at [891, 650] on input "True" at bounding box center [895, 643] width 14 height 12
radio input "true"
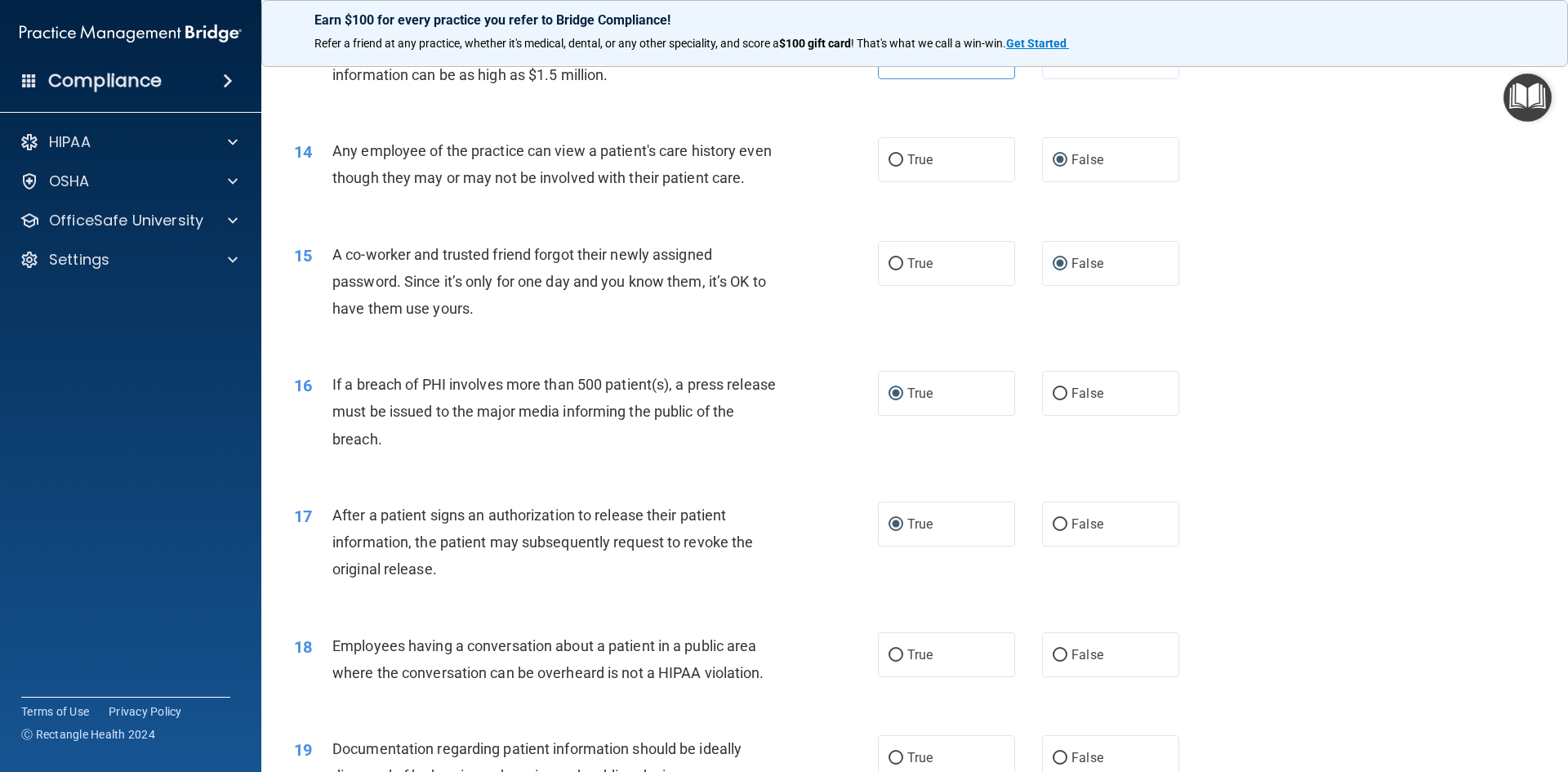
scroll to position [1553, 0]
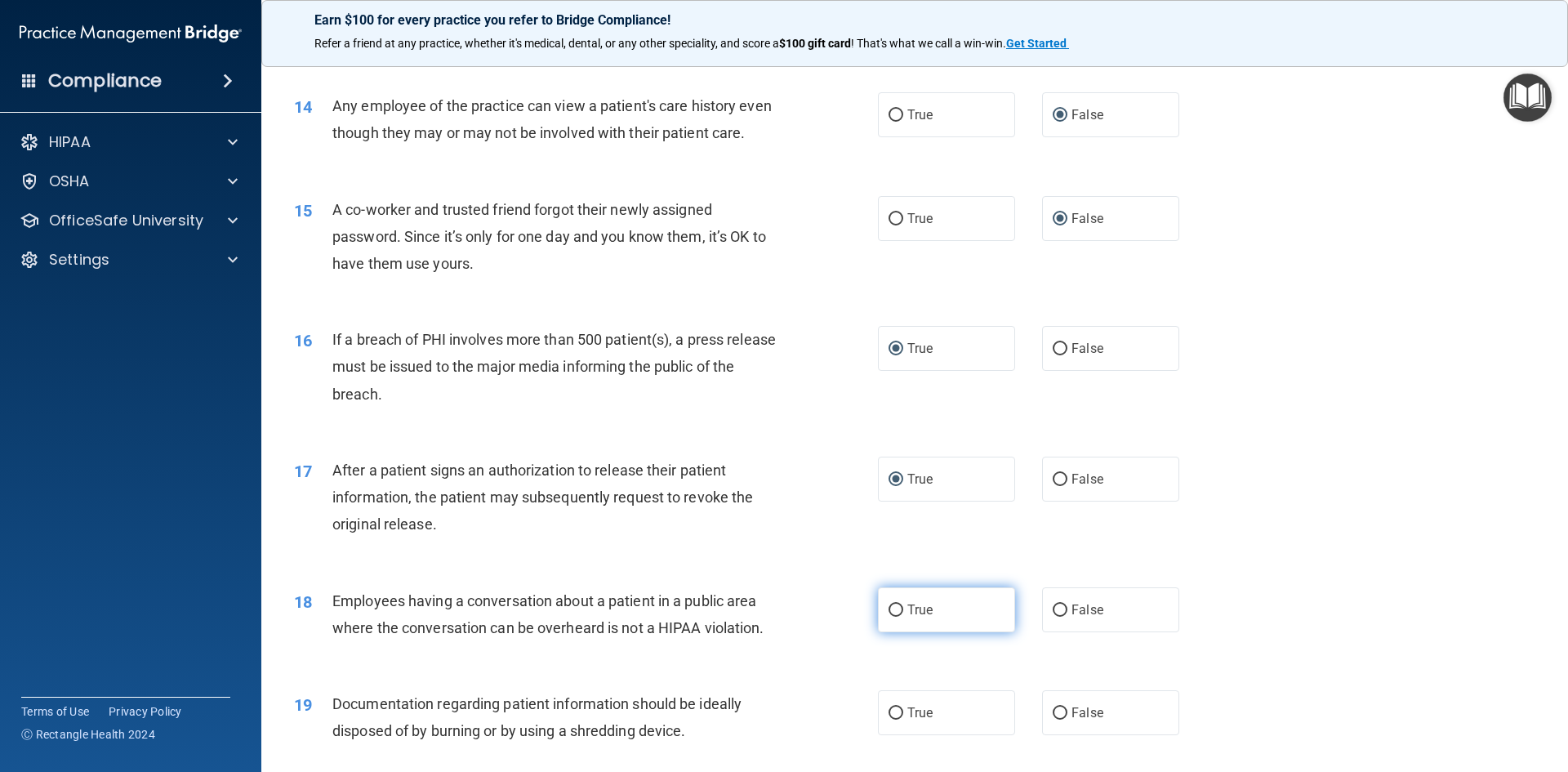
drag, startPoint x: 1054, startPoint y: 638, endPoint x: 993, endPoint y: 638, distance: 61.0
click at [1053, 616] on input "False" at bounding box center [1060, 611] width 14 height 12
radio input "true"
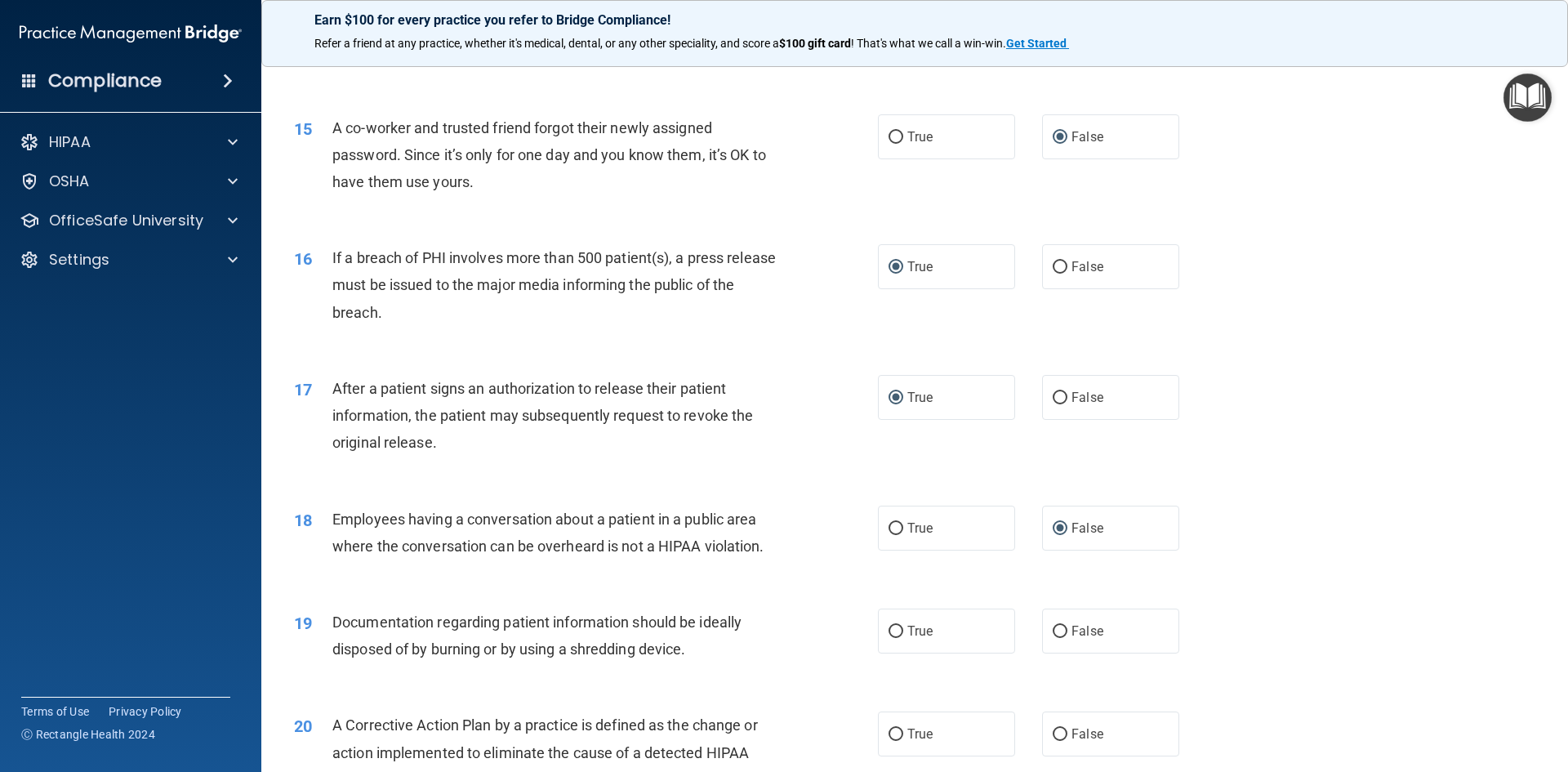
scroll to position [1716, 0]
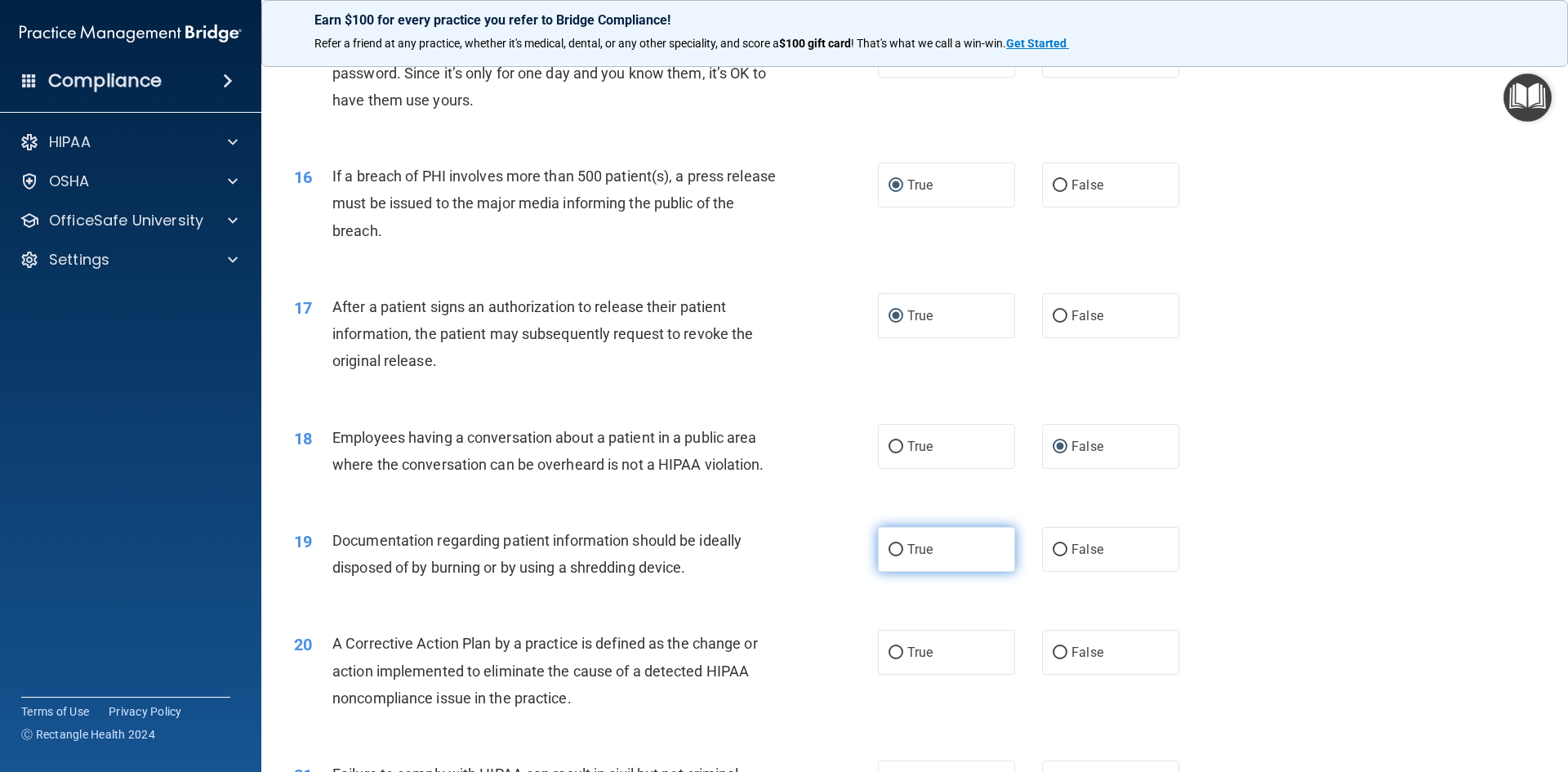
click at [894, 556] on input "True" at bounding box center [895, 550] width 14 height 12
radio input "true"
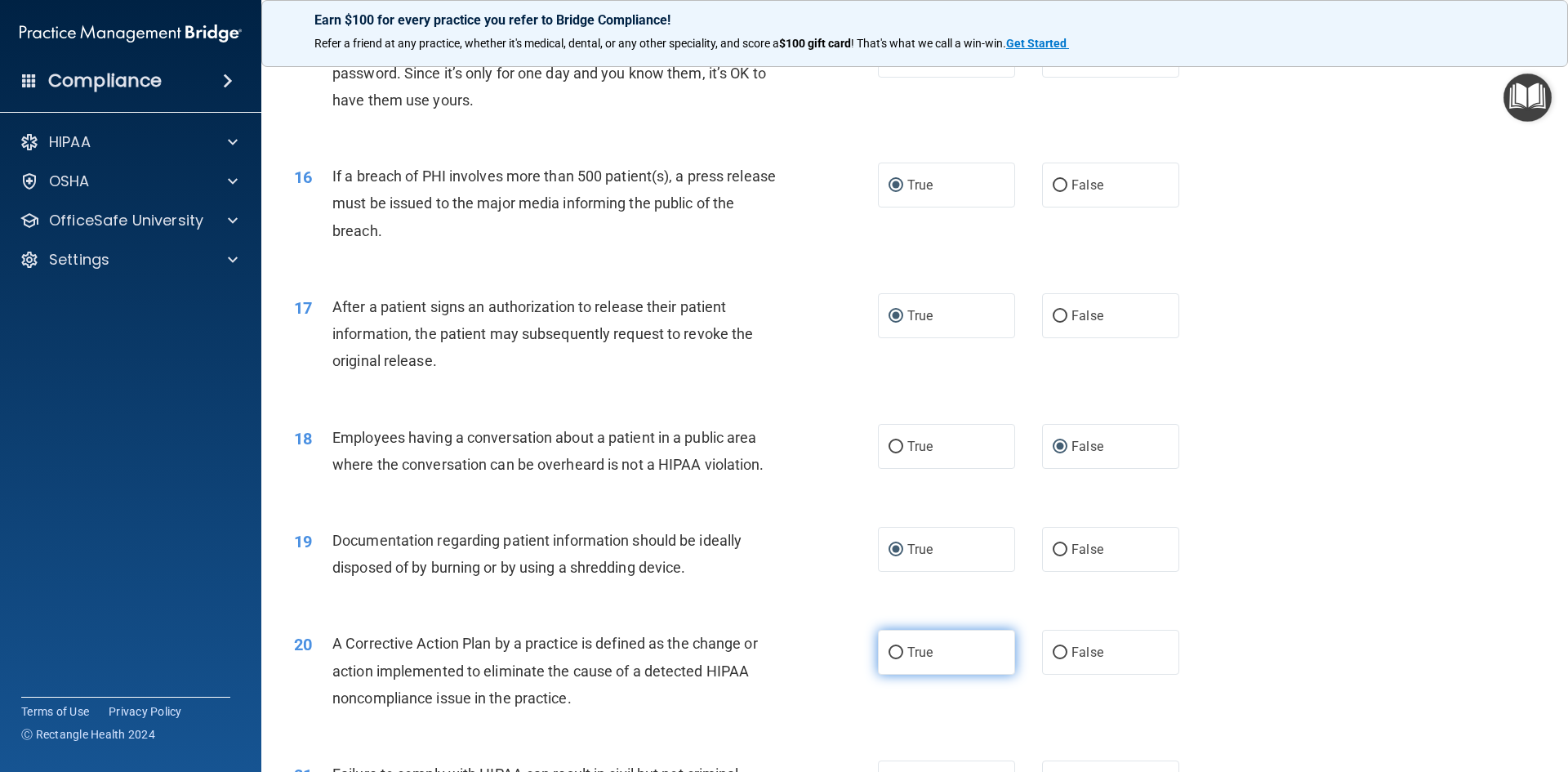
click at [888, 659] on input "True" at bounding box center [895, 653] width 14 height 12
radio input "true"
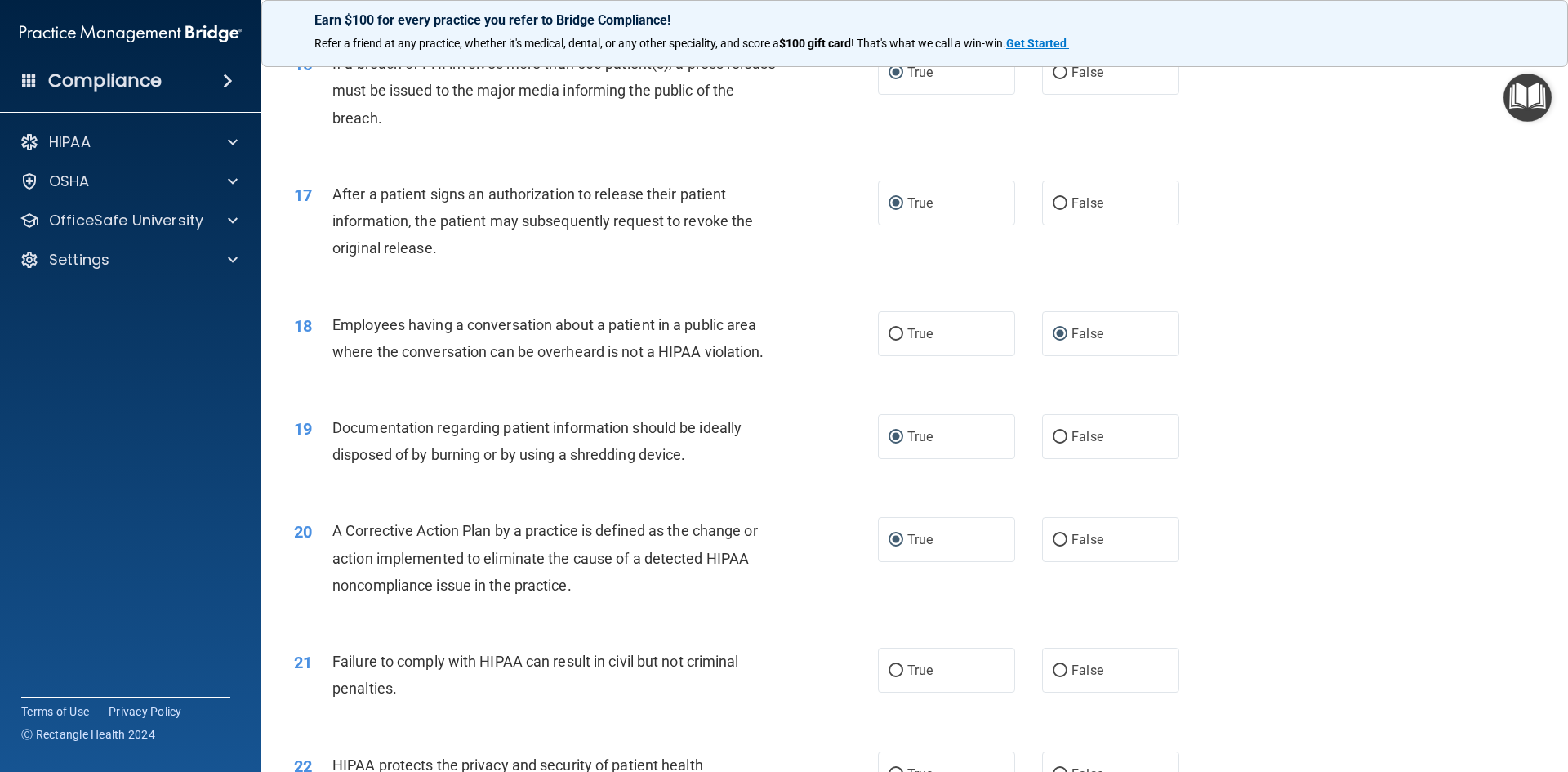
scroll to position [1879, 0]
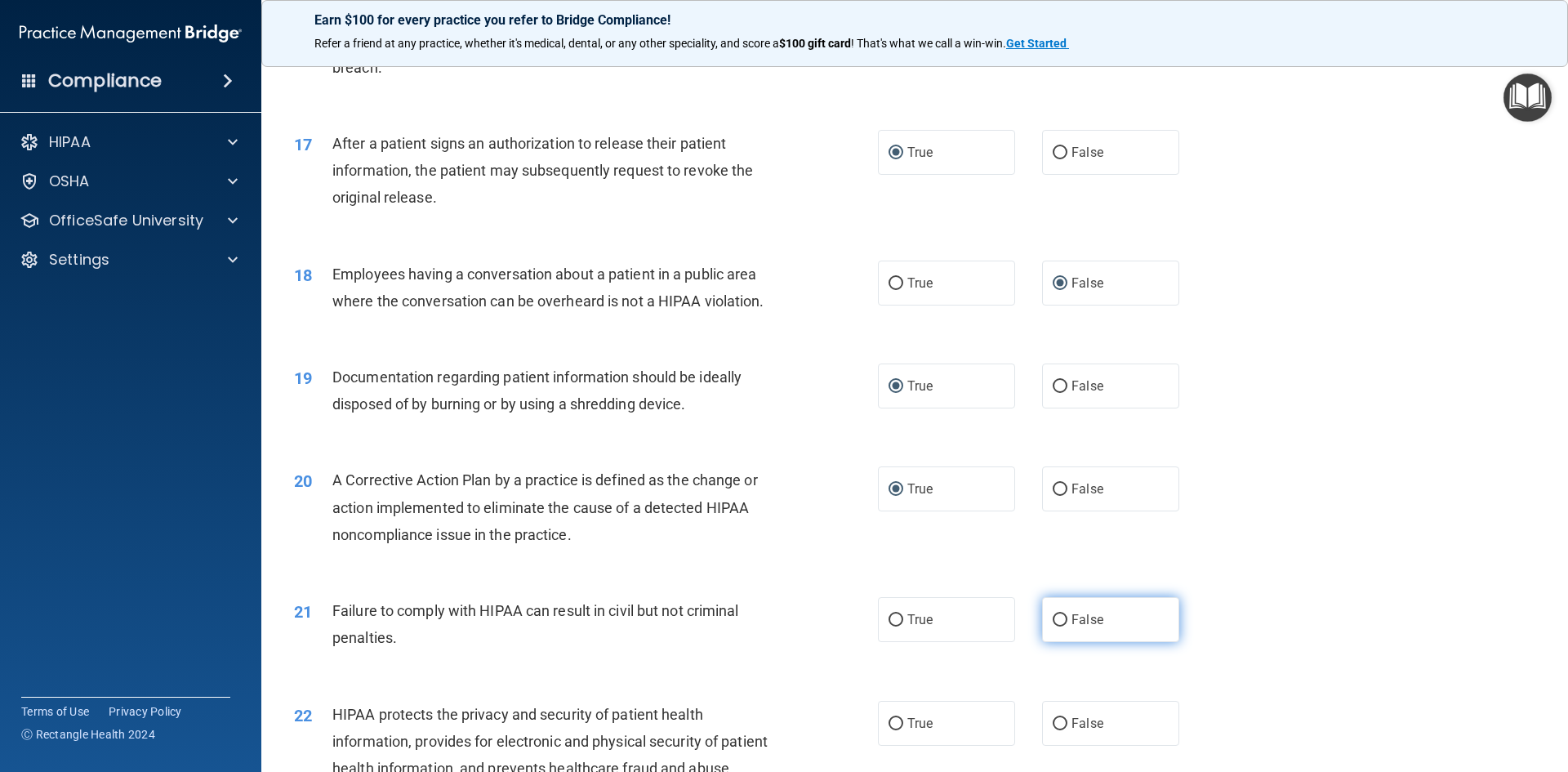
click at [1053, 627] on input "False" at bounding box center [1060, 620] width 14 height 12
radio input "true"
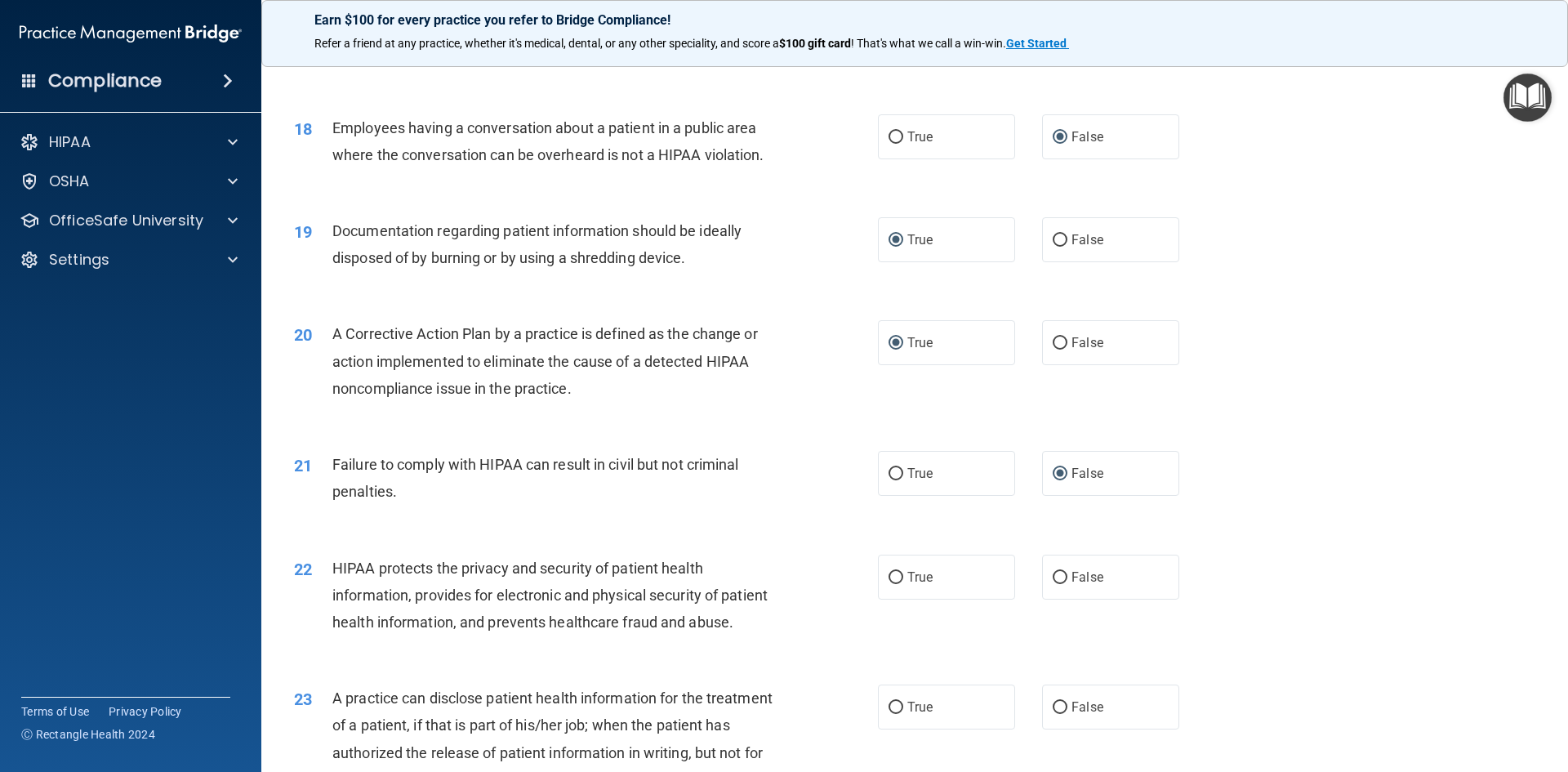
scroll to position [2042, 0]
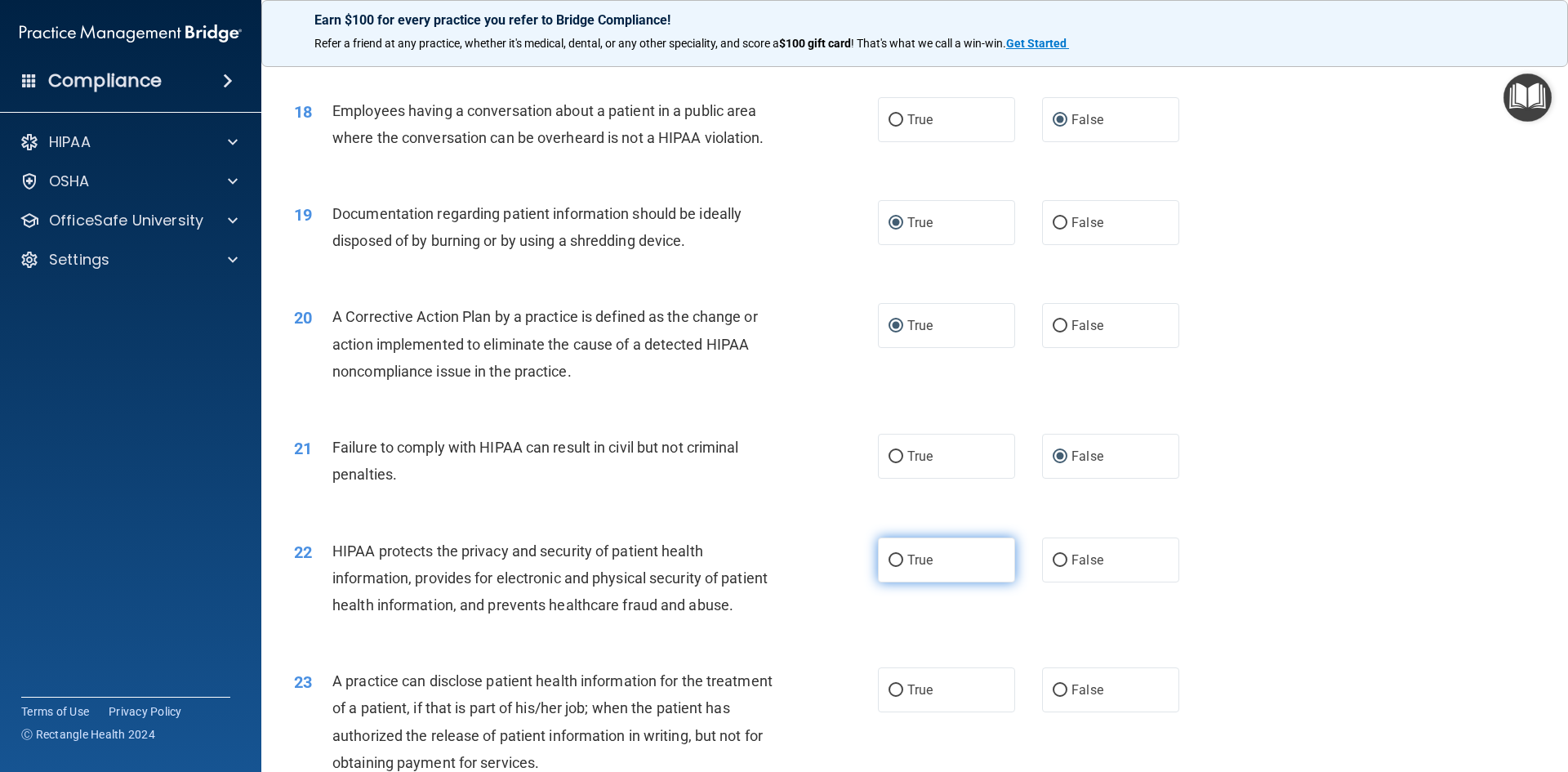
click at [888, 567] on input "True" at bounding box center [895, 560] width 14 height 12
radio input "true"
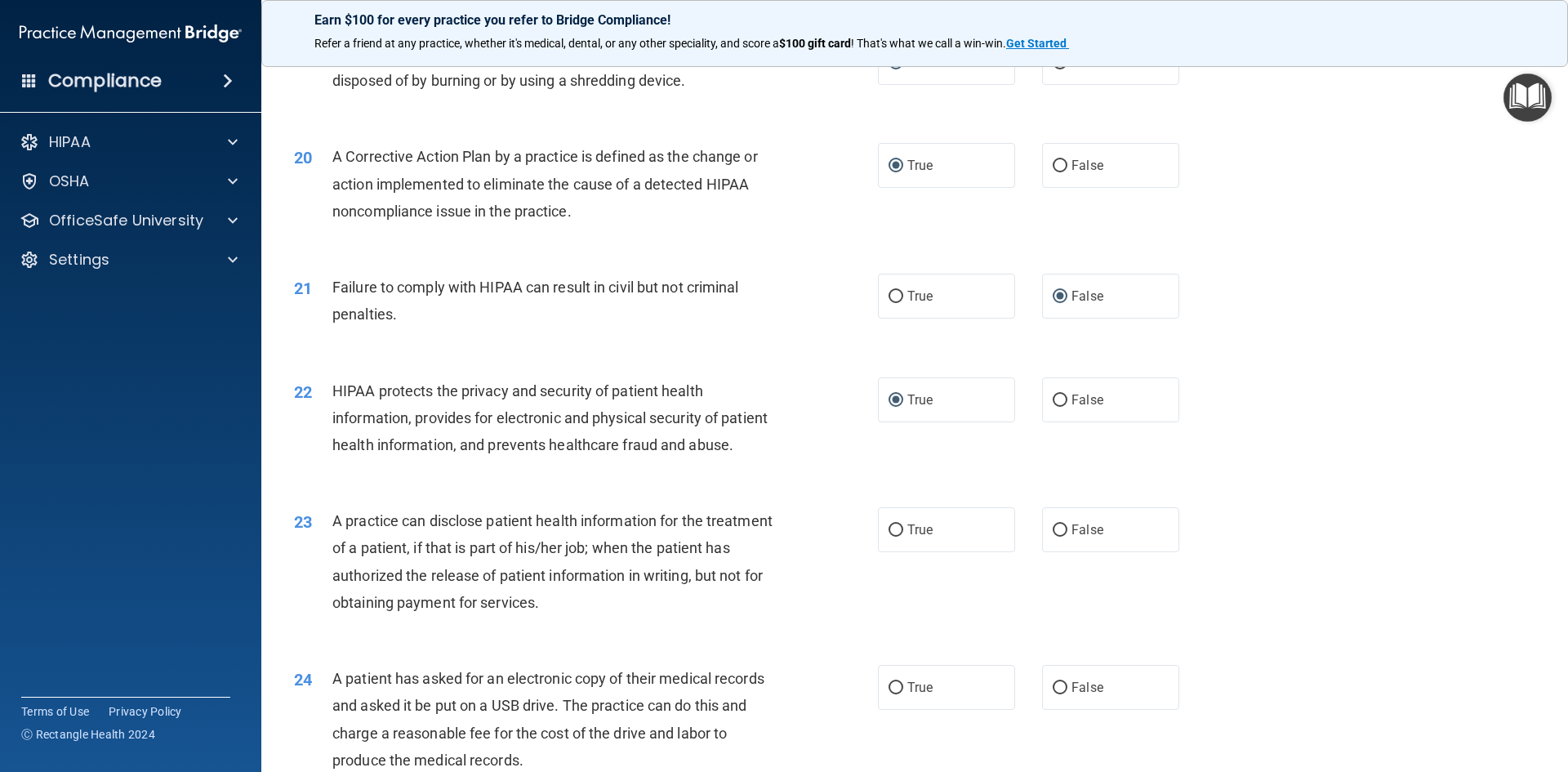
scroll to position [2206, 0]
click at [1053, 533] on input "False" at bounding box center [1060, 527] width 14 height 12
radio input "true"
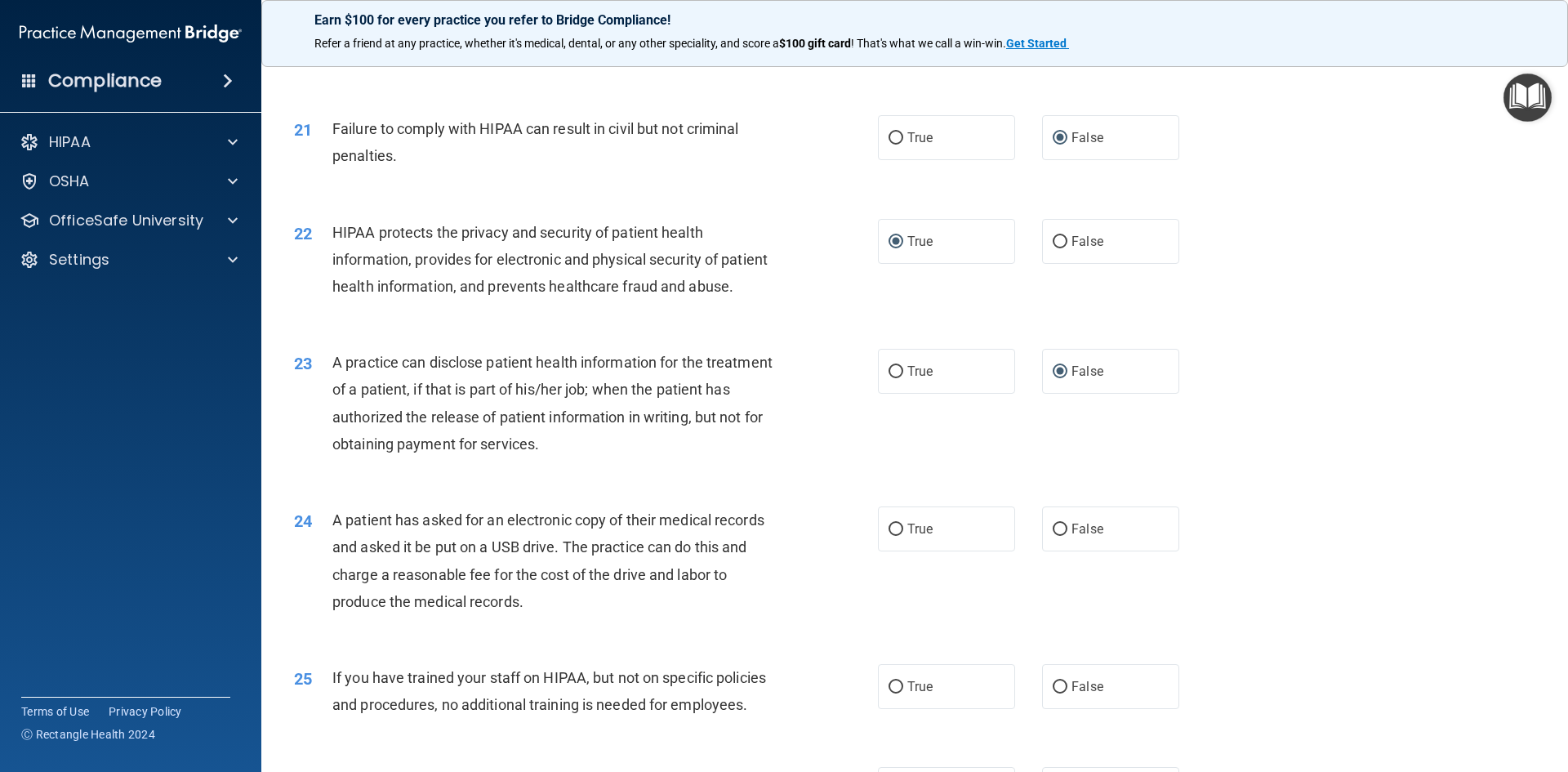
scroll to position [2369, 0]
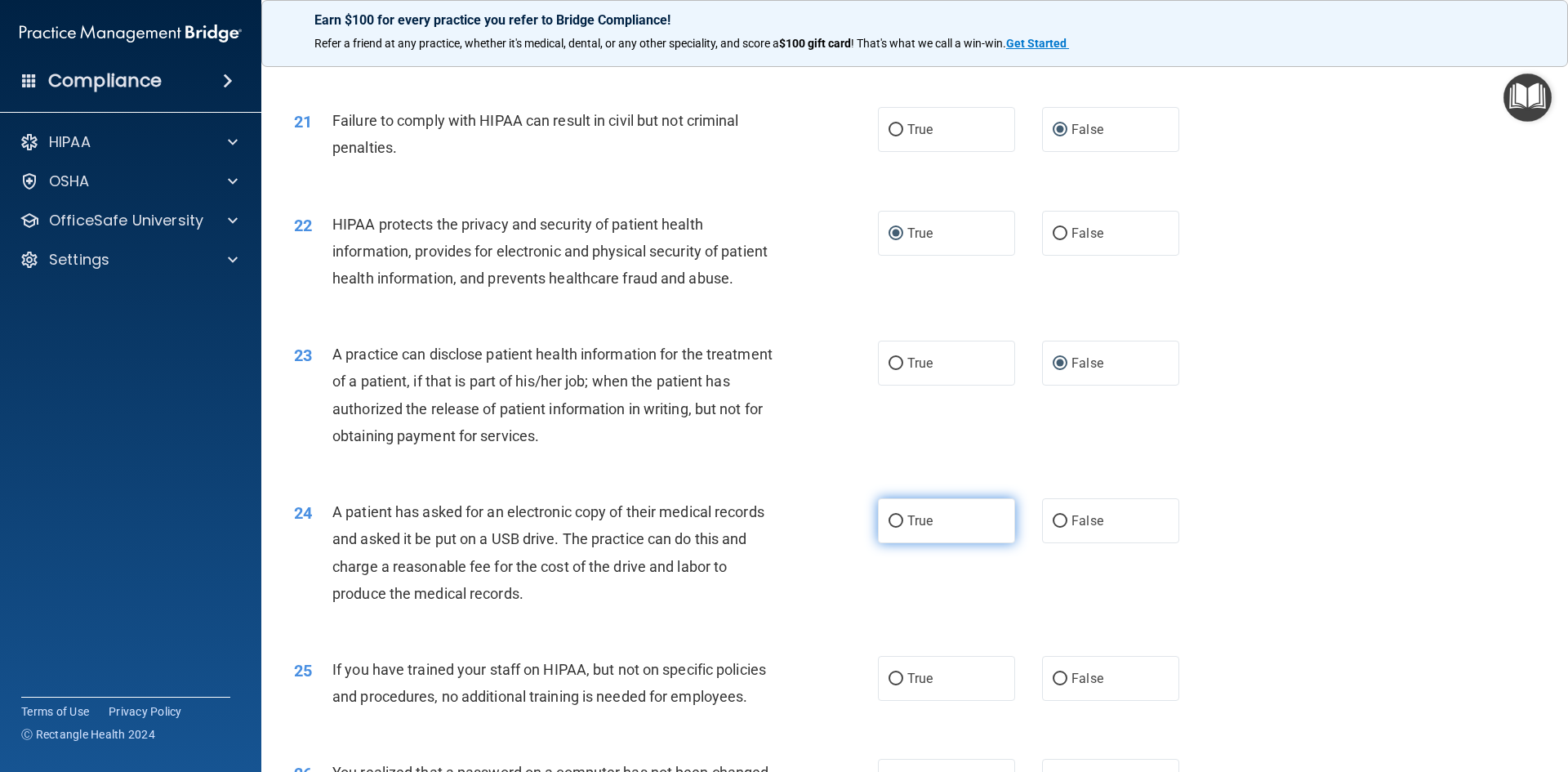
click at [894, 528] on input "True" at bounding box center [895, 521] width 14 height 12
radio input "true"
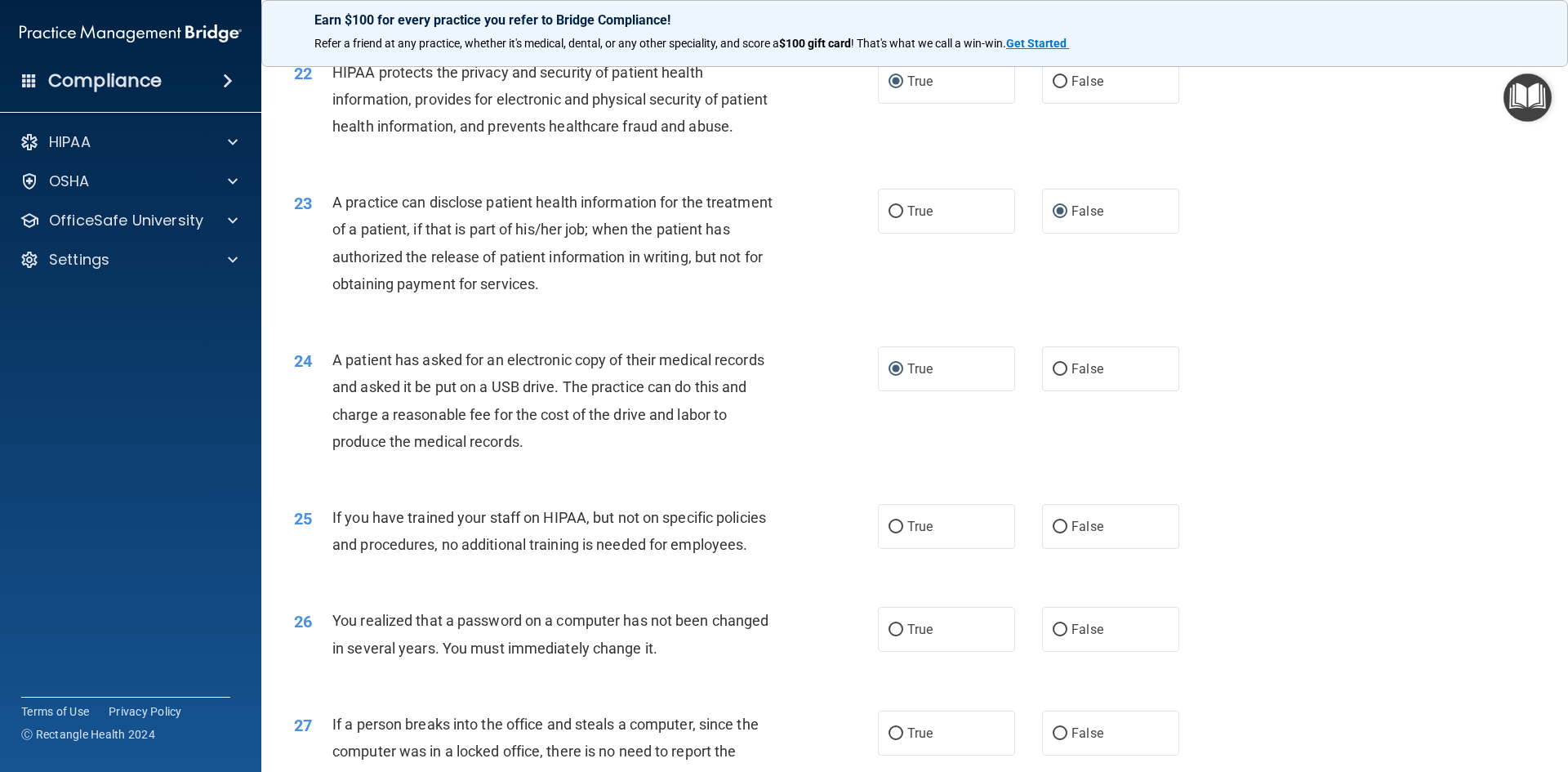
scroll to position [2533, 0]
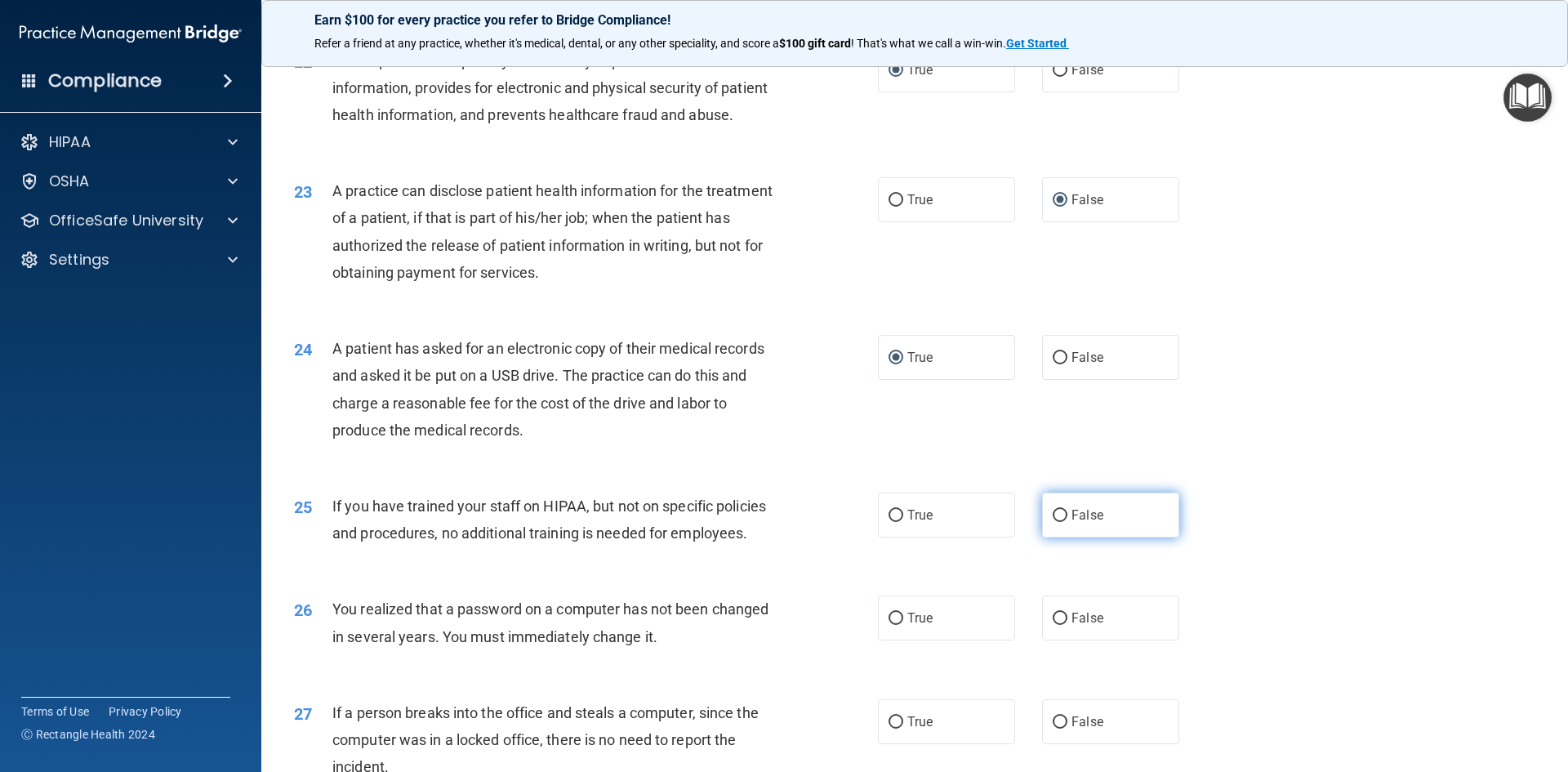
click at [1056, 522] on input "False" at bounding box center [1060, 515] width 14 height 12
radio input "true"
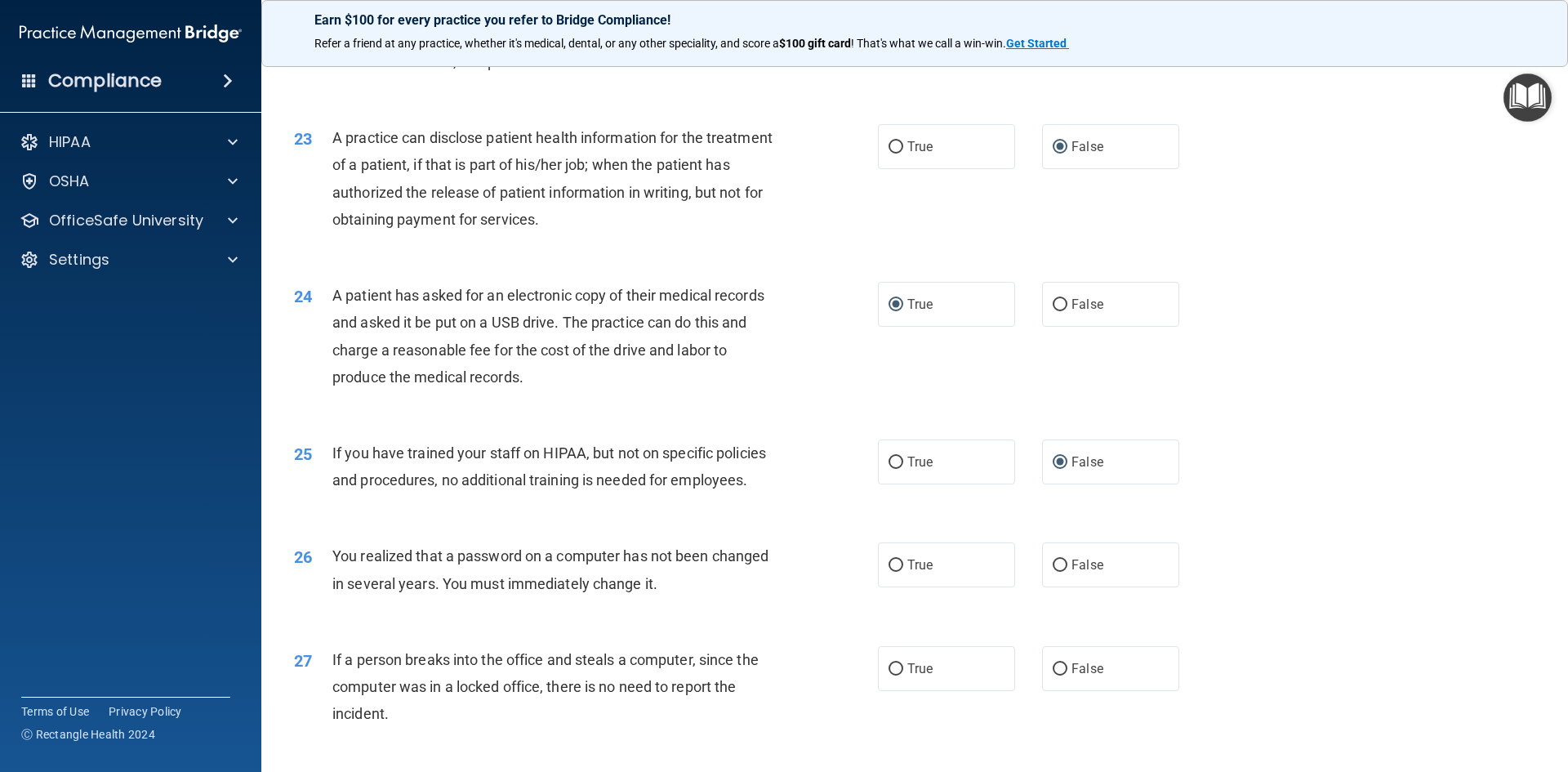
scroll to position [2615, 0]
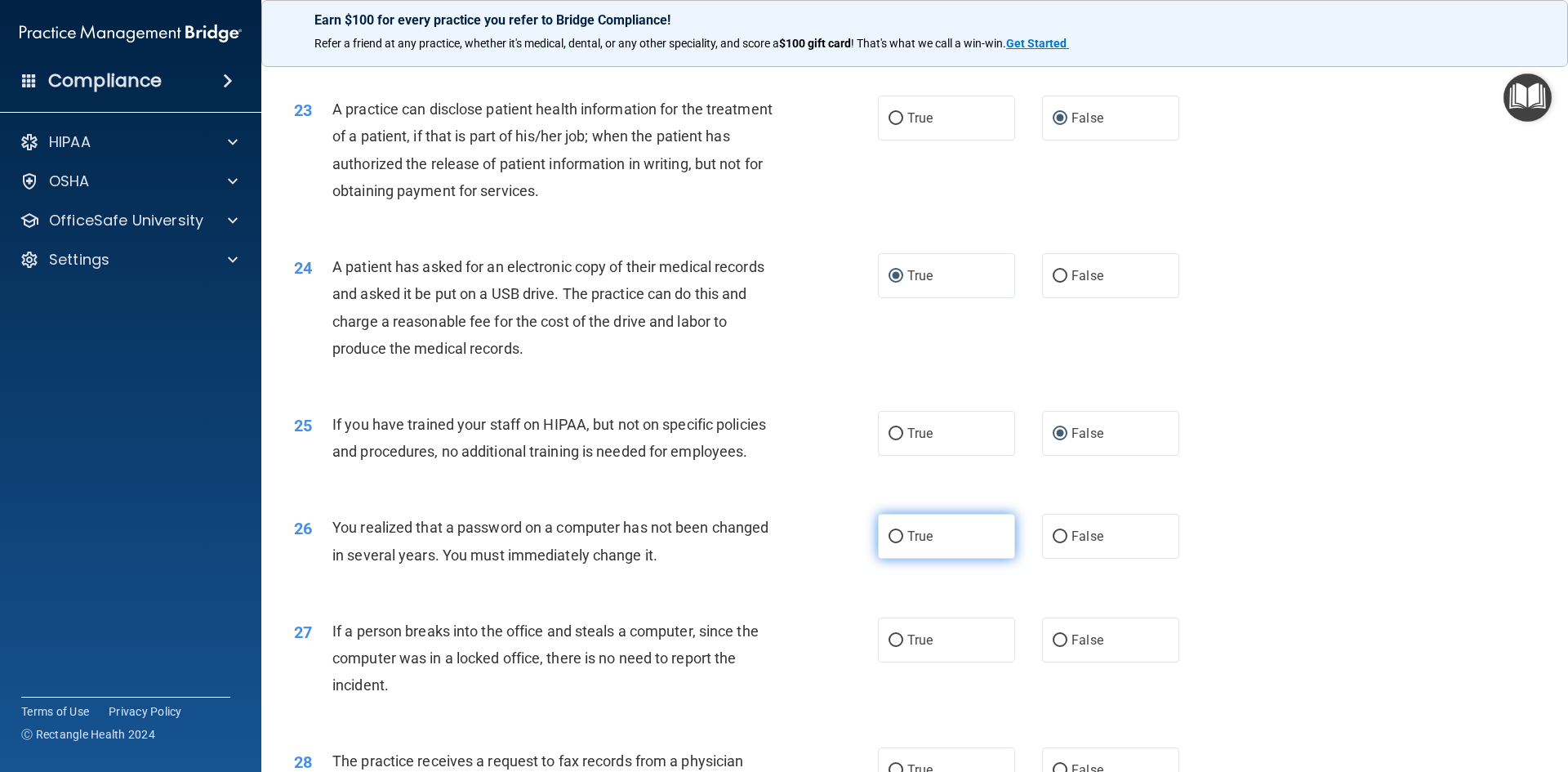
click at [891, 543] on input "True" at bounding box center [895, 536] width 14 height 12
radio input "true"
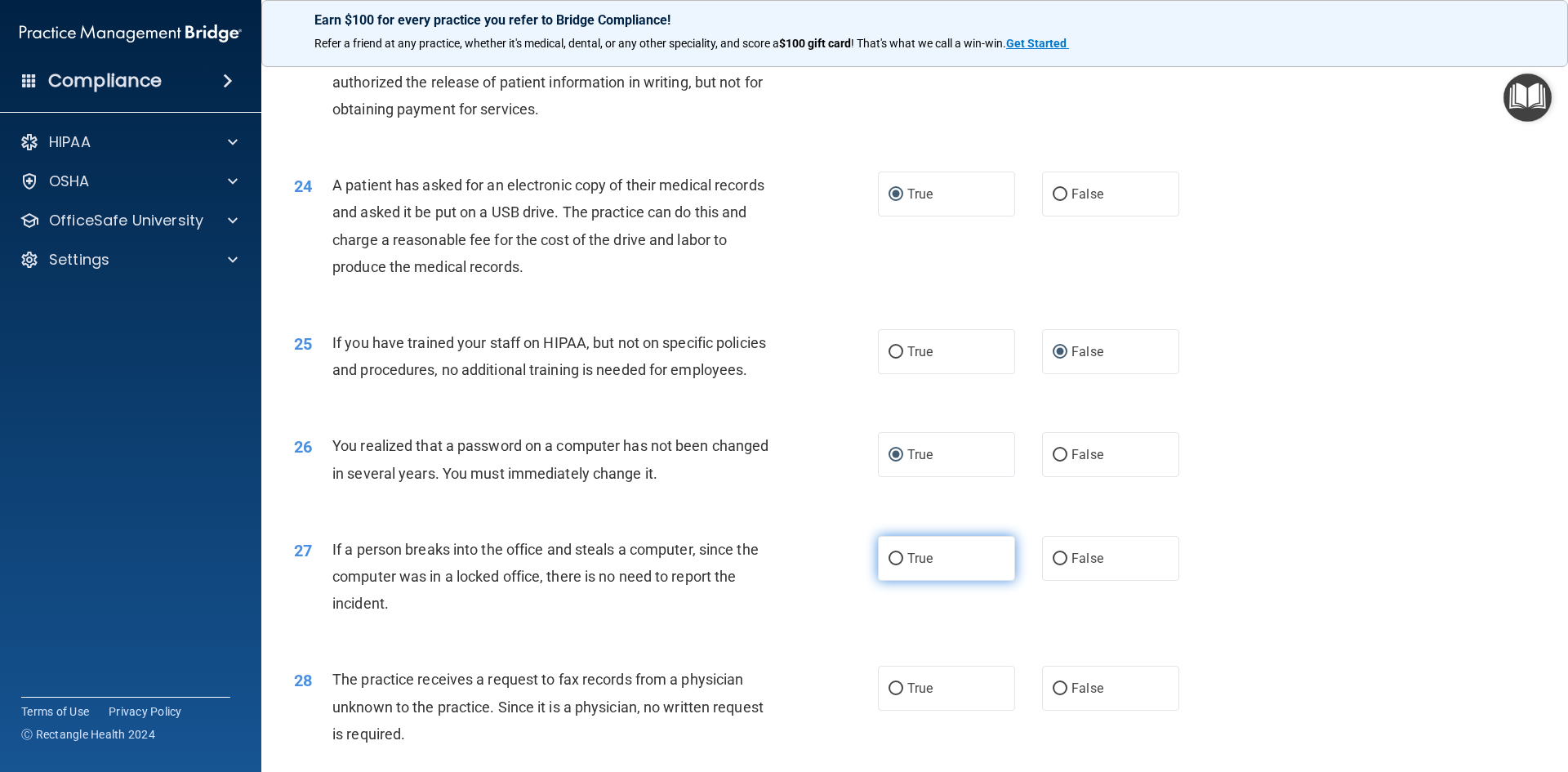
drag, startPoint x: 1059, startPoint y: 614, endPoint x: 988, endPoint y: 618, distance: 71.1
click at [1057, 565] on input "False" at bounding box center [1060, 559] width 14 height 12
radio input "true"
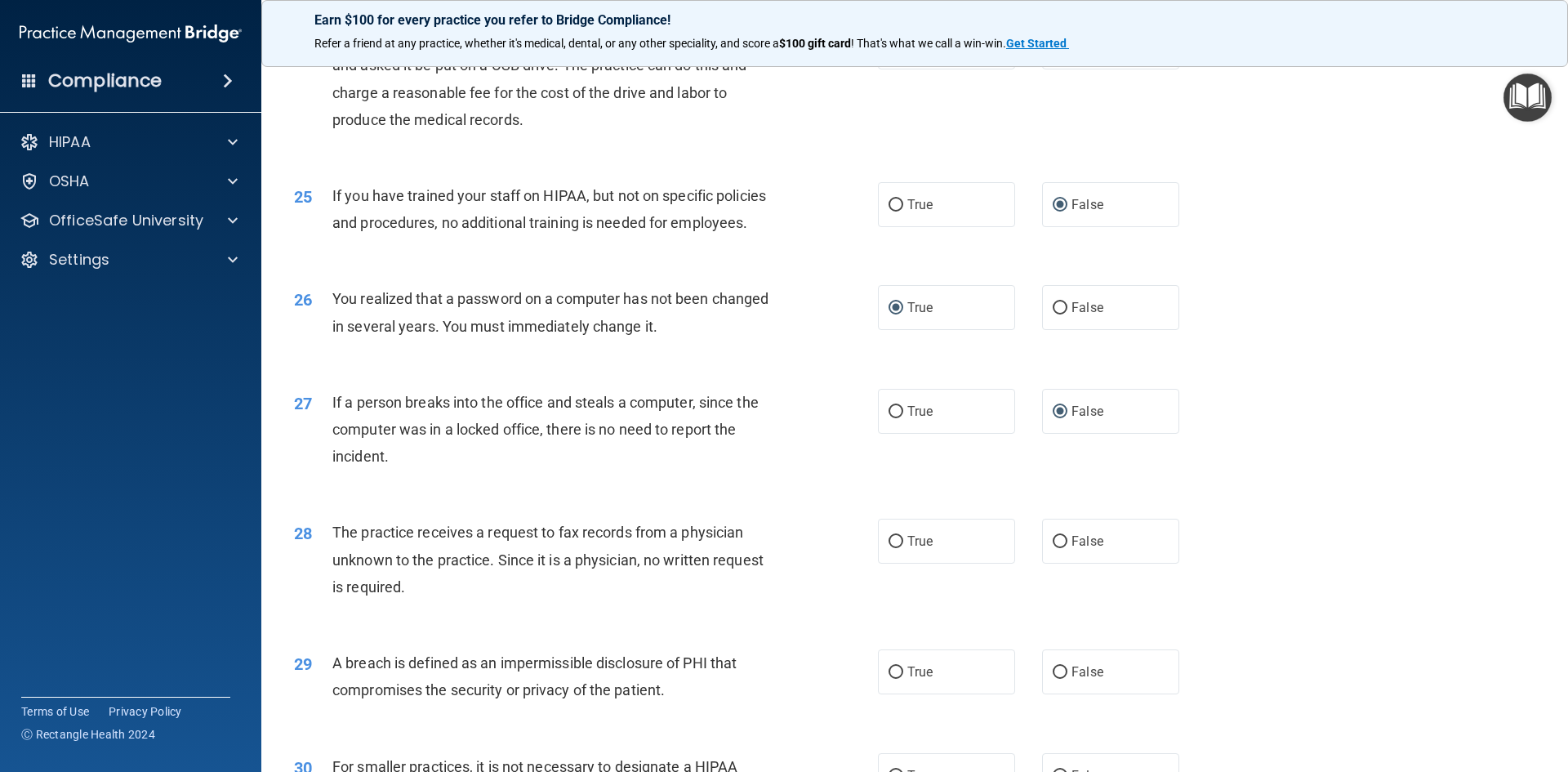
scroll to position [2859, 0]
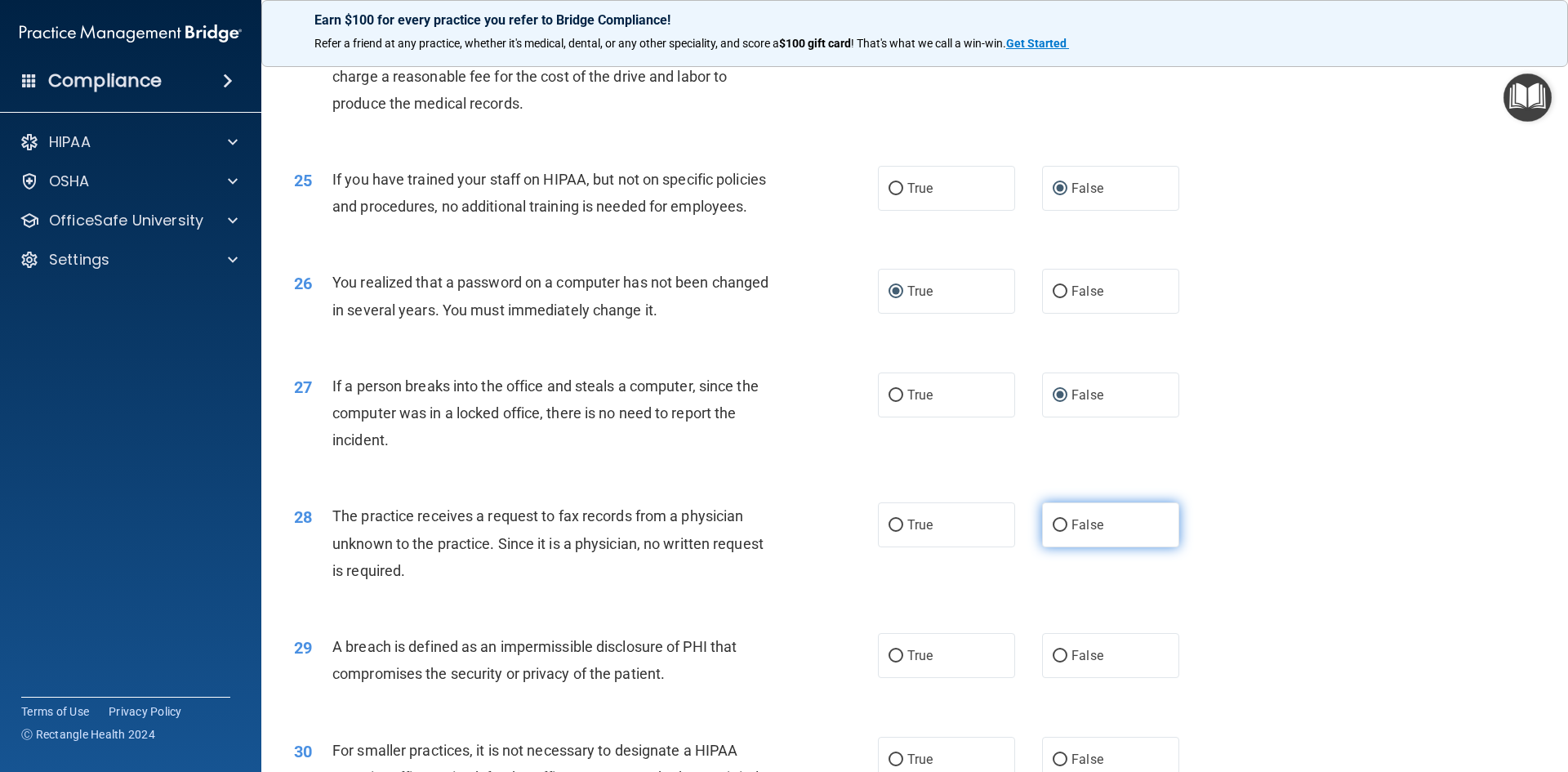
click at [1053, 532] on input "False" at bounding box center [1060, 525] width 14 height 12
radio input "true"
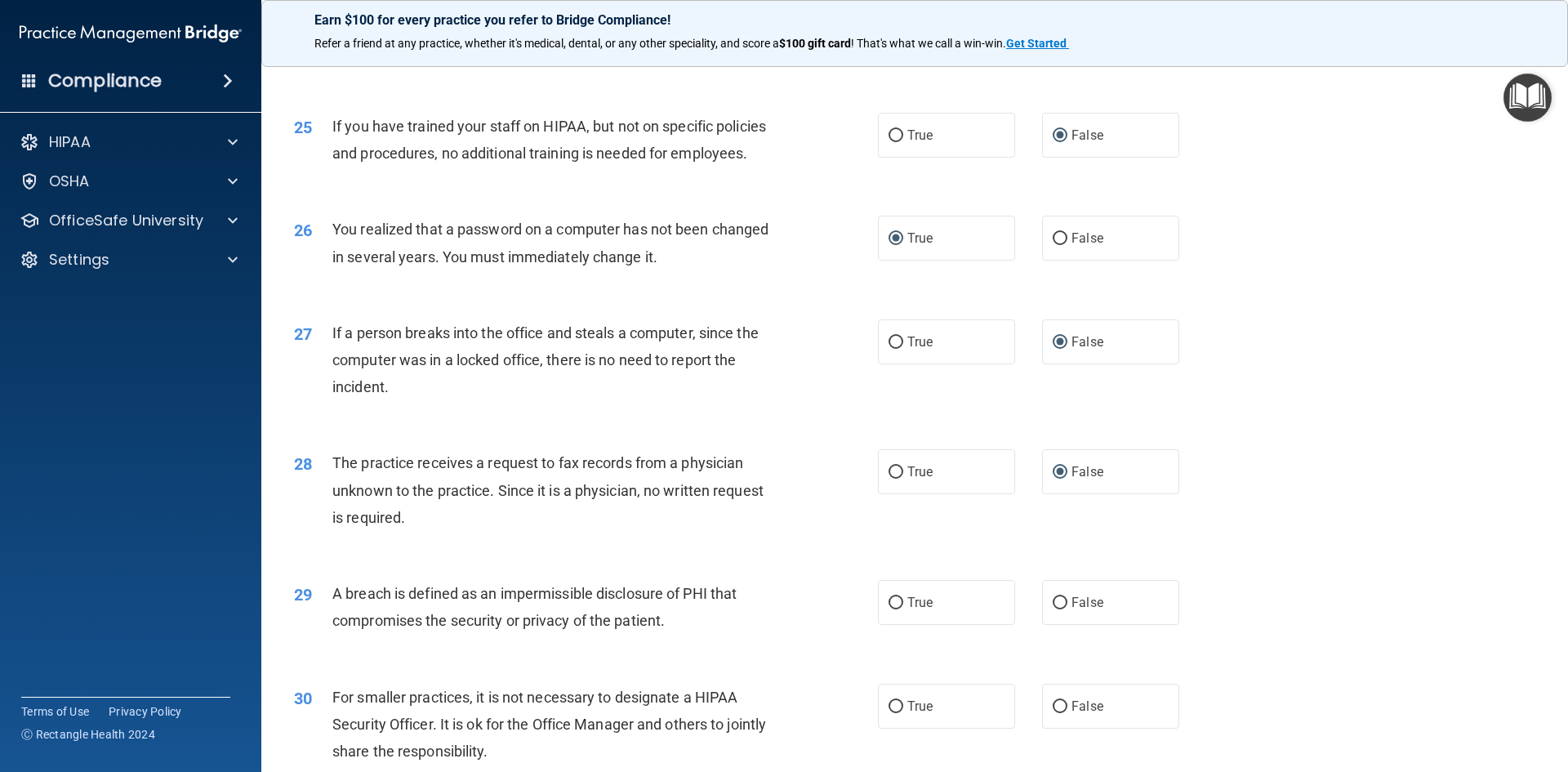
scroll to position [2941, 0]
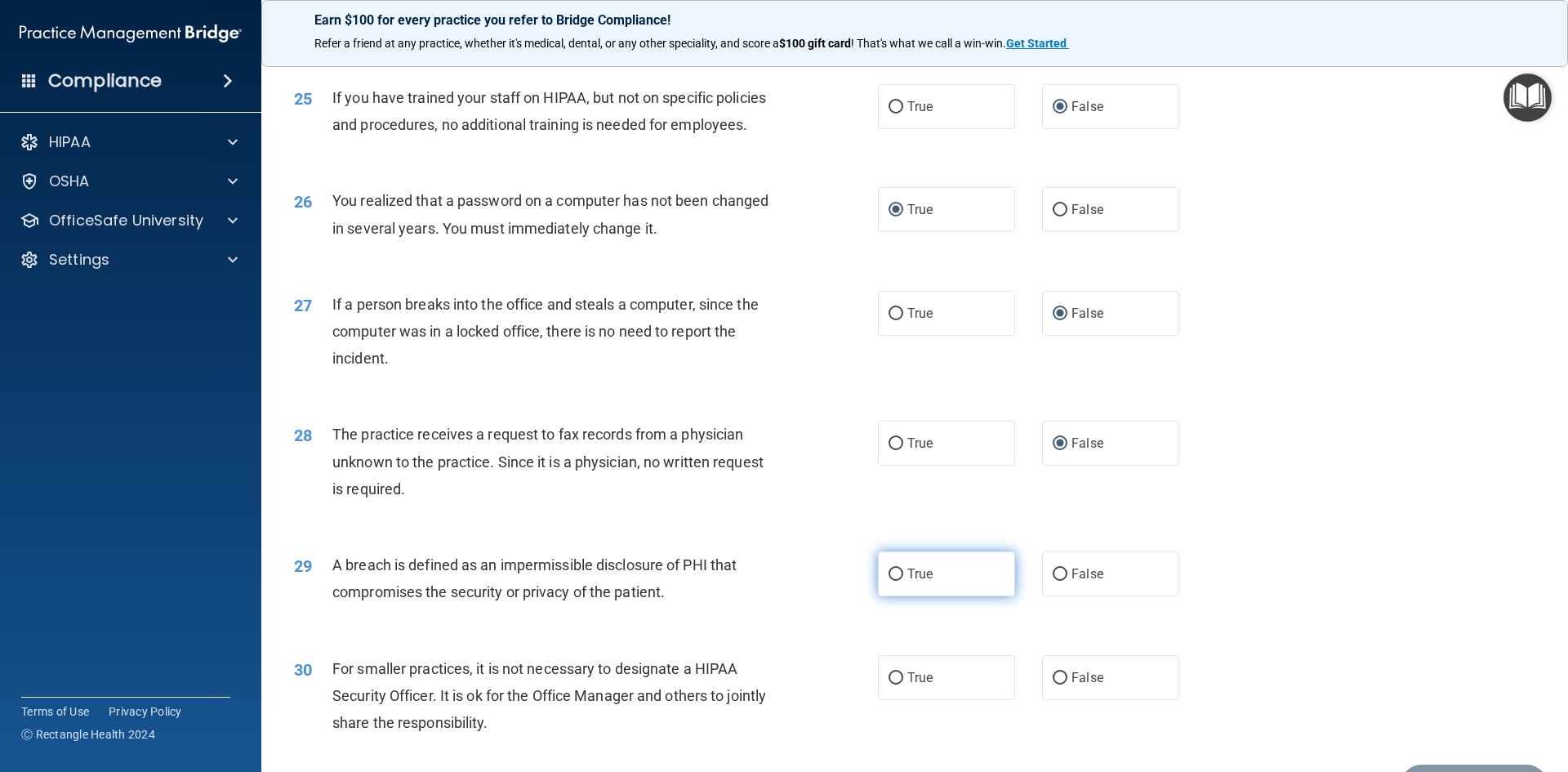
click at [888, 581] on input "True" at bounding box center [895, 574] width 14 height 12
radio input "true"
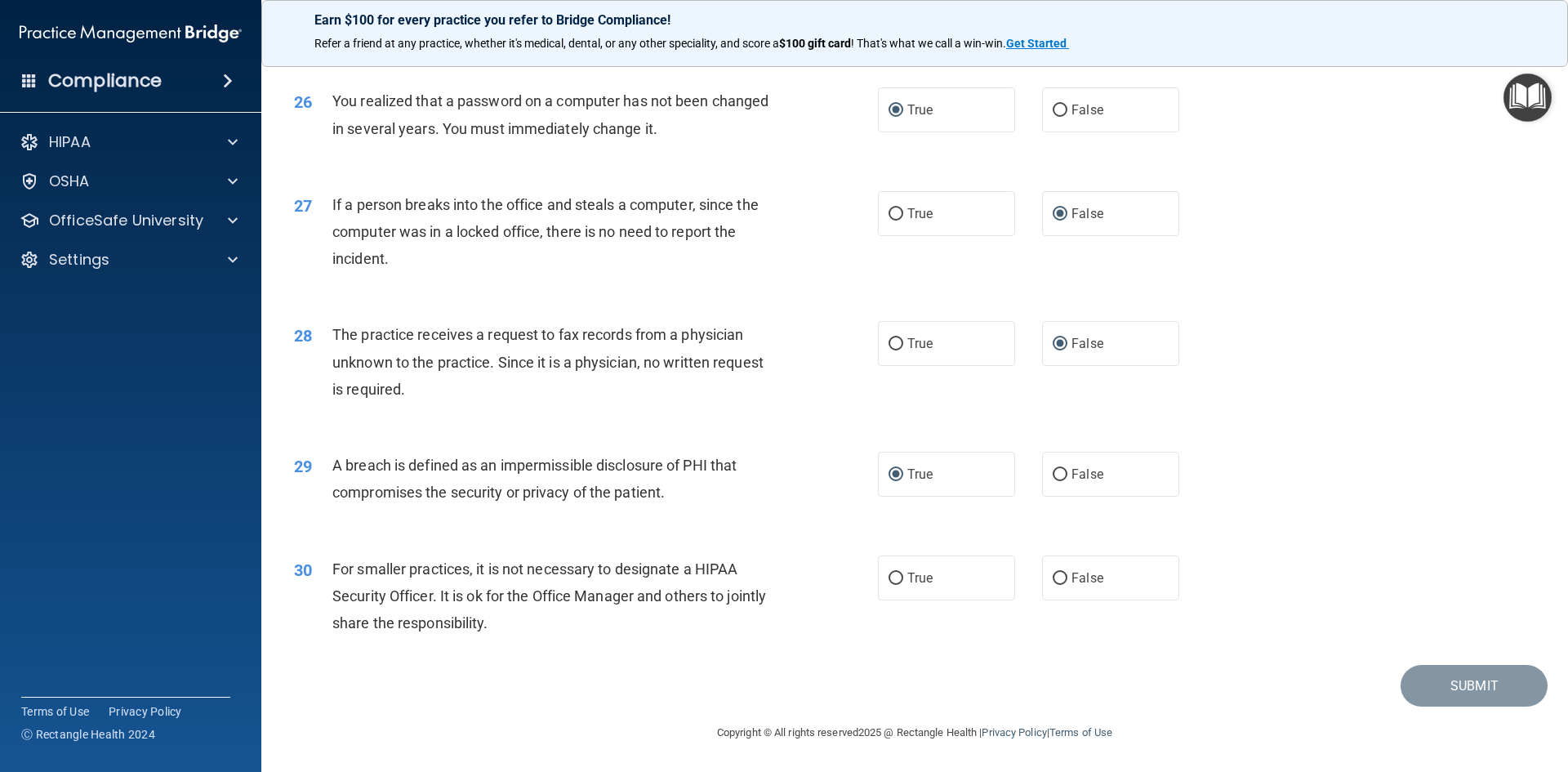
scroll to position [3095, 0]
click at [1053, 582] on input "False" at bounding box center [1060, 578] width 14 height 12
radio input "true"
click at [1440, 687] on button "Submit" at bounding box center [1474, 686] width 147 height 42
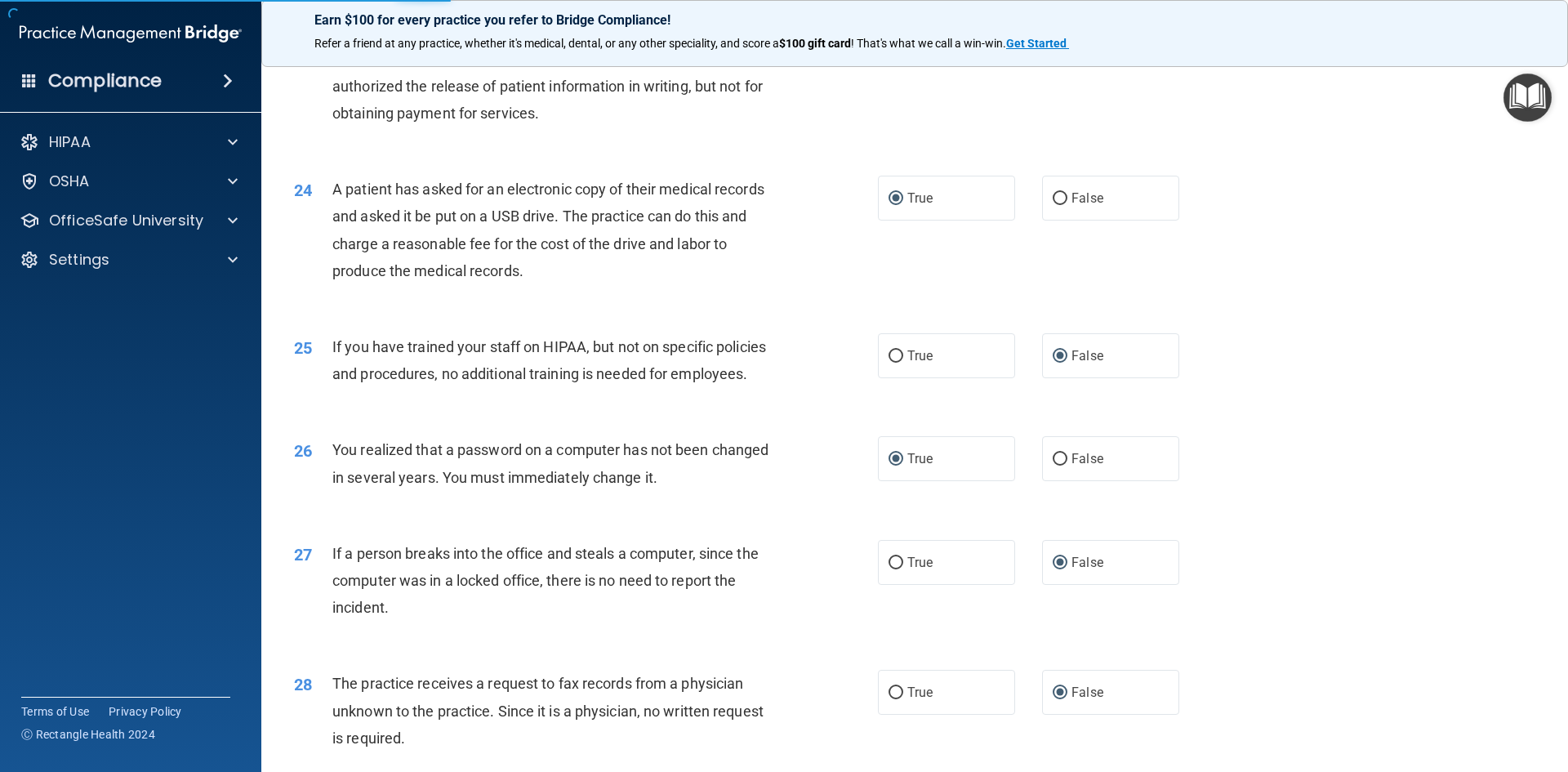
scroll to position [2686, 0]
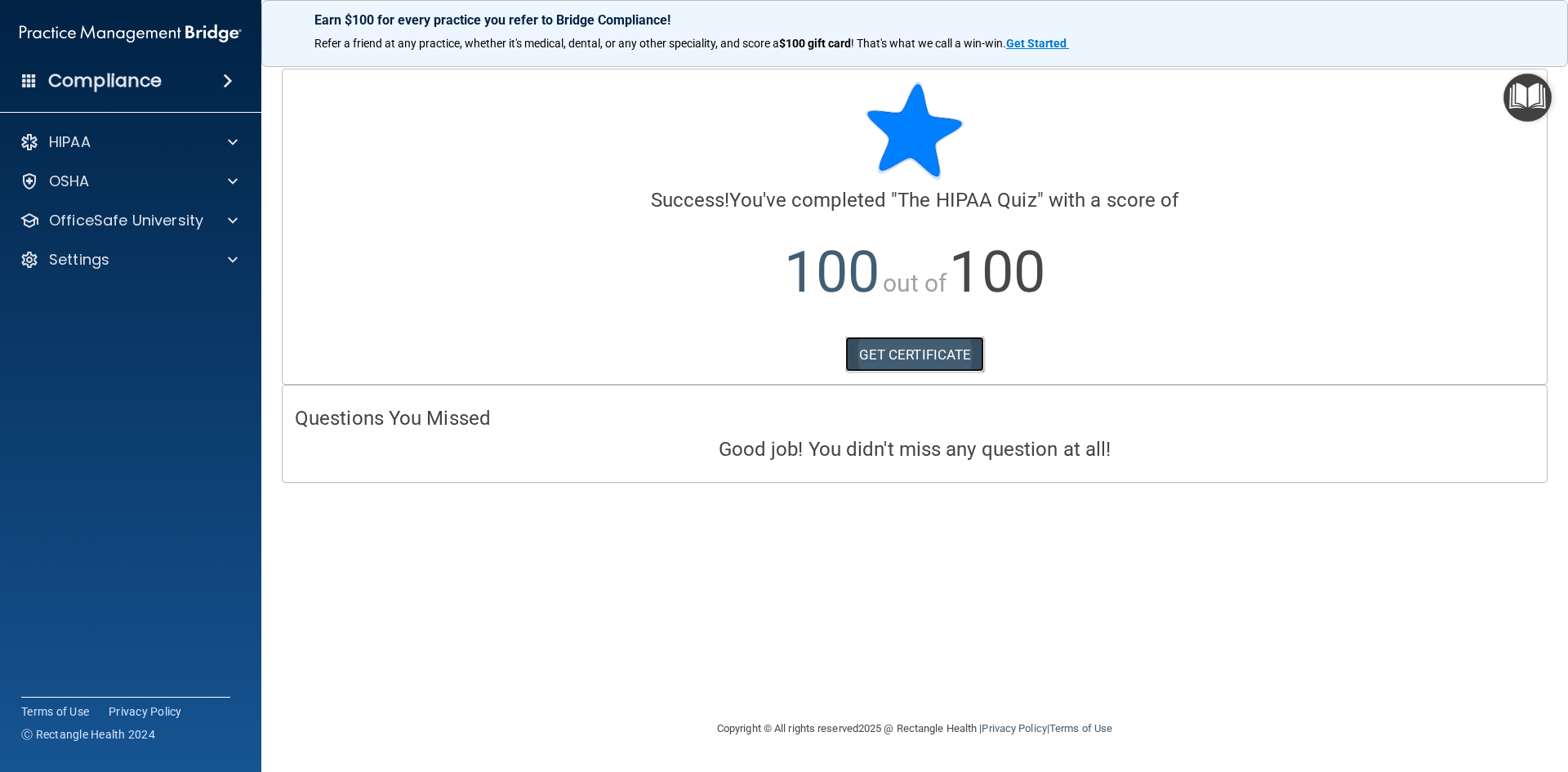
click at [946, 358] on link "GET CERTIFICATE" at bounding box center [915, 355] width 139 height 36
click at [224, 178] on div at bounding box center [230, 181] width 41 height 20
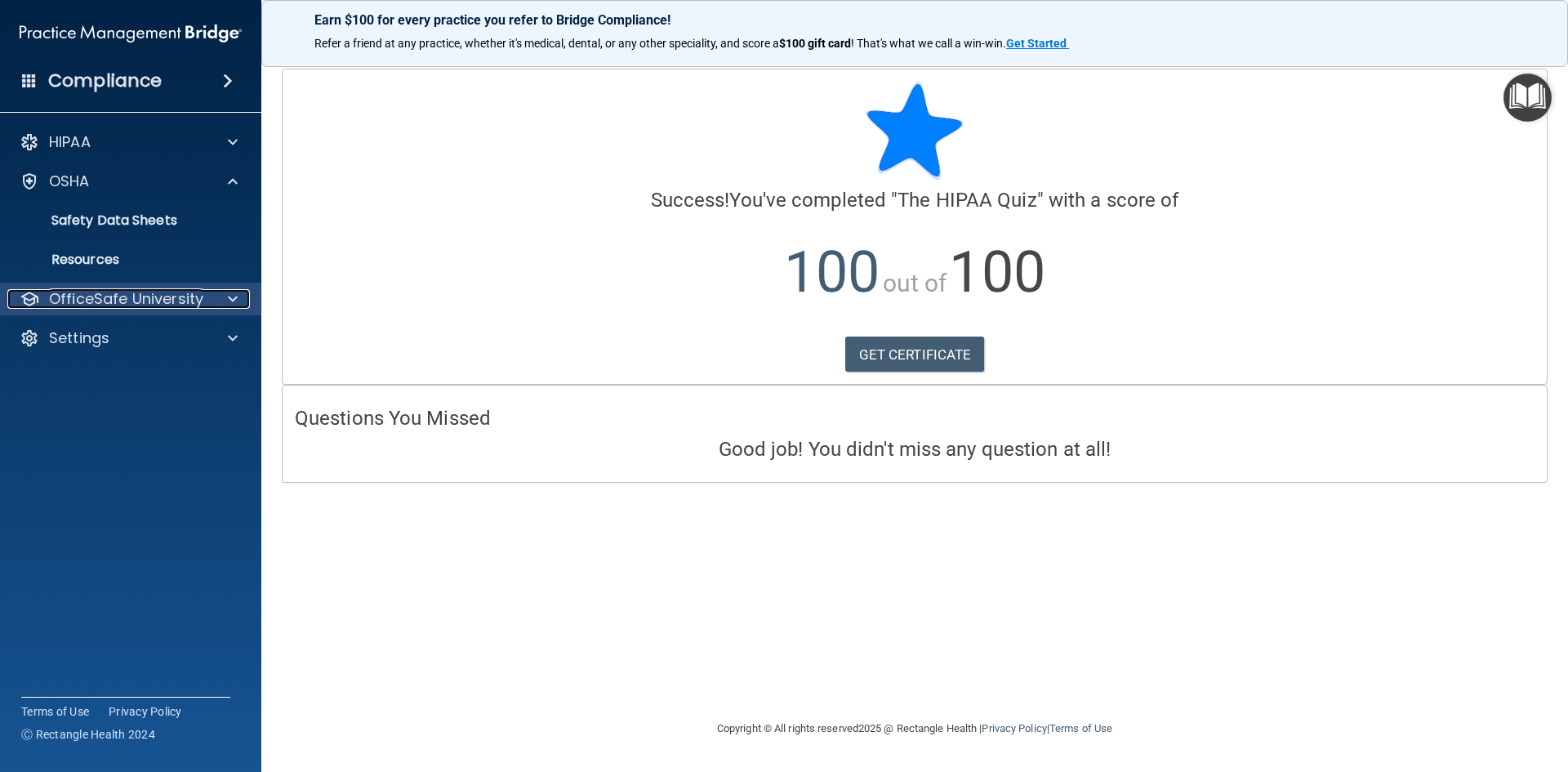
click at [162, 293] on p "OfficeSafe University" at bounding box center [126, 299] width 155 height 20
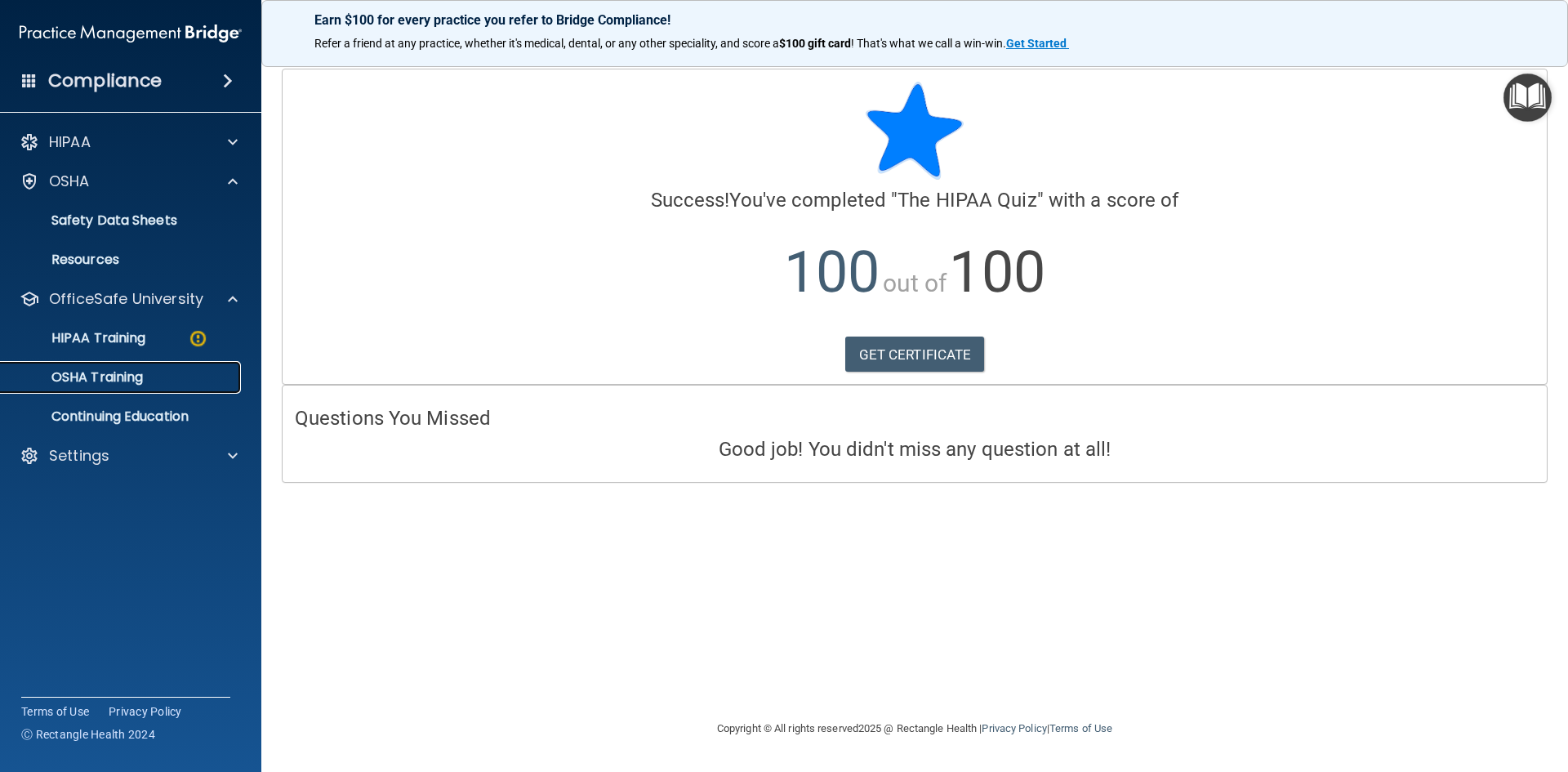
click at [111, 377] on p "OSHA Training" at bounding box center [76, 377] width 133 height 16
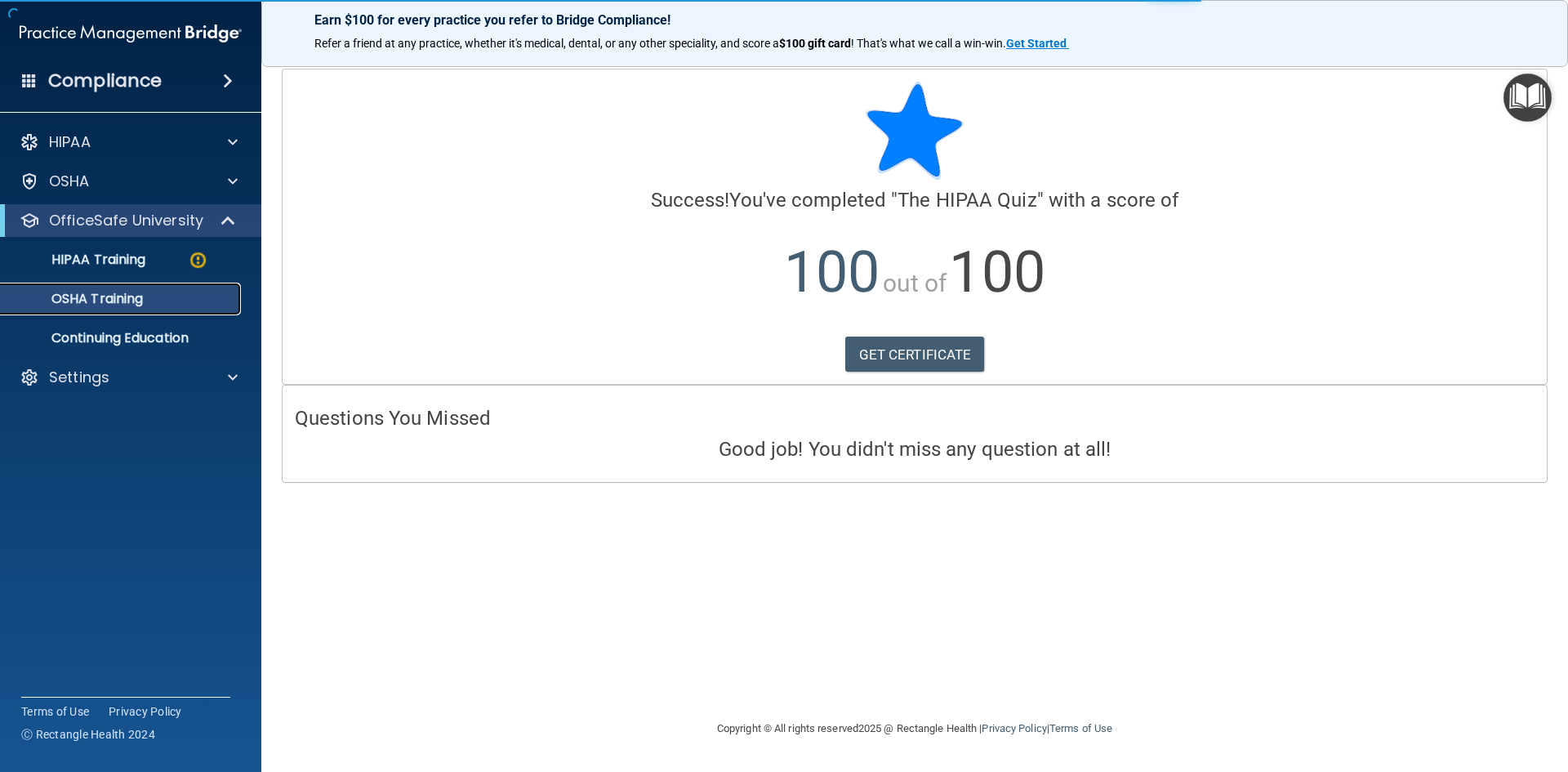
click at [131, 300] on p "OSHA Training" at bounding box center [76, 299] width 133 height 16
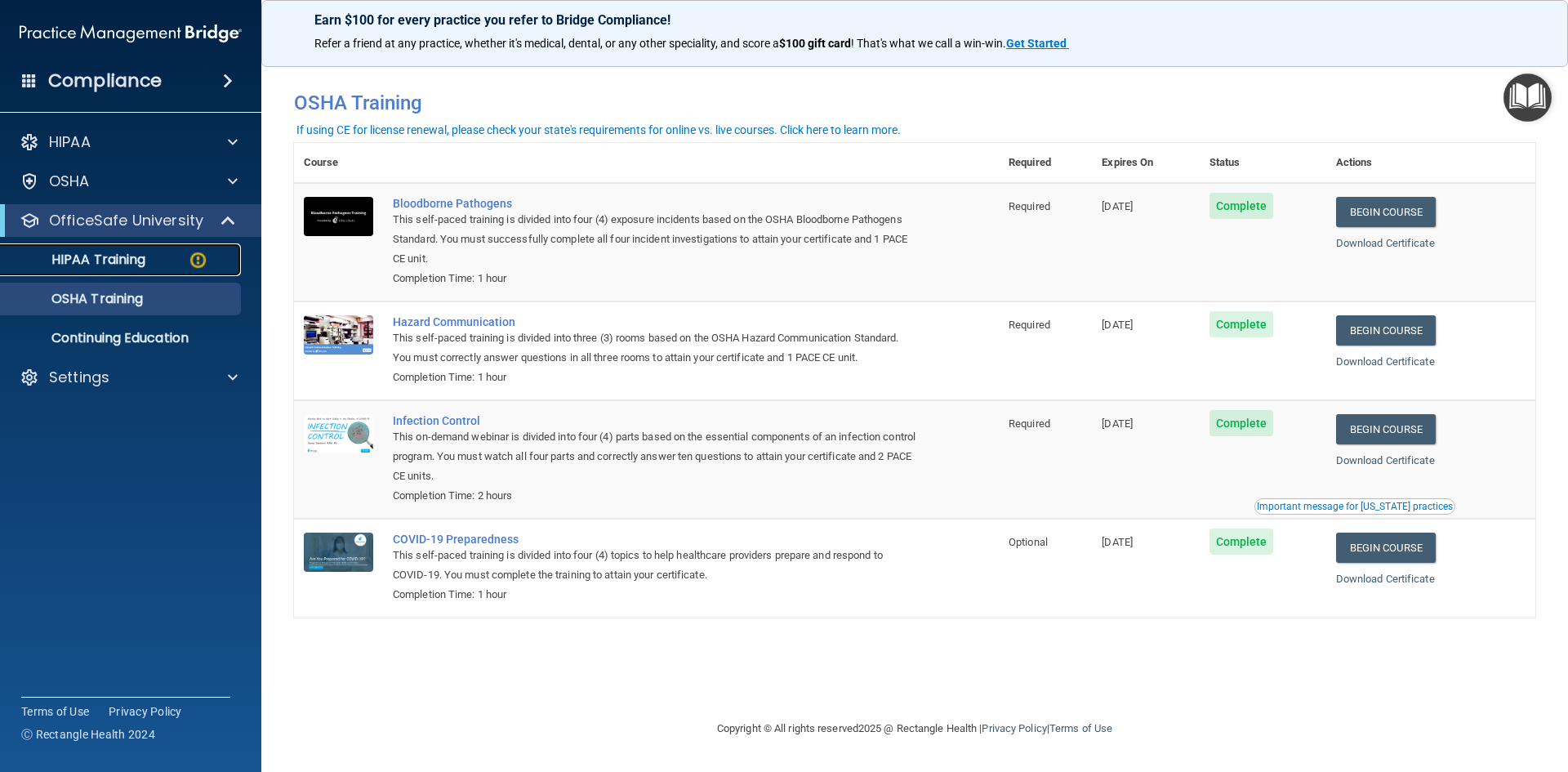
click at [196, 259] on img at bounding box center [197, 260] width 20 height 20
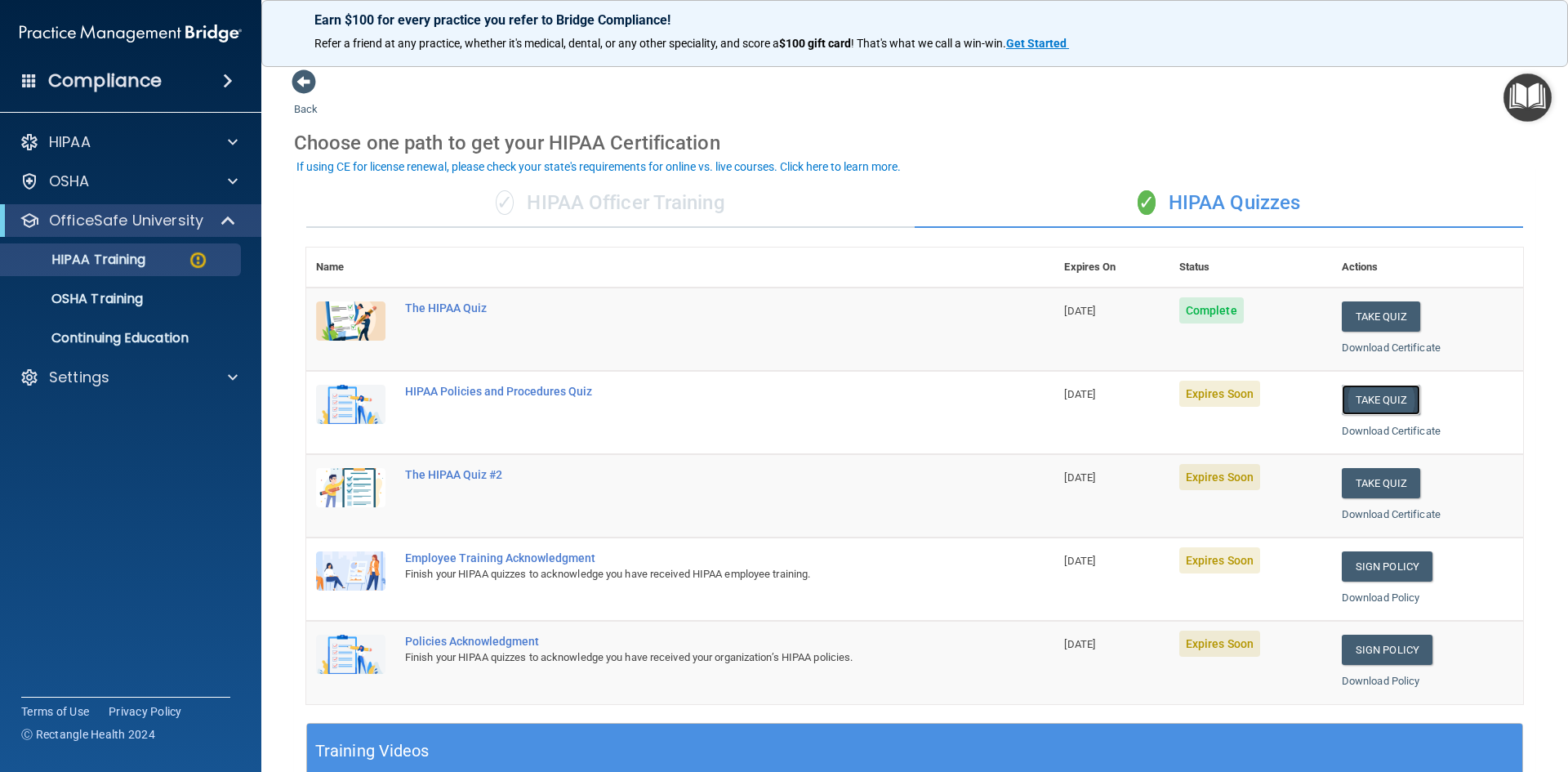
click at [1358, 398] on button "Take Quiz" at bounding box center [1381, 400] width 78 height 31
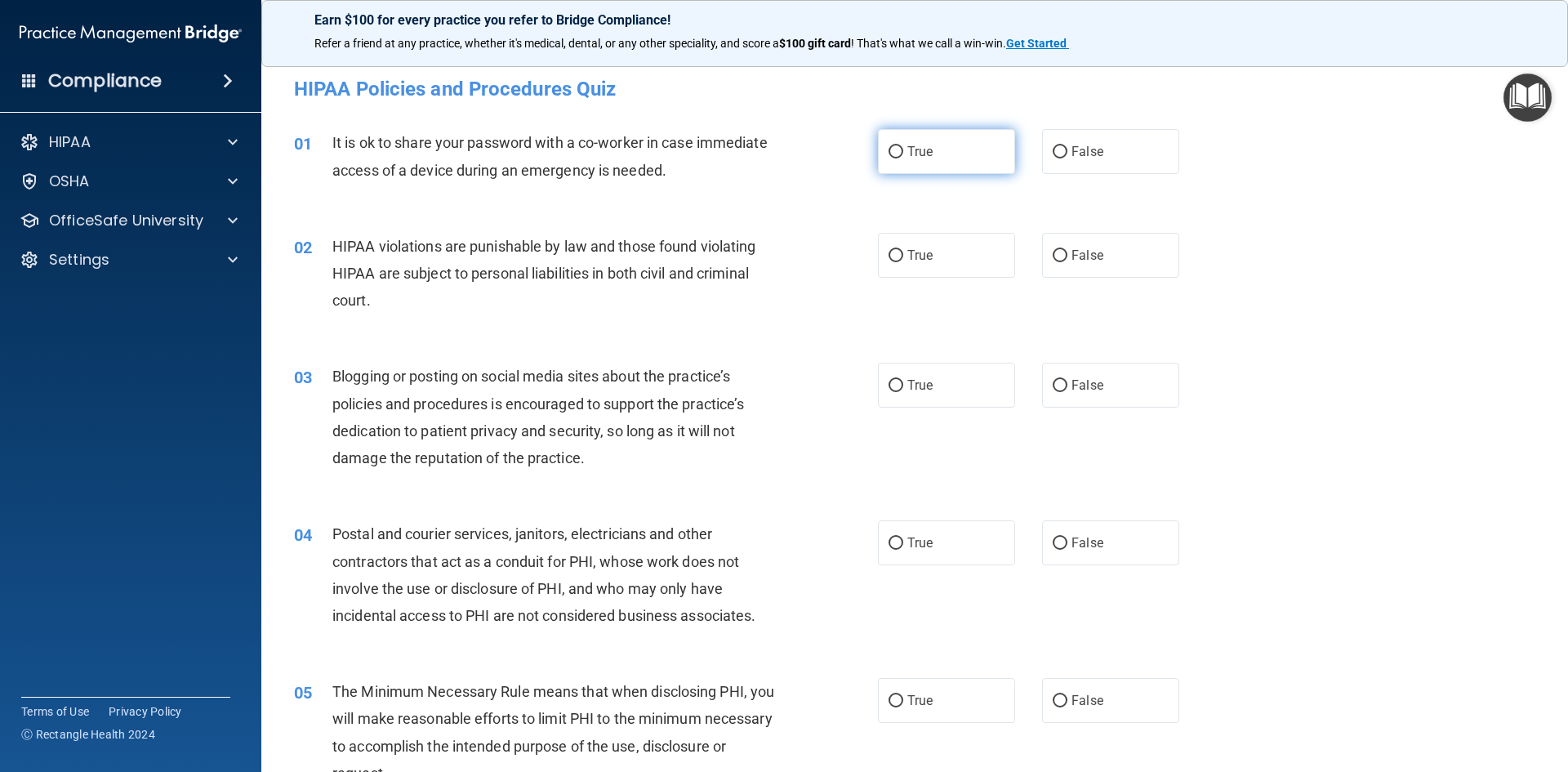
click at [888, 152] on input "True" at bounding box center [895, 152] width 14 height 12
radio input "true"
click at [1059, 252] on input "False" at bounding box center [1060, 256] width 14 height 12
radio input "true"
click at [896, 384] on input "True" at bounding box center [895, 386] width 14 height 12
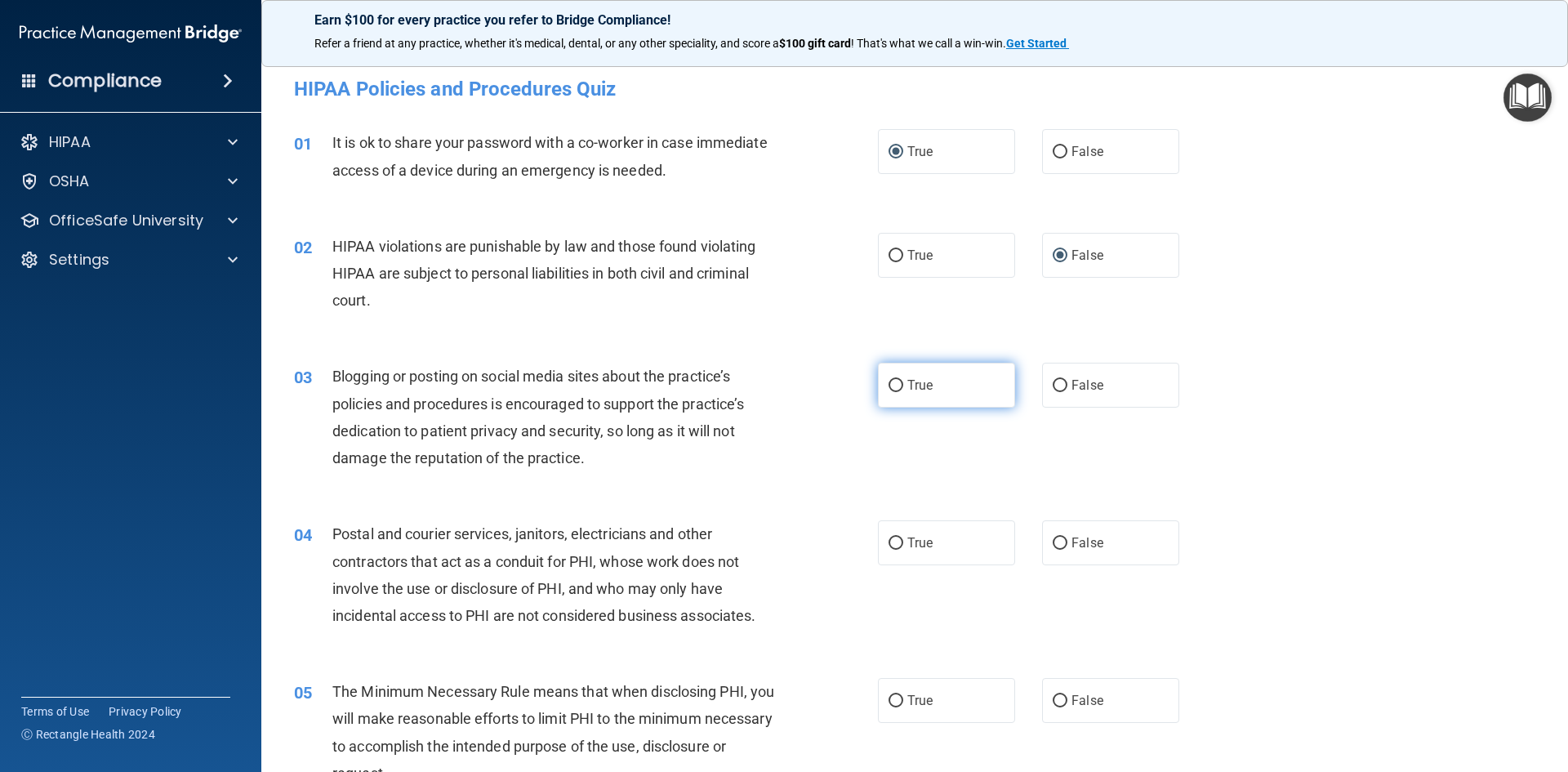
radio input "true"
click at [1053, 548] on input "False" at bounding box center [1060, 543] width 14 height 12
radio input "true"
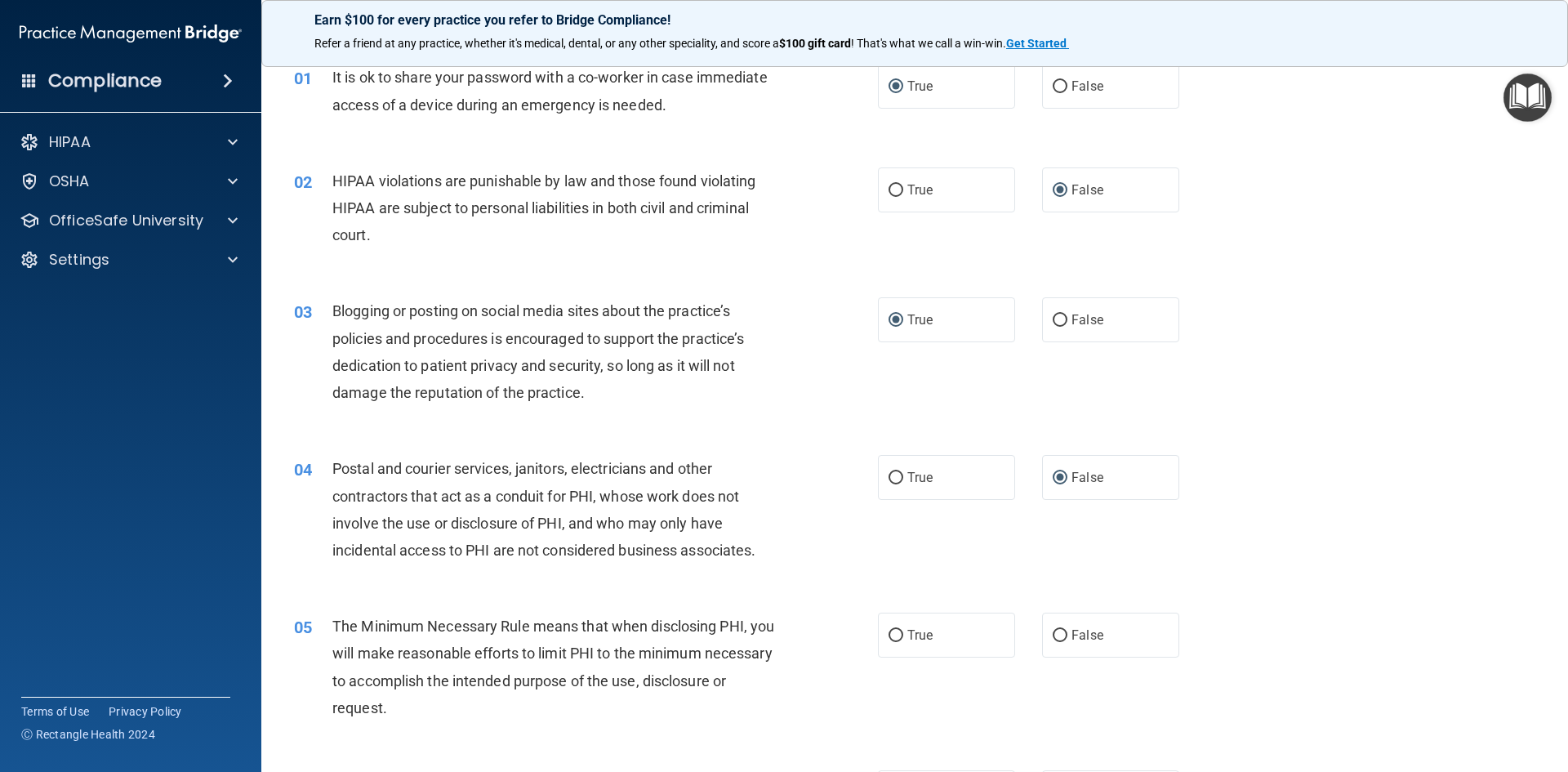
scroll to position [163, 0]
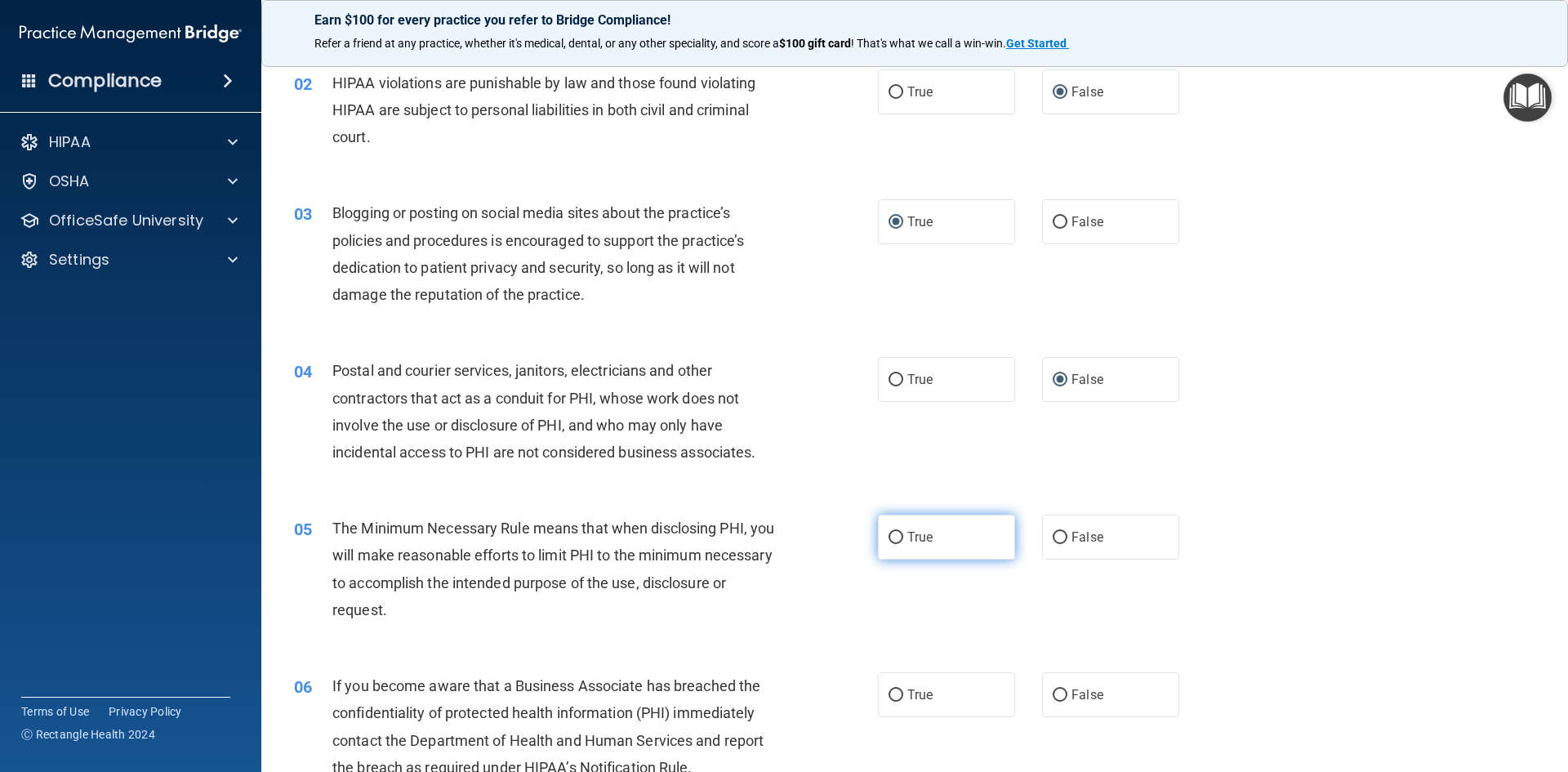
click at [888, 533] on input "True" at bounding box center [895, 537] width 14 height 12
radio input "true"
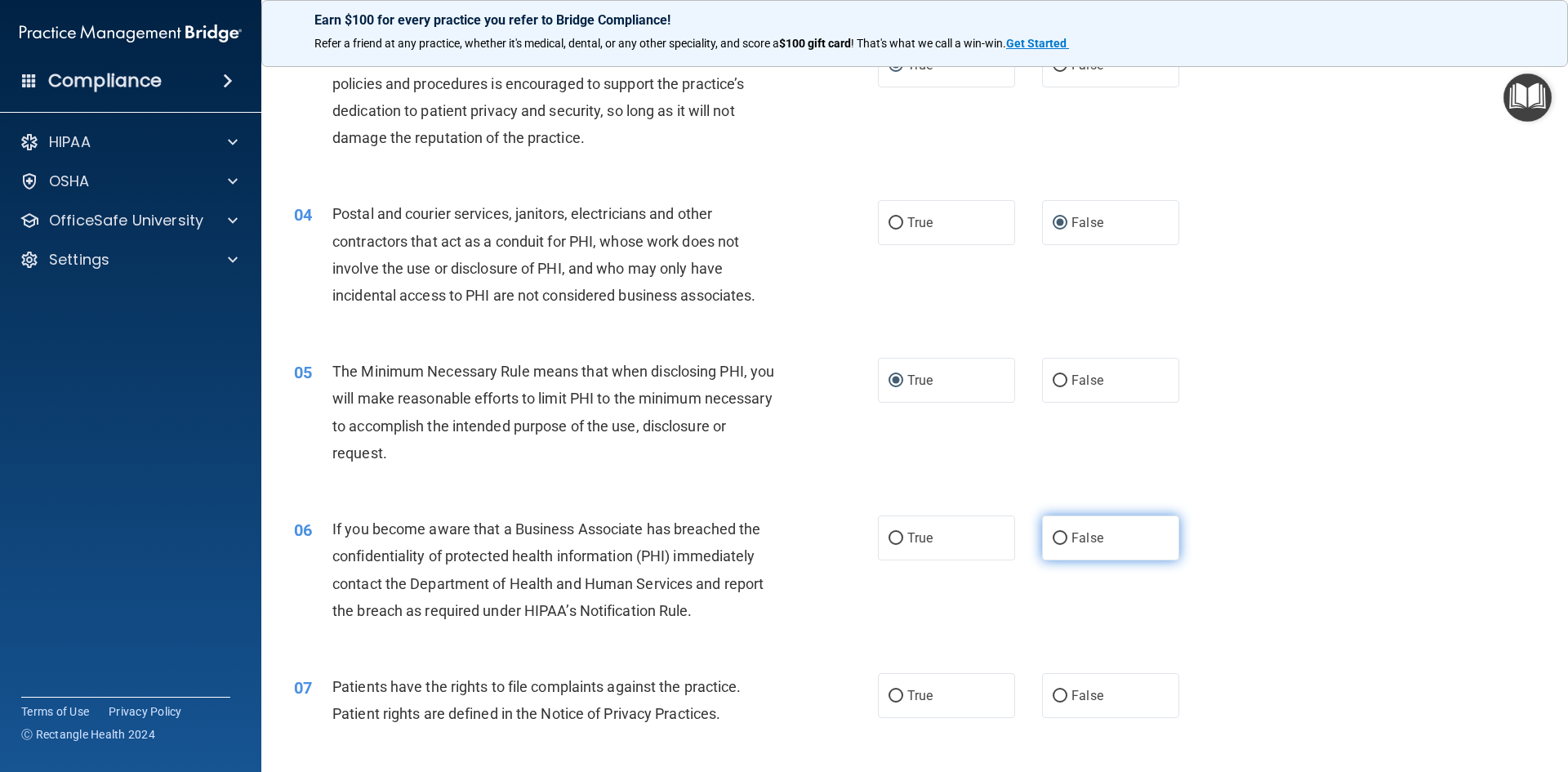
scroll to position [326, 0]
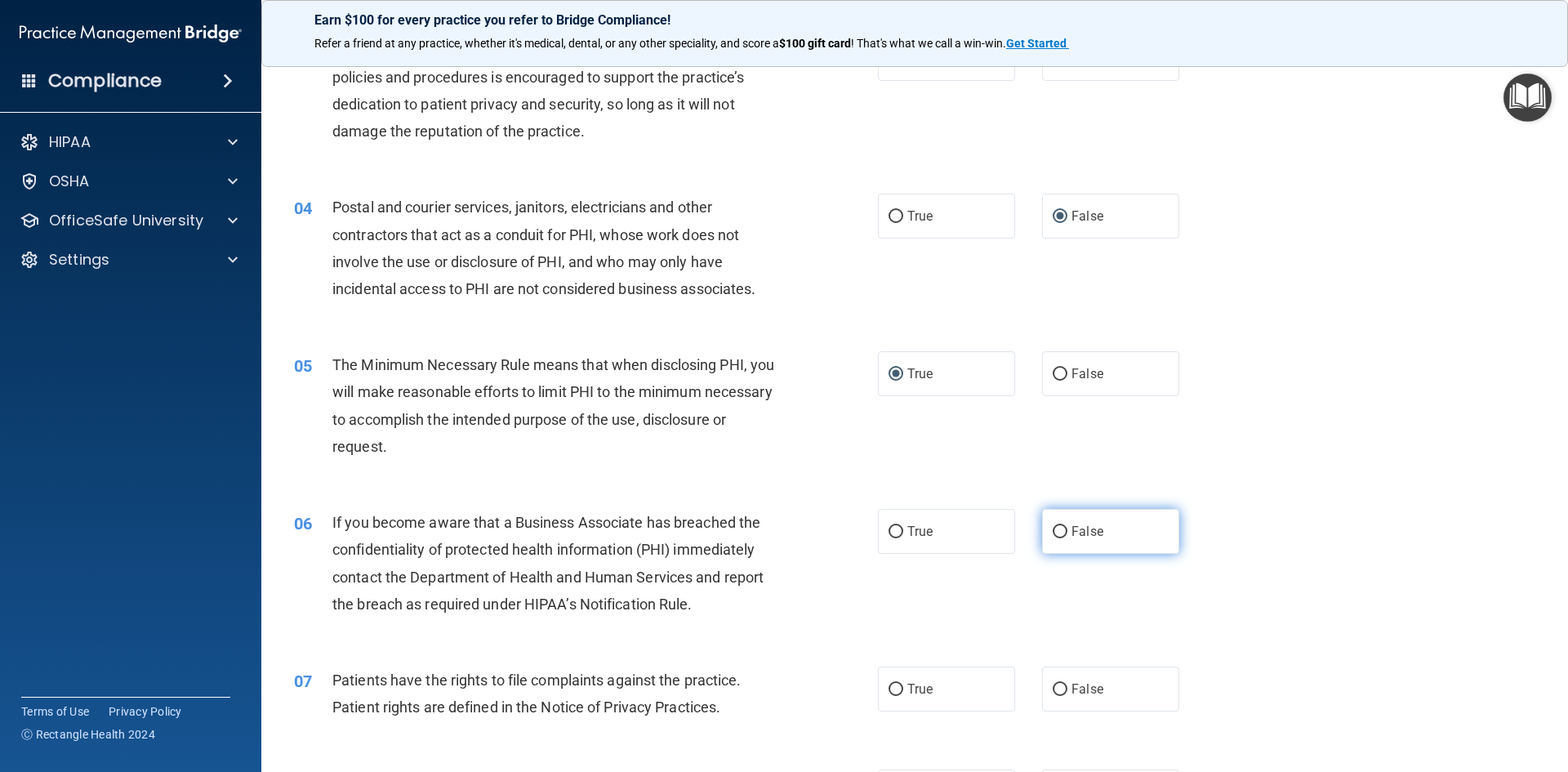
click at [1042, 529] on label "False" at bounding box center [1110, 531] width 137 height 45
click at [1053, 529] on input "False" at bounding box center [1060, 532] width 14 height 12
radio input "true"
click at [888, 684] on input "True" at bounding box center [895, 690] width 14 height 12
radio input "true"
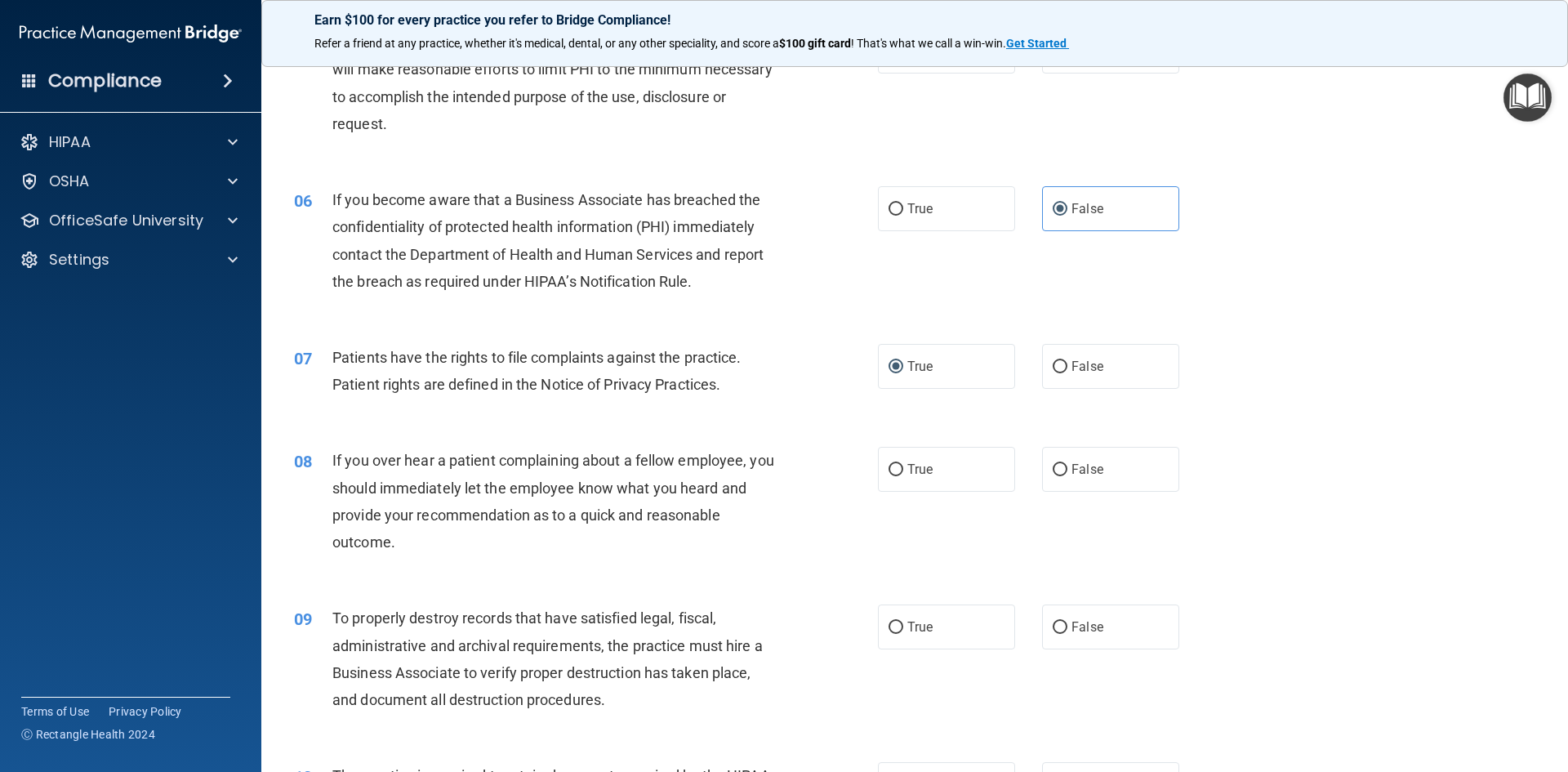
scroll to position [654, 0]
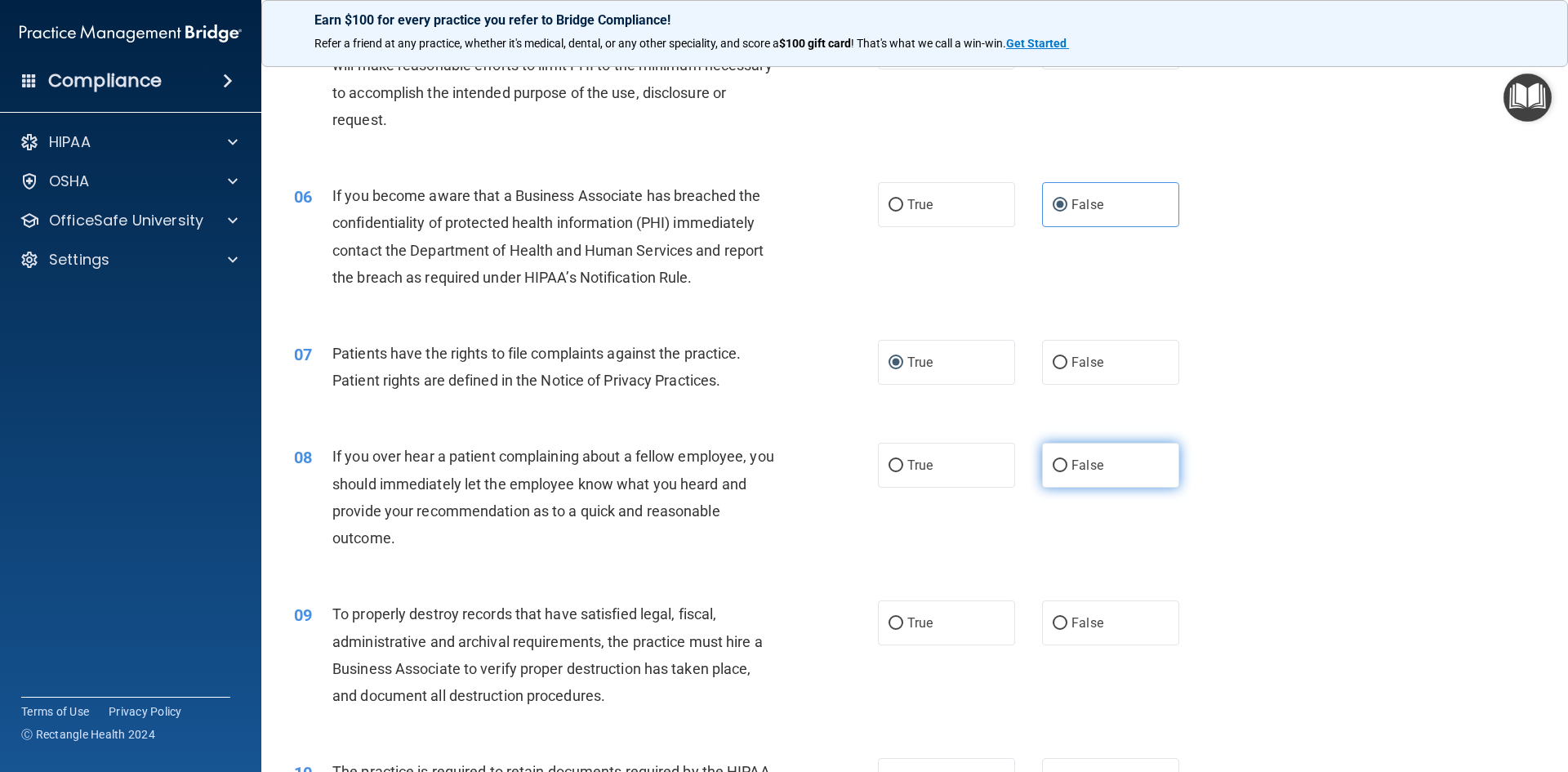
click at [1055, 461] on input "False" at bounding box center [1060, 466] width 14 height 12
radio input "true"
click at [888, 620] on input "True" at bounding box center [895, 623] width 14 height 12
radio input "true"
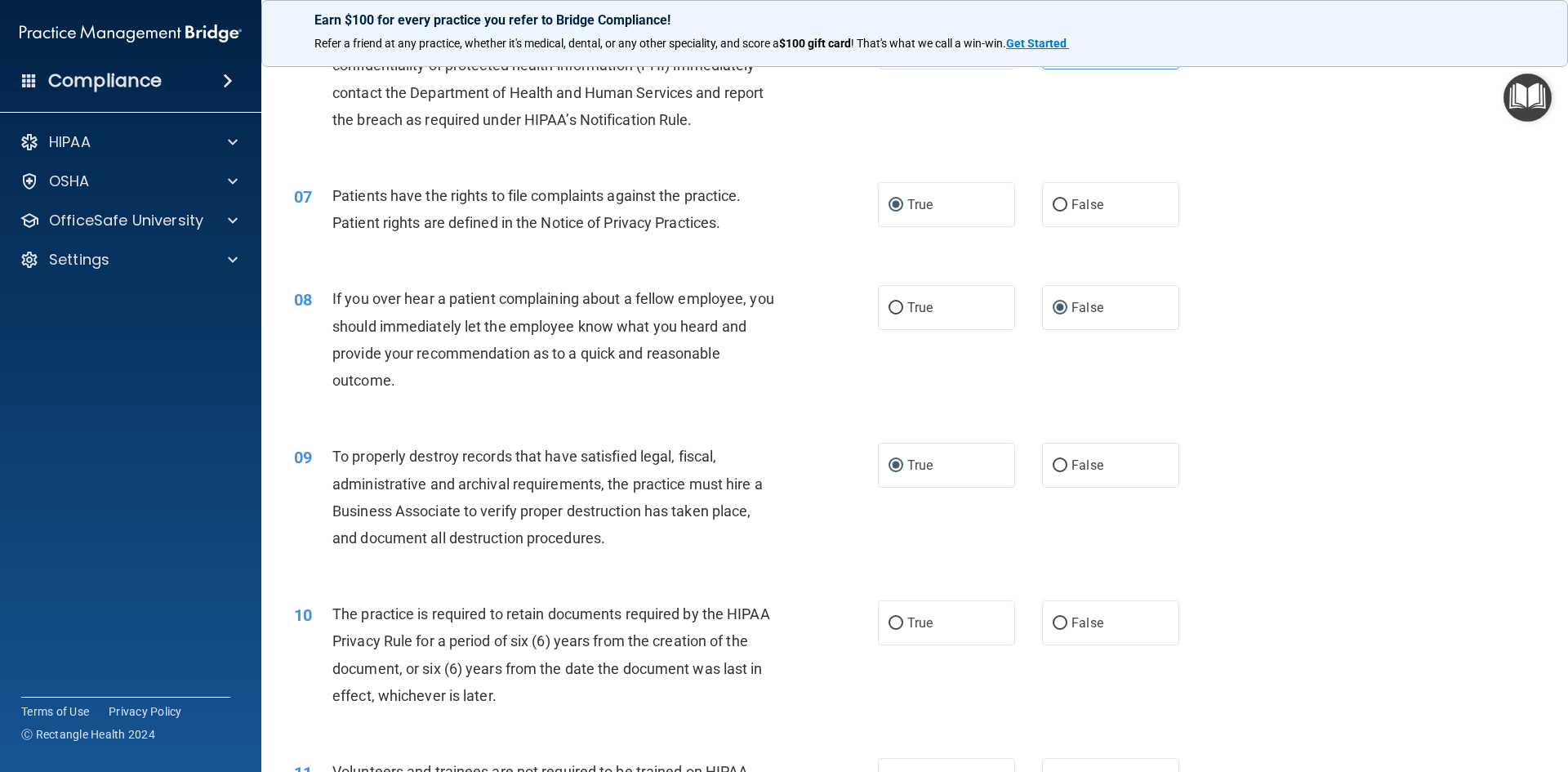
scroll to position [817, 0]
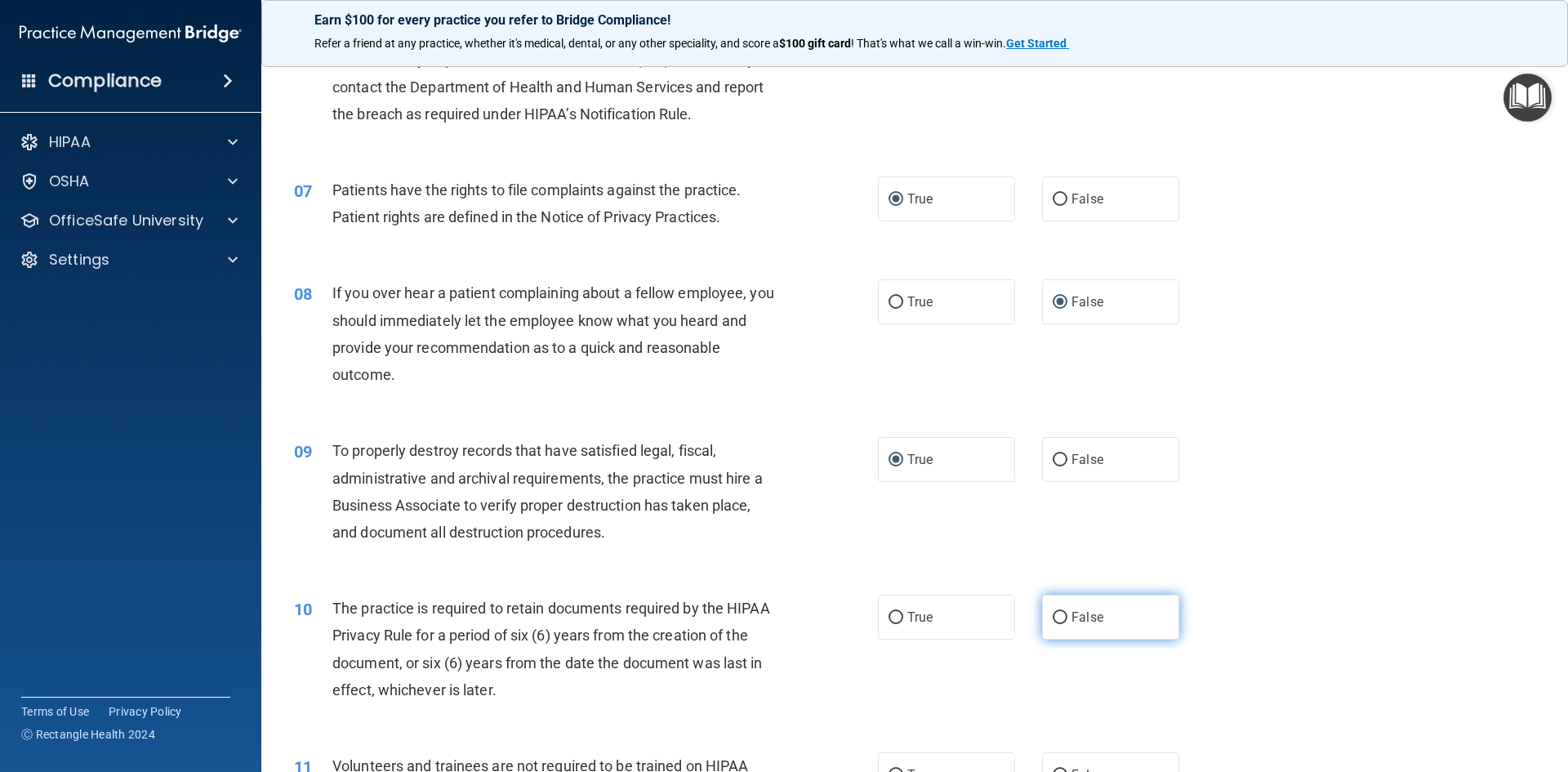
click at [1058, 615] on input "False" at bounding box center [1060, 617] width 14 height 12
radio input "true"
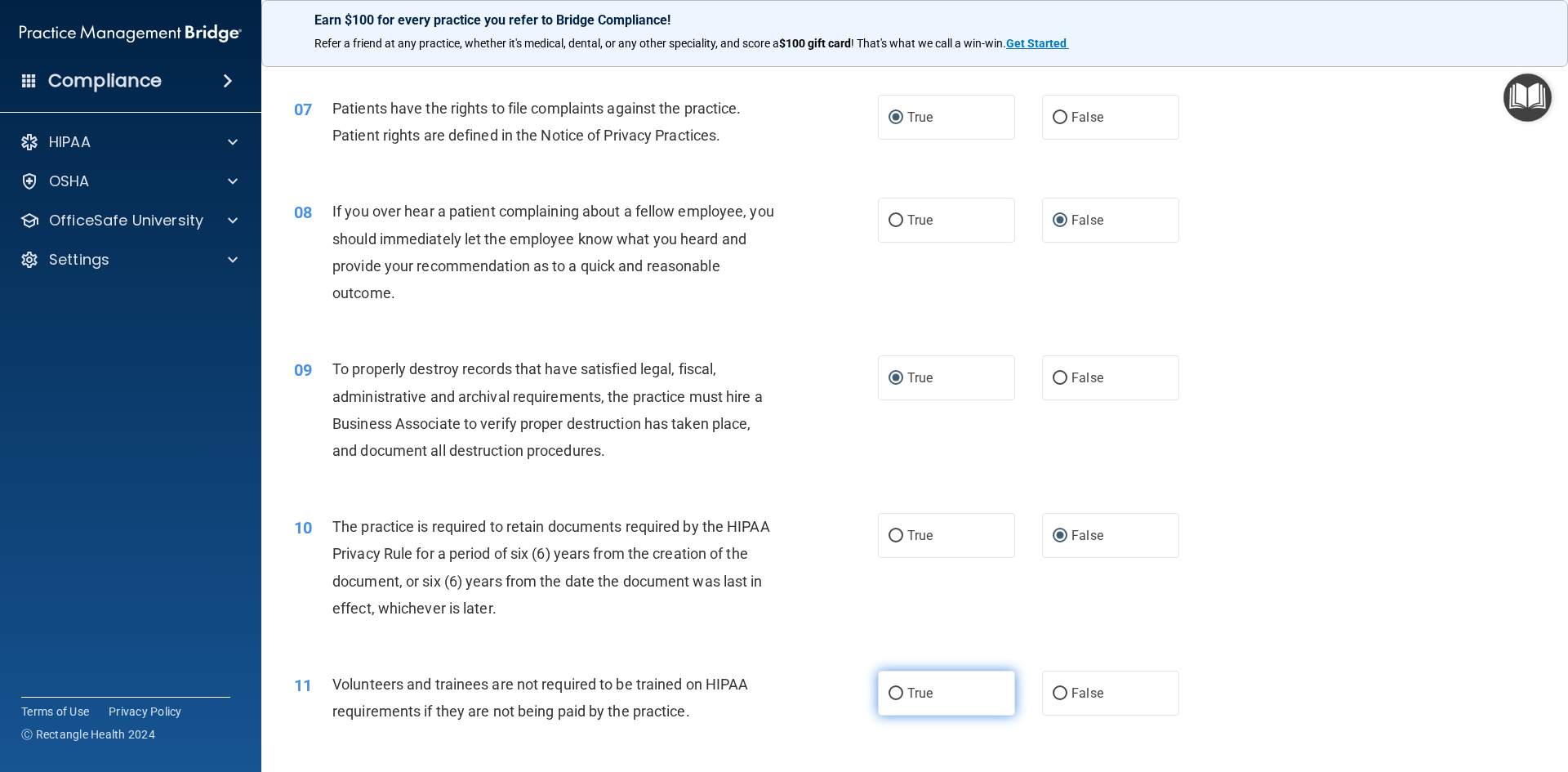
click at [891, 694] on input "True" at bounding box center [895, 694] width 14 height 12
radio input "true"
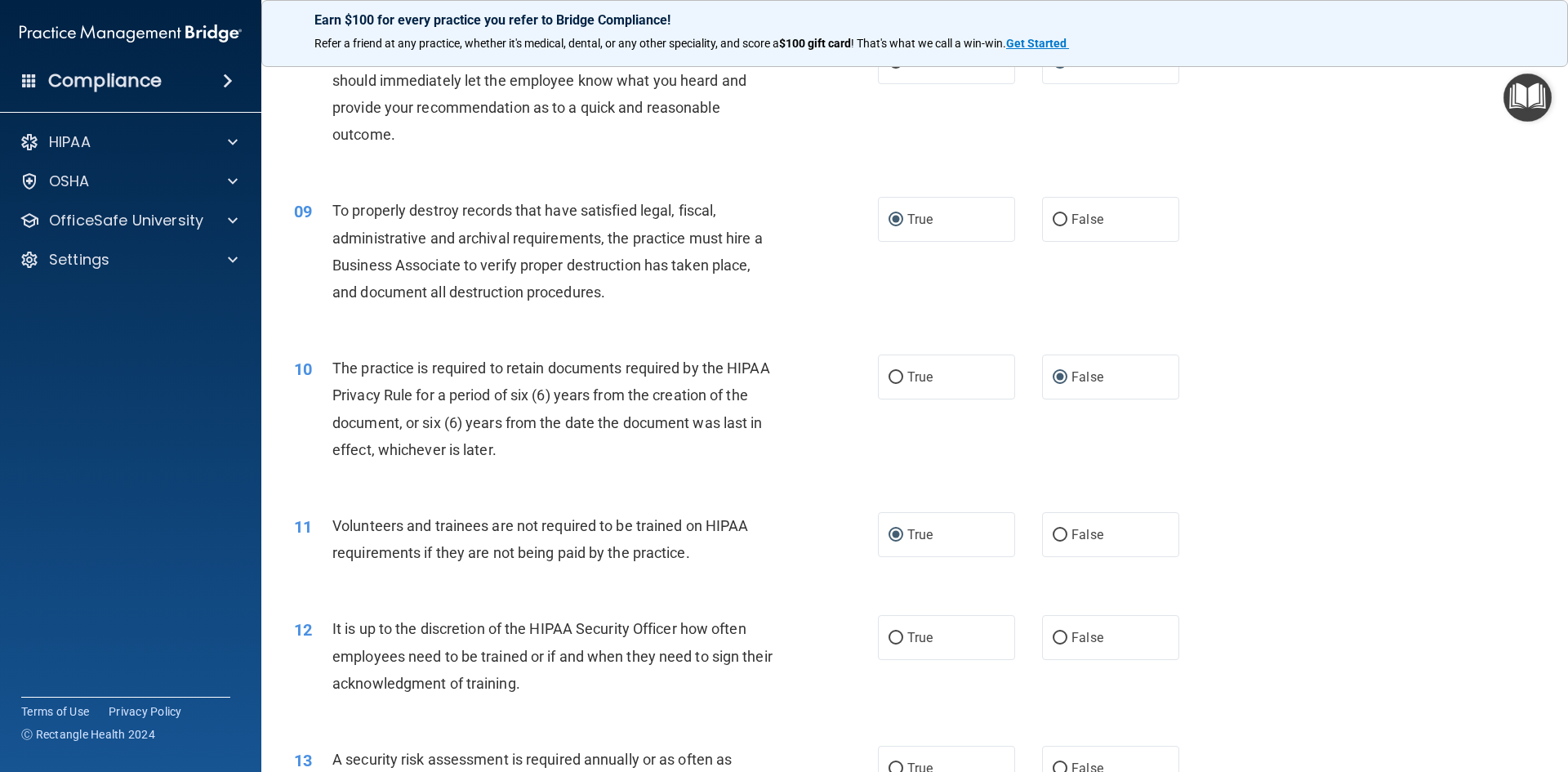
scroll to position [1062, 0]
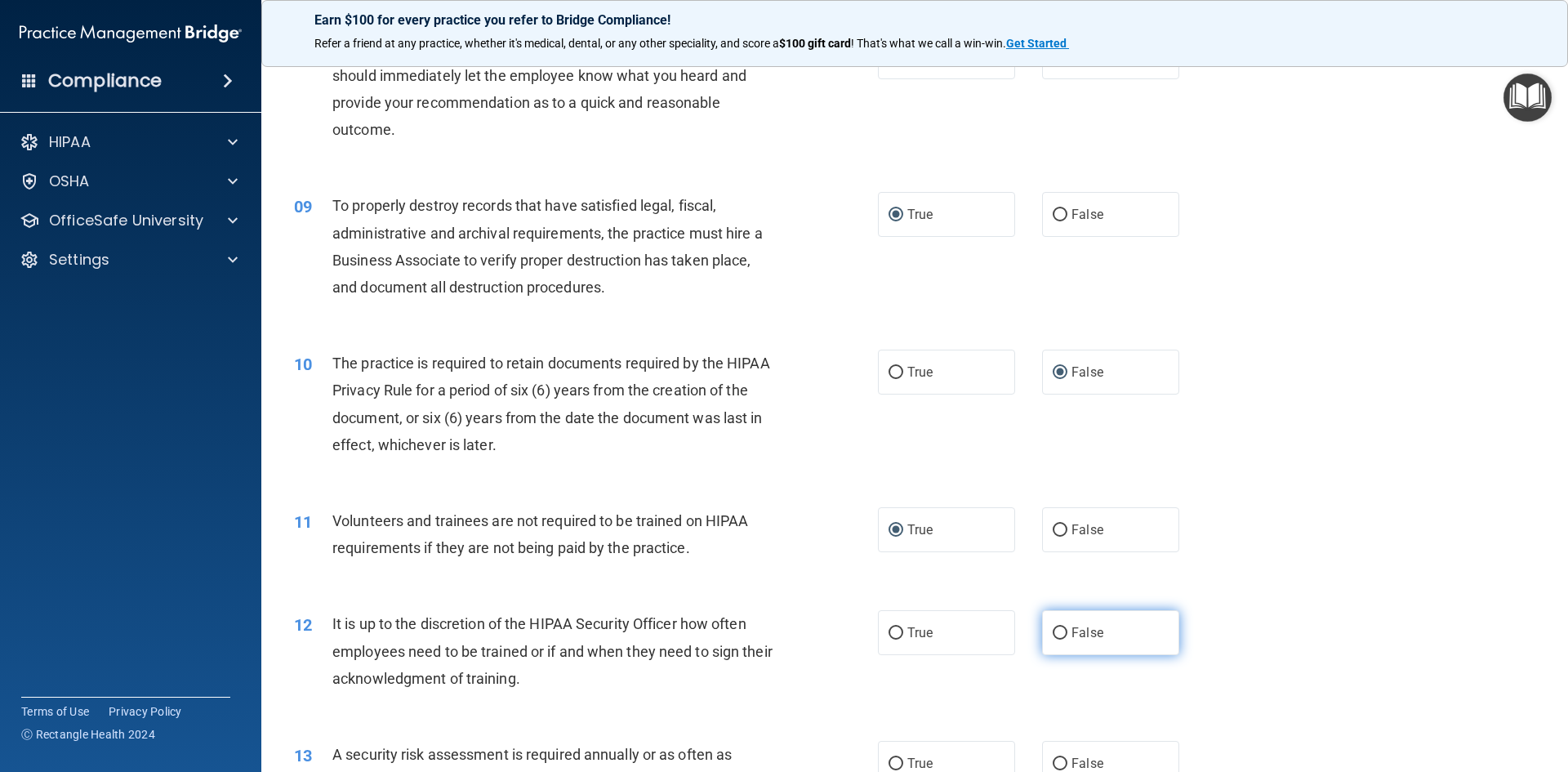
click at [1053, 628] on input "False" at bounding box center [1060, 634] width 14 height 12
radio input "true"
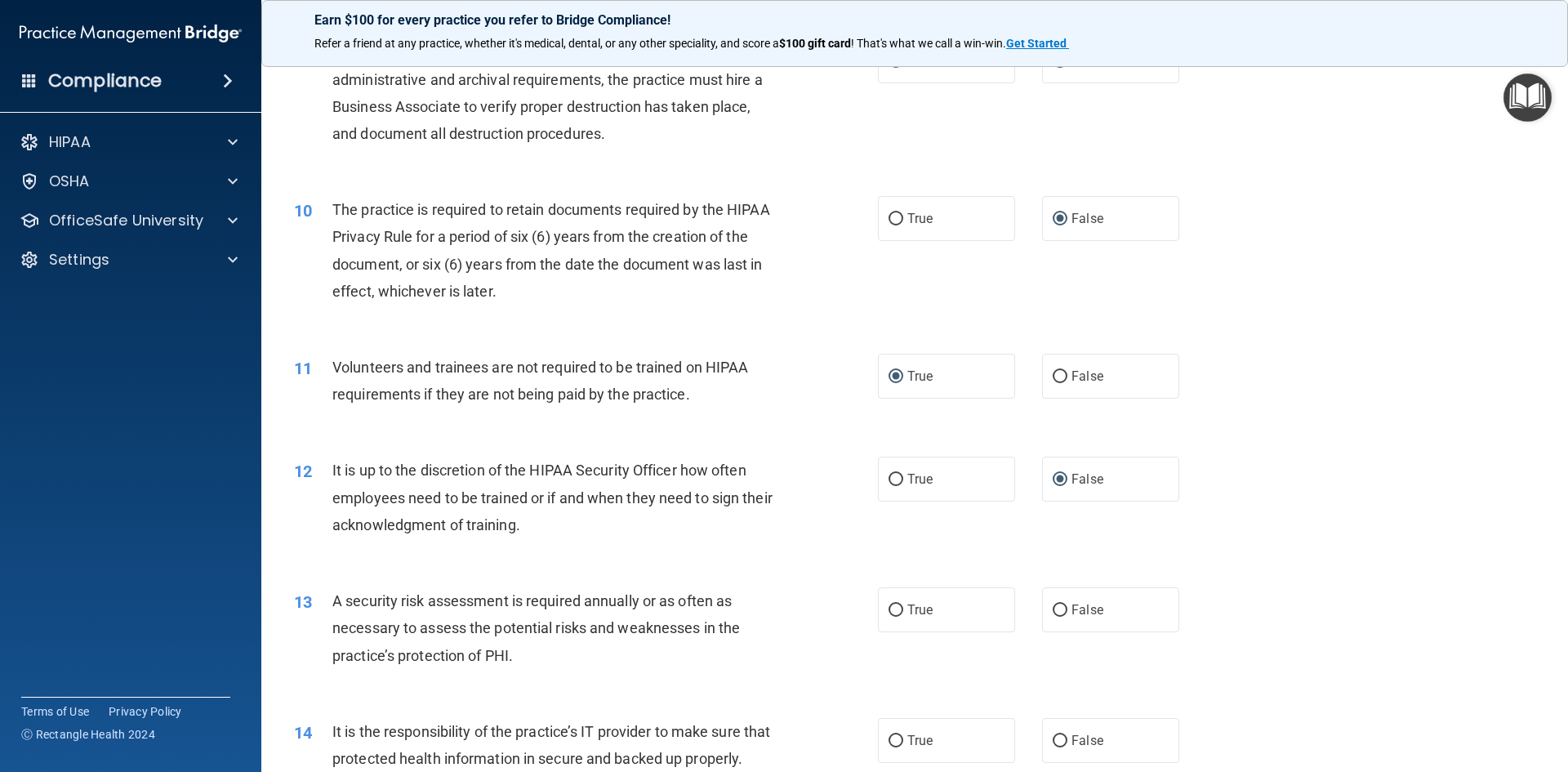
scroll to position [1225, 0]
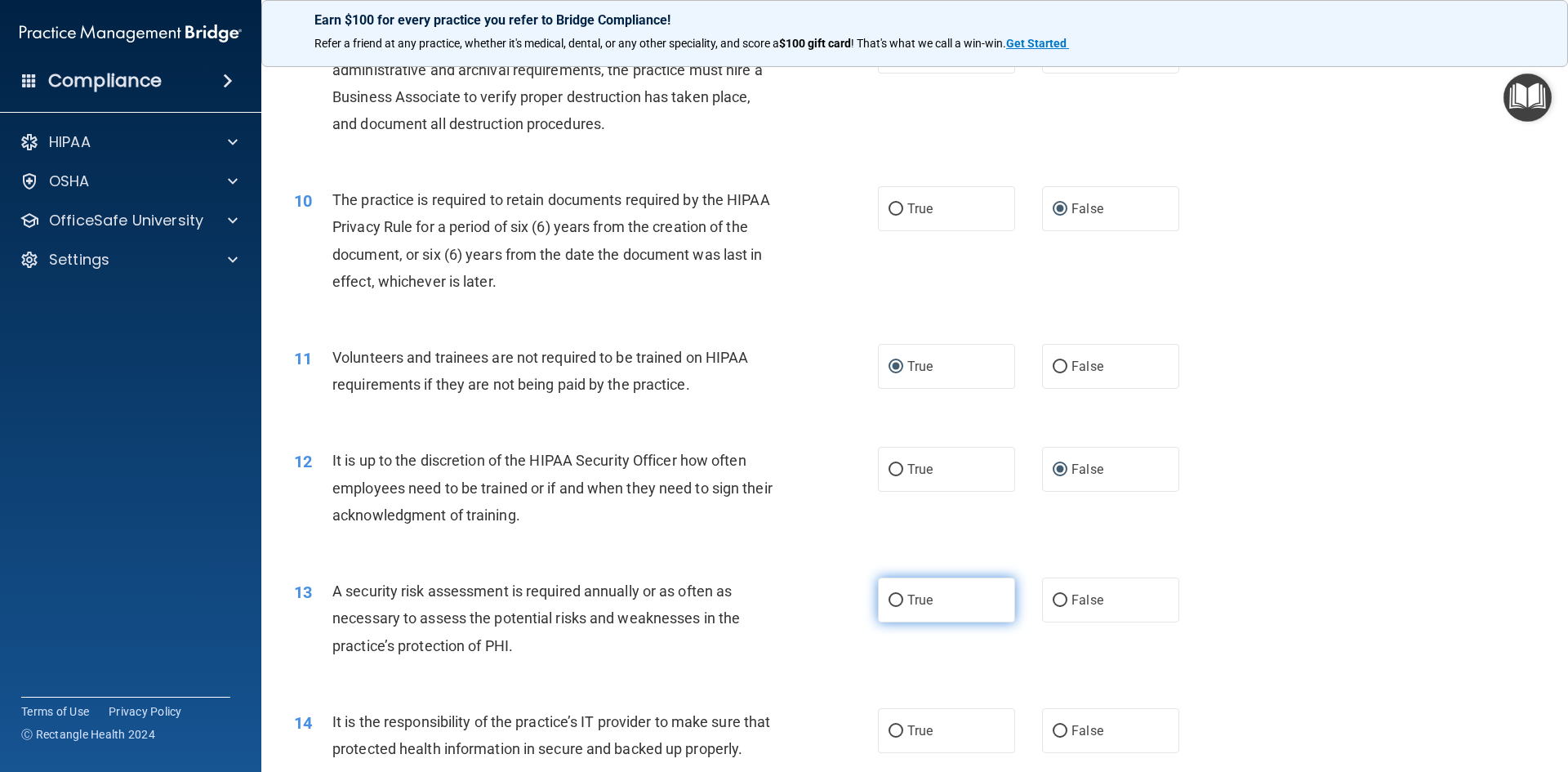
click at [899, 599] on label "True" at bounding box center [946, 599] width 137 height 45
click at [899, 599] on input "True" at bounding box center [895, 600] width 14 height 12
radio input "true"
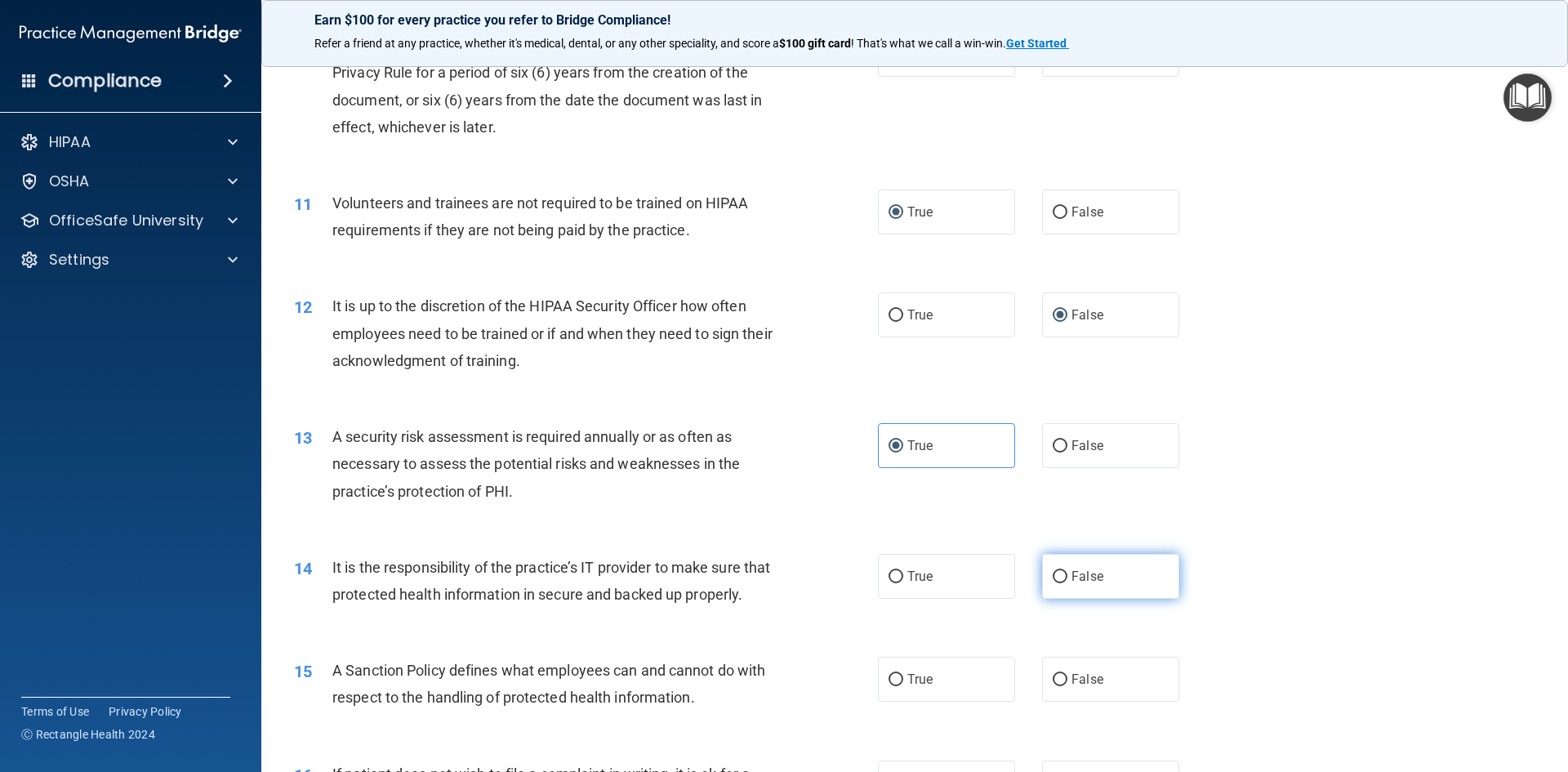
scroll to position [1388, 0]
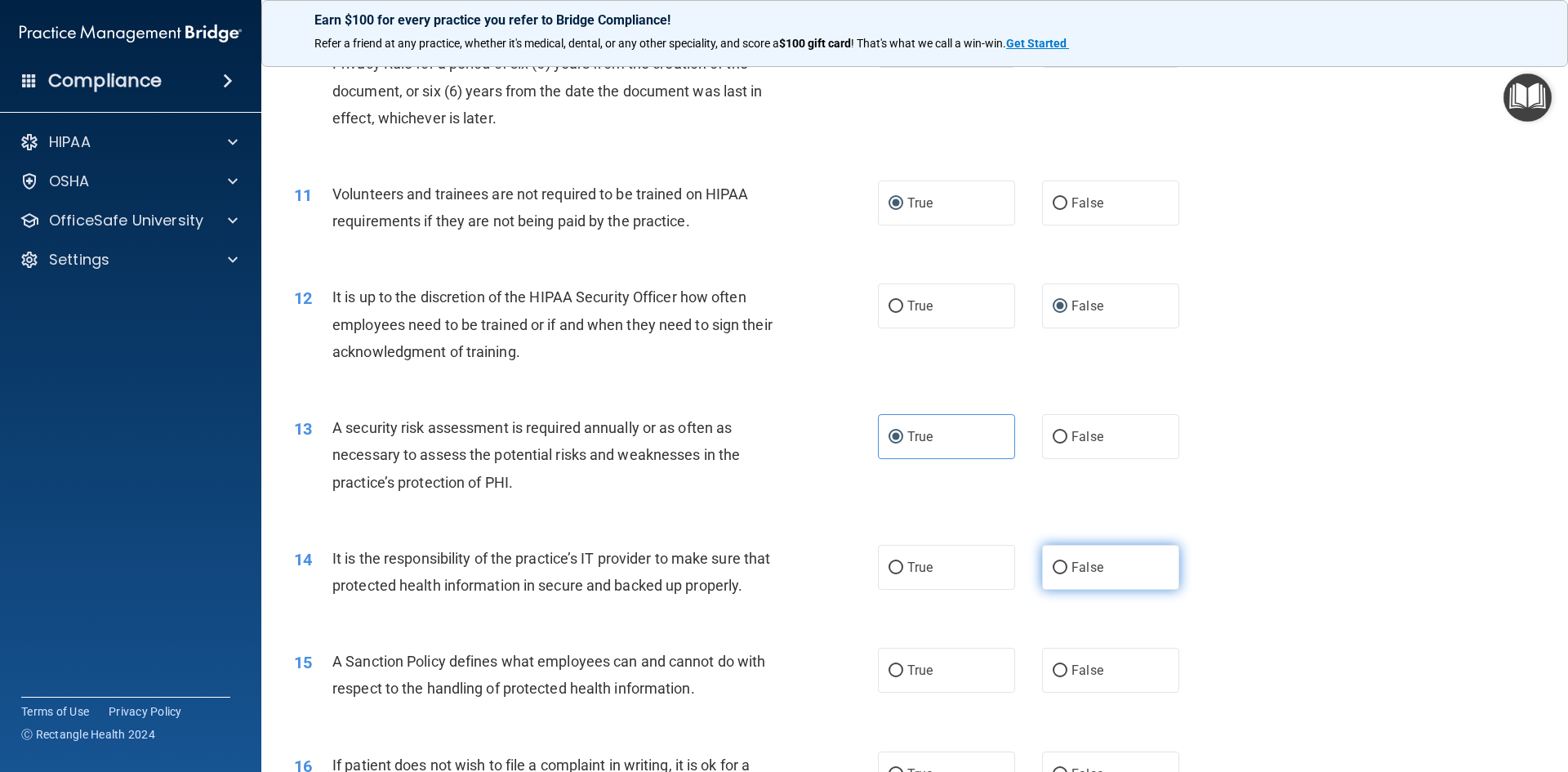
click at [1054, 565] on input "False" at bounding box center [1060, 568] width 14 height 12
radio input "true"
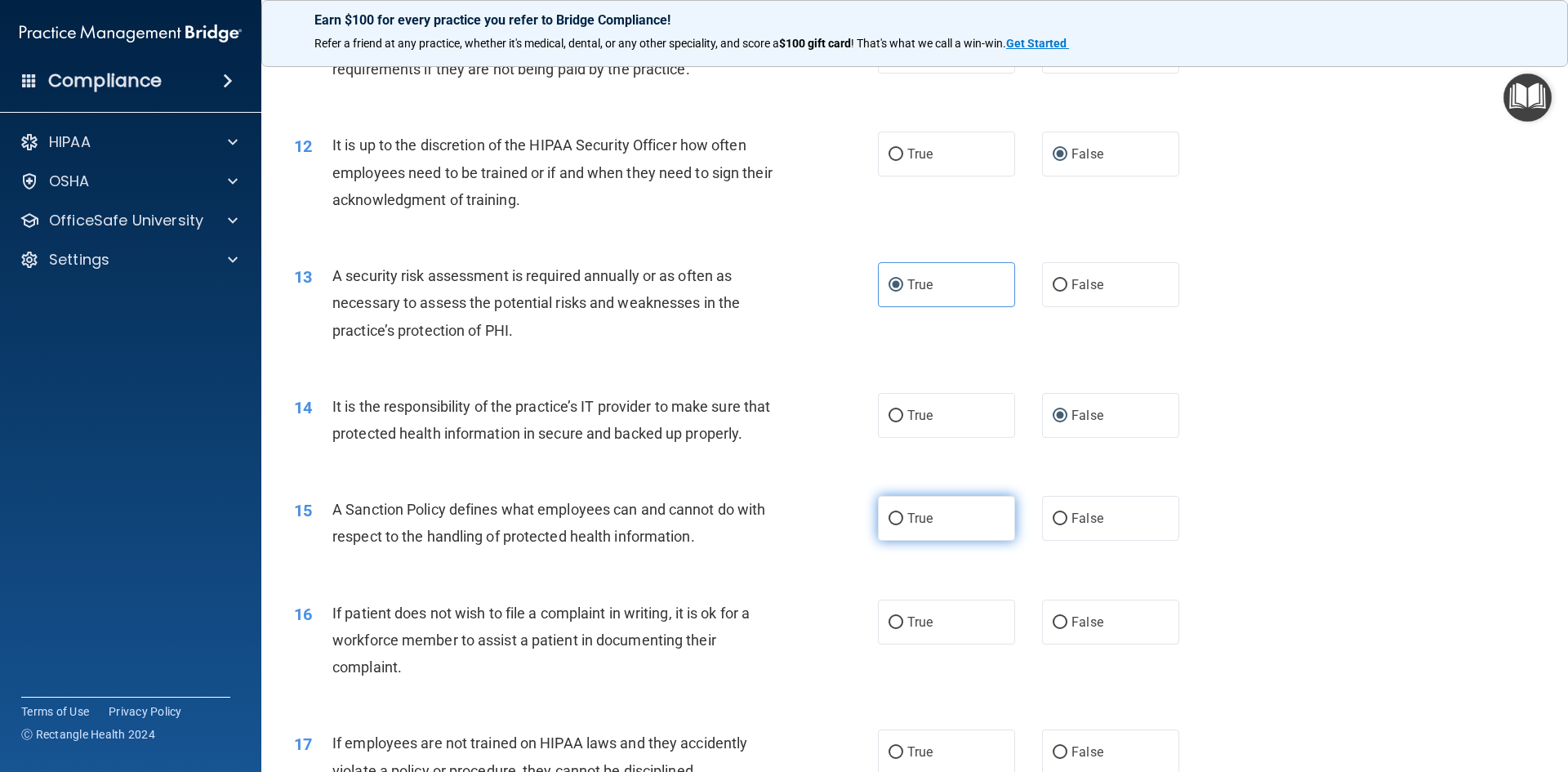
scroll to position [1553, 0]
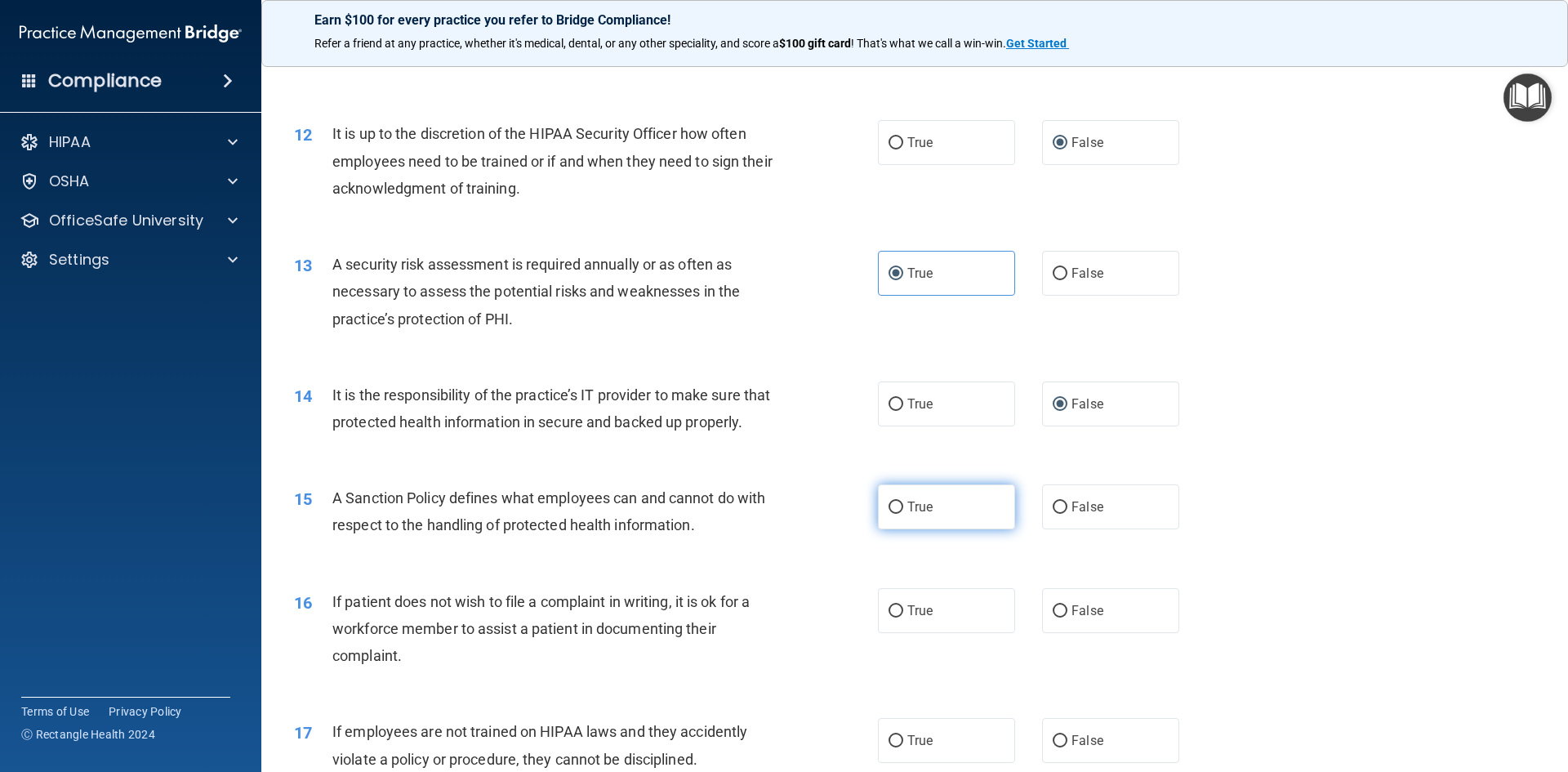
click at [894, 514] on input "True" at bounding box center [895, 508] width 14 height 12
radio input "true"
click at [1053, 633] on label "False" at bounding box center [1110, 610] width 137 height 45
click at [1053, 617] on input "False" at bounding box center [1060, 611] width 14 height 12
radio input "true"
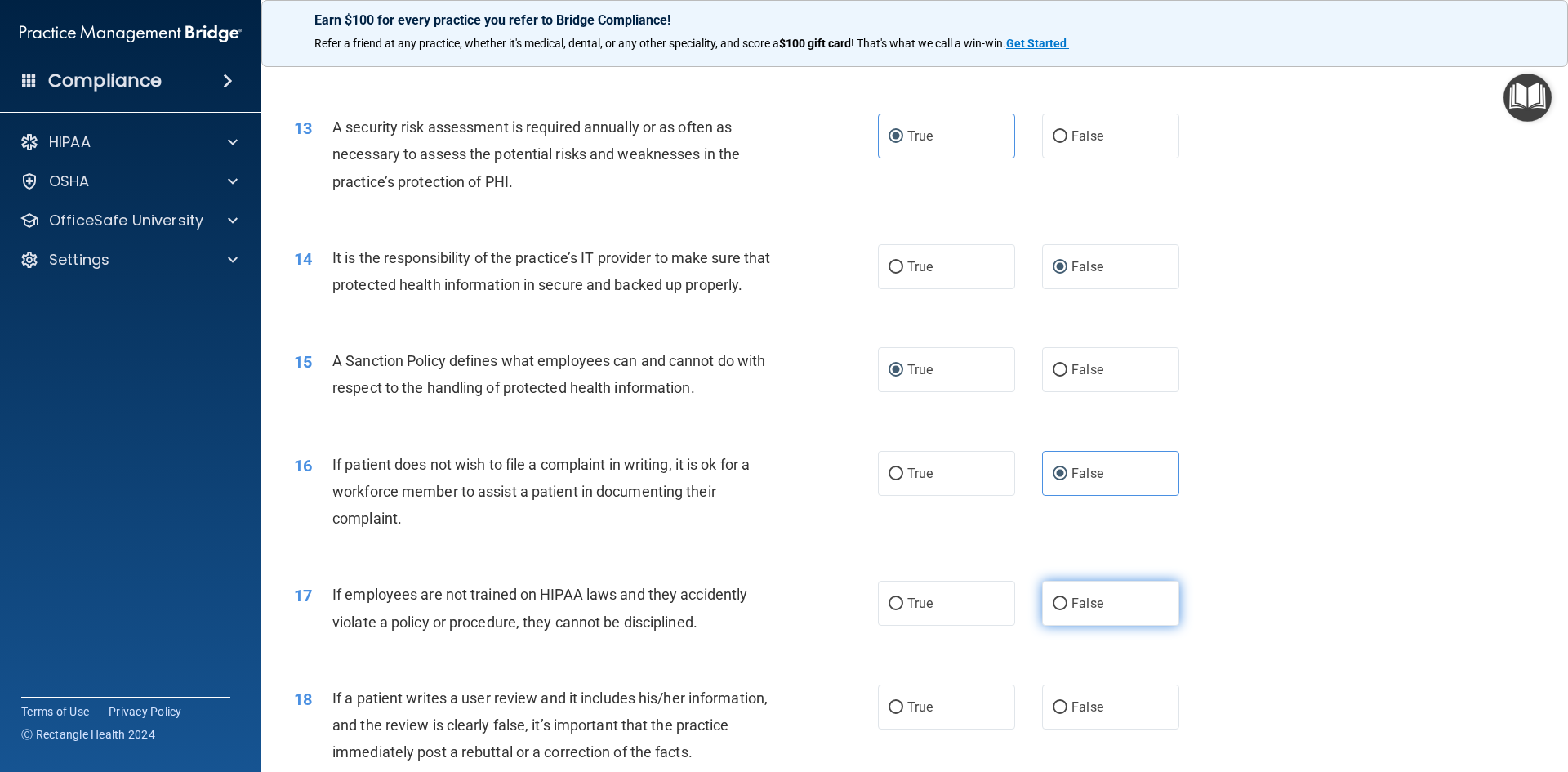
scroll to position [1716, 0]
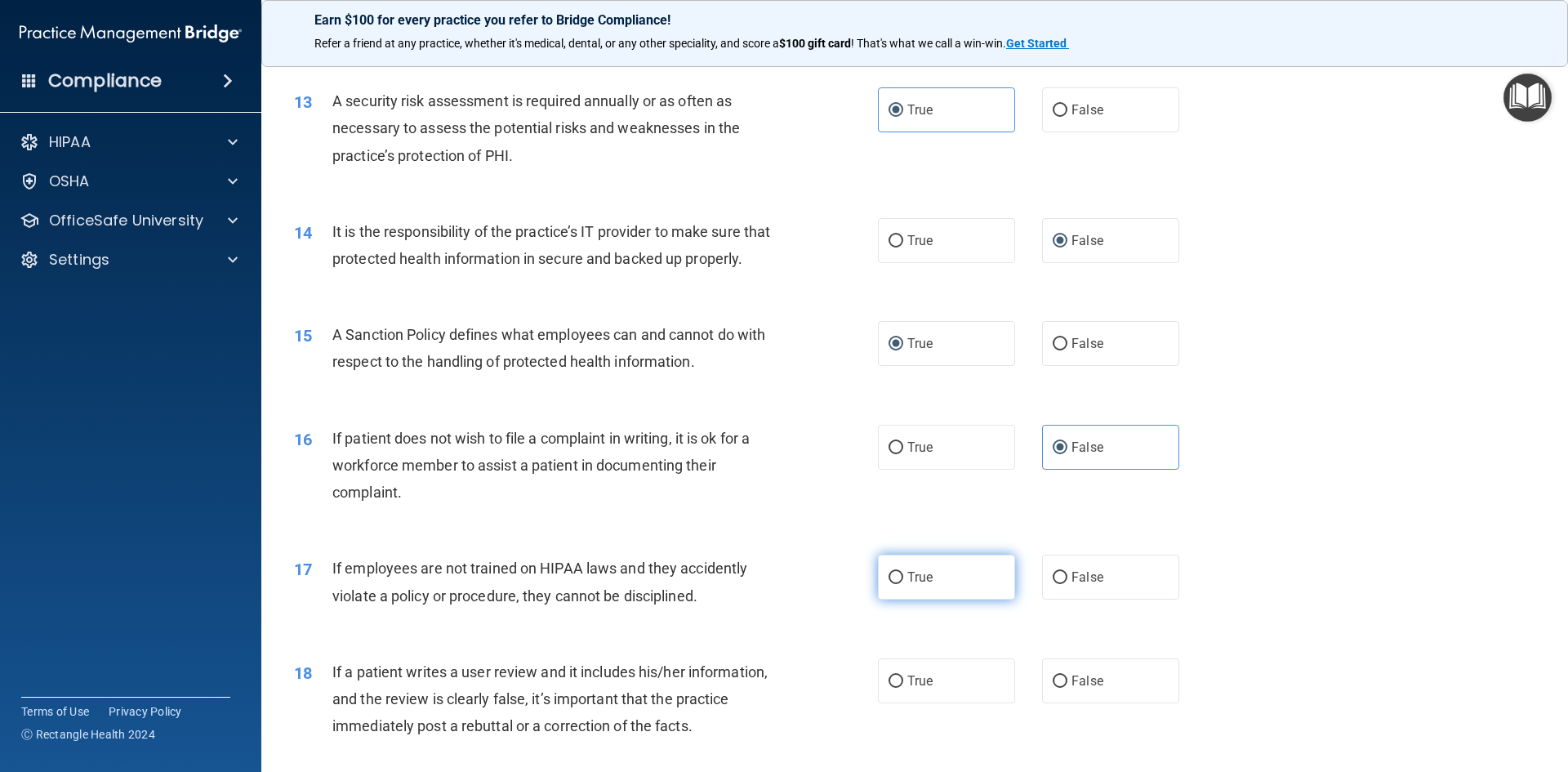
click at [894, 584] on input "True" at bounding box center [895, 577] width 14 height 12
radio input "true"
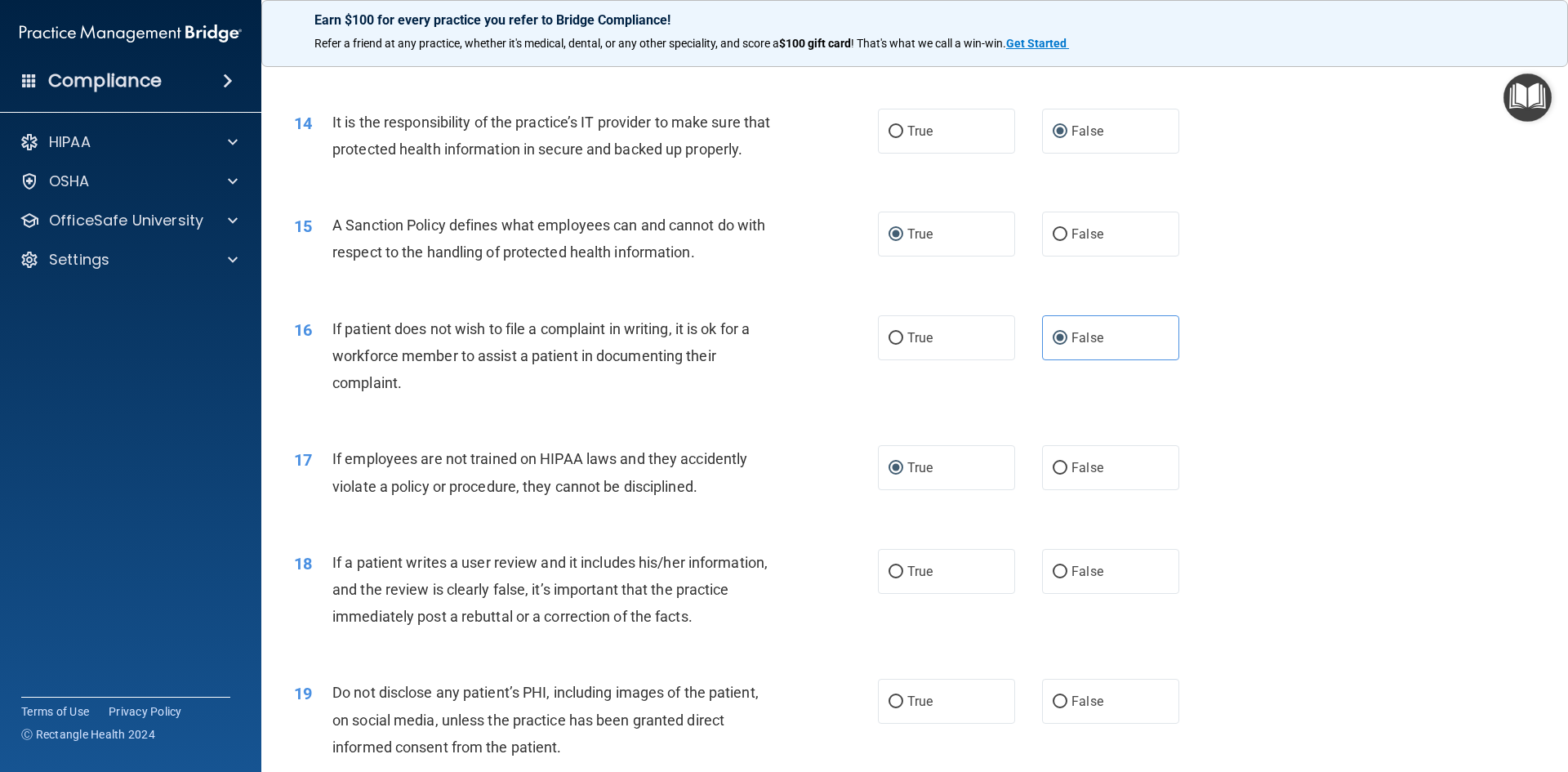
scroll to position [1879, 0]
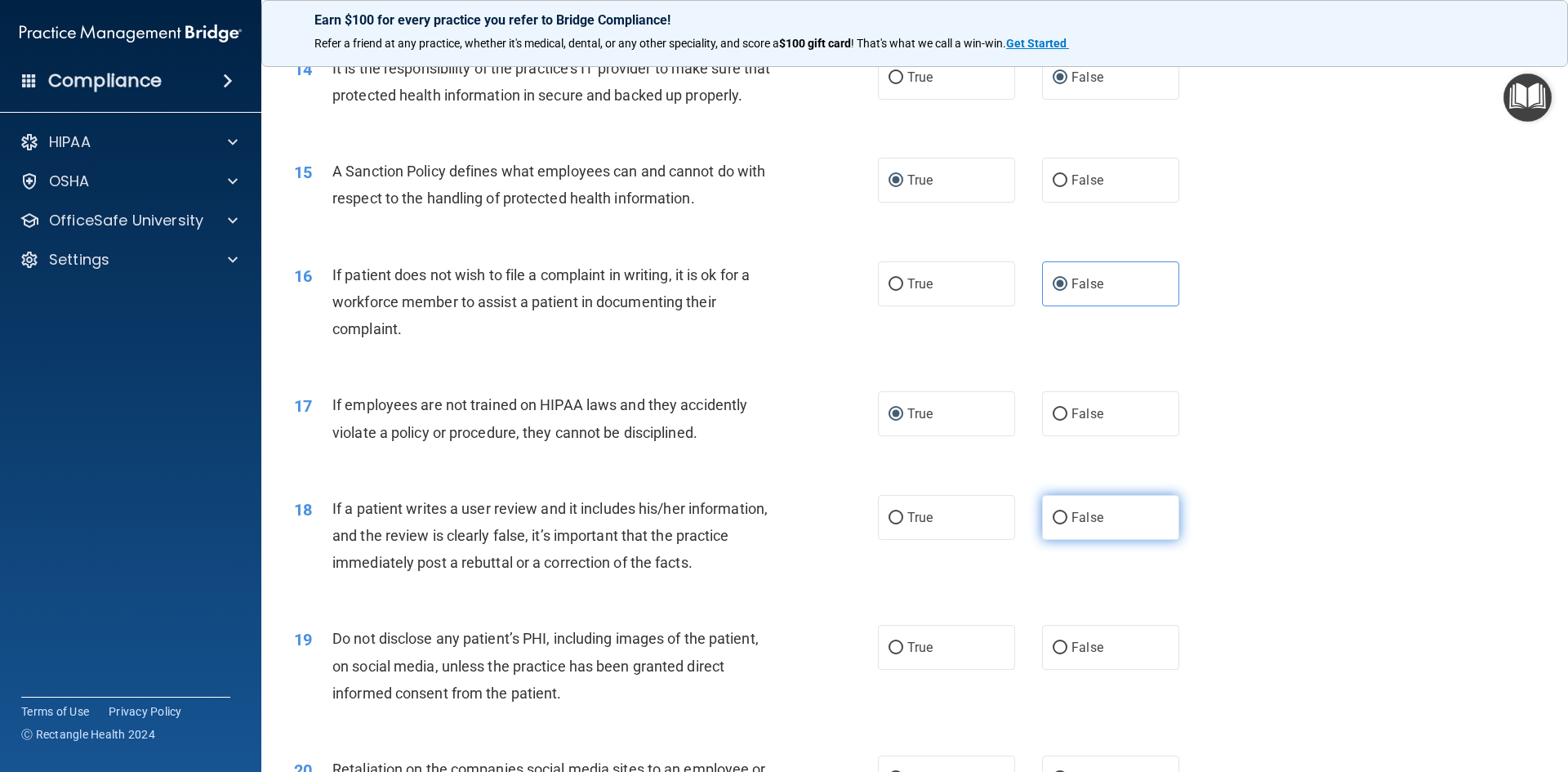
click at [1053, 525] on input "False" at bounding box center [1060, 518] width 14 height 12
radio input "true"
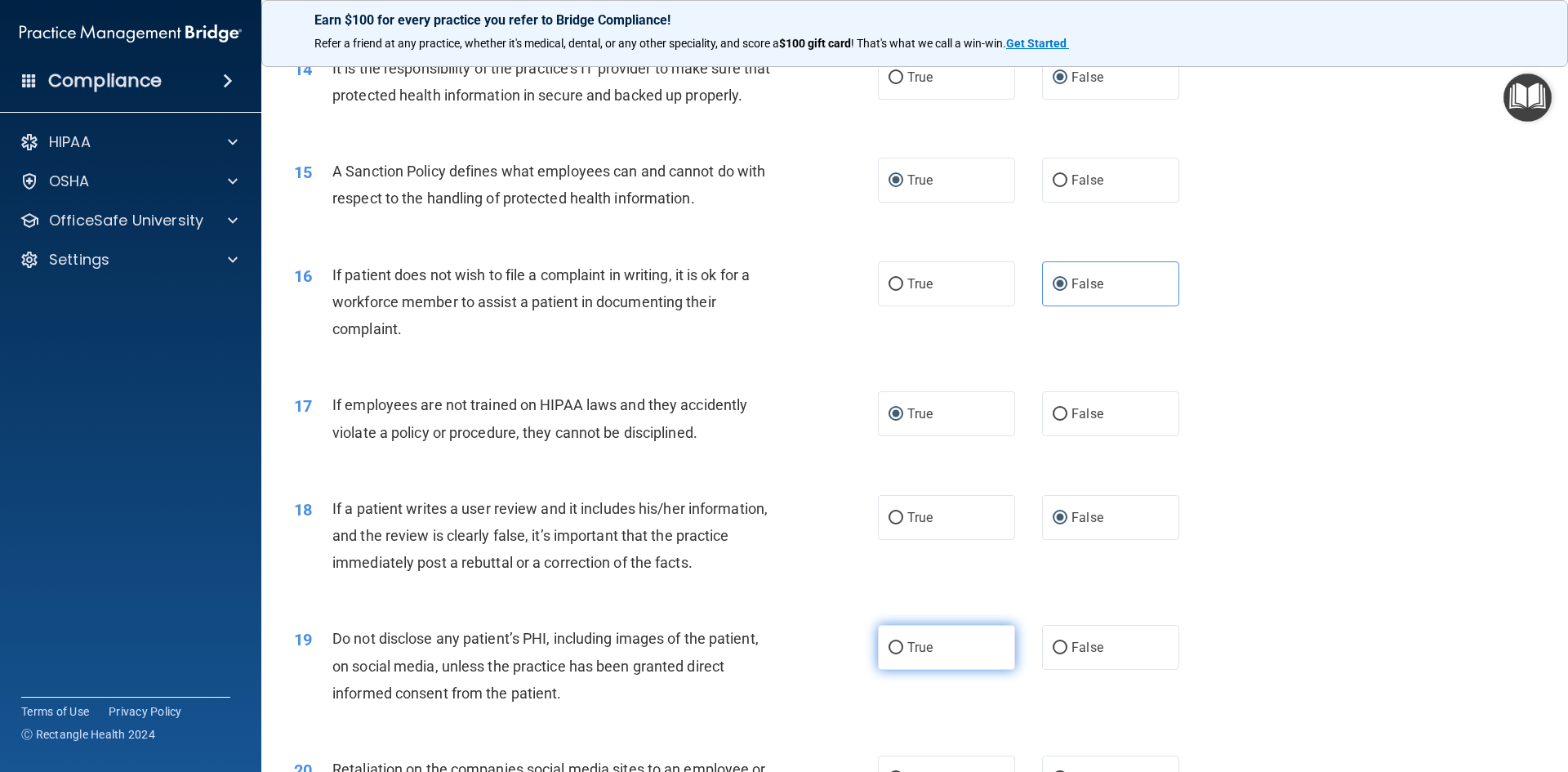
click at [888, 655] on input "True" at bounding box center [895, 648] width 14 height 12
radio input "true"
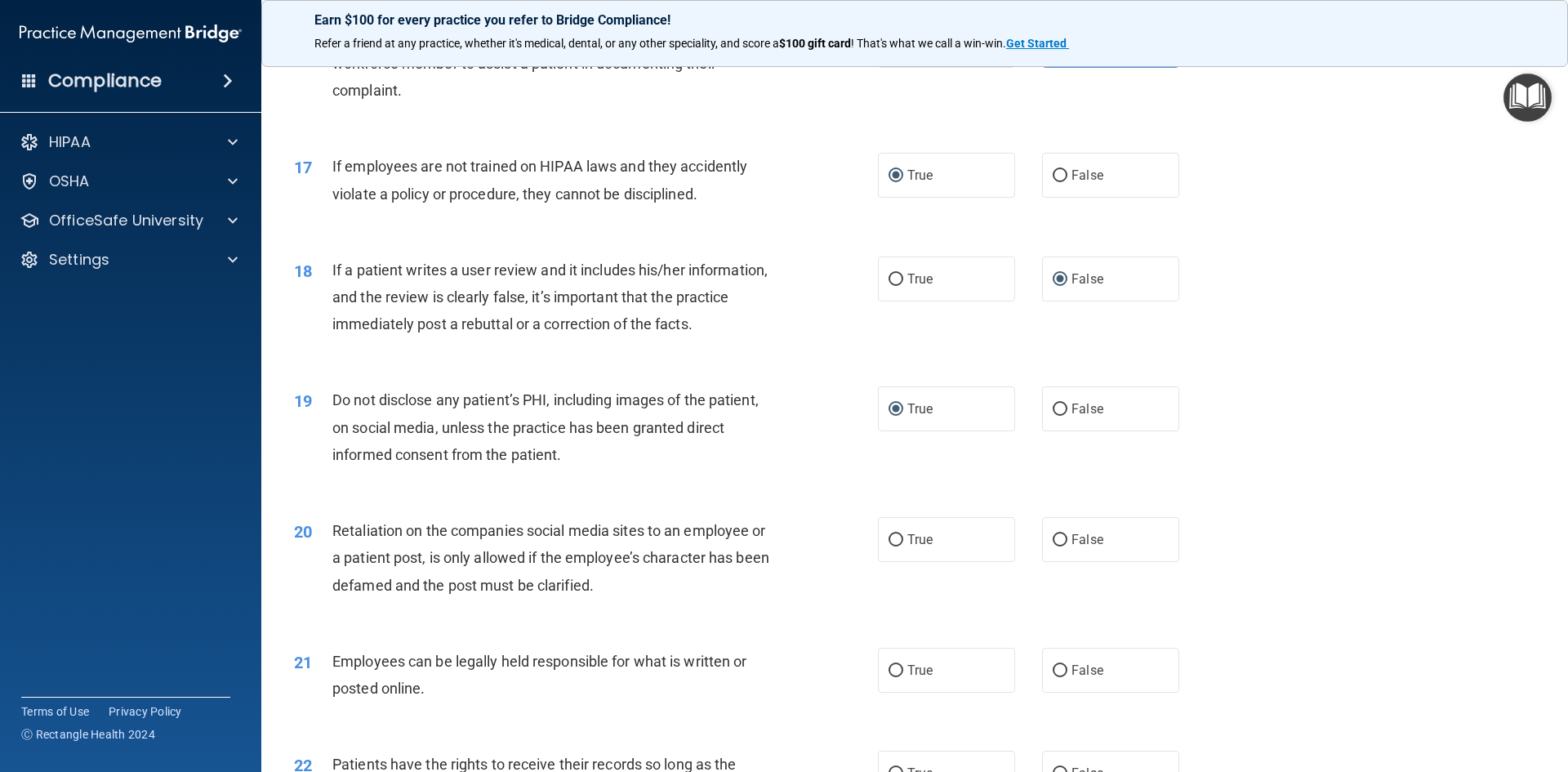
scroll to position [2124, 0]
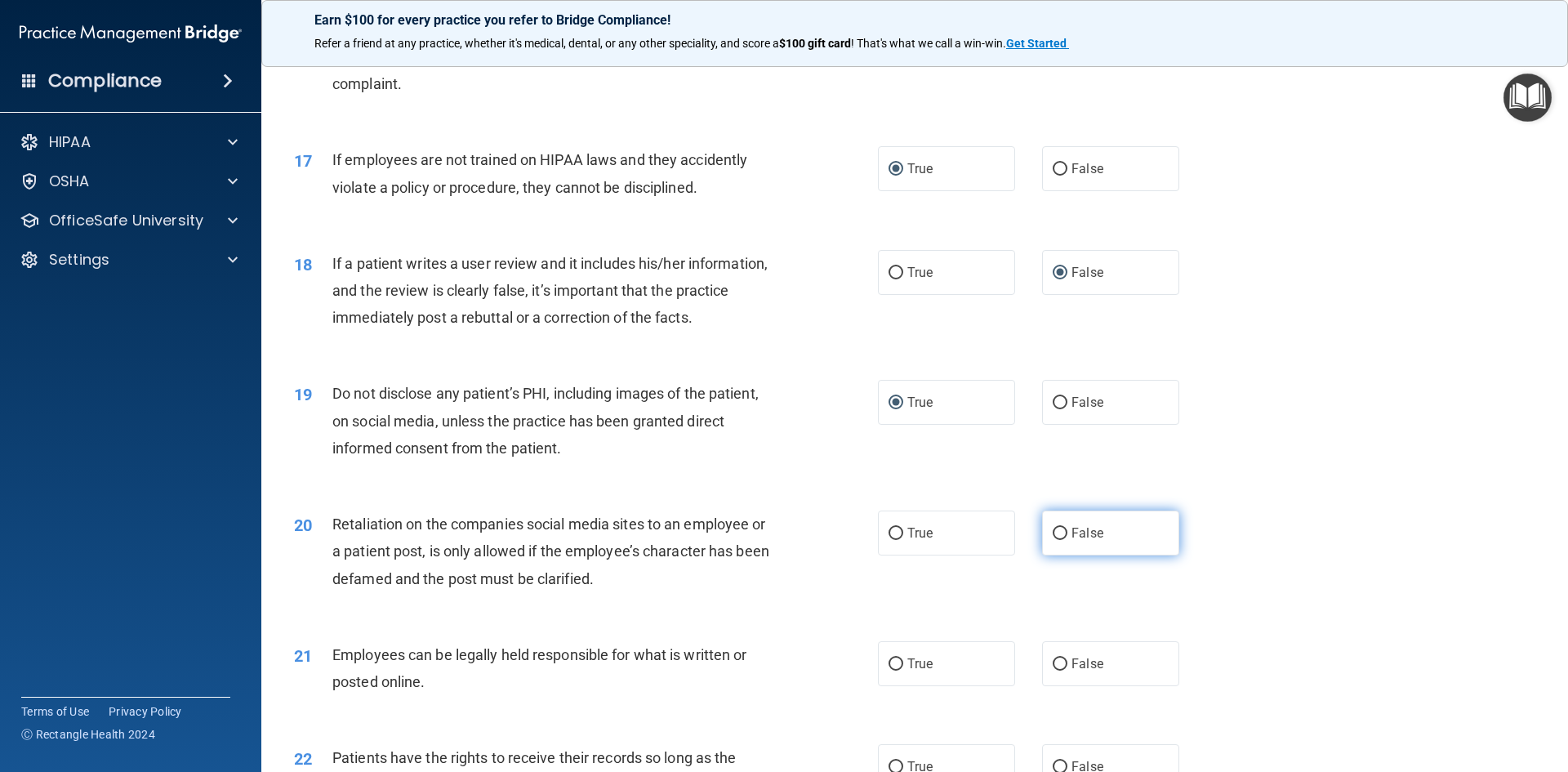
click at [1054, 540] on input "False" at bounding box center [1060, 533] width 14 height 12
radio input "true"
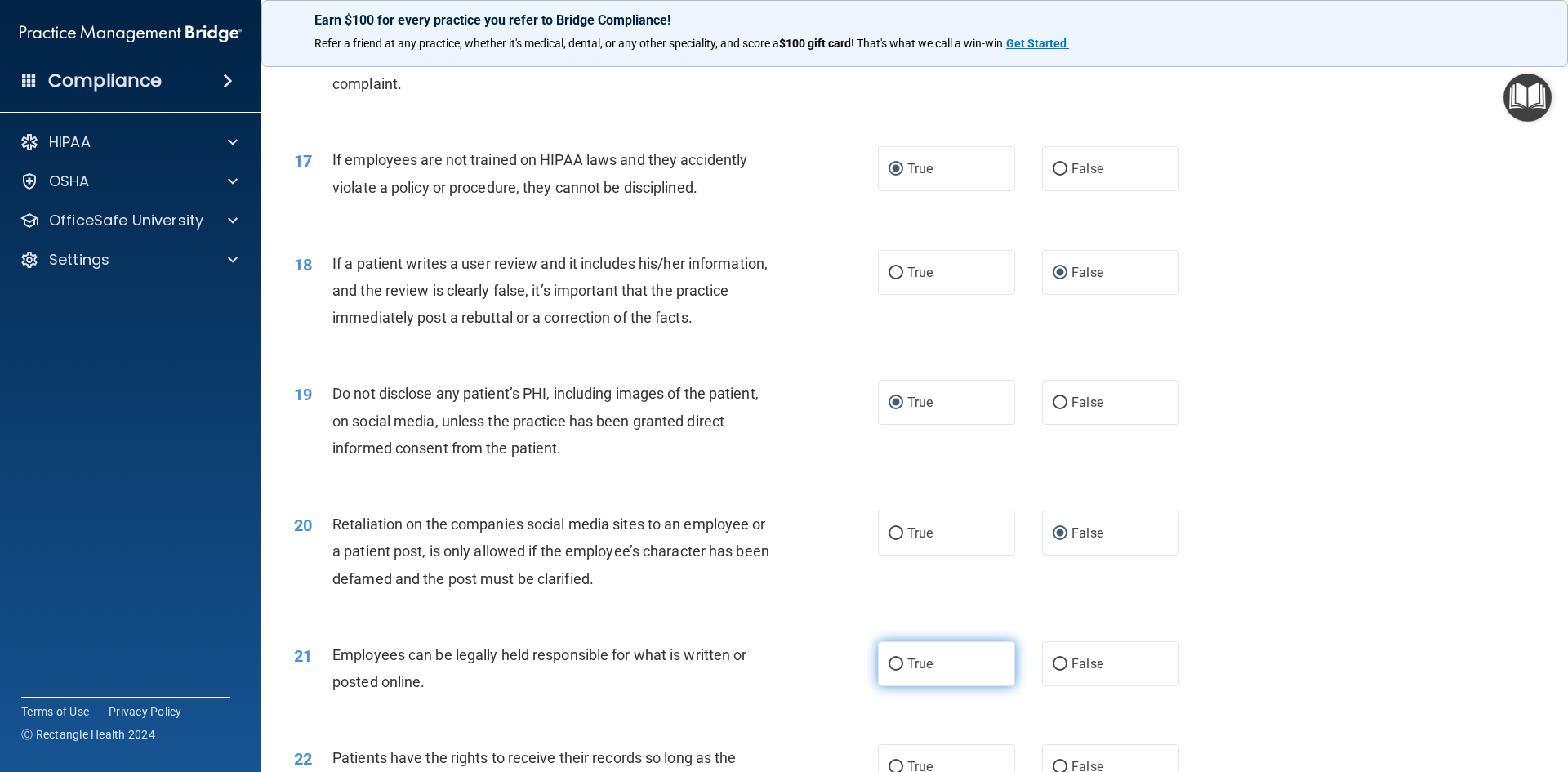
click at [883, 683] on label "True" at bounding box center [946, 663] width 137 height 45
click at [888, 671] on input "True" at bounding box center [895, 664] width 14 height 12
radio input "true"
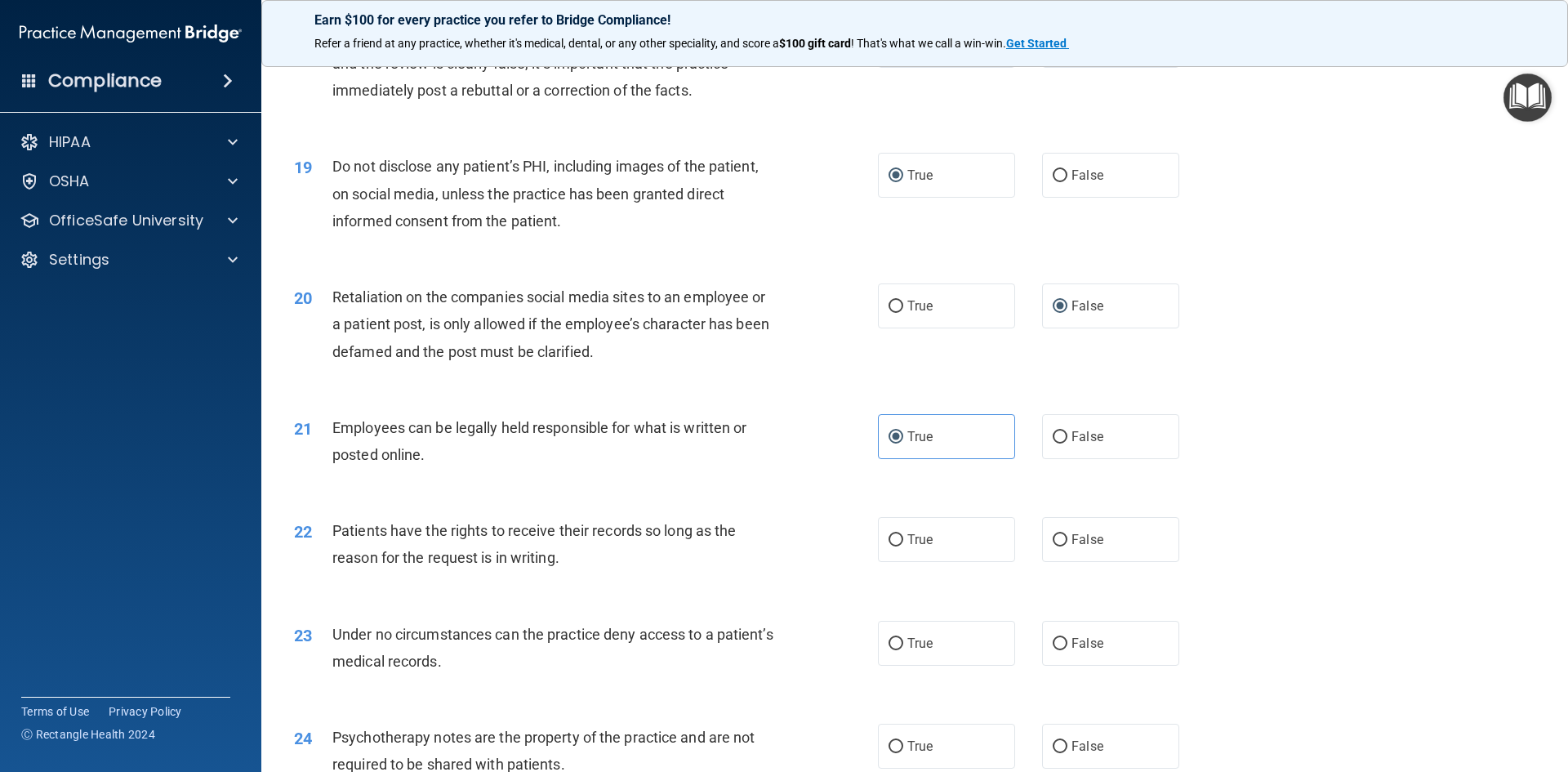
scroll to position [2369, 0]
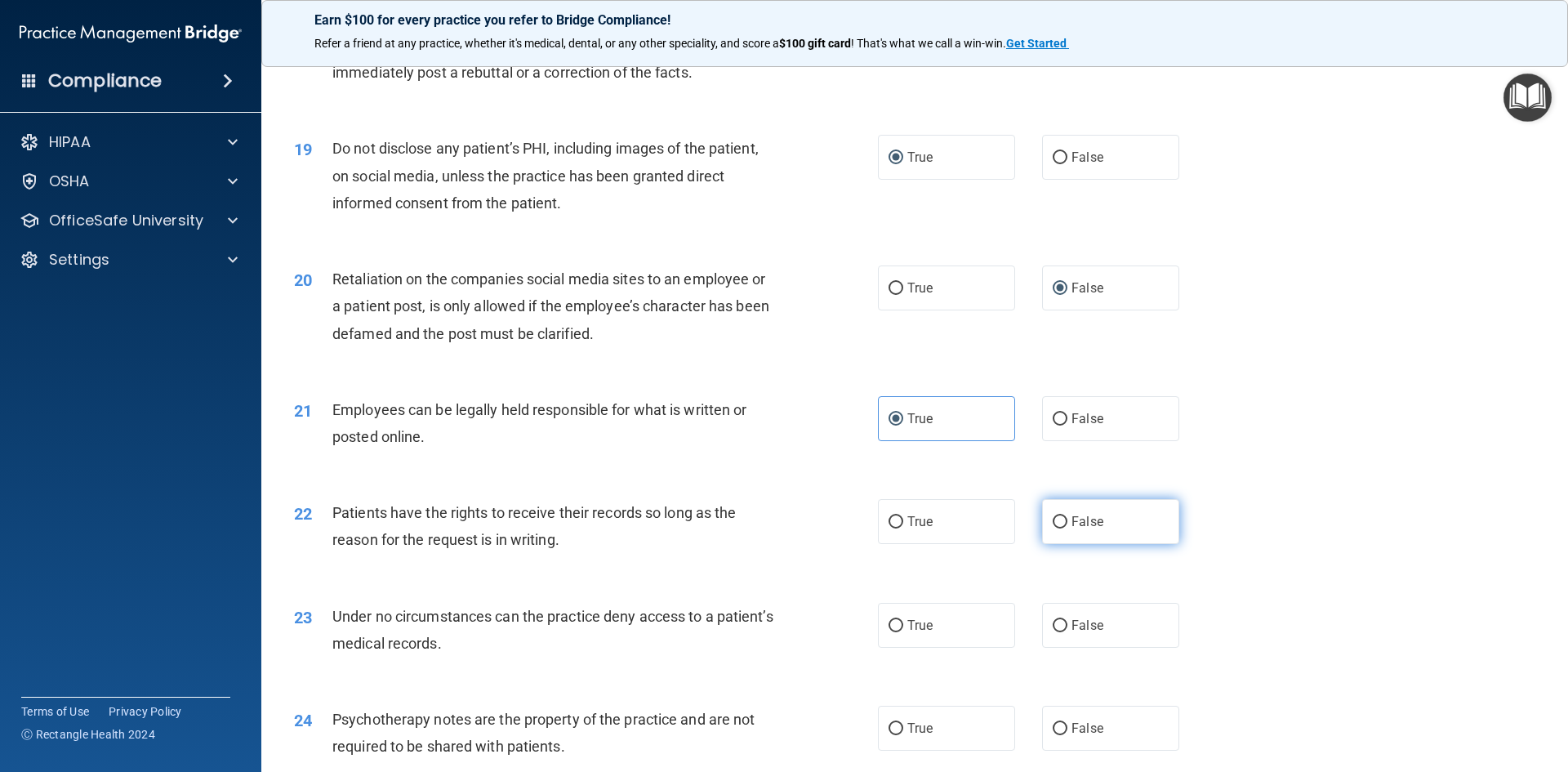
click at [1053, 529] on input "False" at bounding box center [1060, 522] width 14 height 12
radio input "true"
click at [888, 633] on input "True" at bounding box center [895, 626] width 14 height 12
radio input "true"
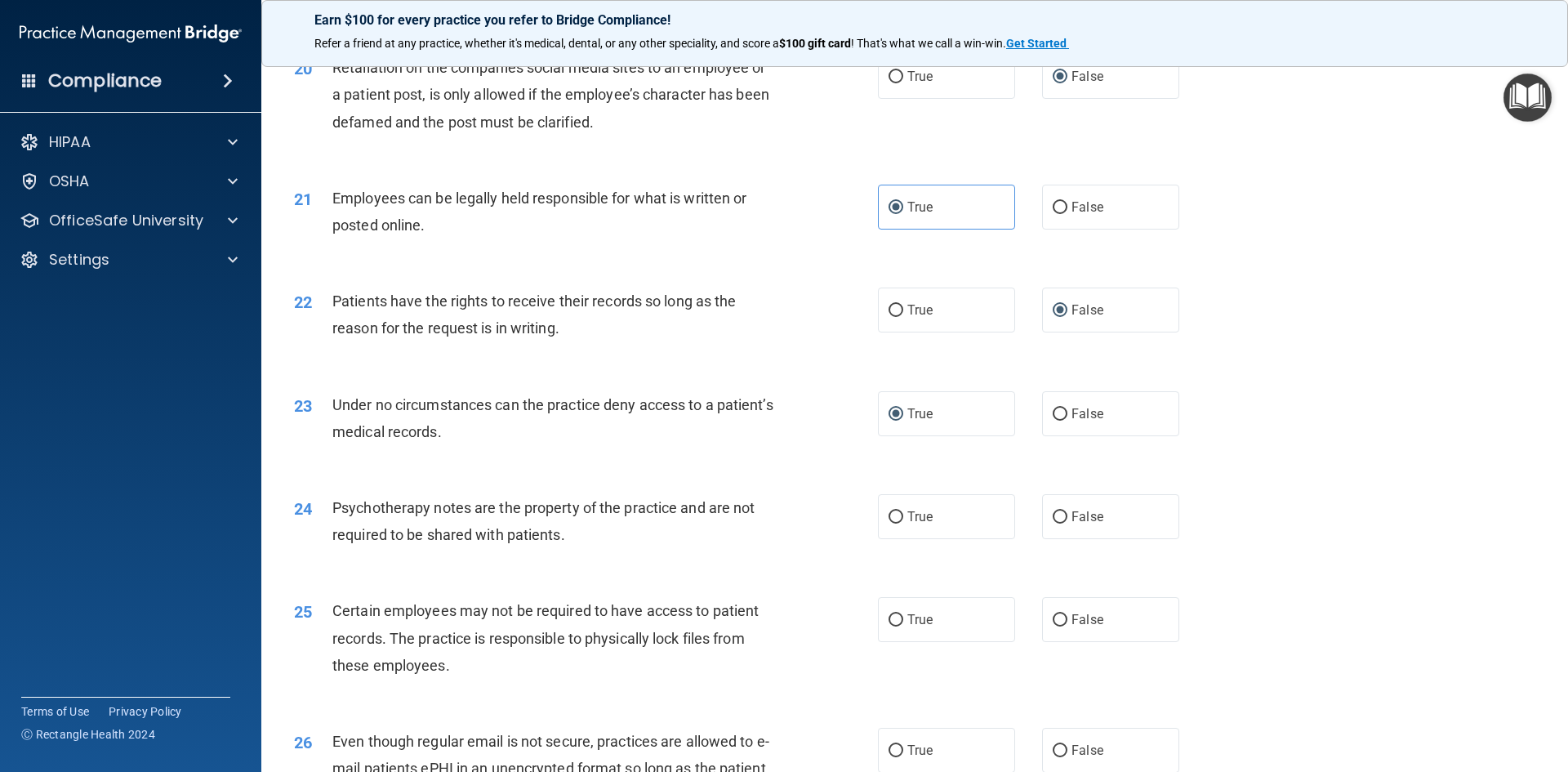
scroll to position [2615, 0]
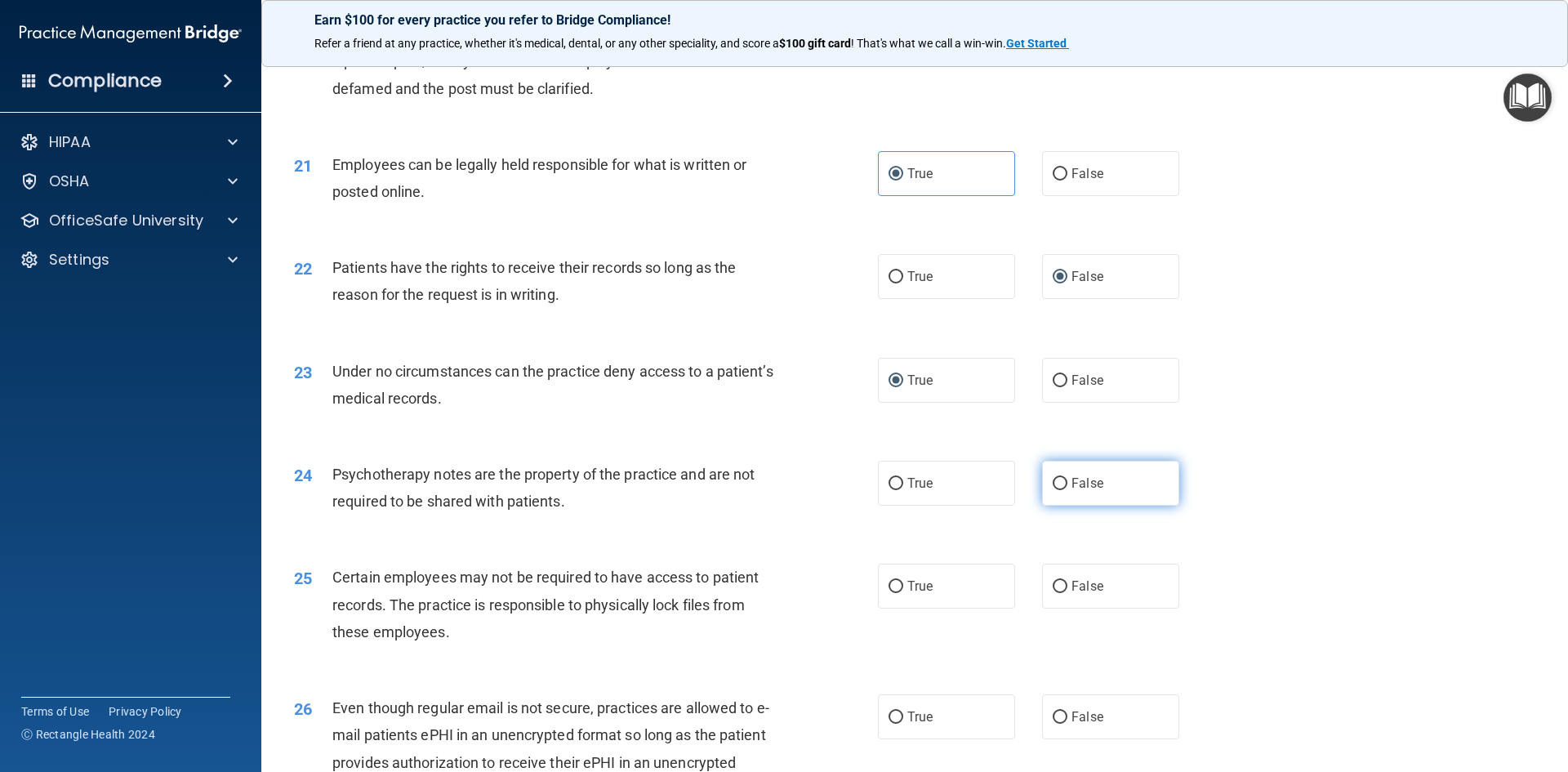
click at [1053, 490] on input "False" at bounding box center [1060, 484] width 14 height 12
radio input "true"
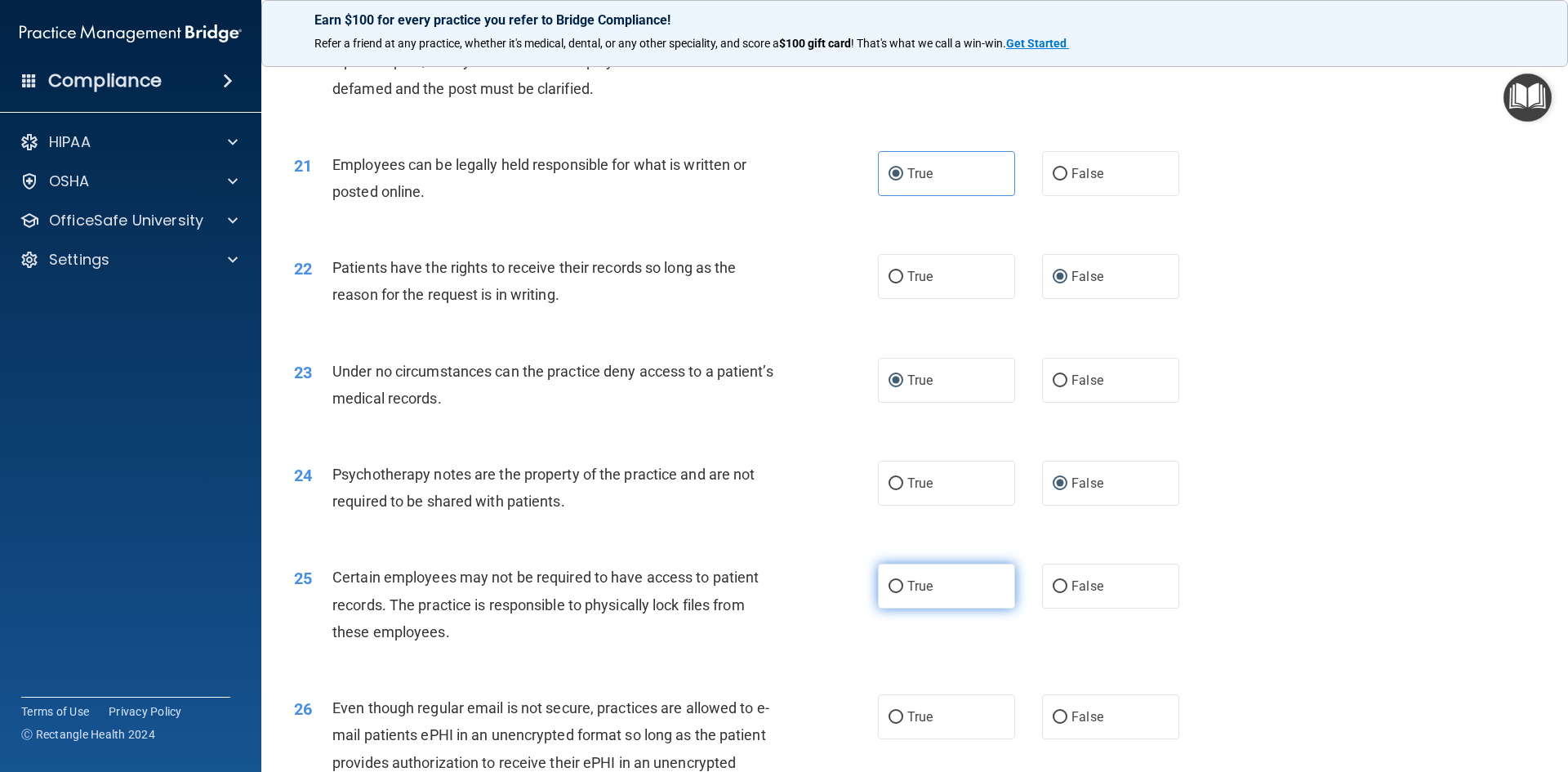
click at [888, 594] on input "True" at bounding box center [895, 587] width 14 height 12
radio input "true"
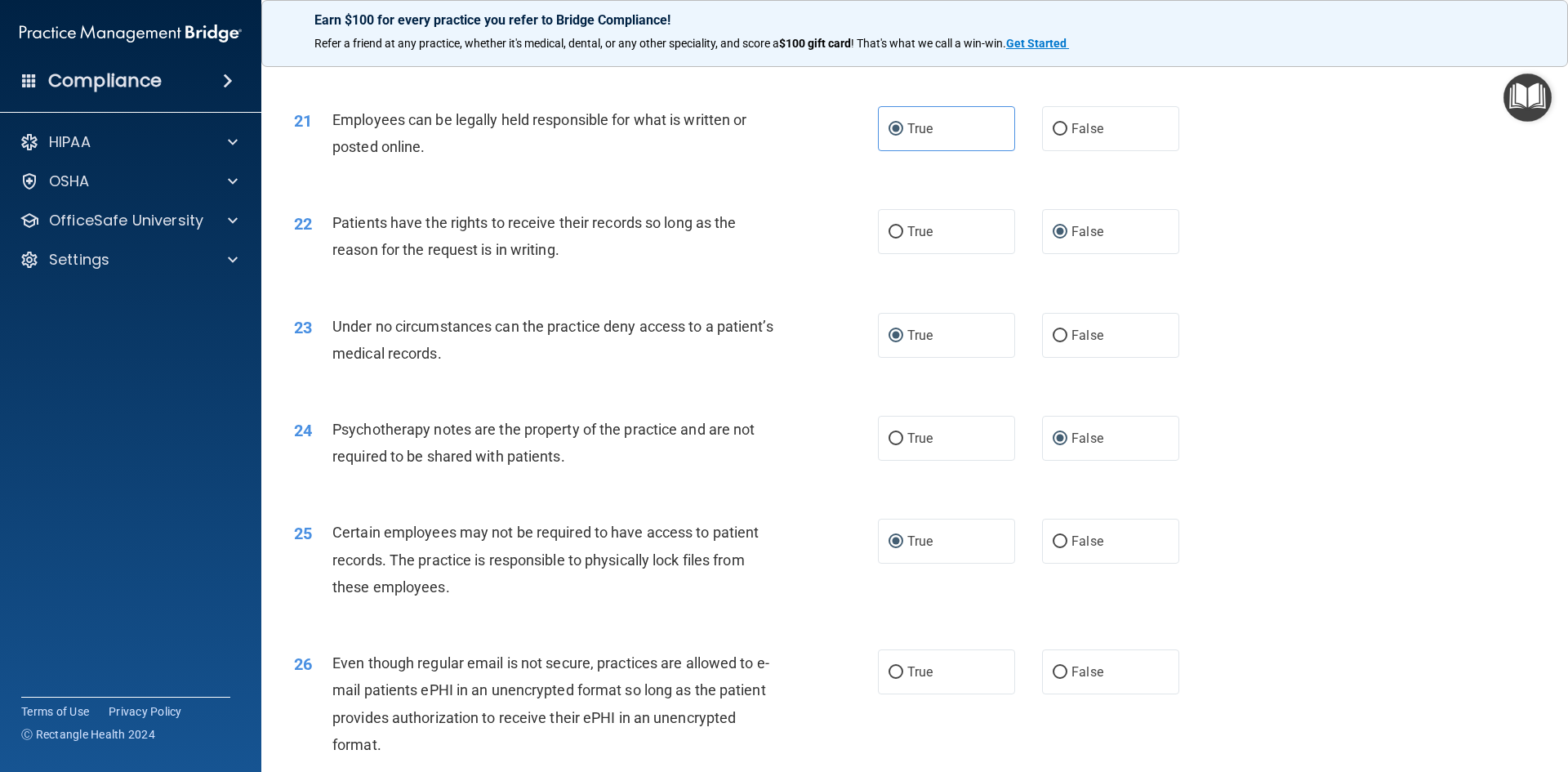
scroll to position [2696, 0]
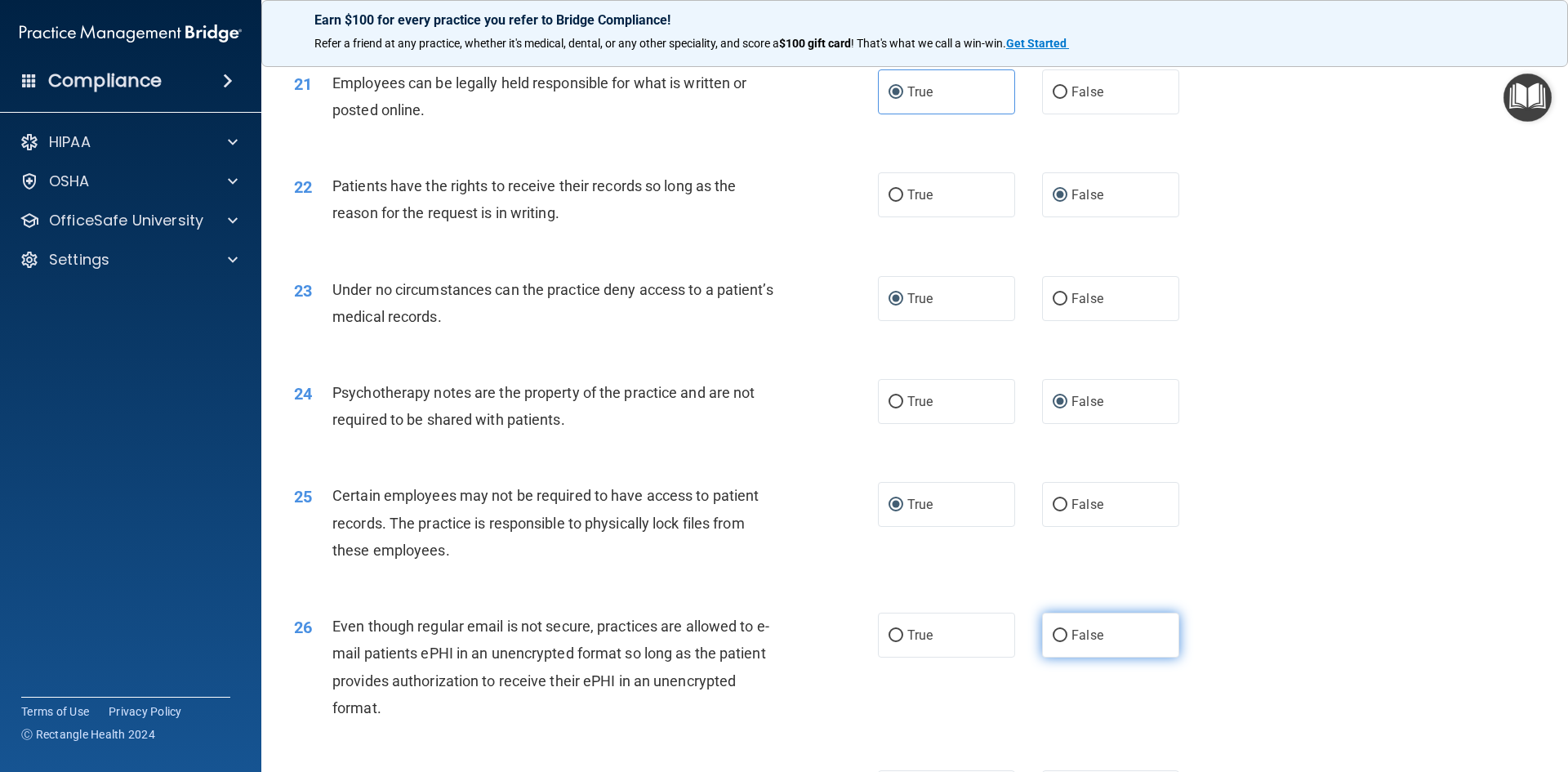
click at [1059, 642] on input "False" at bounding box center [1060, 636] width 14 height 12
radio input "true"
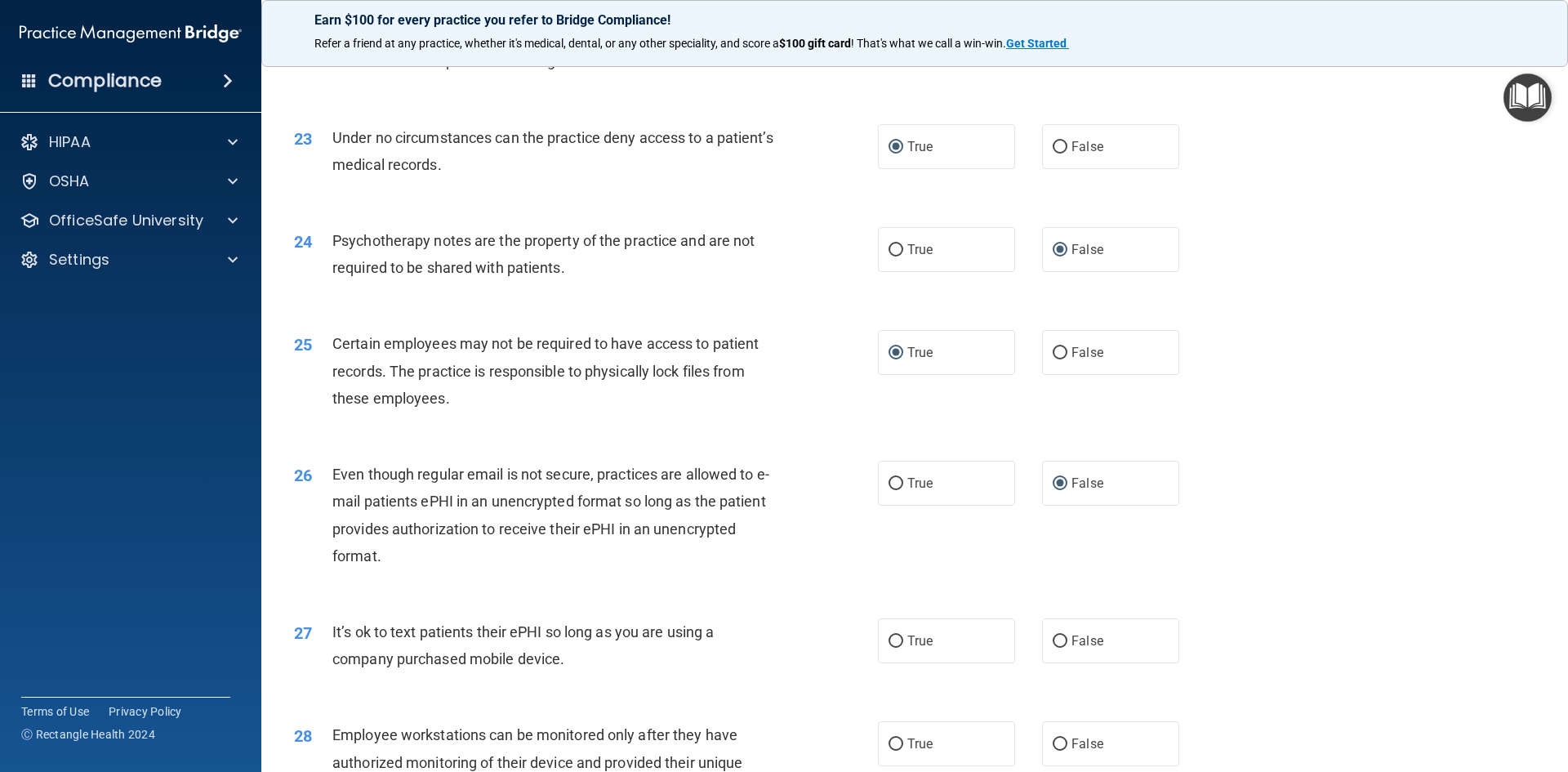
scroll to position [2859, 0]
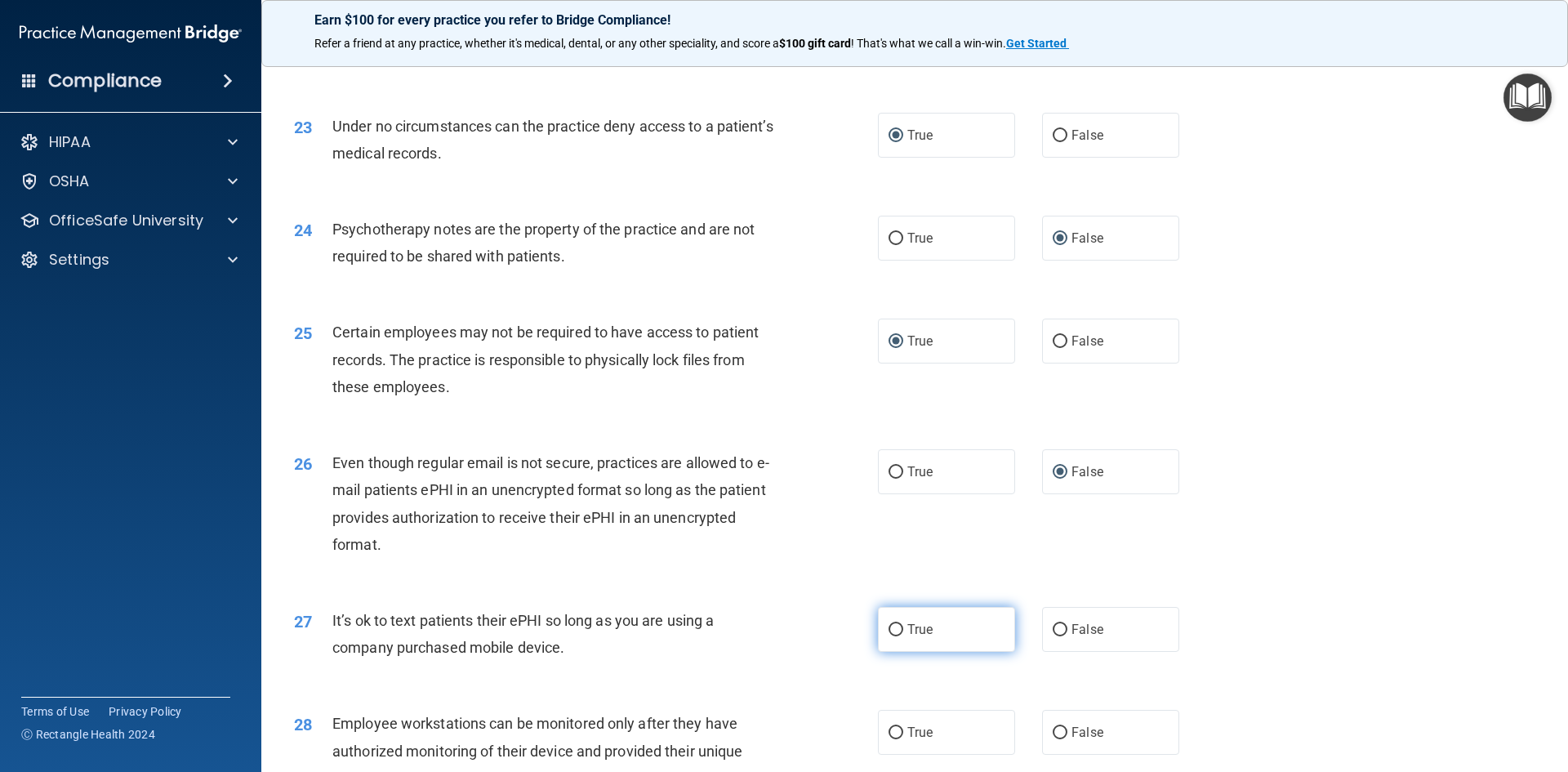
click at [893, 636] on input "True" at bounding box center [895, 630] width 14 height 12
radio input "true"
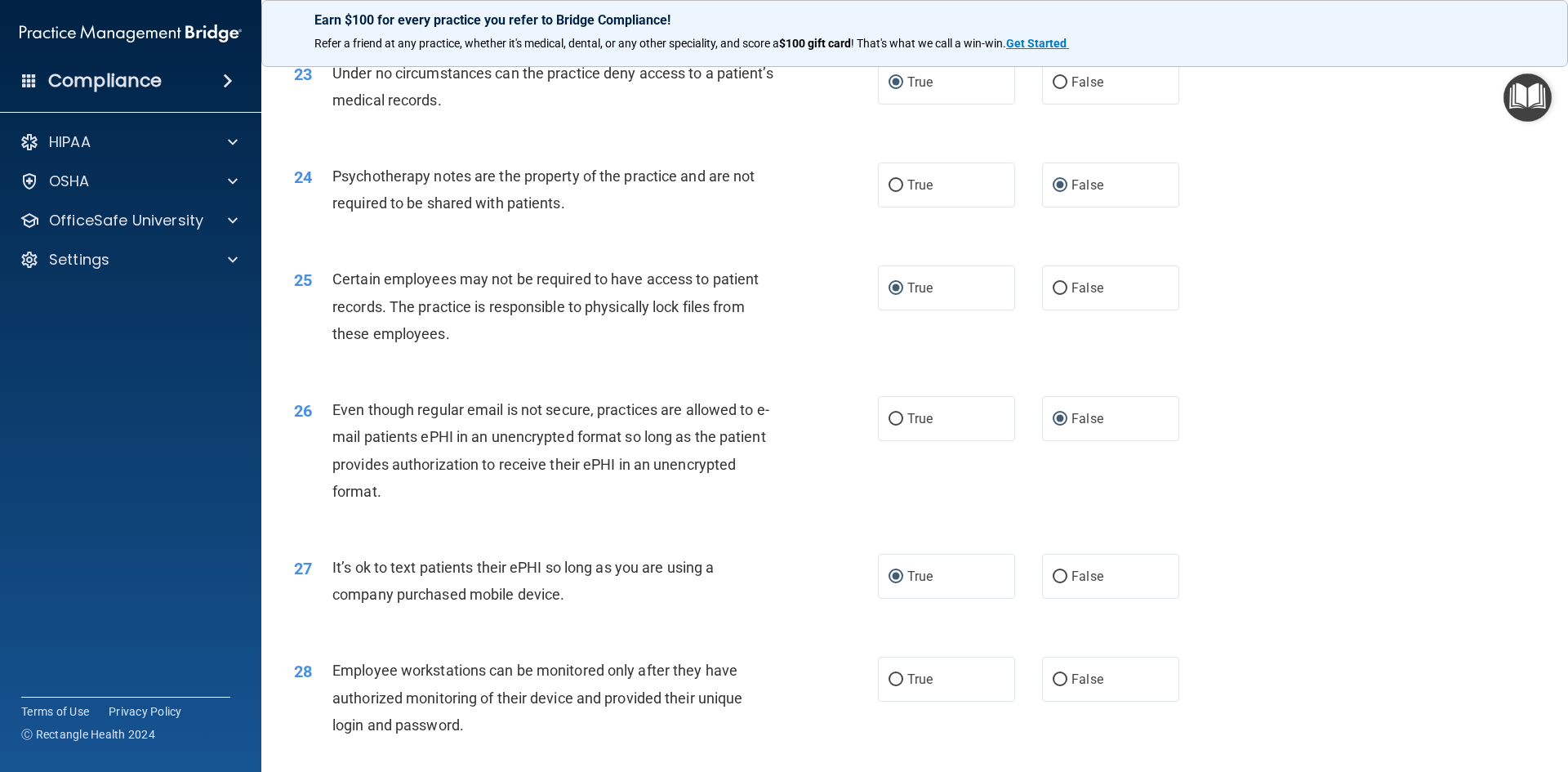
scroll to position [2941, 0]
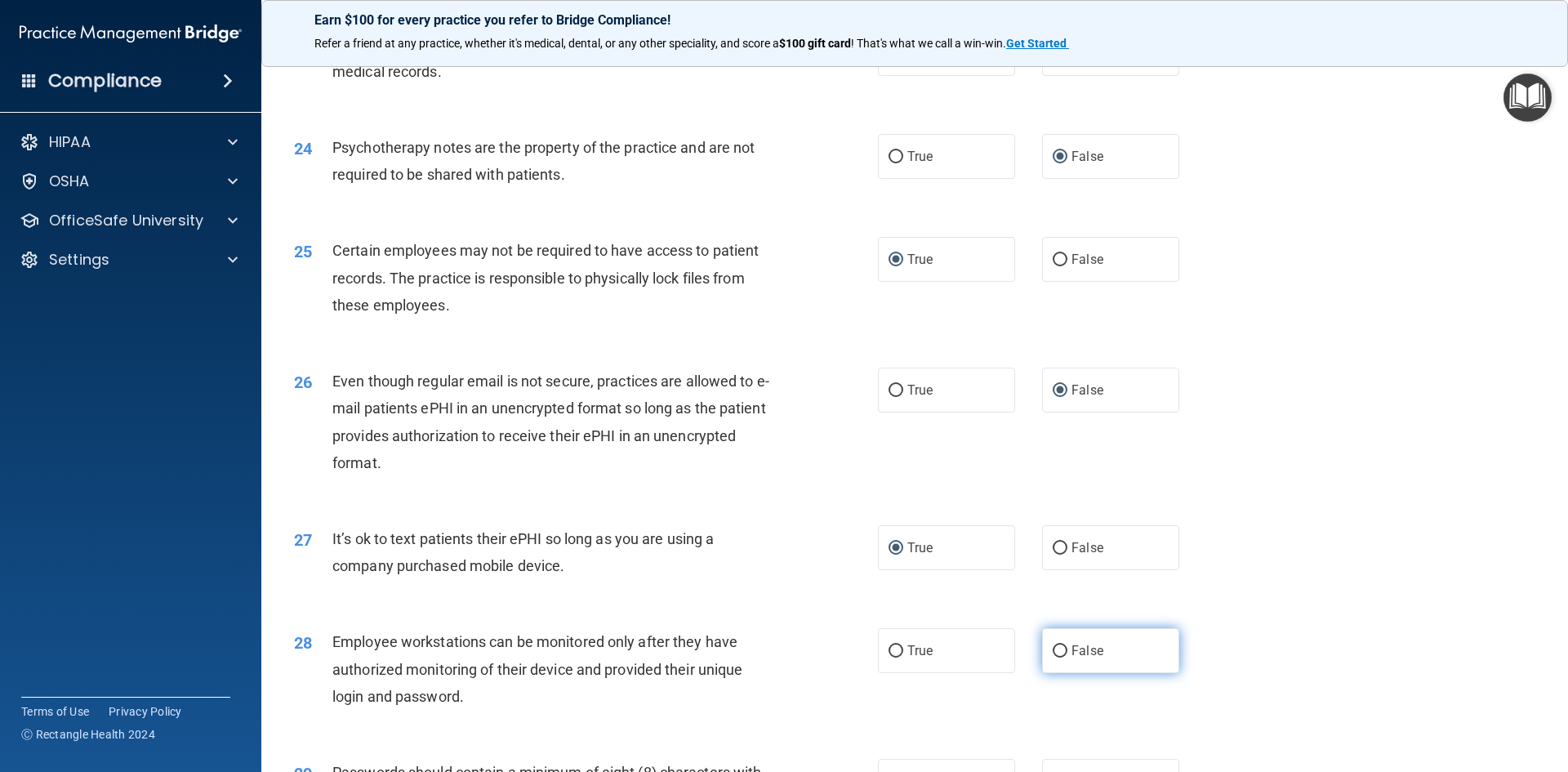
click at [1053, 657] on input "False" at bounding box center [1060, 651] width 14 height 12
radio input "true"
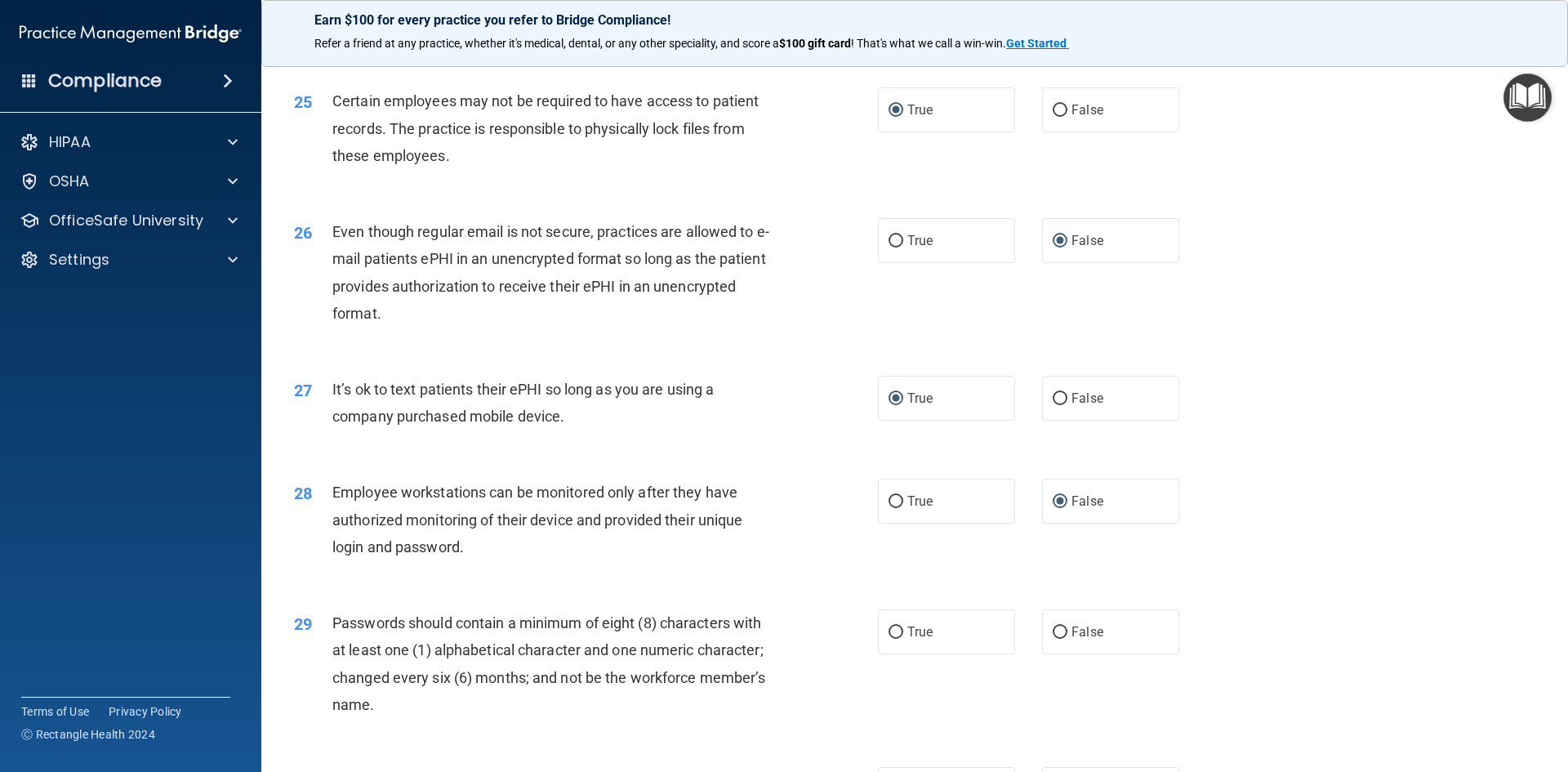
scroll to position [3104, 0]
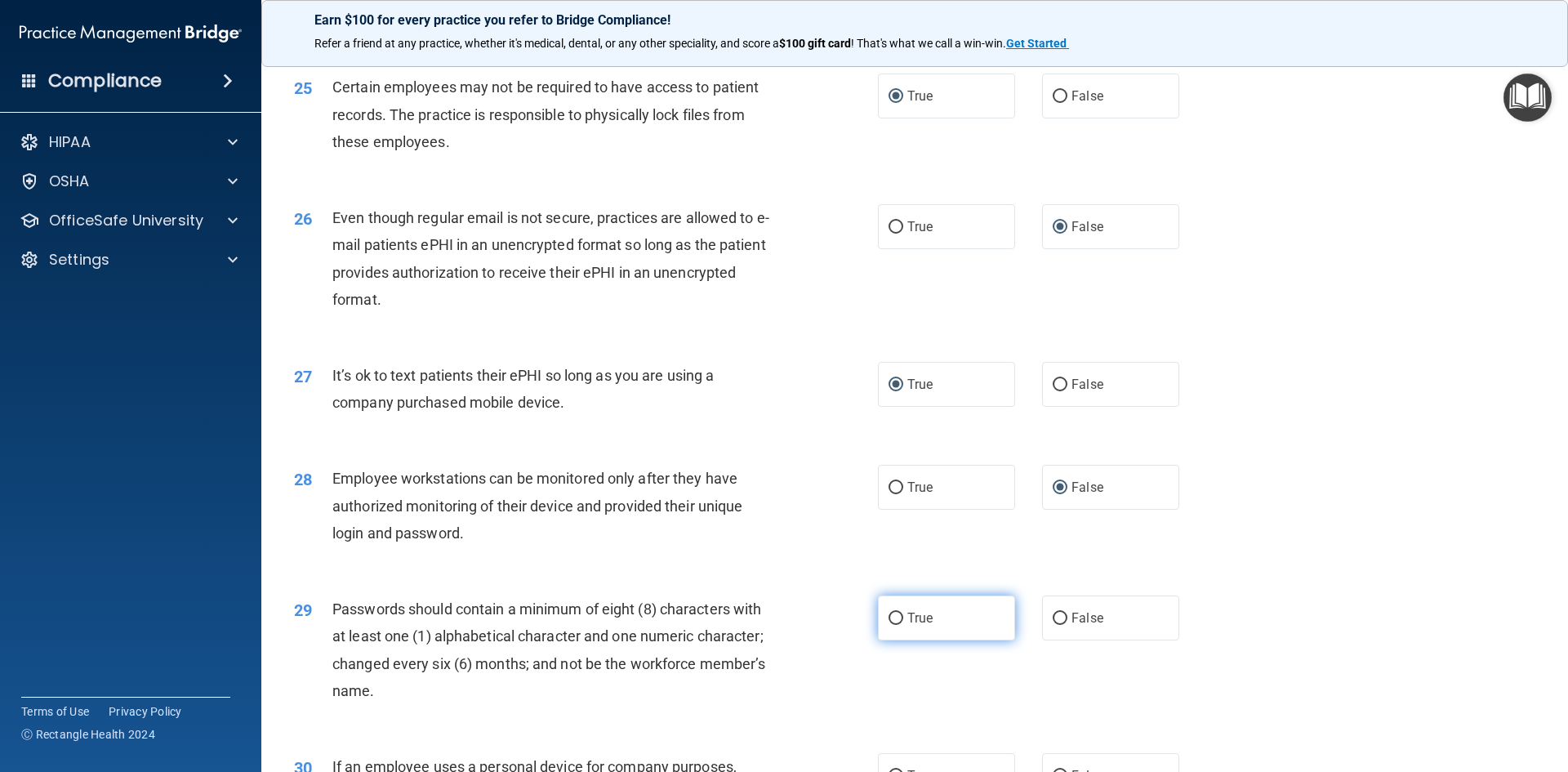
click at [893, 625] on input "True" at bounding box center [895, 618] width 14 height 12
radio input "true"
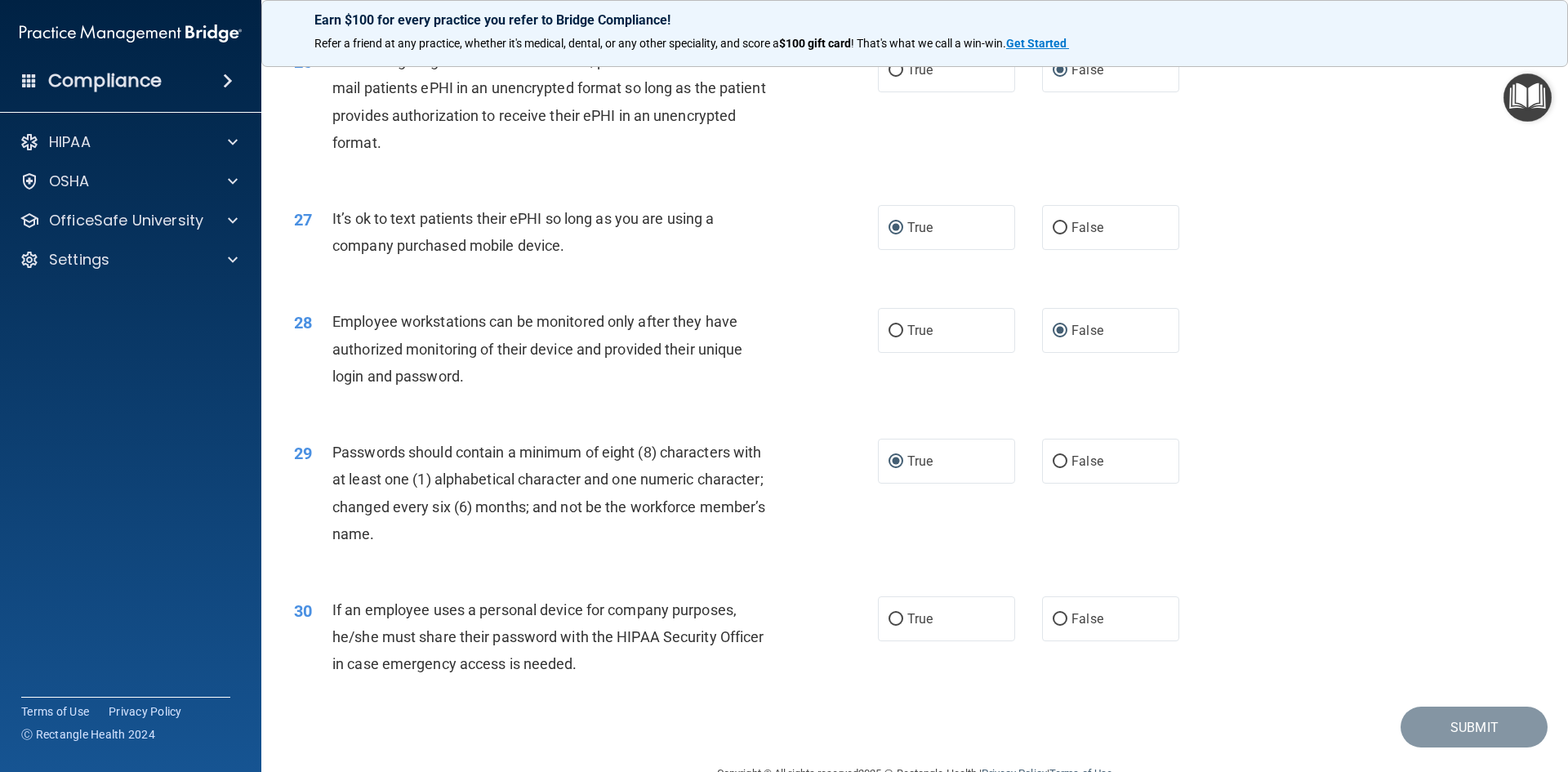
scroll to position [3267, 0]
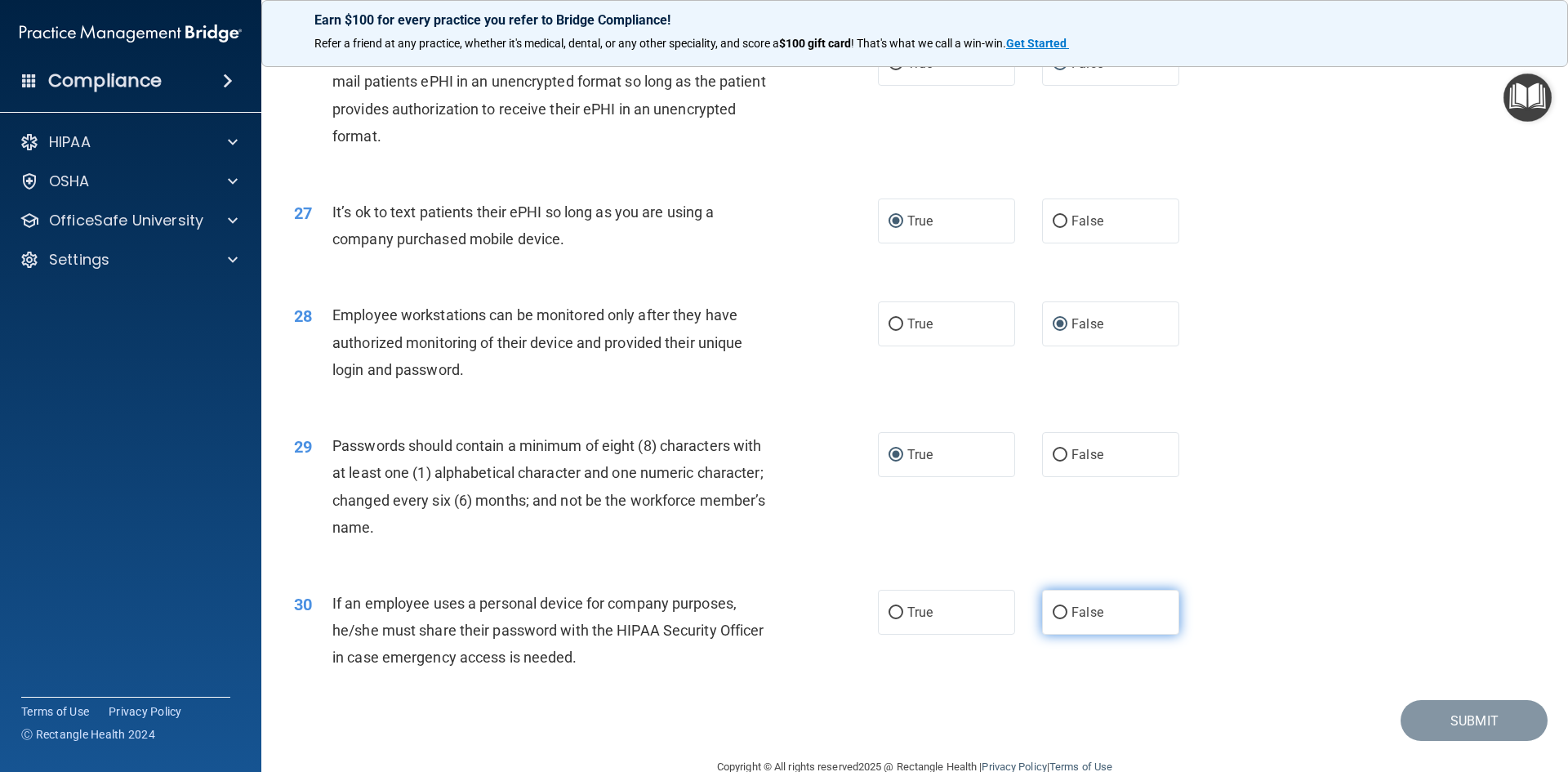
click at [1053, 619] on input "False" at bounding box center [1060, 613] width 14 height 12
radio input "true"
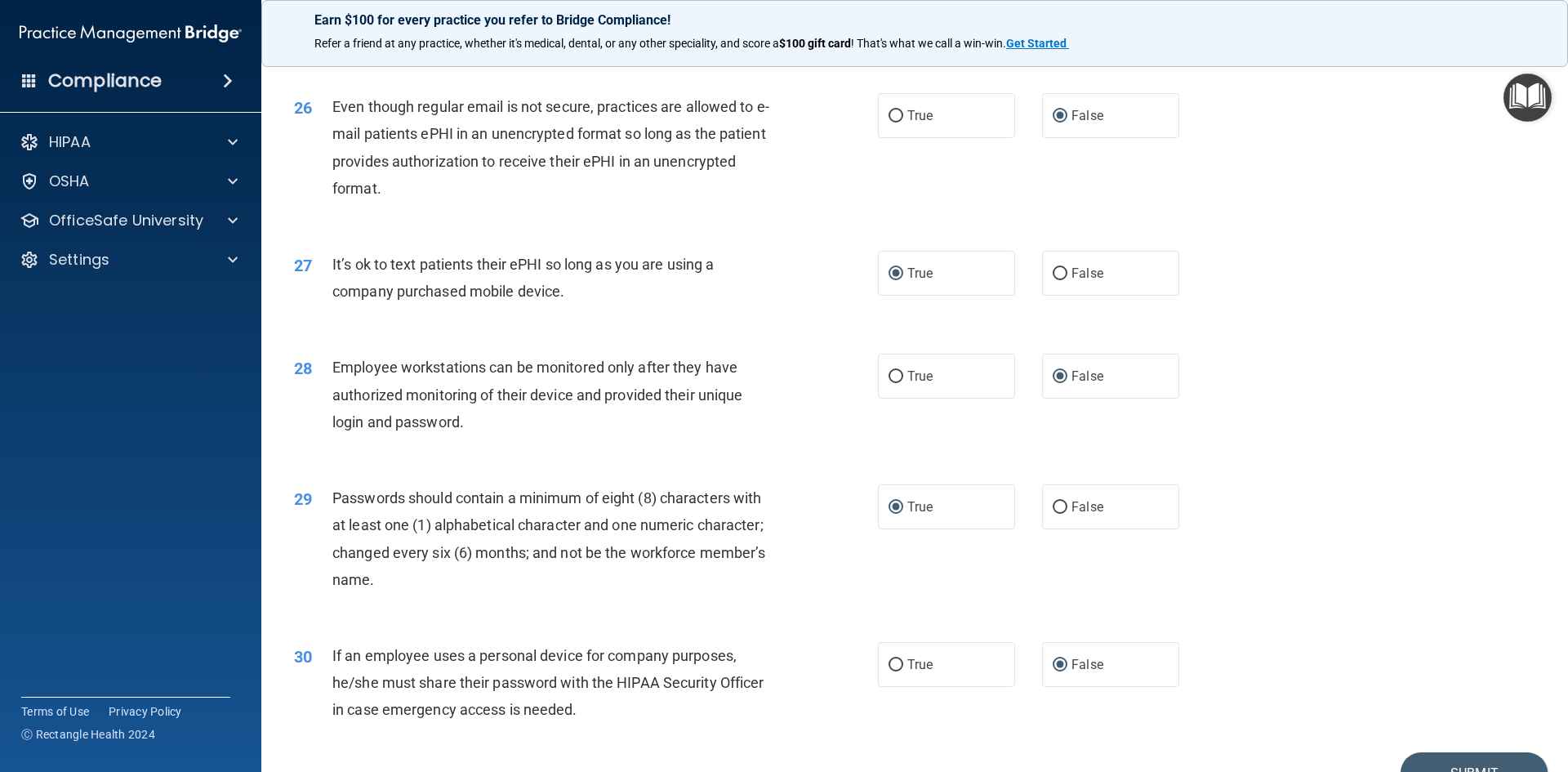
scroll to position [3329, 0]
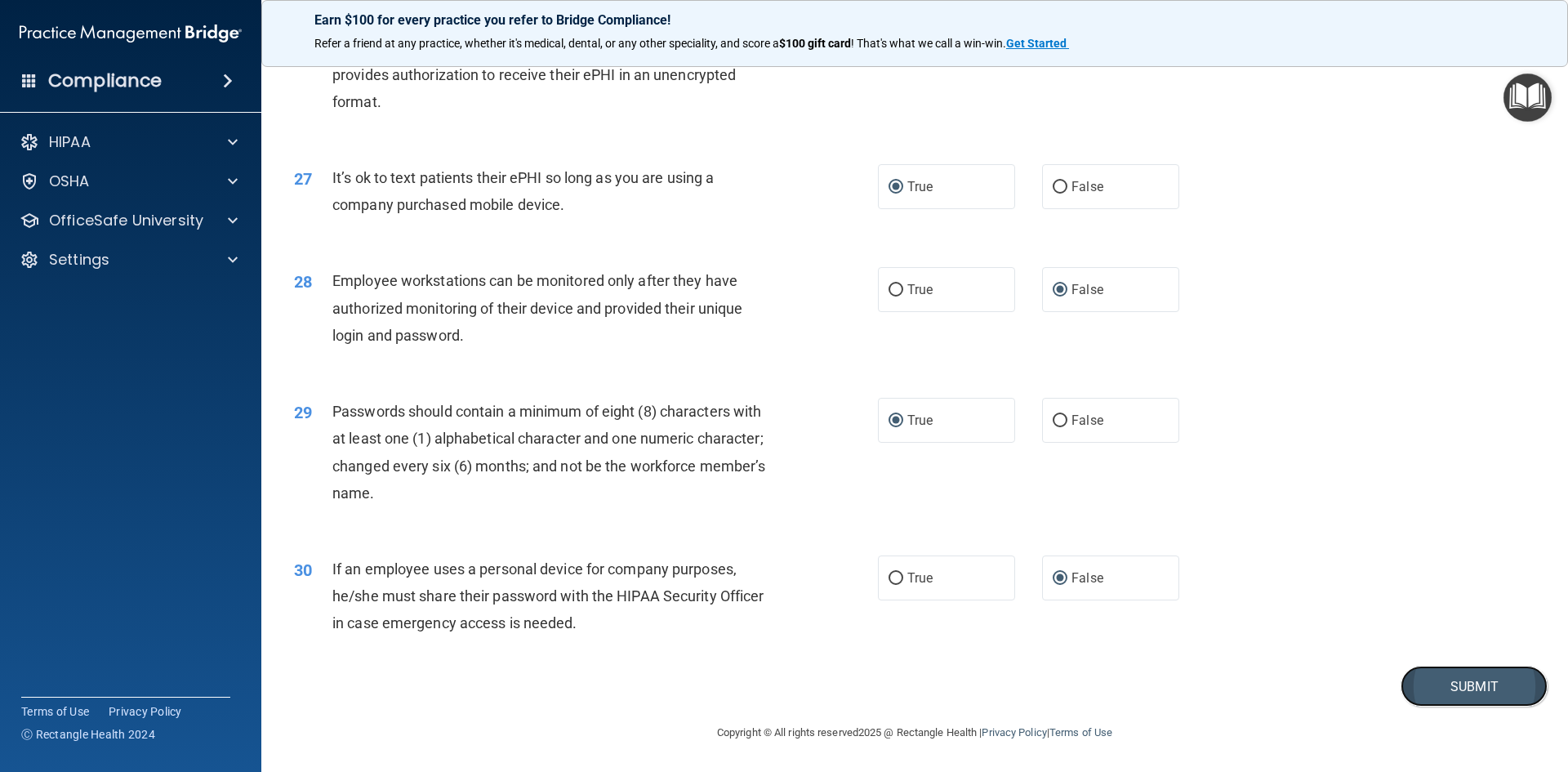
click at [1469, 683] on button "Submit" at bounding box center [1474, 687] width 147 height 42
click at [1460, 691] on button "Submit" at bounding box center [1474, 687] width 147 height 42
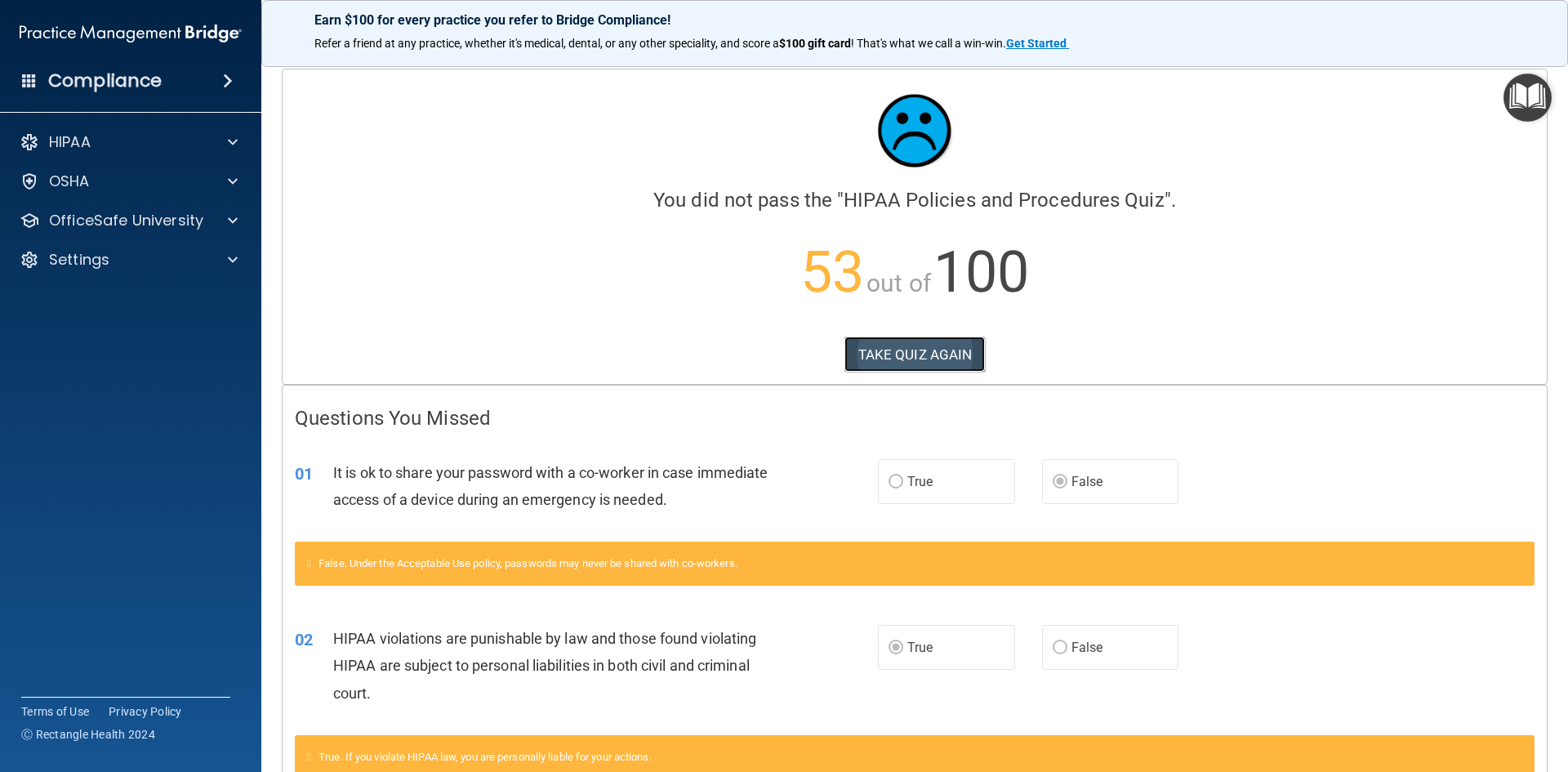
click at [918, 349] on button "TAKE QUIZ AGAIN" at bounding box center [915, 355] width 141 height 36
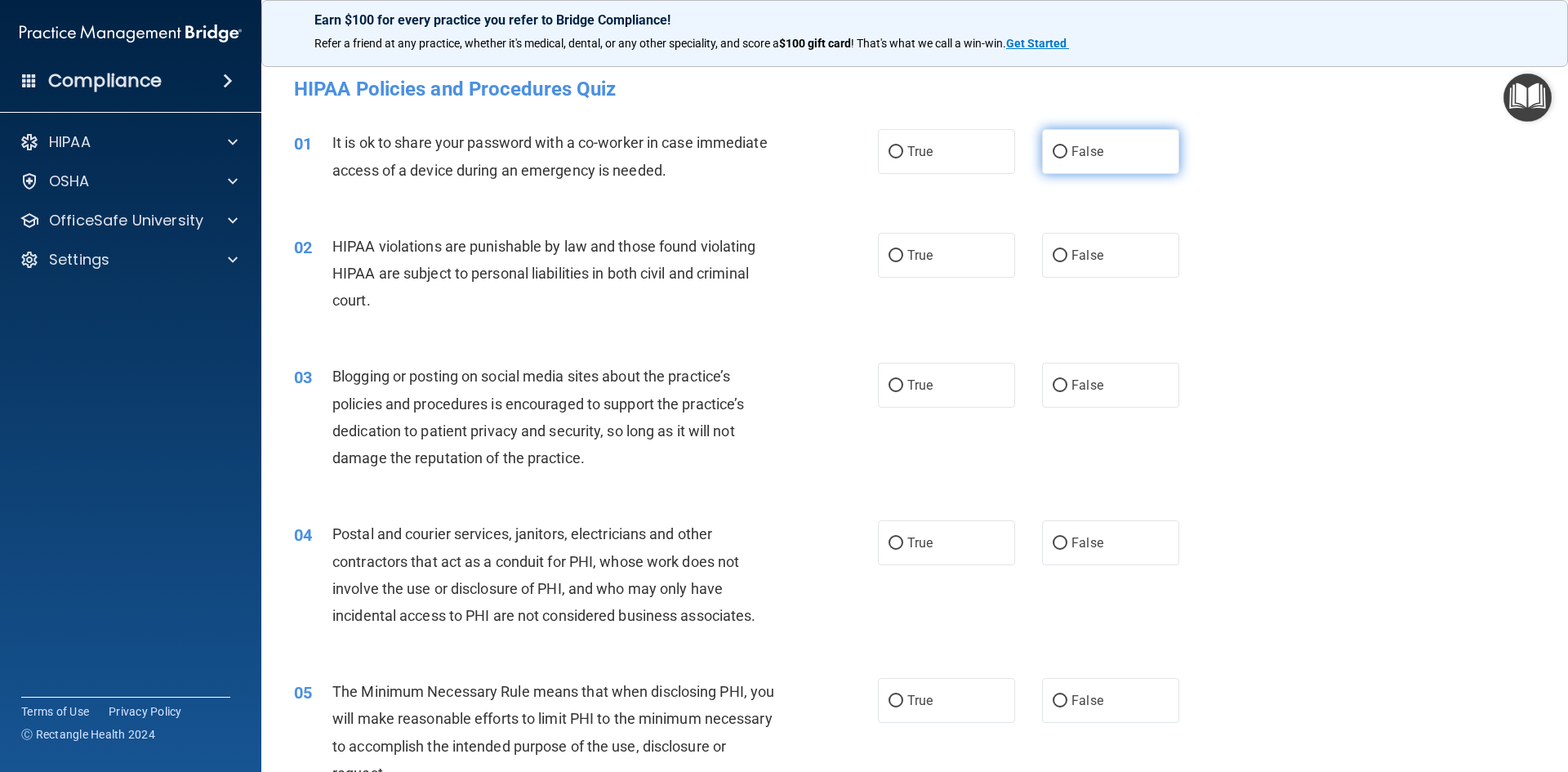
click at [1053, 146] on input "False" at bounding box center [1060, 152] width 14 height 12
radio input "true"
click at [894, 254] on input "True" at bounding box center [895, 256] width 14 height 12
radio input "true"
click at [1053, 384] on input "False" at bounding box center [1060, 386] width 14 height 12
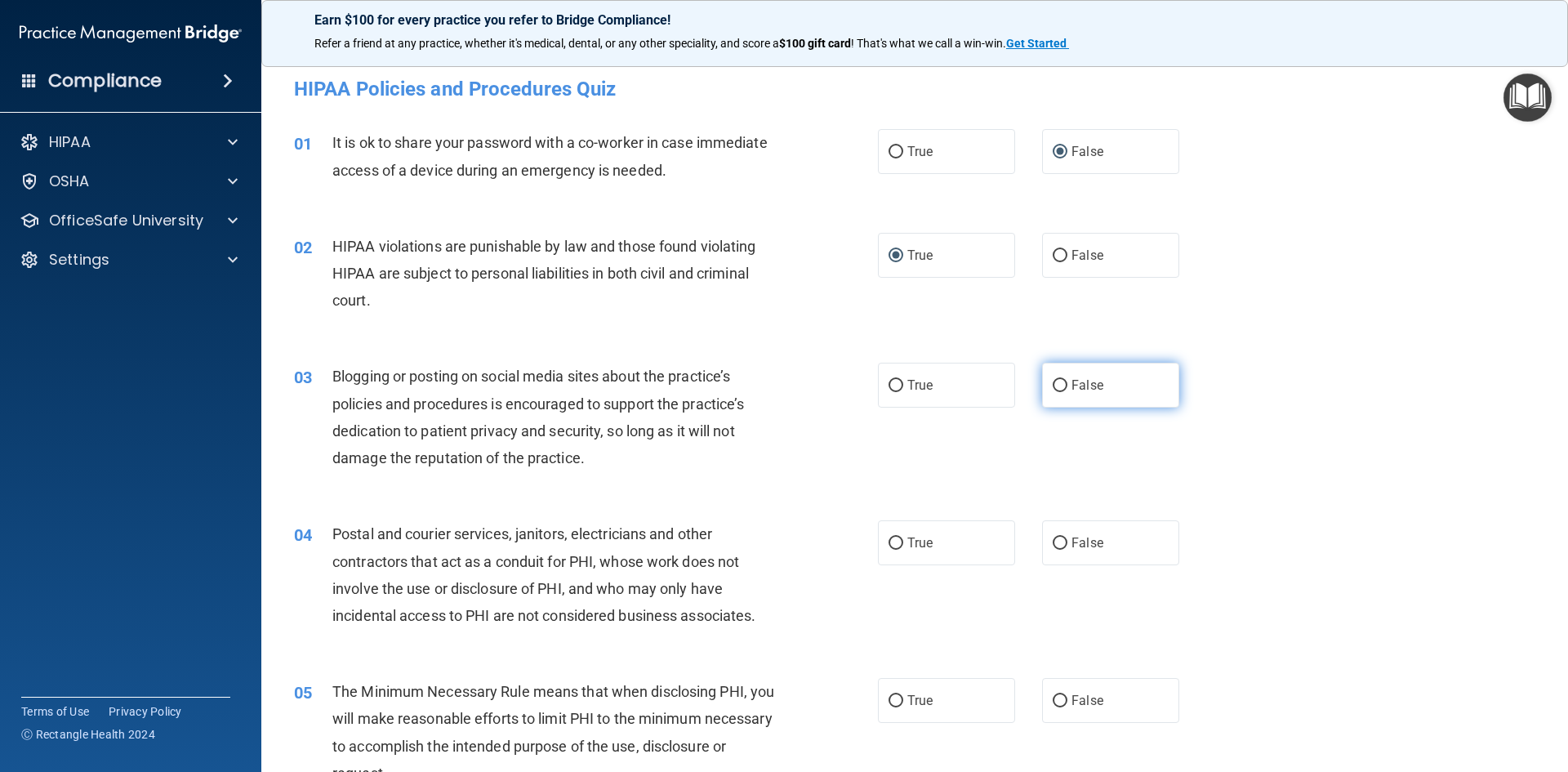
radio input "true"
click at [890, 534] on label "True" at bounding box center [946, 542] width 137 height 45
click at [890, 537] on input "True" at bounding box center [895, 543] width 14 height 12
radio input "true"
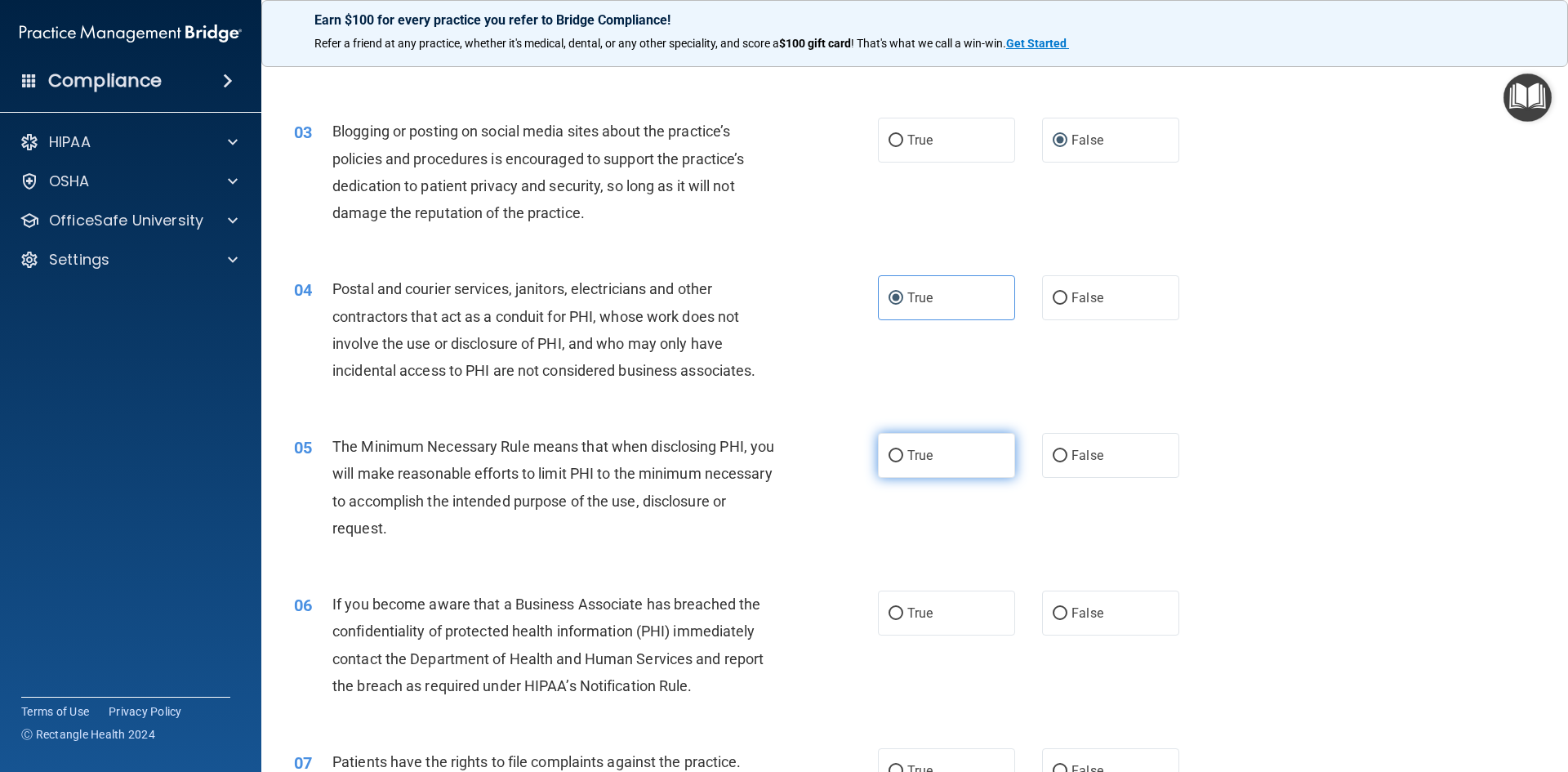
click at [894, 463] on input "True" at bounding box center [895, 456] width 14 height 12
radio input "true"
click at [1061, 612] on label "False" at bounding box center [1110, 613] width 137 height 45
click at [1061, 612] on input "False" at bounding box center [1060, 614] width 14 height 12
radio input "true"
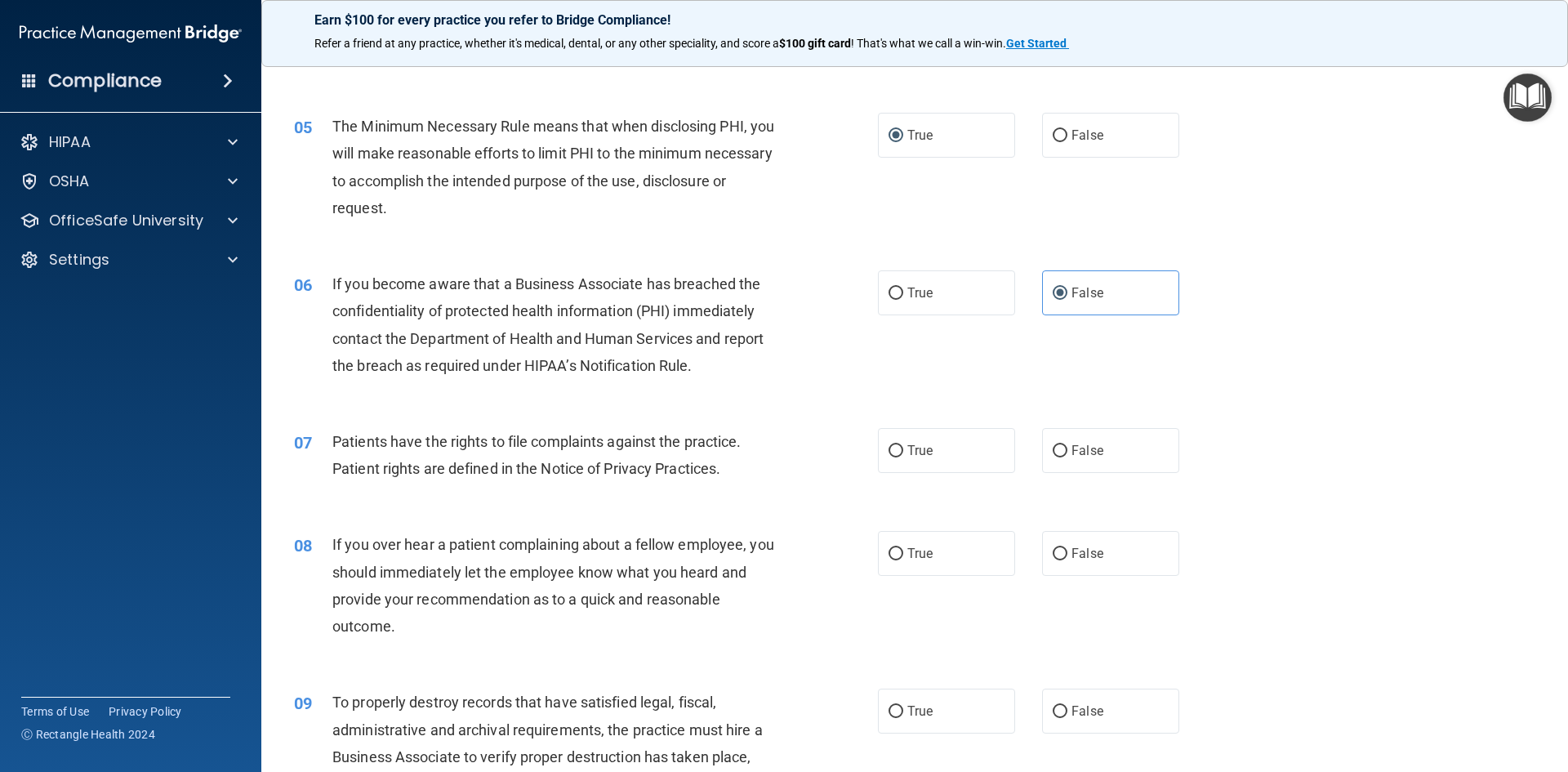
scroll to position [572, 0]
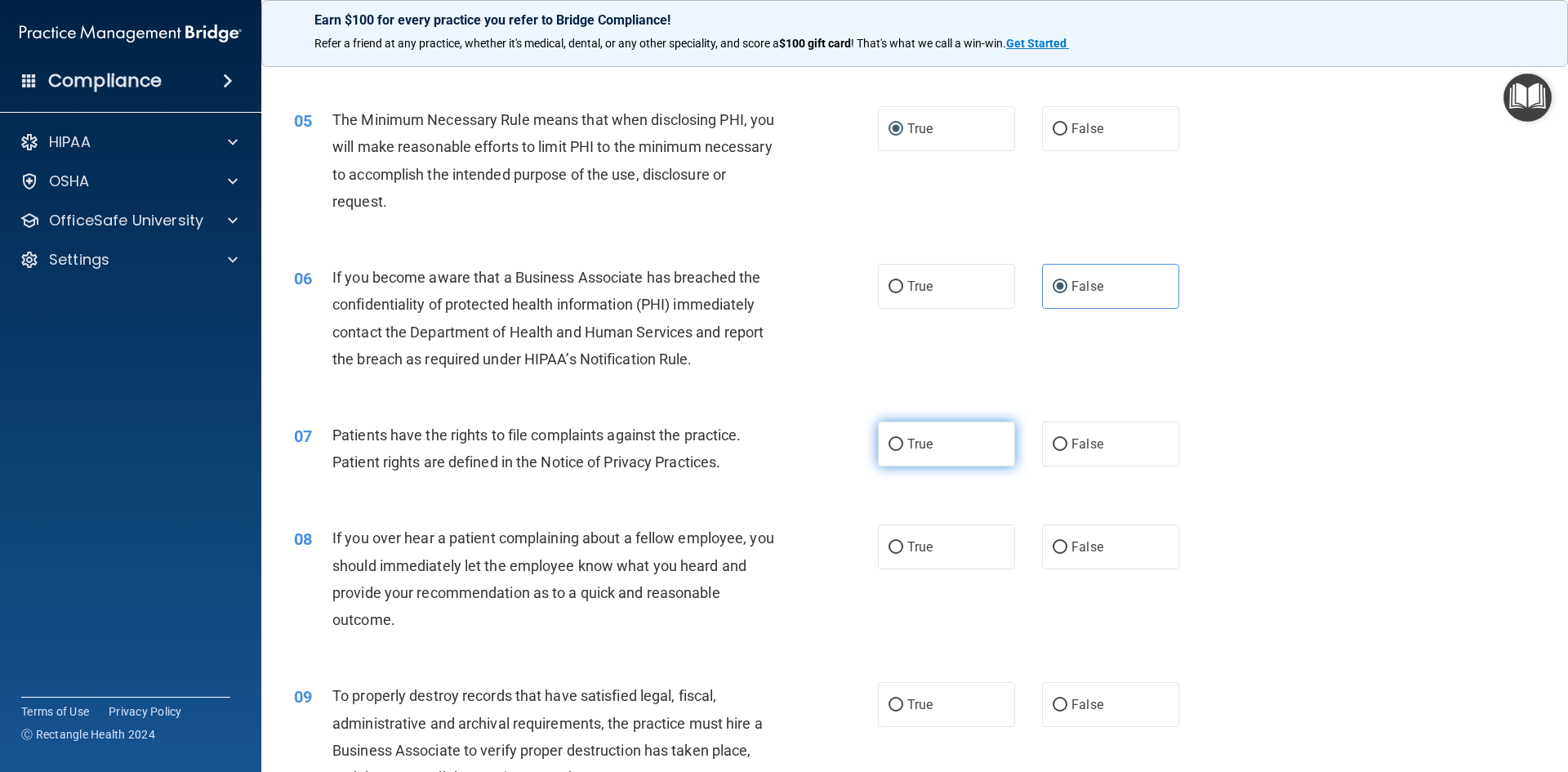
click at [888, 443] on input "True" at bounding box center [895, 445] width 14 height 12
radio input "true"
click at [1054, 543] on input "False" at bounding box center [1060, 548] width 14 height 12
radio input "true"
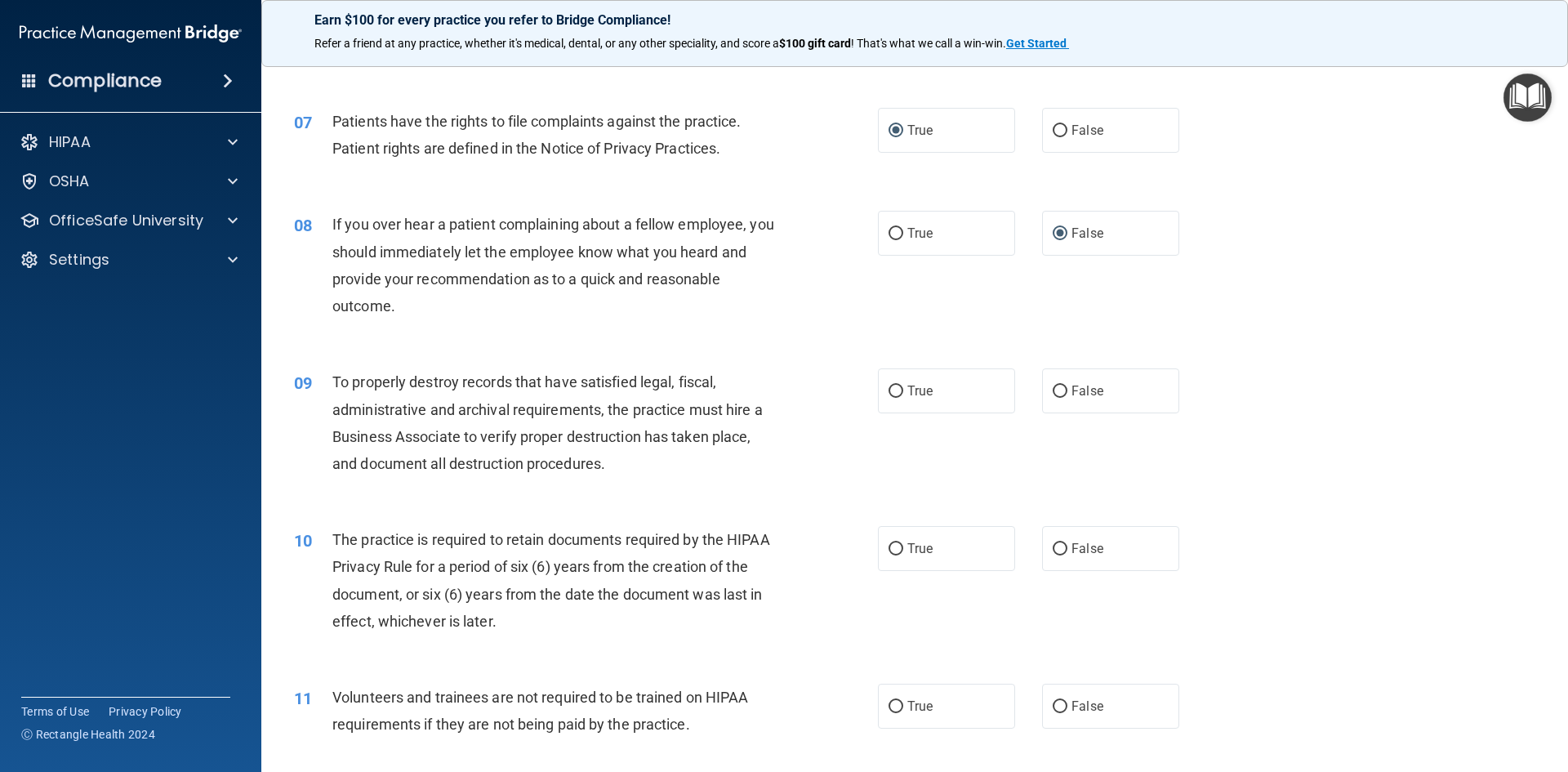
scroll to position [980, 0]
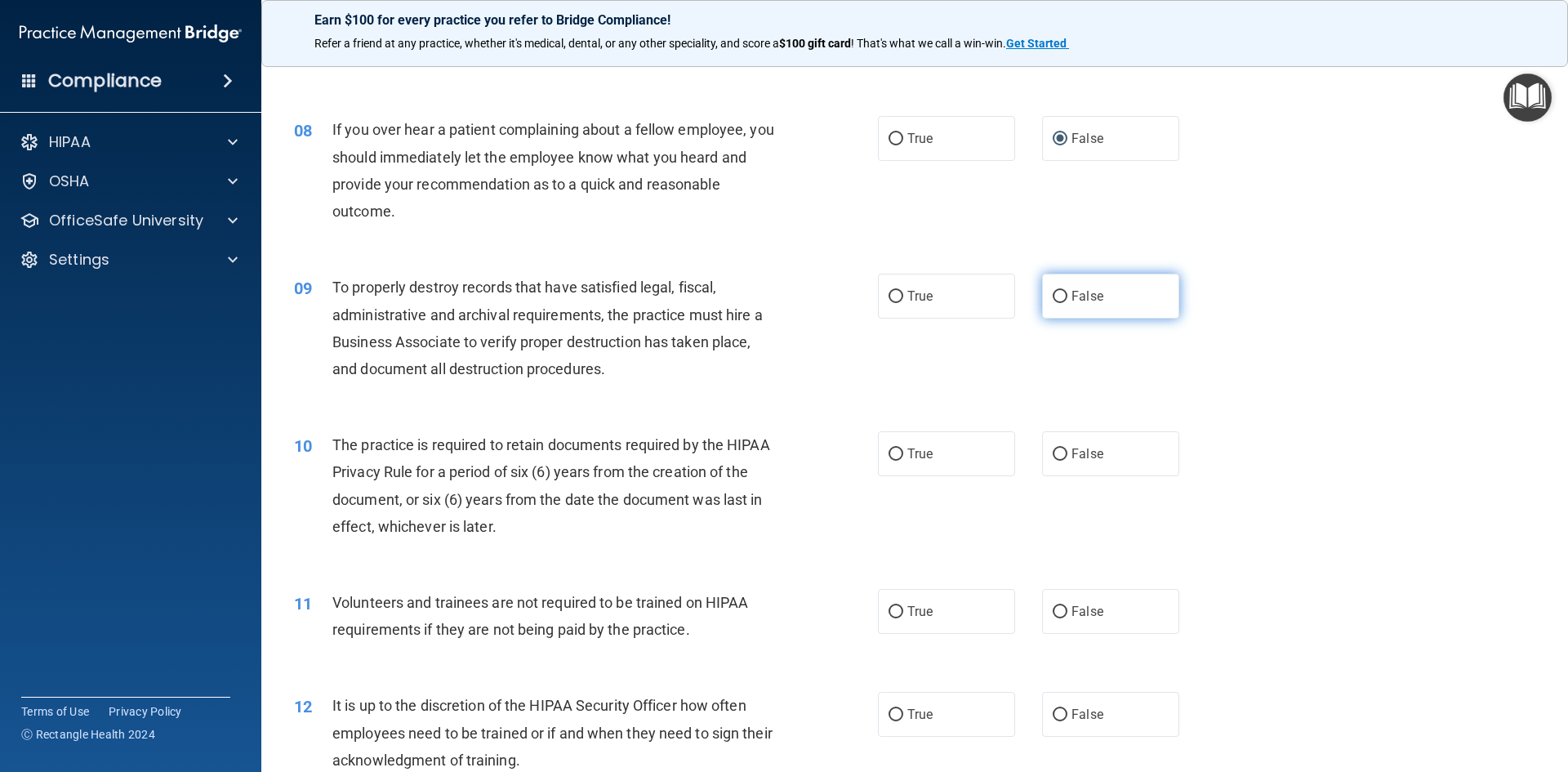
click at [1053, 296] on input "False" at bounding box center [1060, 297] width 14 height 12
radio input "true"
click at [888, 451] on input "True" at bounding box center [895, 454] width 14 height 12
radio input "true"
click at [897, 606] on label "True" at bounding box center [946, 611] width 137 height 45
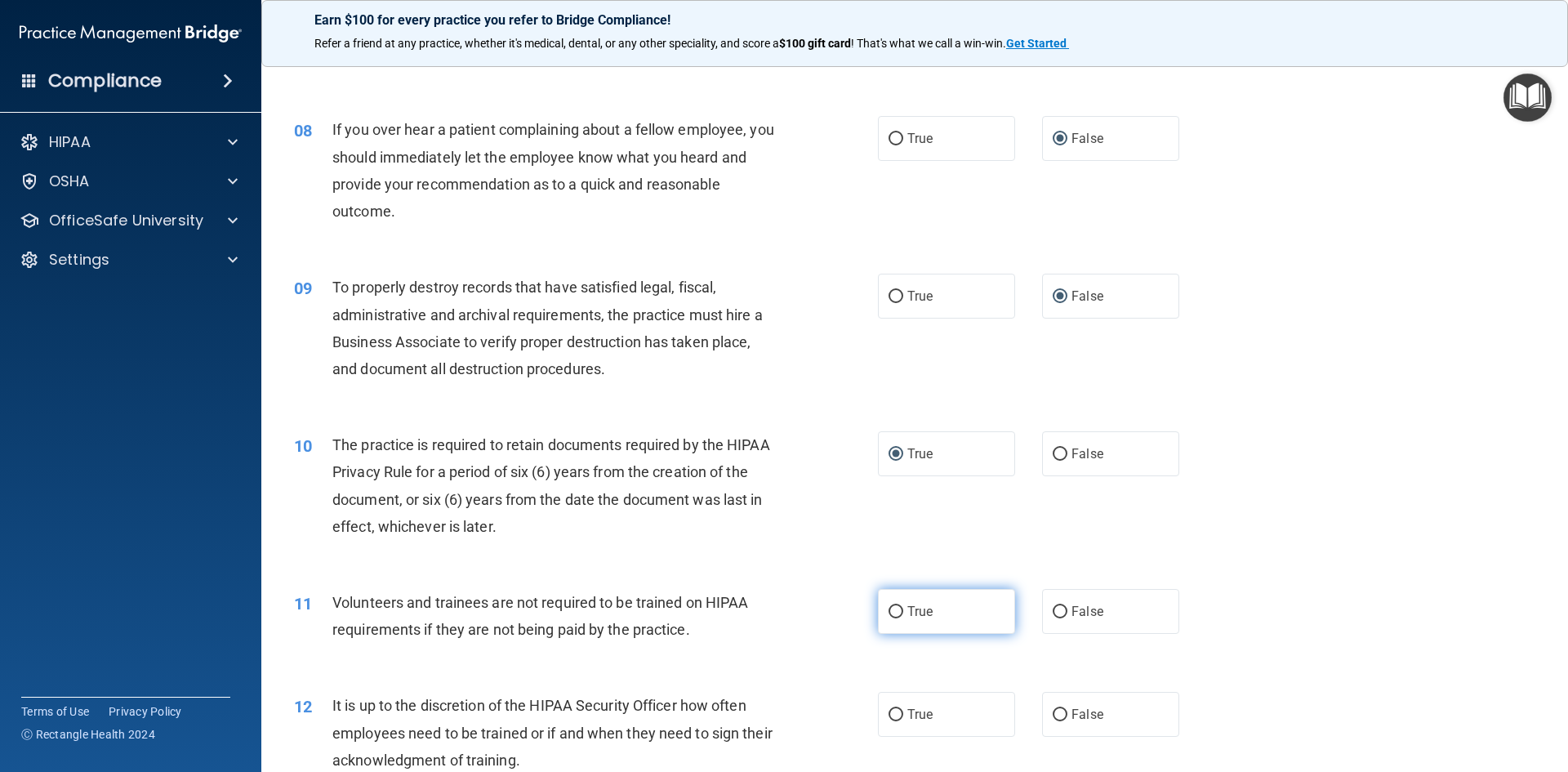
click at [897, 606] on input "True" at bounding box center [895, 612] width 14 height 12
radio input "true"
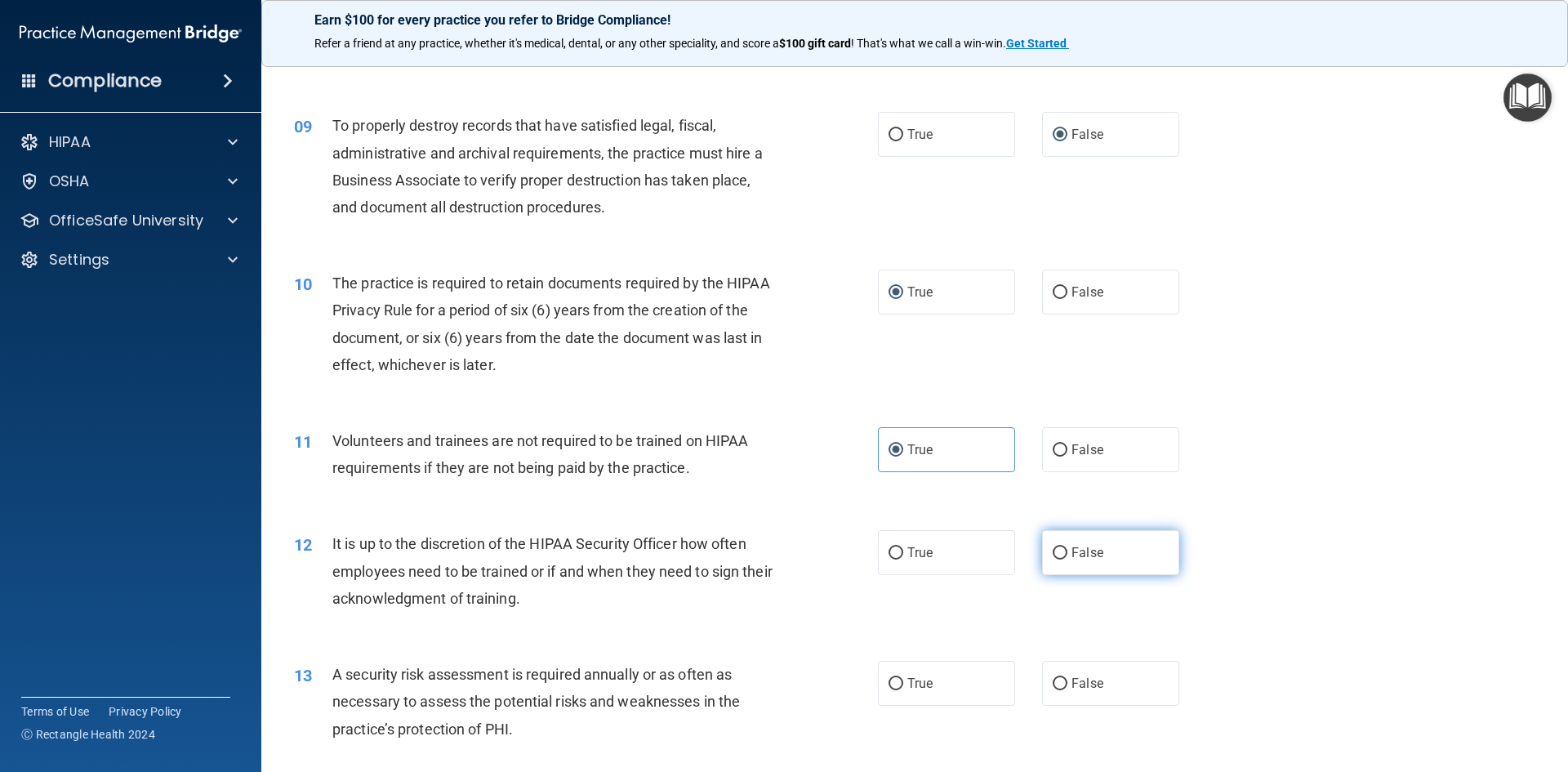
scroll to position [1144, 0]
click at [1053, 553] on input "False" at bounding box center [1060, 552] width 14 height 12
radio input "true"
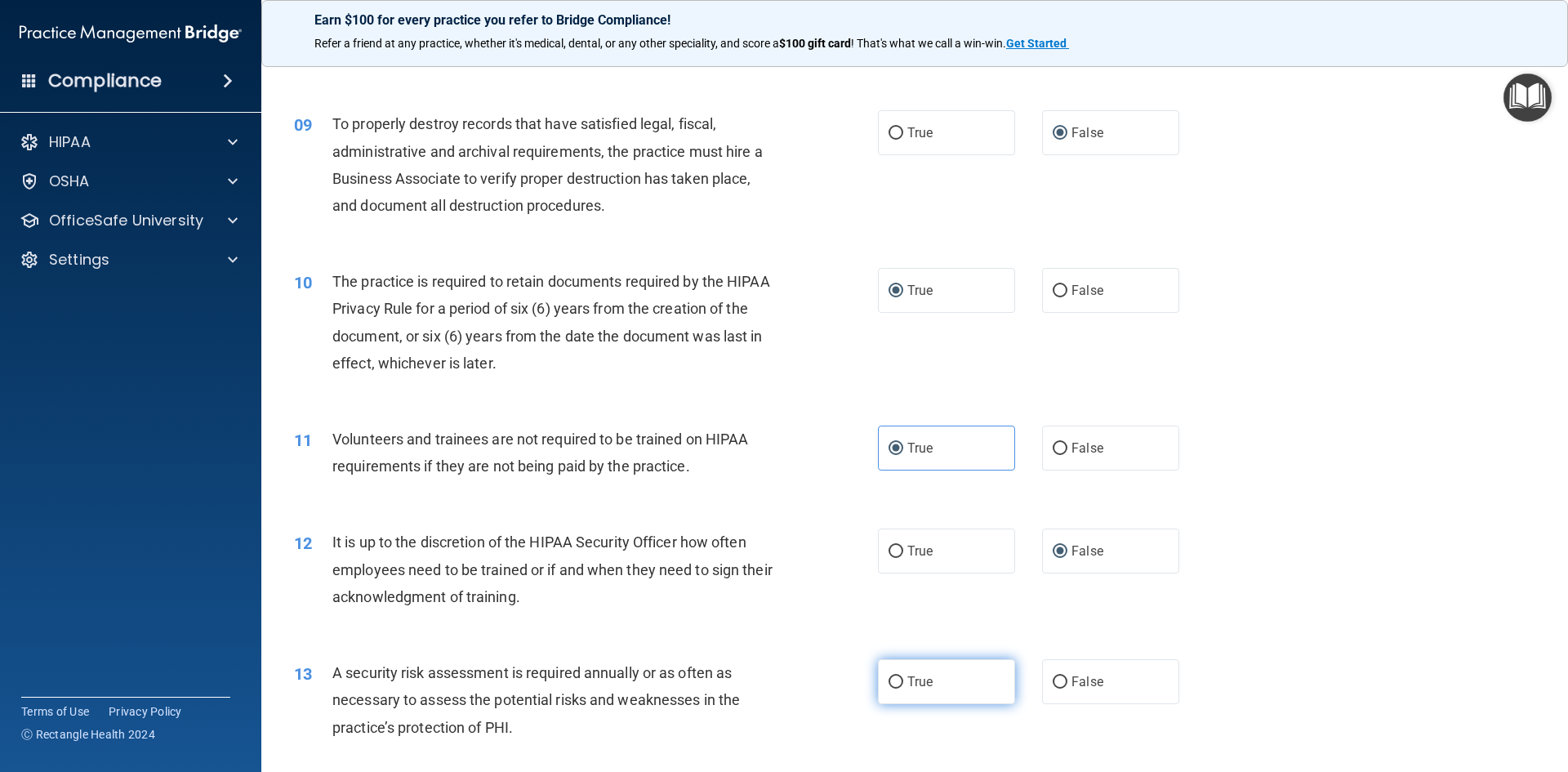
click at [899, 676] on label "True" at bounding box center [946, 681] width 137 height 45
click at [899, 677] on input "True" at bounding box center [895, 682] width 14 height 12
radio input "true"
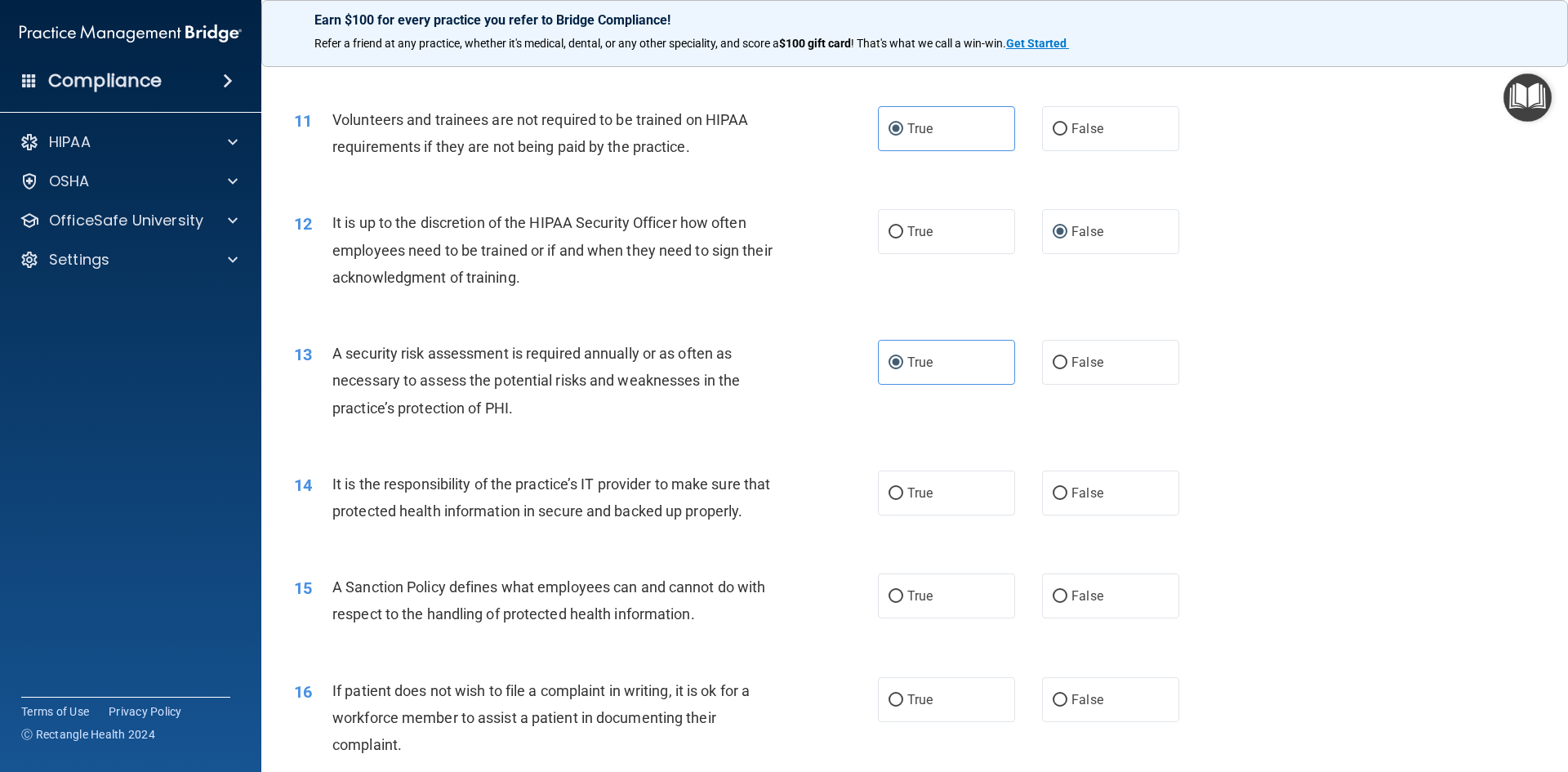
scroll to position [1553, 0]
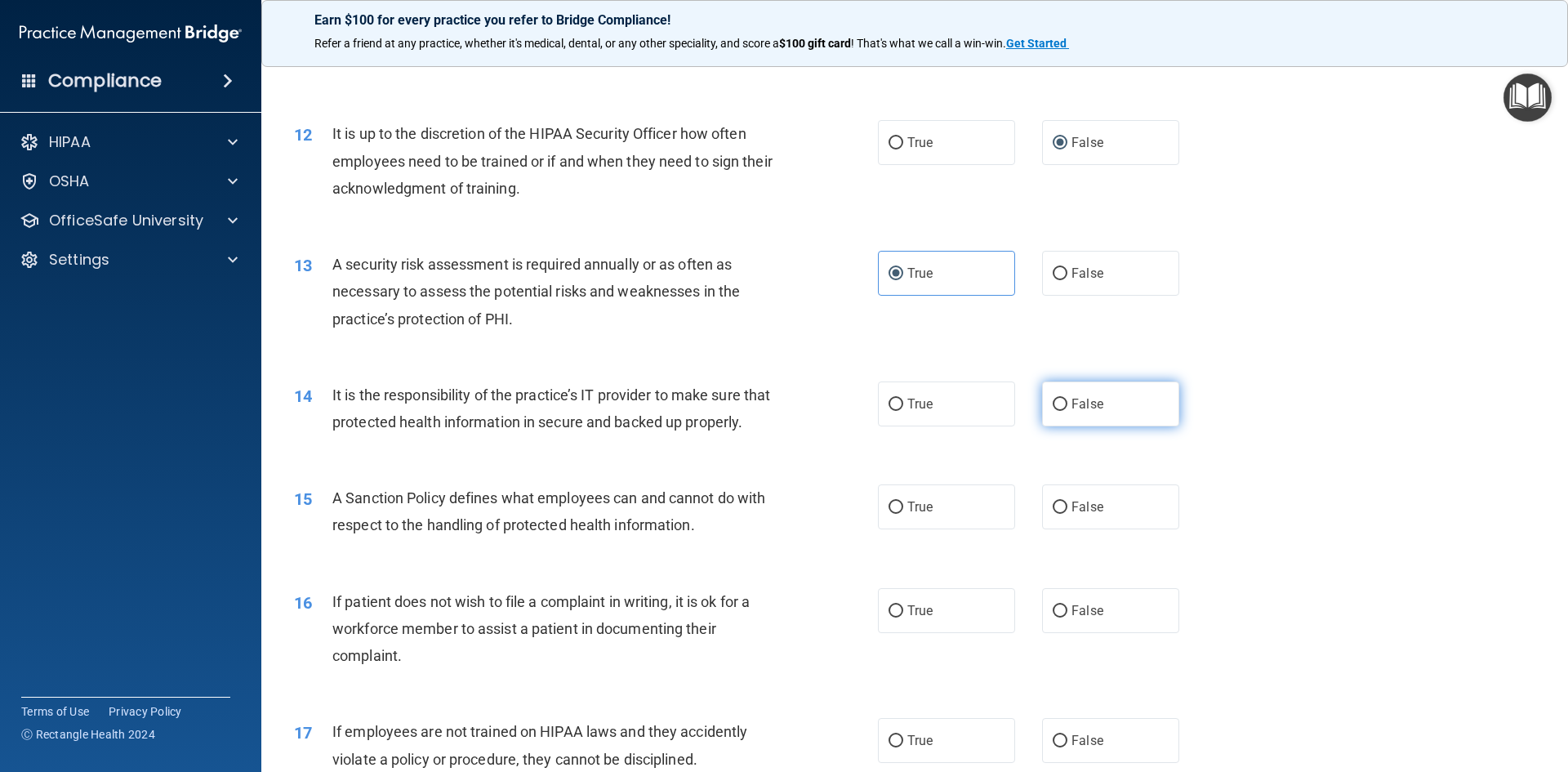
click at [1053, 401] on input "False" at bounding box center [1060, 405] width 14 height 12
radio input "true"
click at [1053, 514] on input "False" at bounding box center [1060, 508] width 14 height 12
radio input "true"
click at [895, 617] on input "True" at bounding box center [895, 611] width 14 height 12
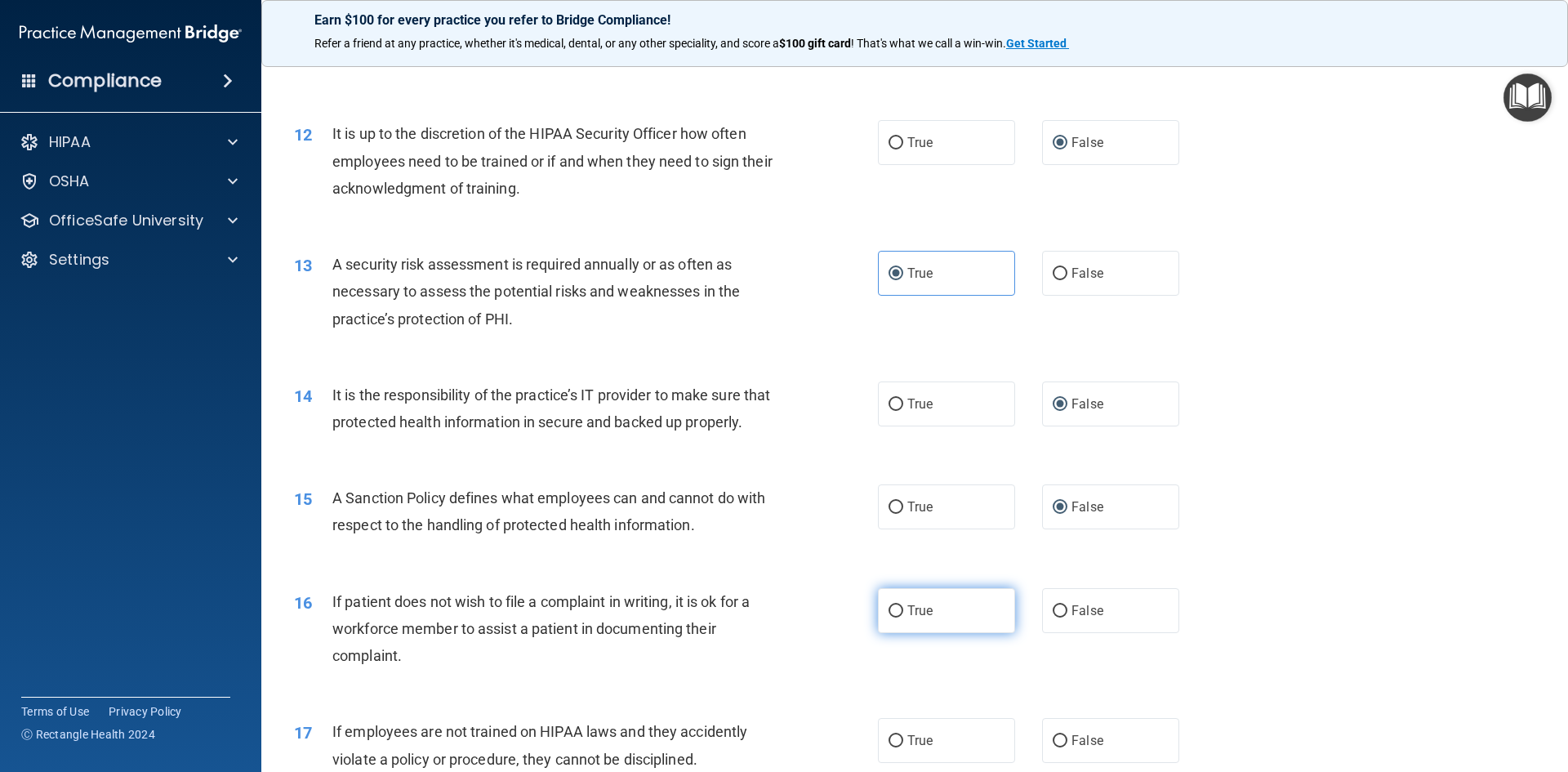
radio input "true"
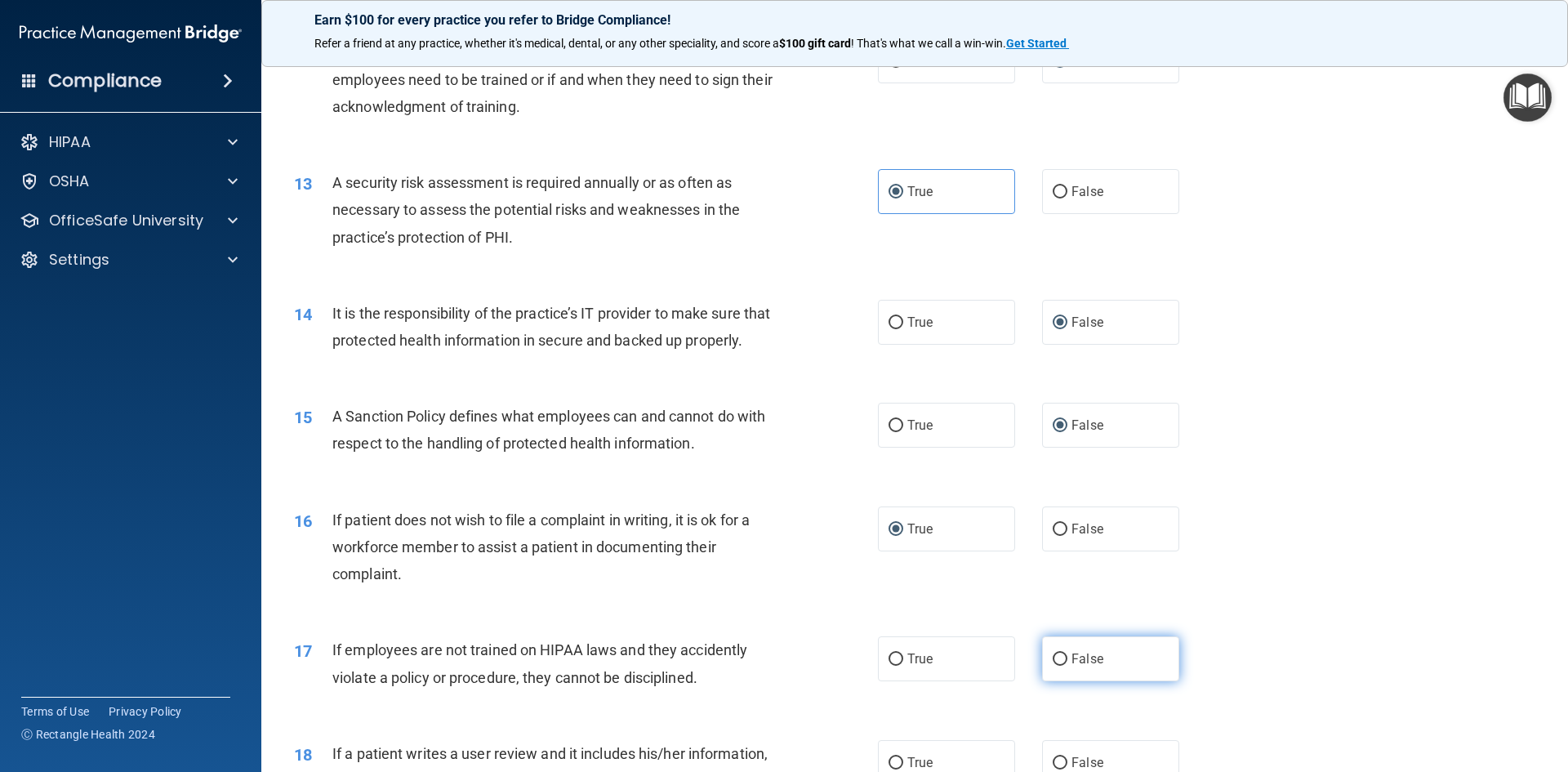
click at [1053, 666] on input "False" at bounding box center [1060, 659] width 14 height 12
radio input "true"
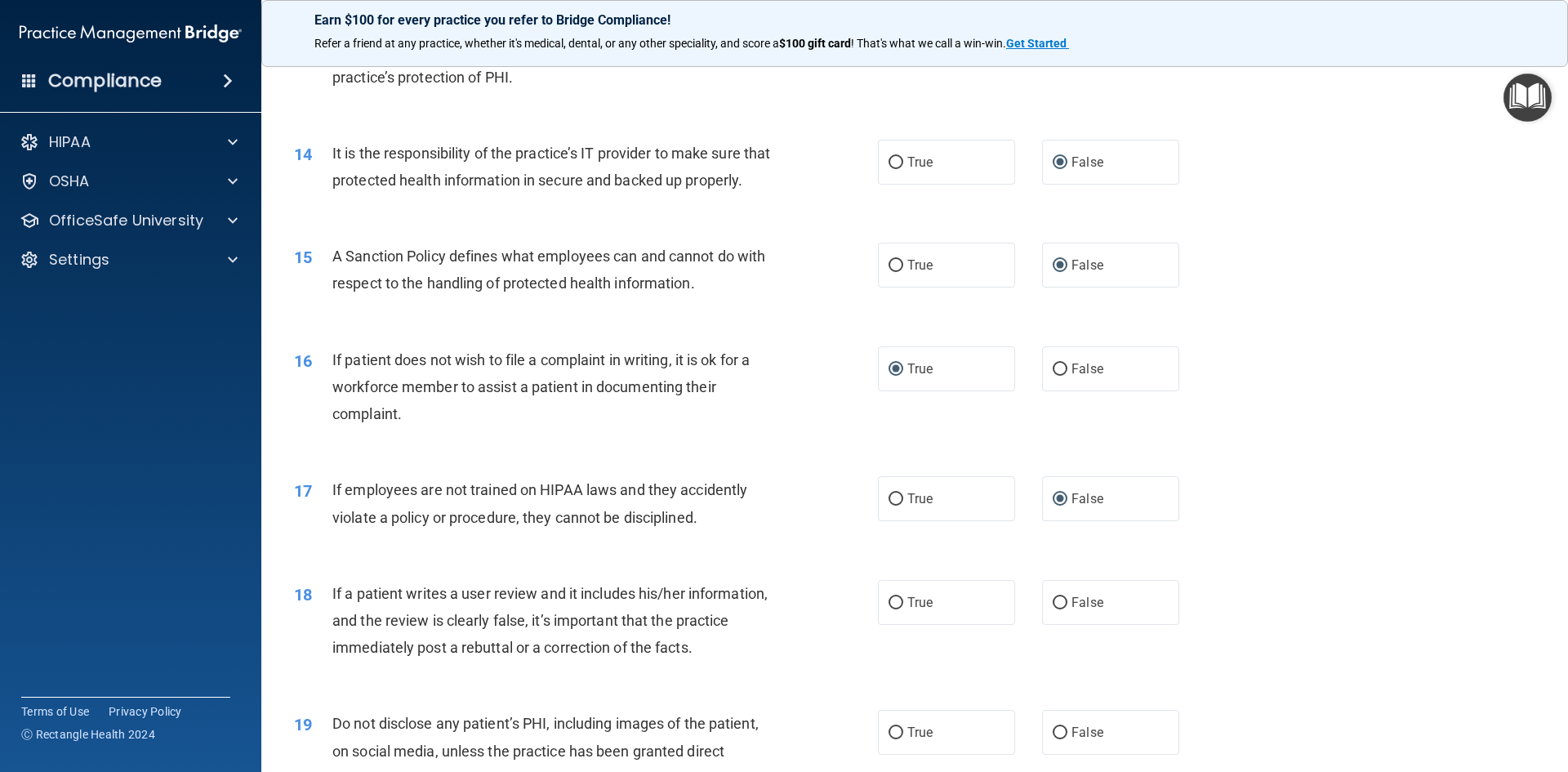
scroll to position [1797, 0]
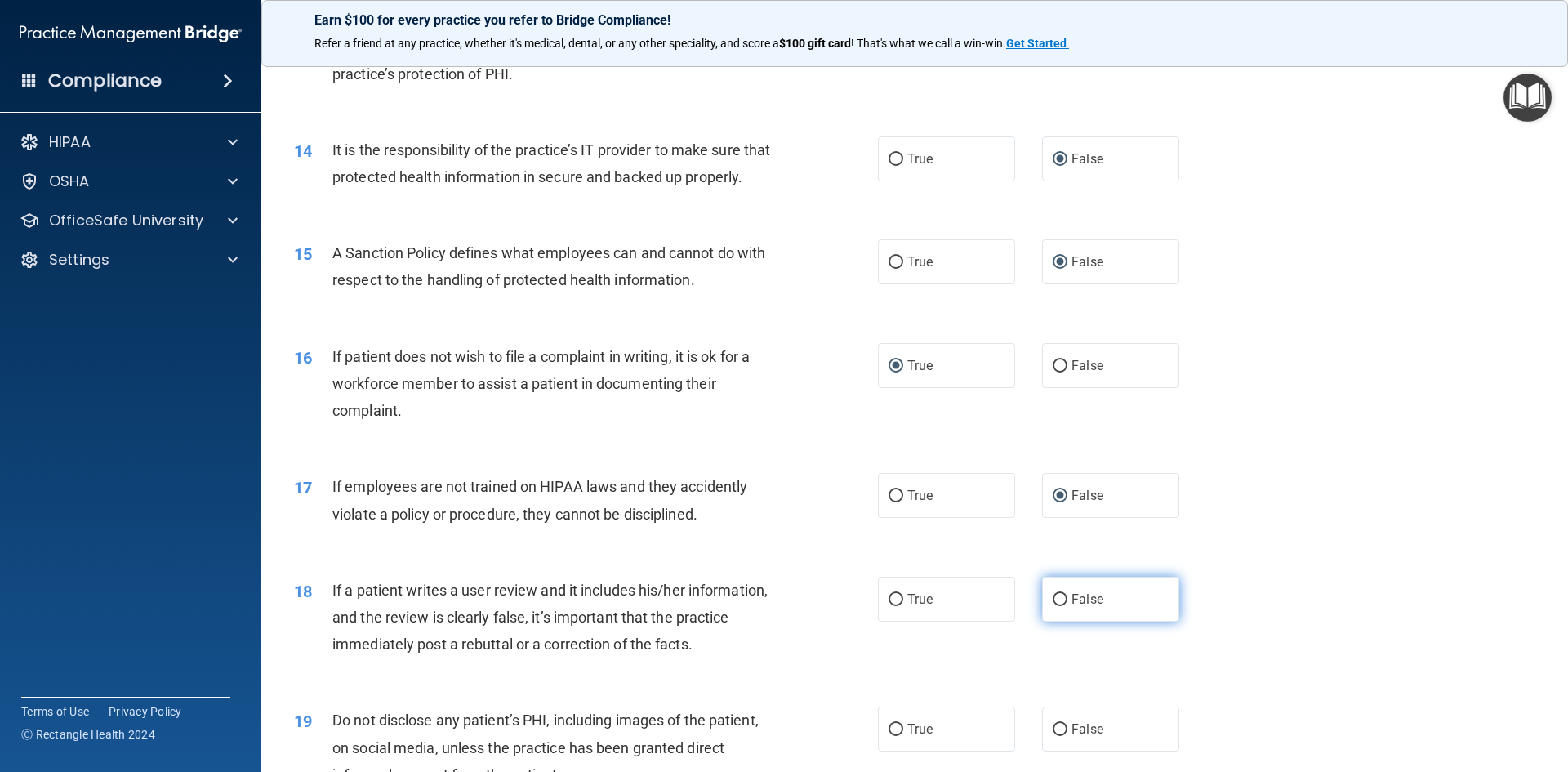
click at [1053, 606] on input "False" at bounding box center [1060, 599] width 14 height 12
radio input "true"
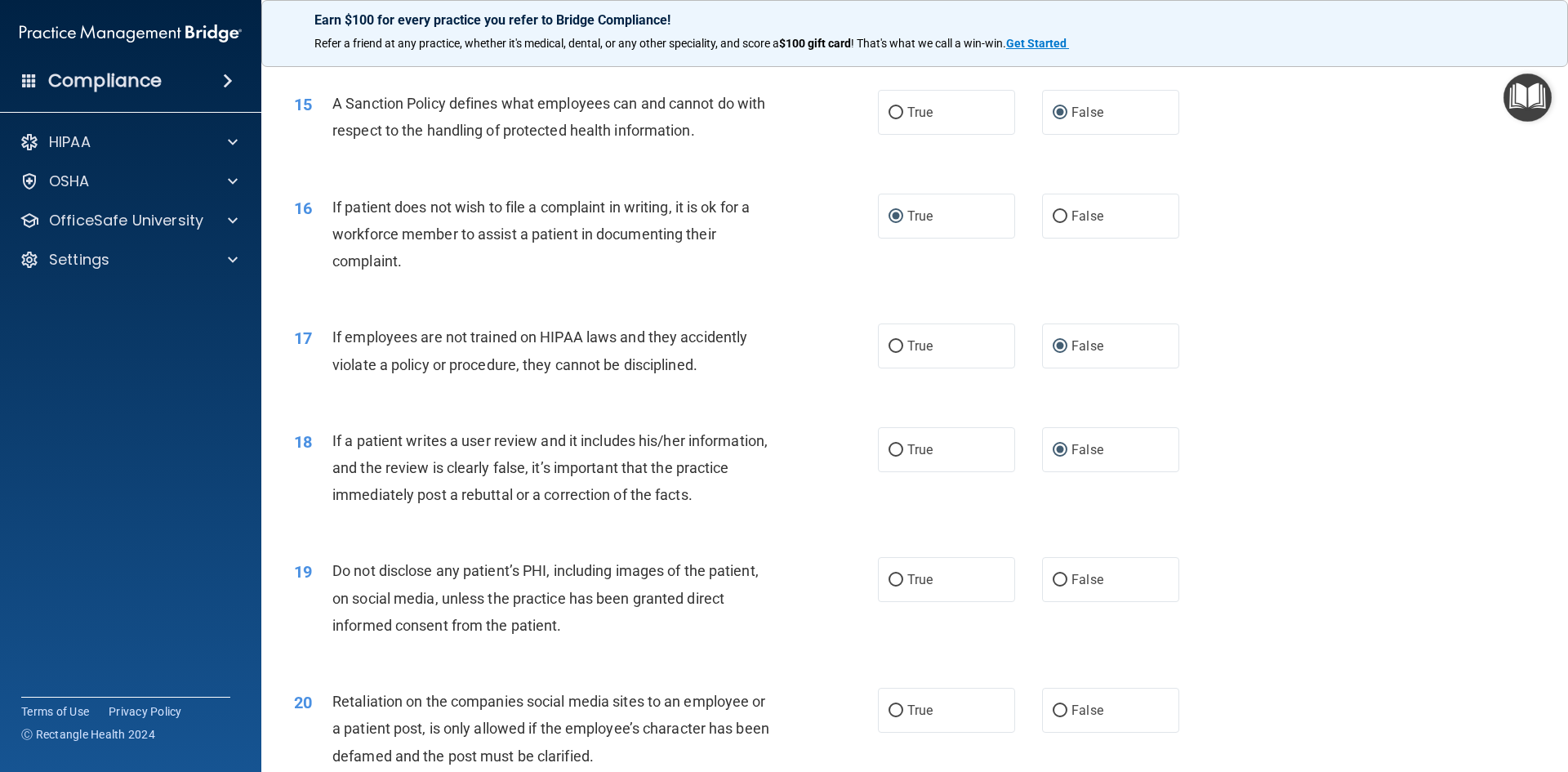
scroll to position [1961, 0]
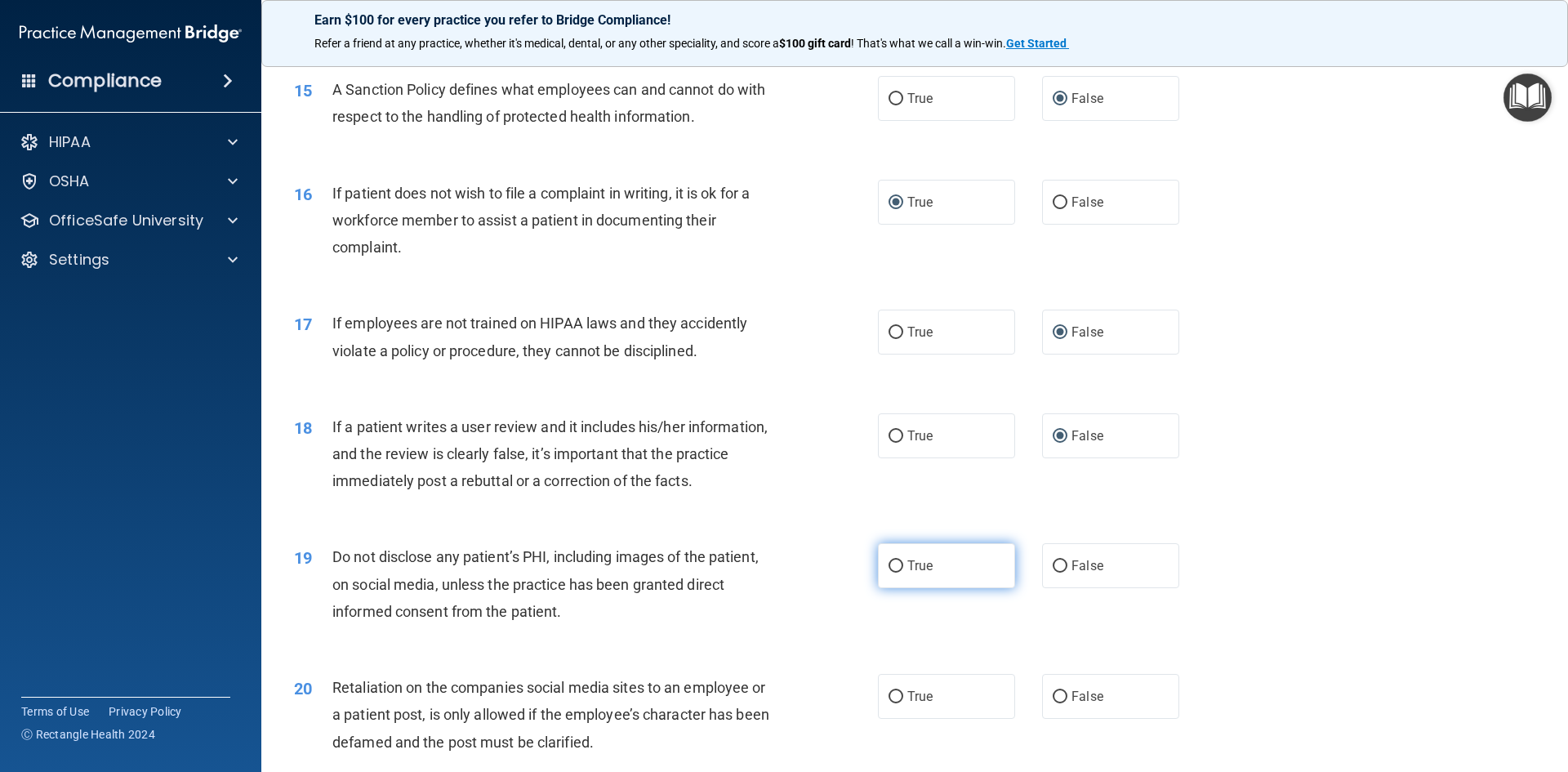
click at [894, 573] on input "True" at bounding box center [895, 566] width 14 height 12
radio input "true"
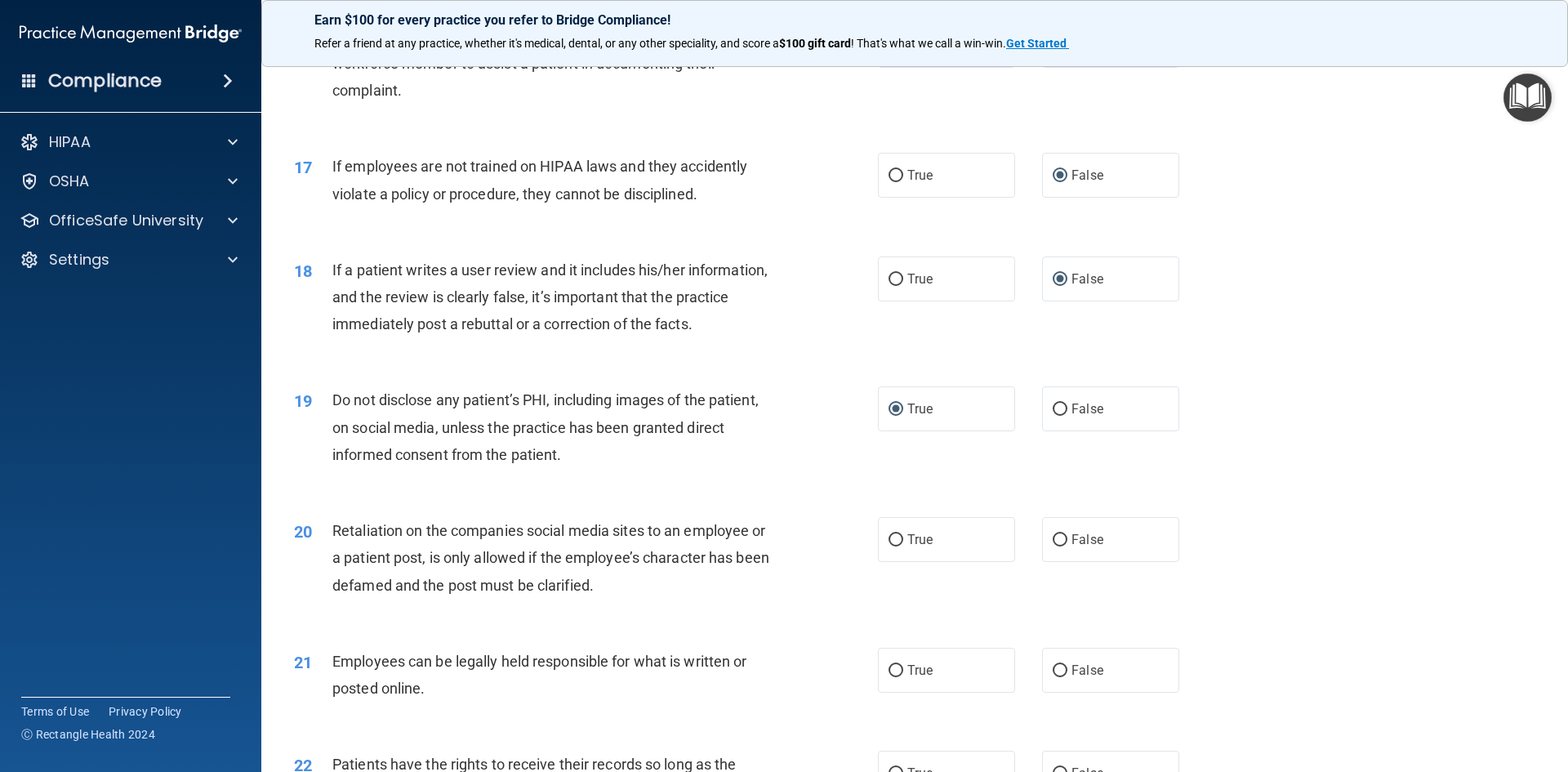
scroll to position [2124, 0]
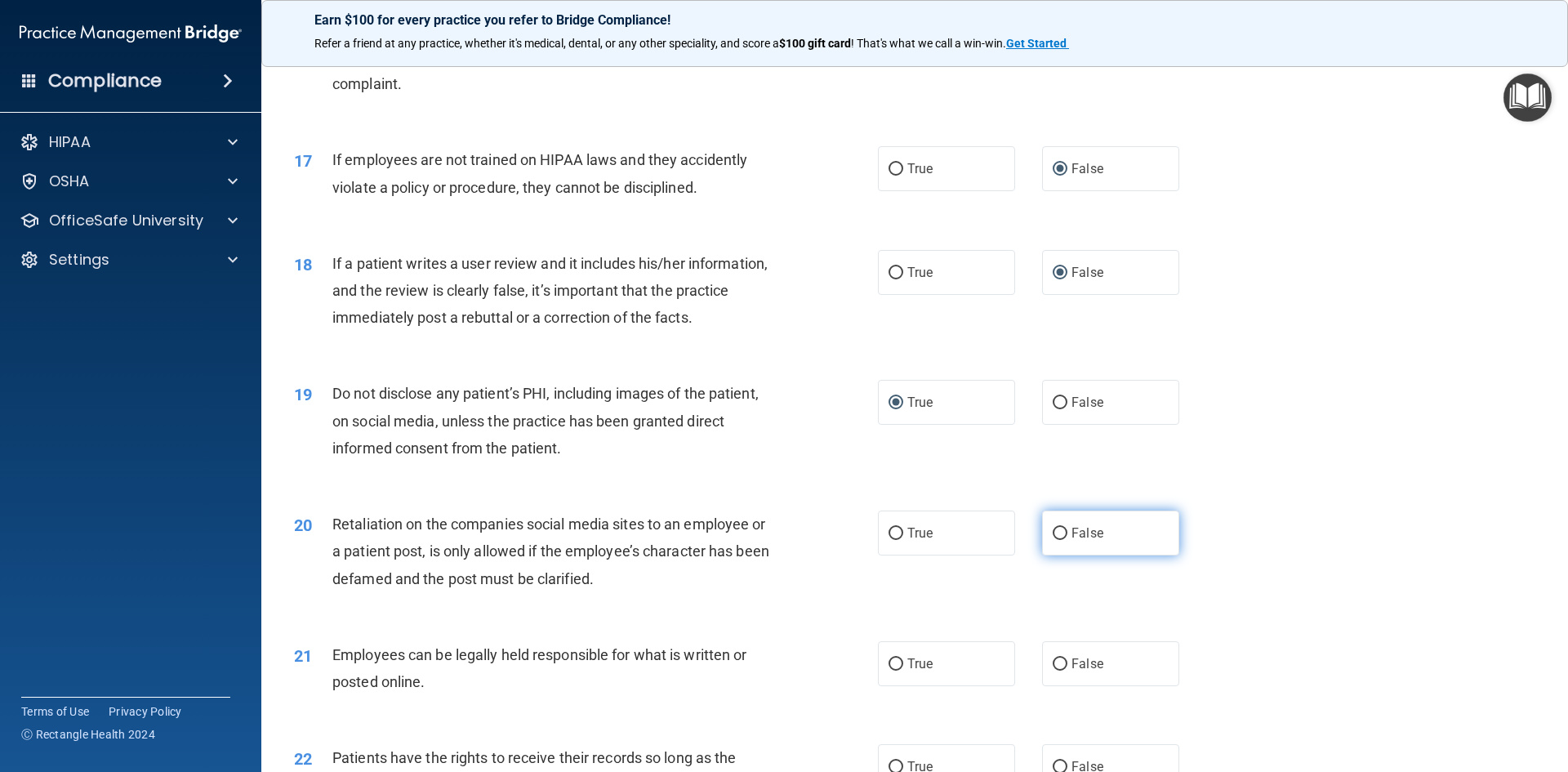
click at [1042, 555] on label "False" at bounding box center [1110, 532] width 137 height 45
click at [1053, 540] on input "False" at bounding box center [1060, 533] width 14 height 12
radio input "true"
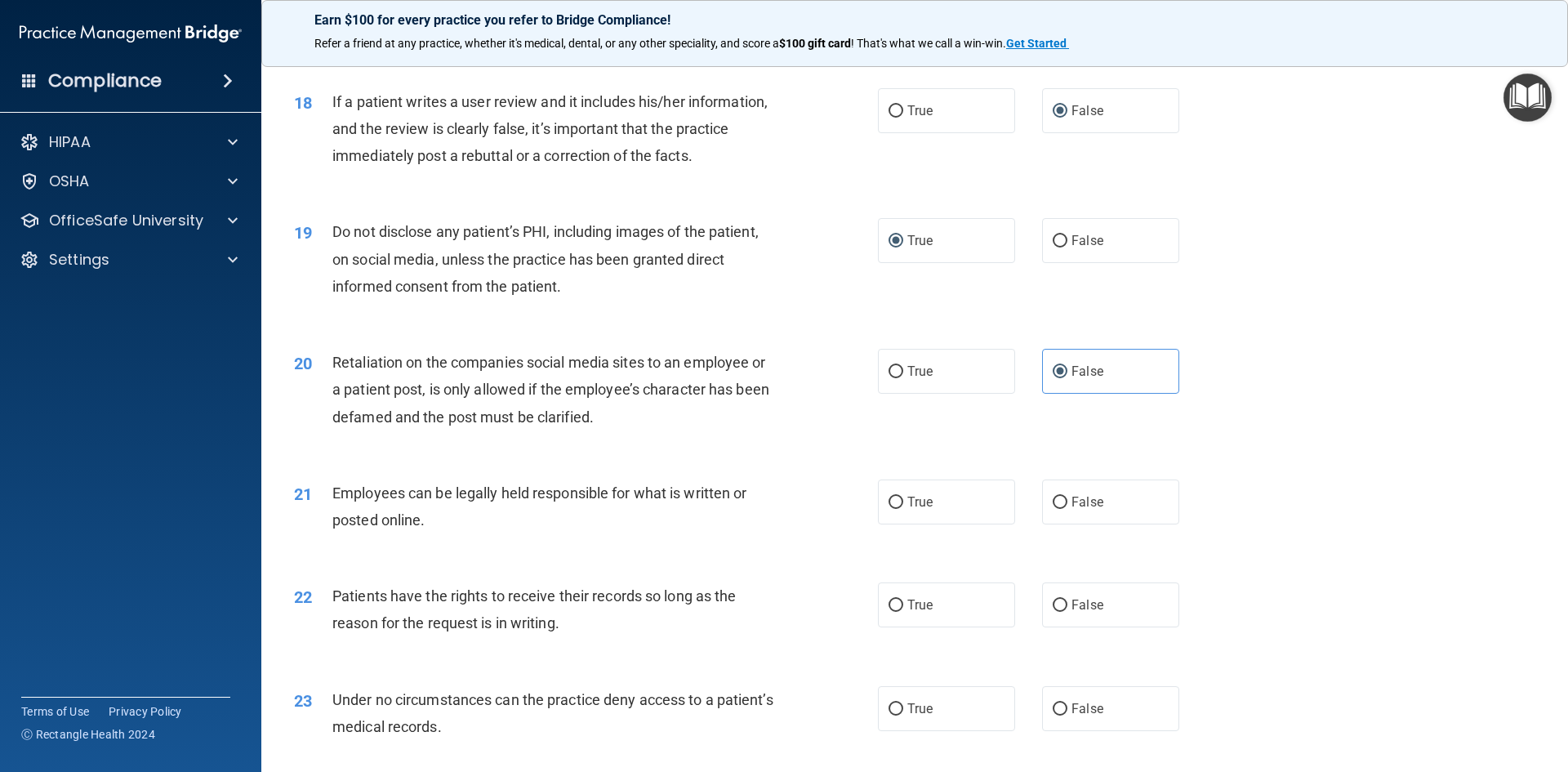
scroll to position [2287, 0]
click at [888, 508] on input "True" at bounding box center [895, 501] width 14 height 12
radio input "true"
click at [1056, 611] on input "False" at bounding box center [1060, 604] width 14 height 12
radio input "true"
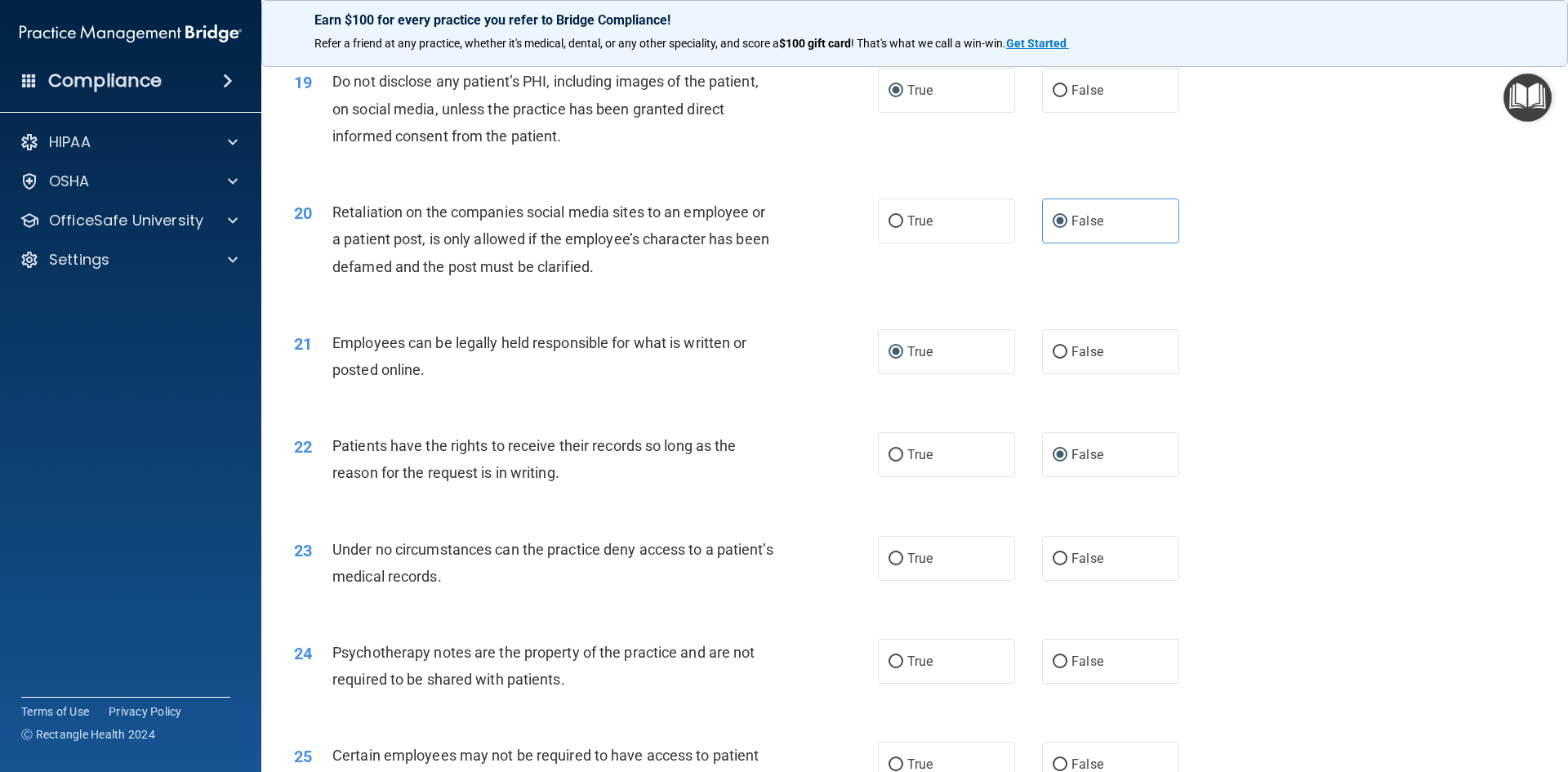
scroll to position [2451, 0]
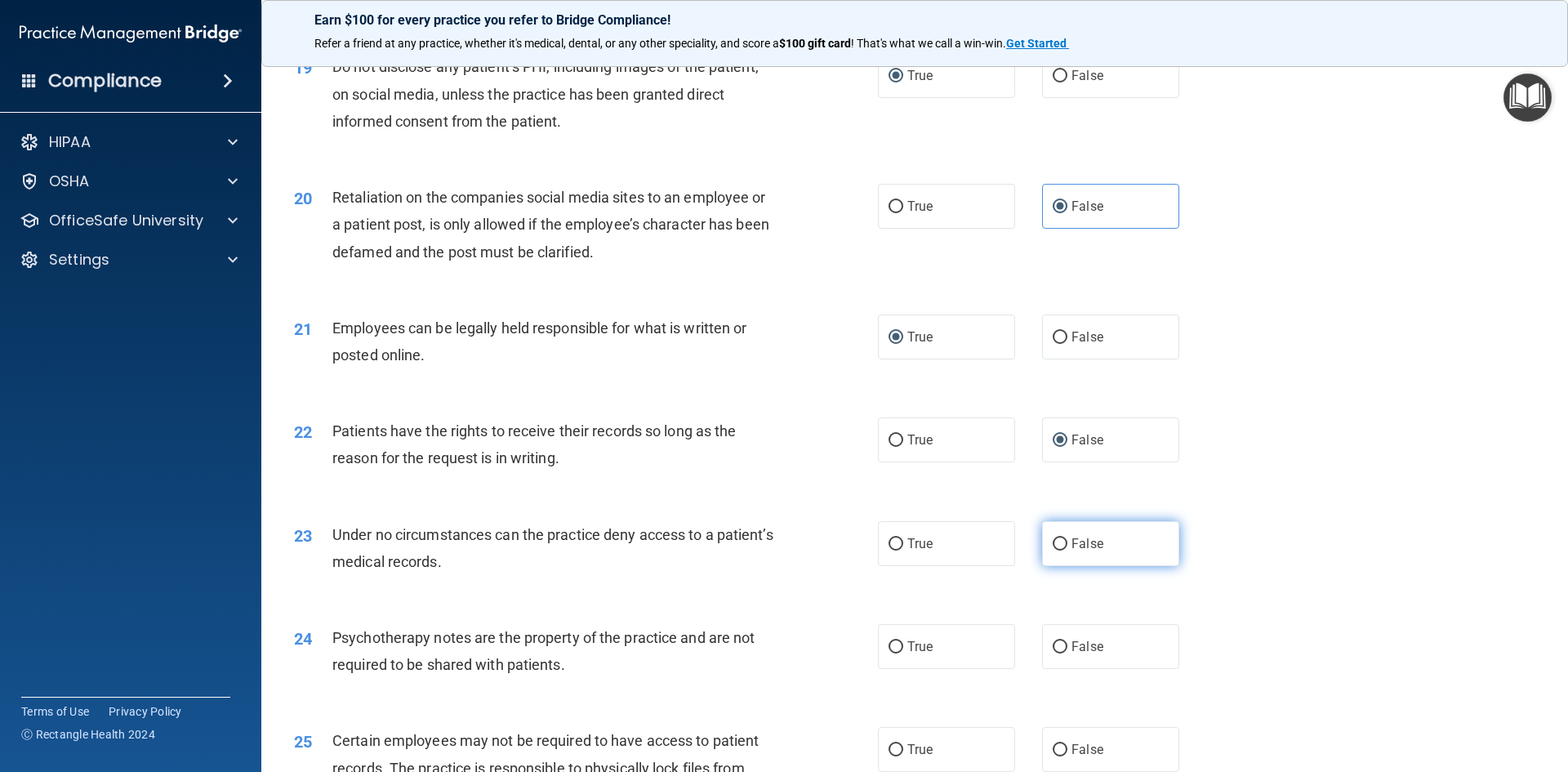
click at [1053, 551] on input "False" at bounding box center [1060, 544] width 14 height 12
radio input "true"
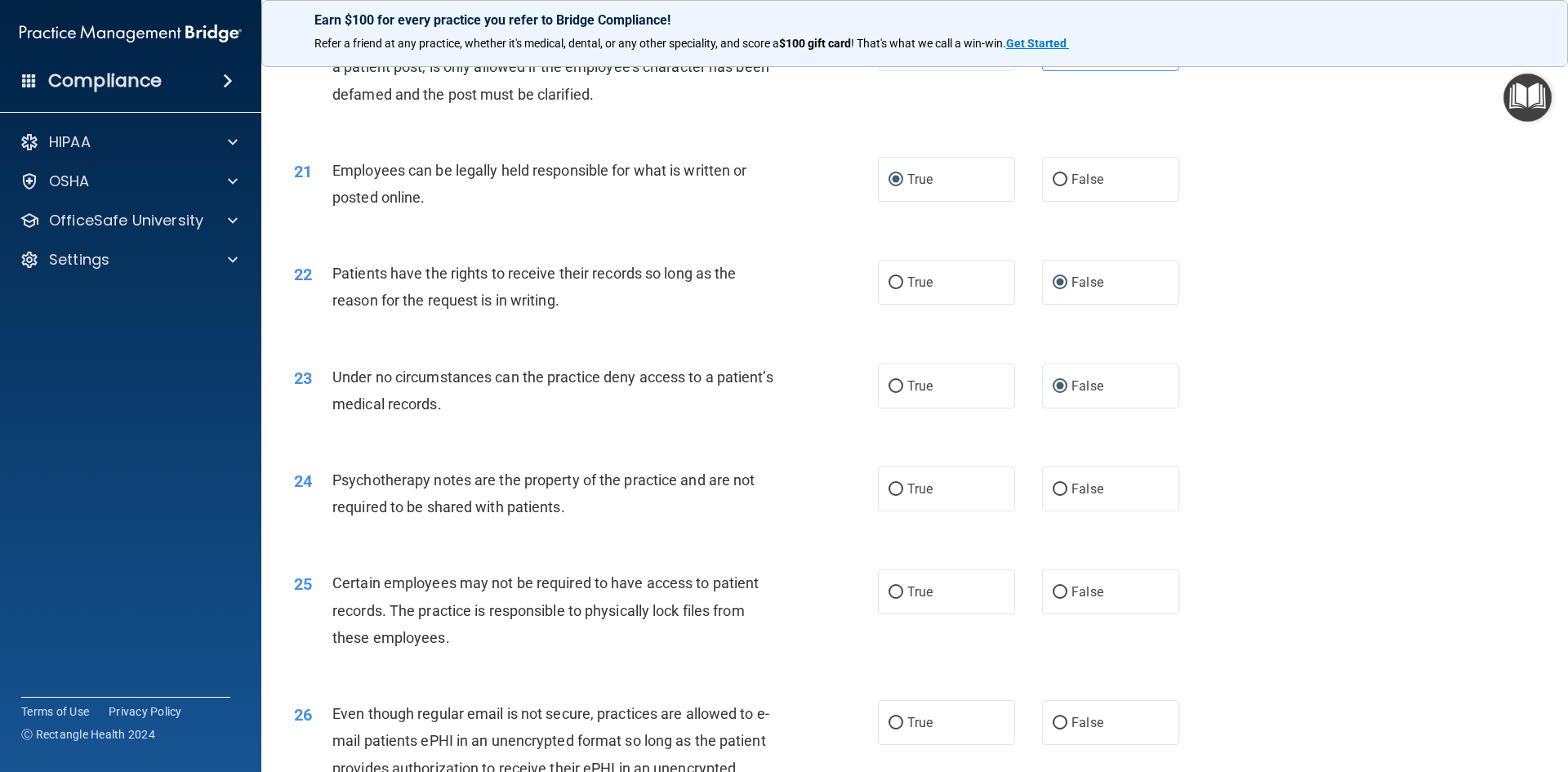
scroll to position [2615, 0]
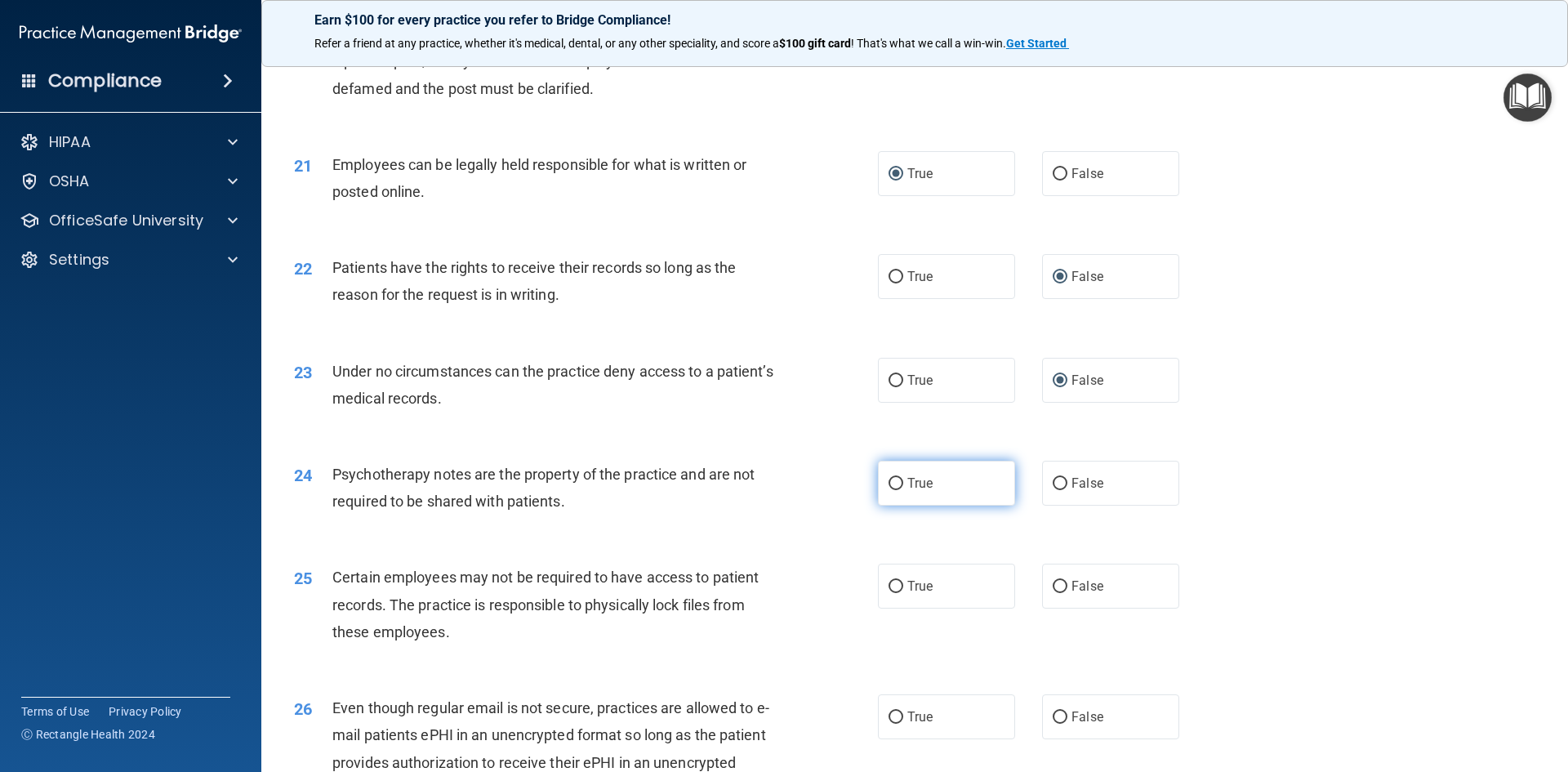
click at [889, 490] on input "True" at bounding box center [895, 484] width 14 height 12
radio input "true"
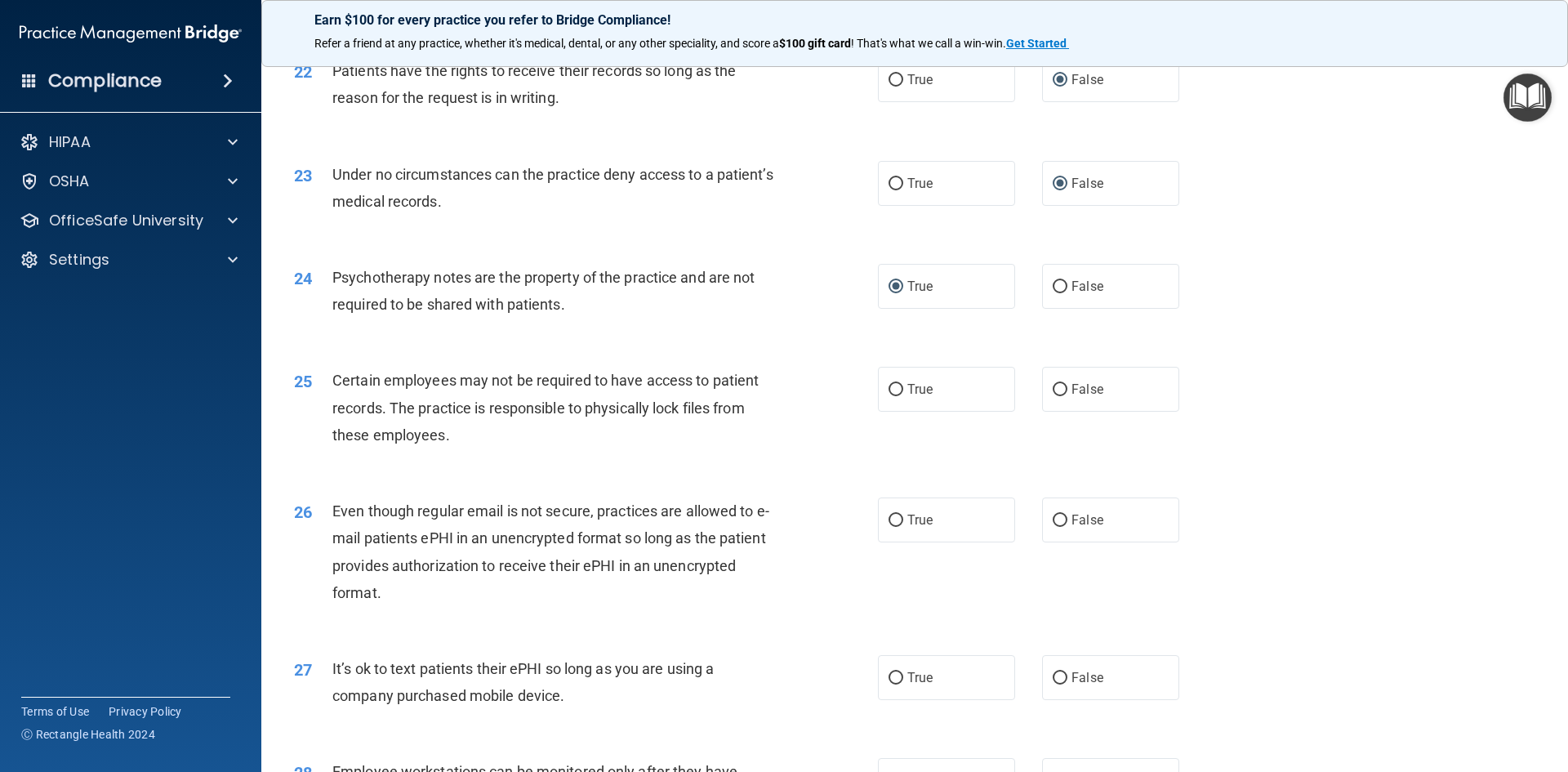
scroll to position [2859, 0]
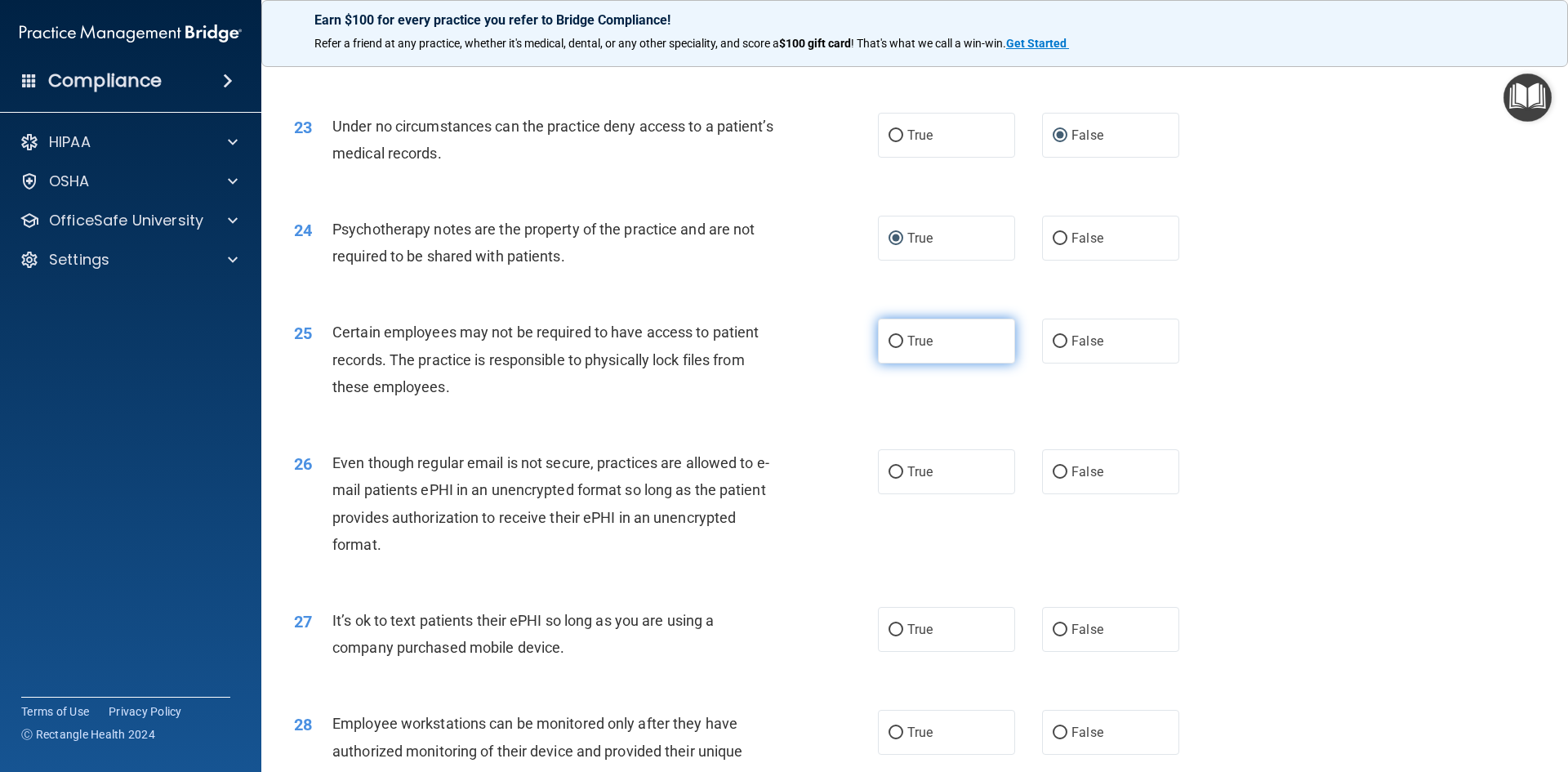
click at [881, 364] on label "True" at bounding box center [946, 341] width 137 height 45
click at [888, 348] on input "True" at bounding box center [895, 342] width 14 height 12
radio input "true"
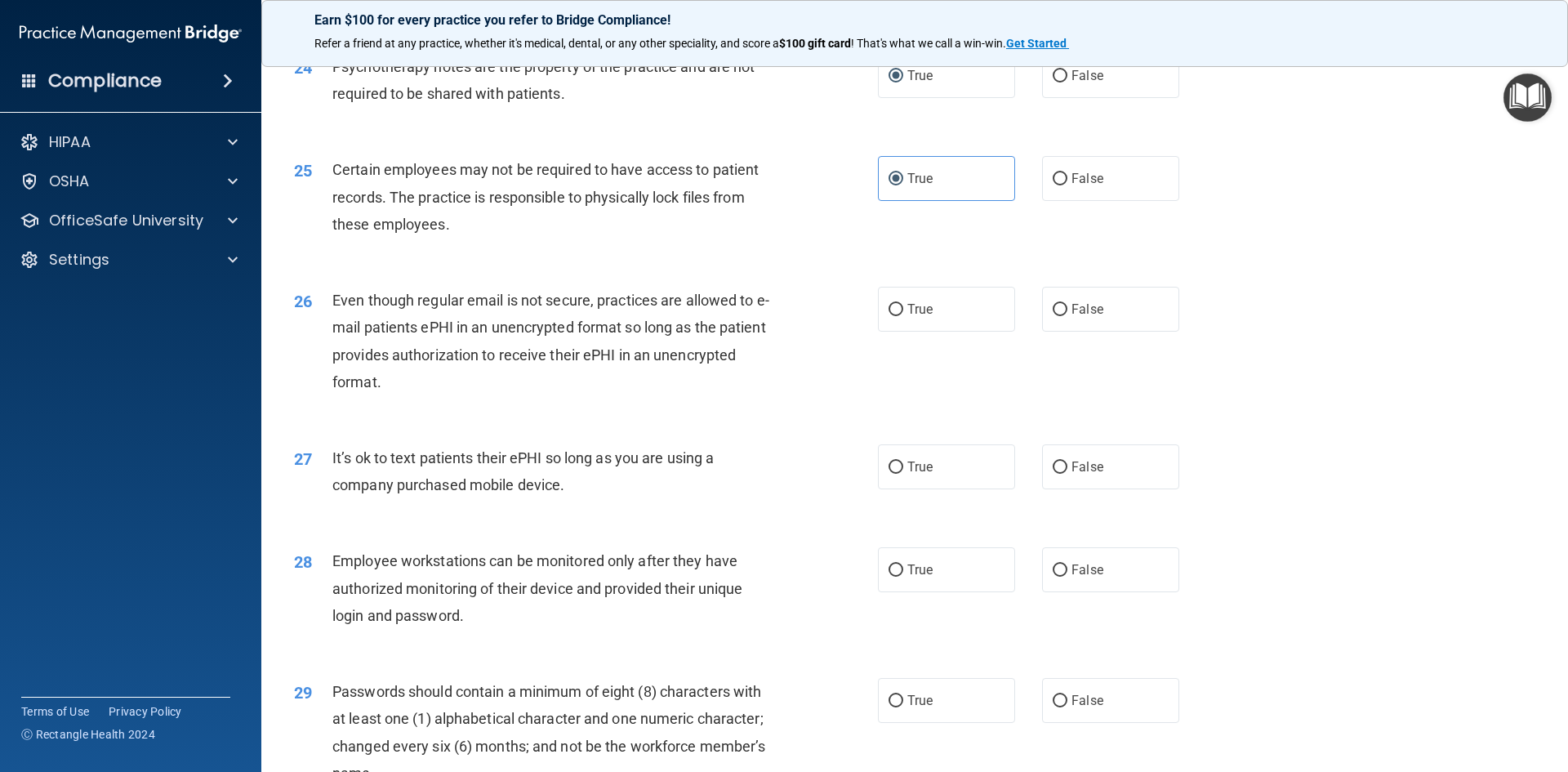
scroll to position [3023, 0]
click at [888, 315] on input "True" at bounding box center [895, 309] width 14 height 12
radio input "true"
click at [1054, 473] on input "False" at bounding box center [1060, 467] width 14 height 12
radio input "true"
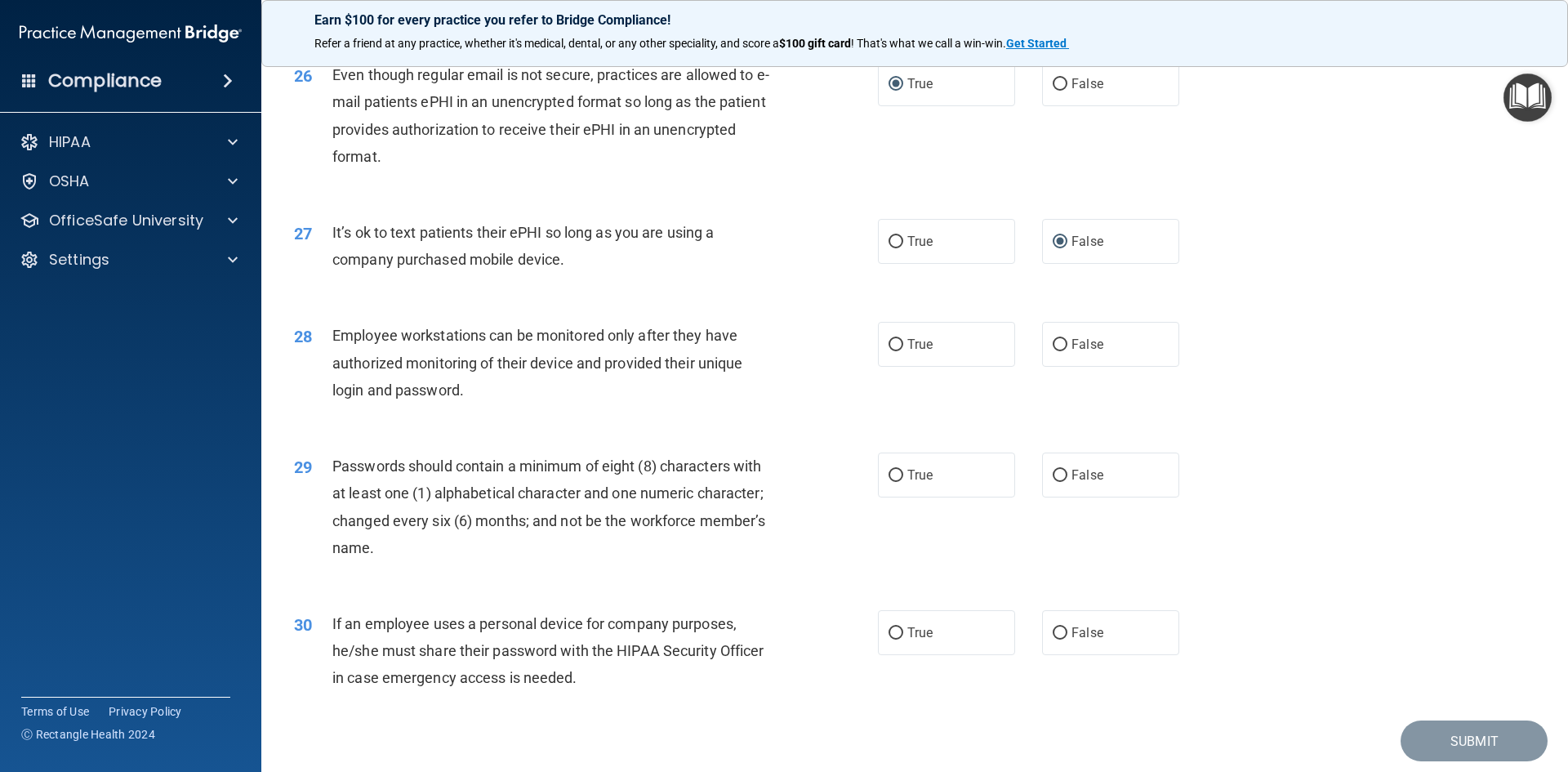
scroll to position [3267, 0]
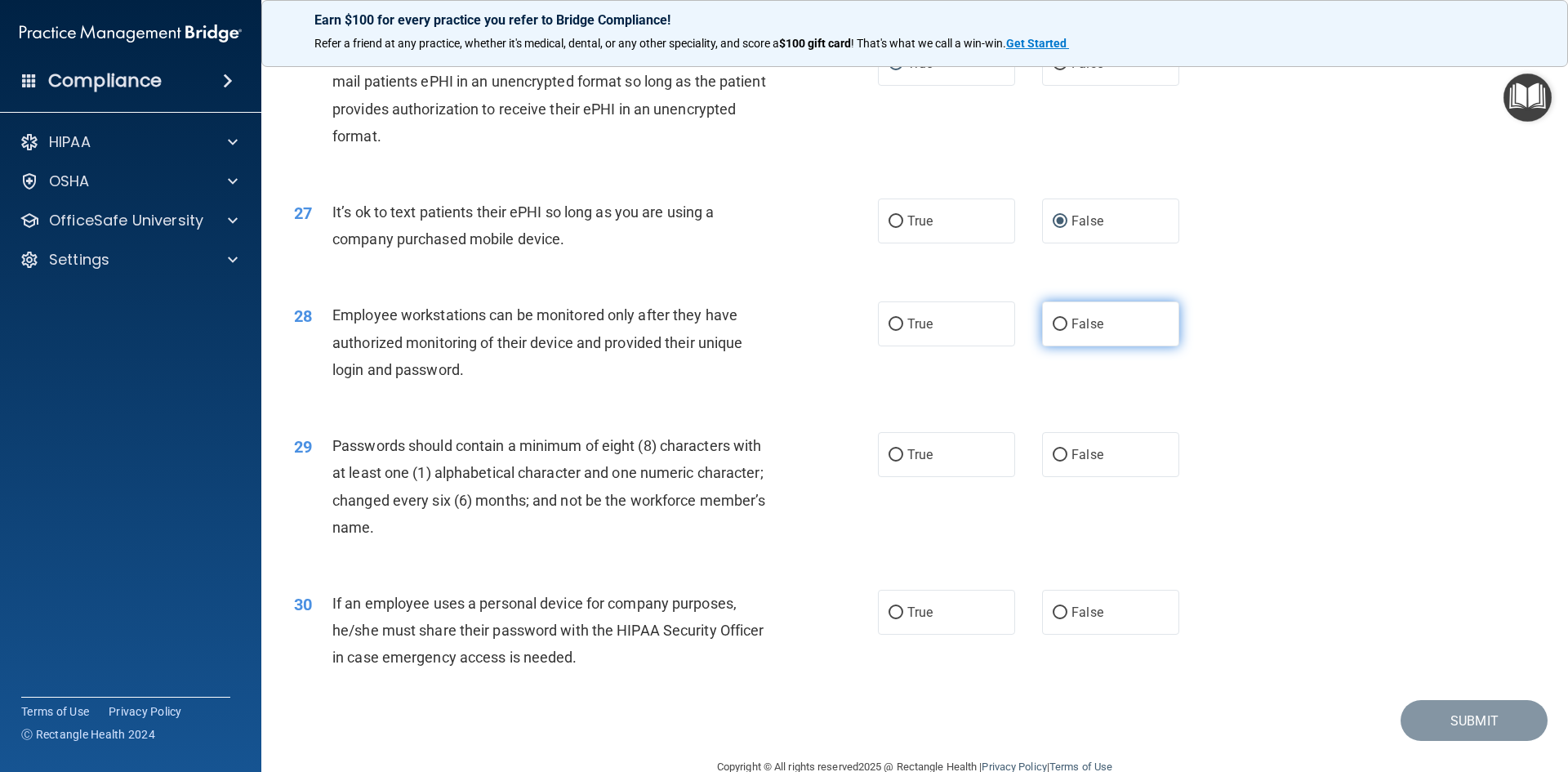
click at [1053, 331] on input "False" at bounding box center [1060, 324] width 14 height 12
radio input "true"
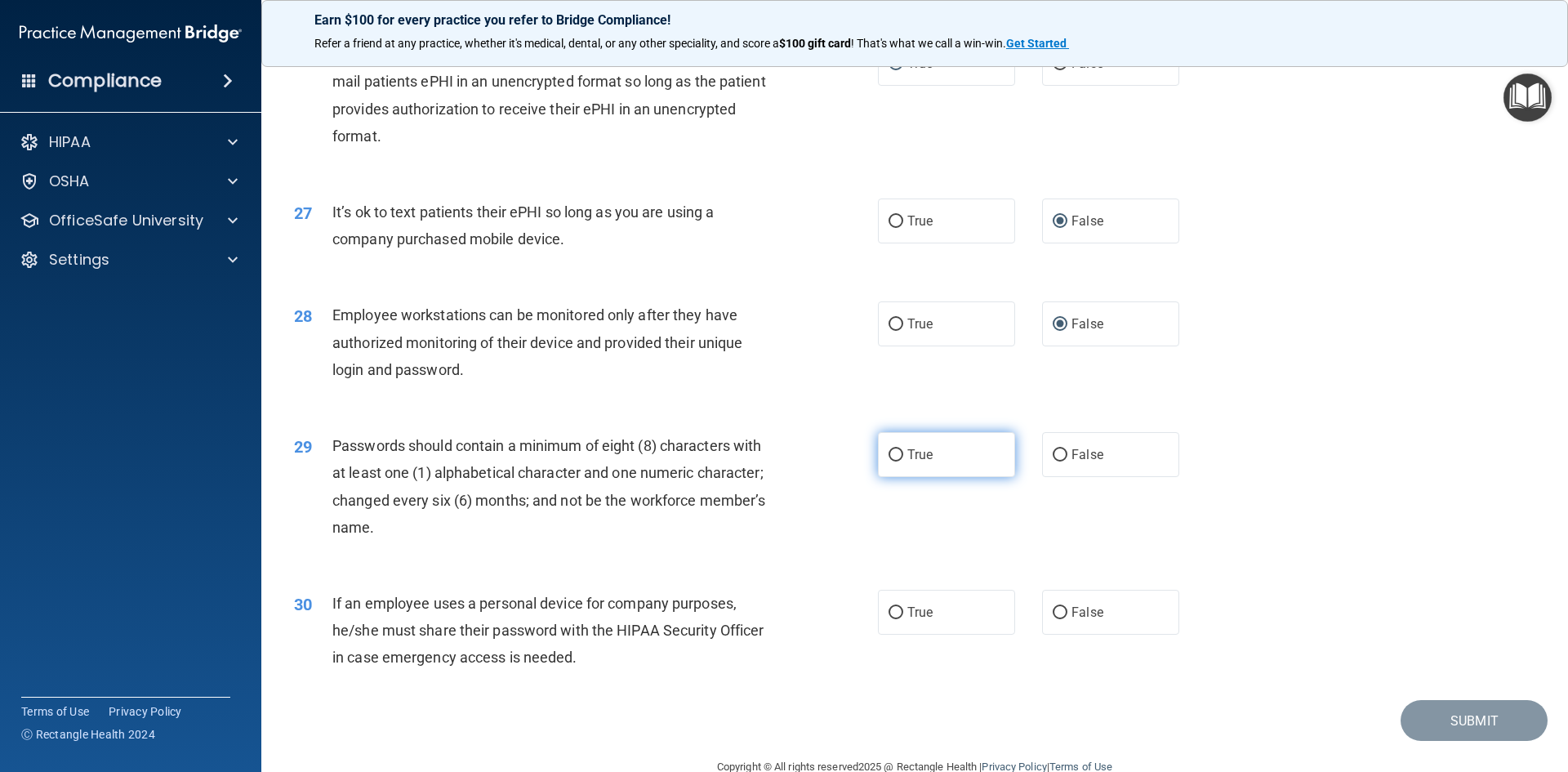
click at [888, 462] on input "True" at bounding box center [895, 455] width 14 height 12
radio input "true"
click at [1053, 619] on input "False" at bounding box center [1060, 613] width 14 height 12
radio input "true"
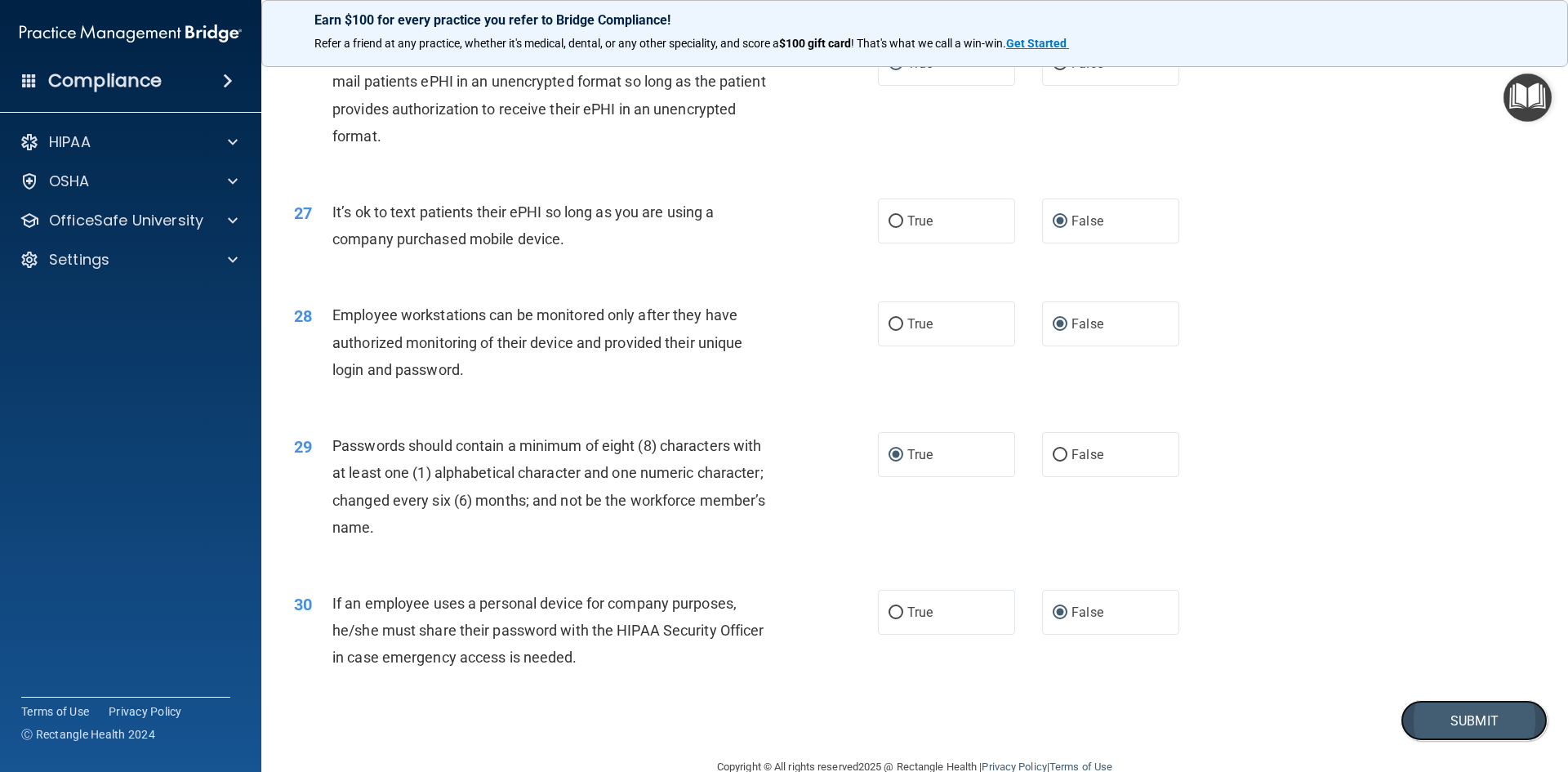
click at [1449, 741] on button "Submit" at bounding box center [1474, 721] width 147 height 42
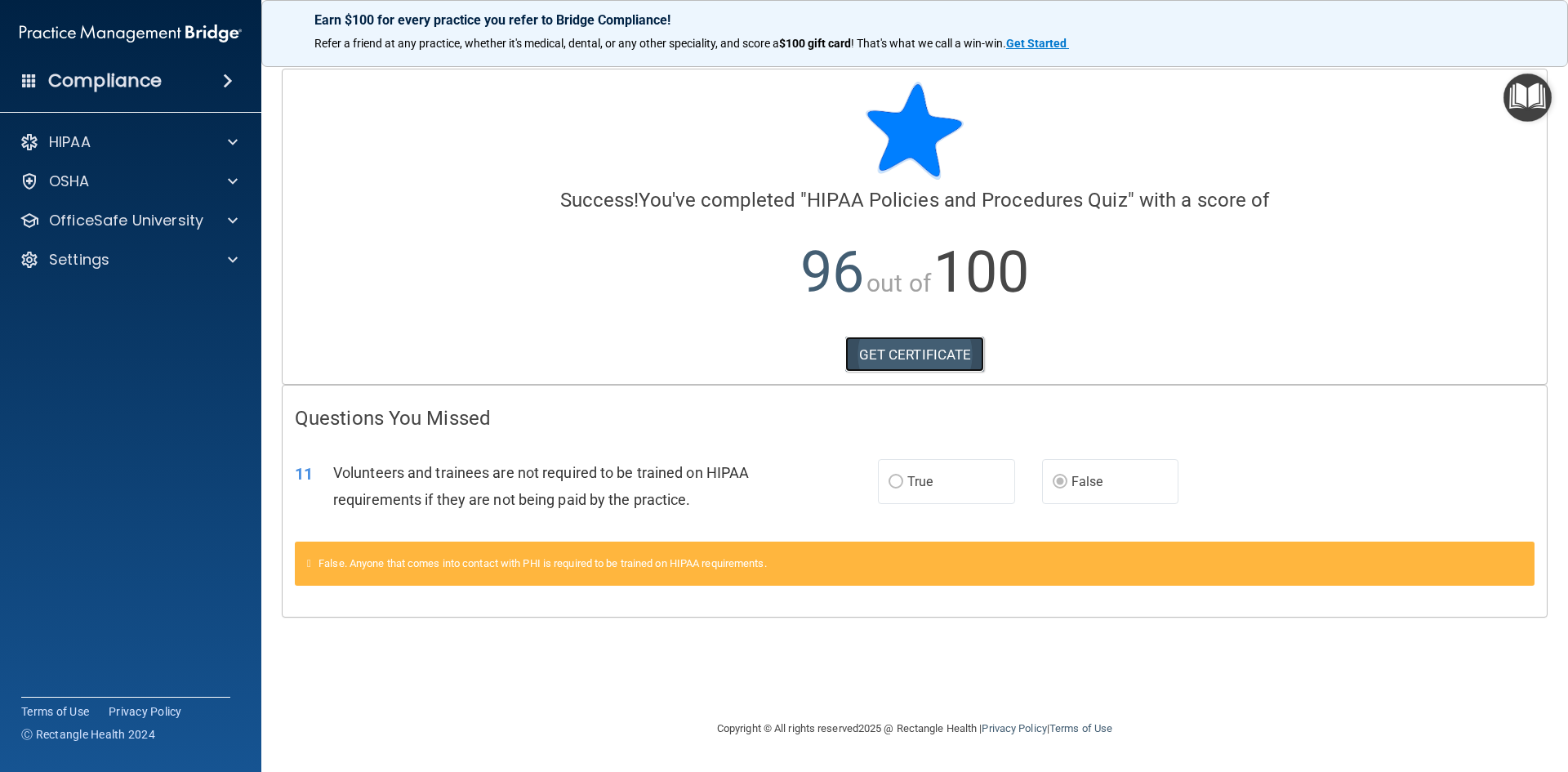
click at [938, 354] on link "GET CERTIFICATE" at bounding box center [915, 355] width 139 height 36
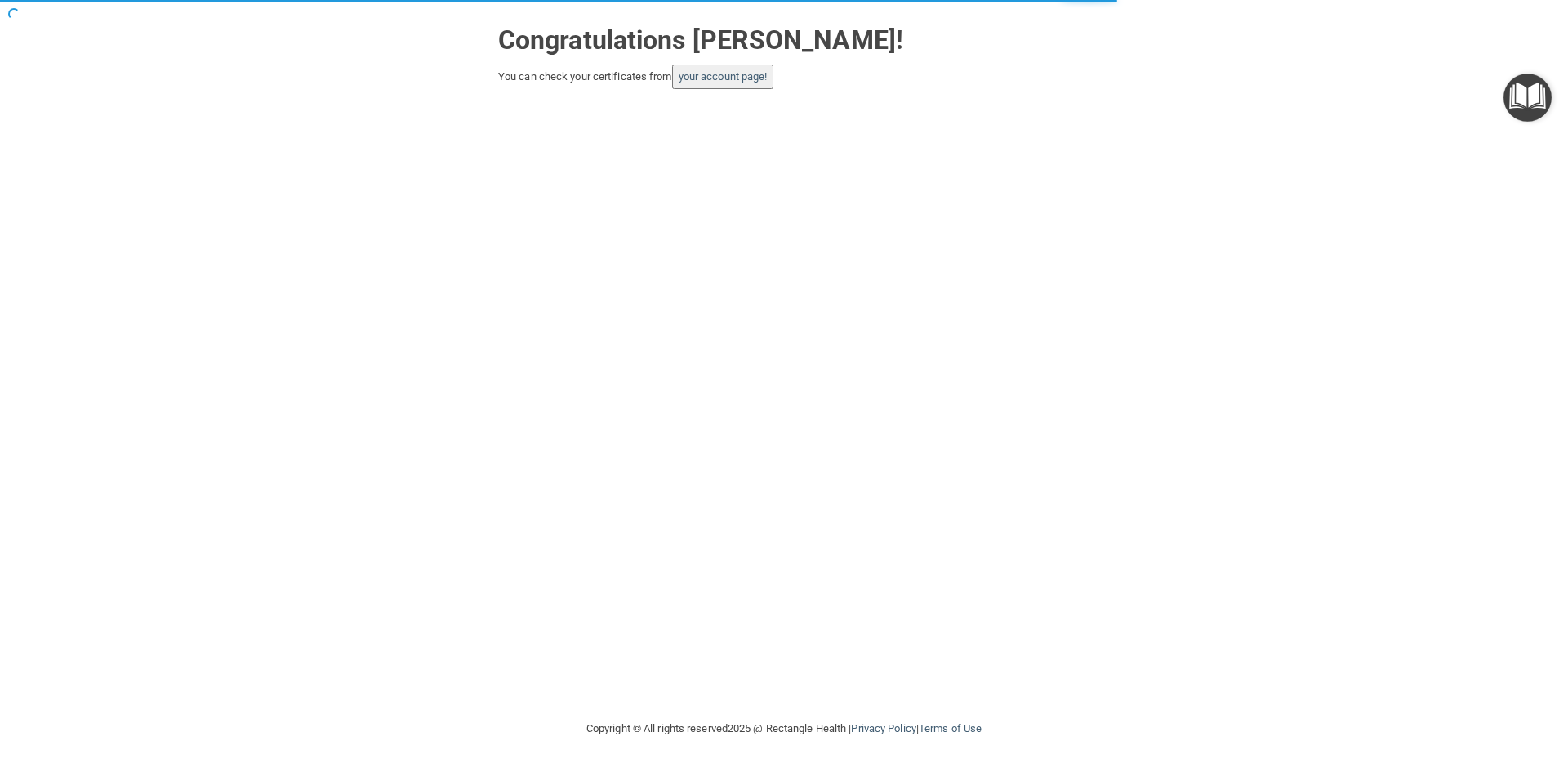
click at [774, 80] on button "your account page!" at bounding box center [723, 77] width 102 height 25
click at [765, 74] on link "your account page!" at bounding box center [722, 76] width 89 height 12
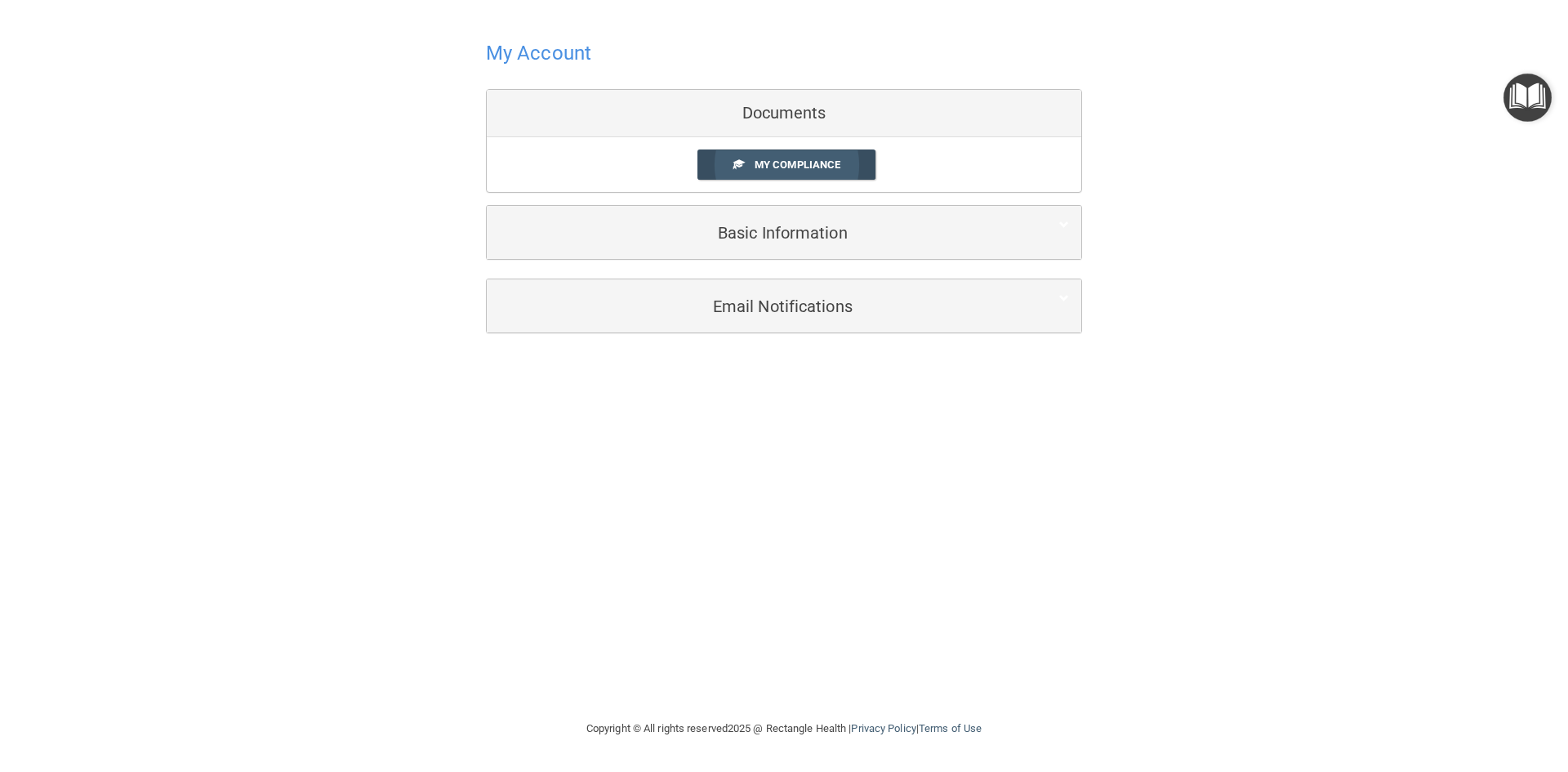
click at [816, 161] on span "My Compliance" at bounding box center [797, 164] width 86 height 12
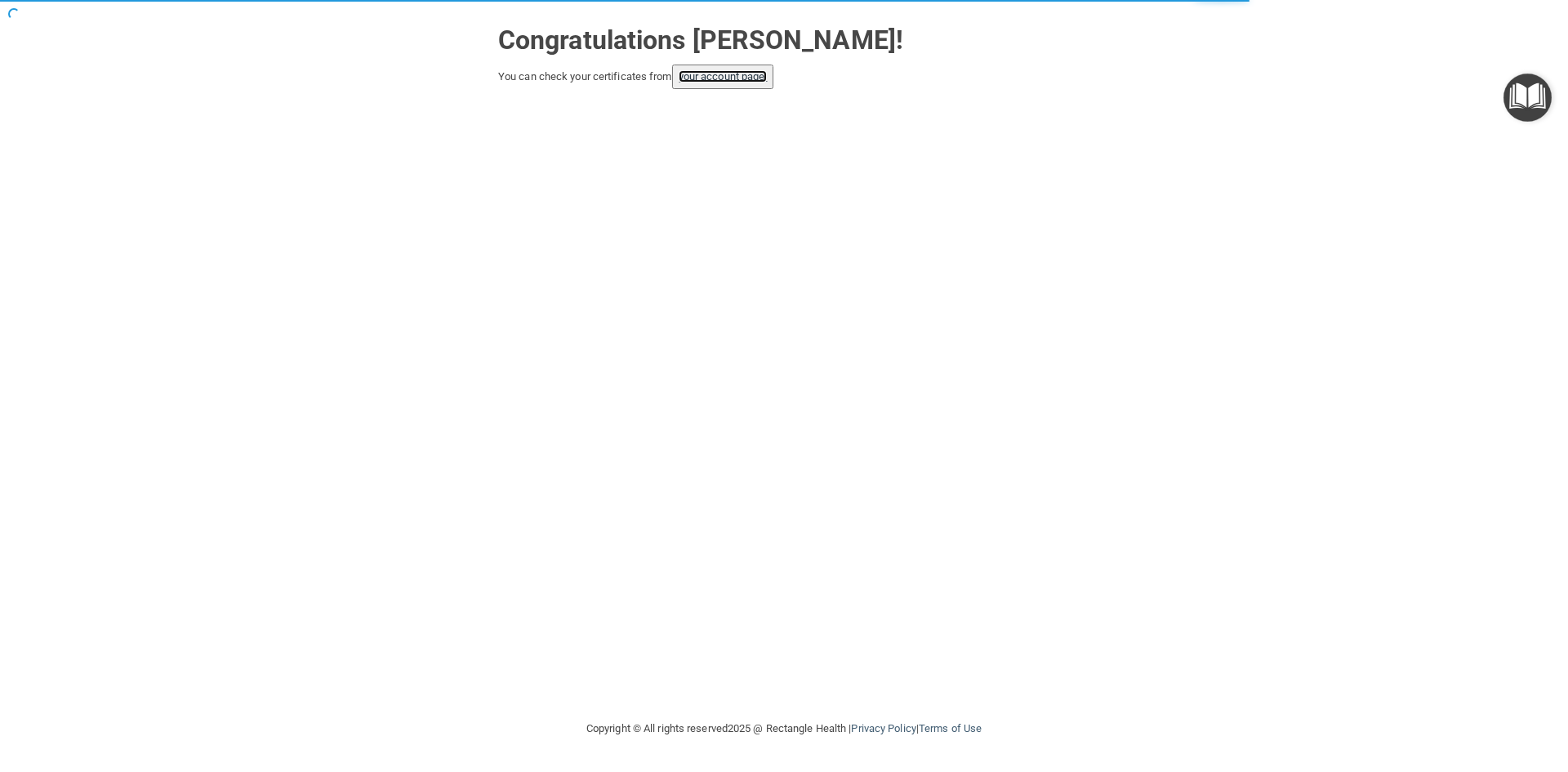
click at [732, 81] on link "your account page!" at bounding box center [722, 76] width 89 height 12
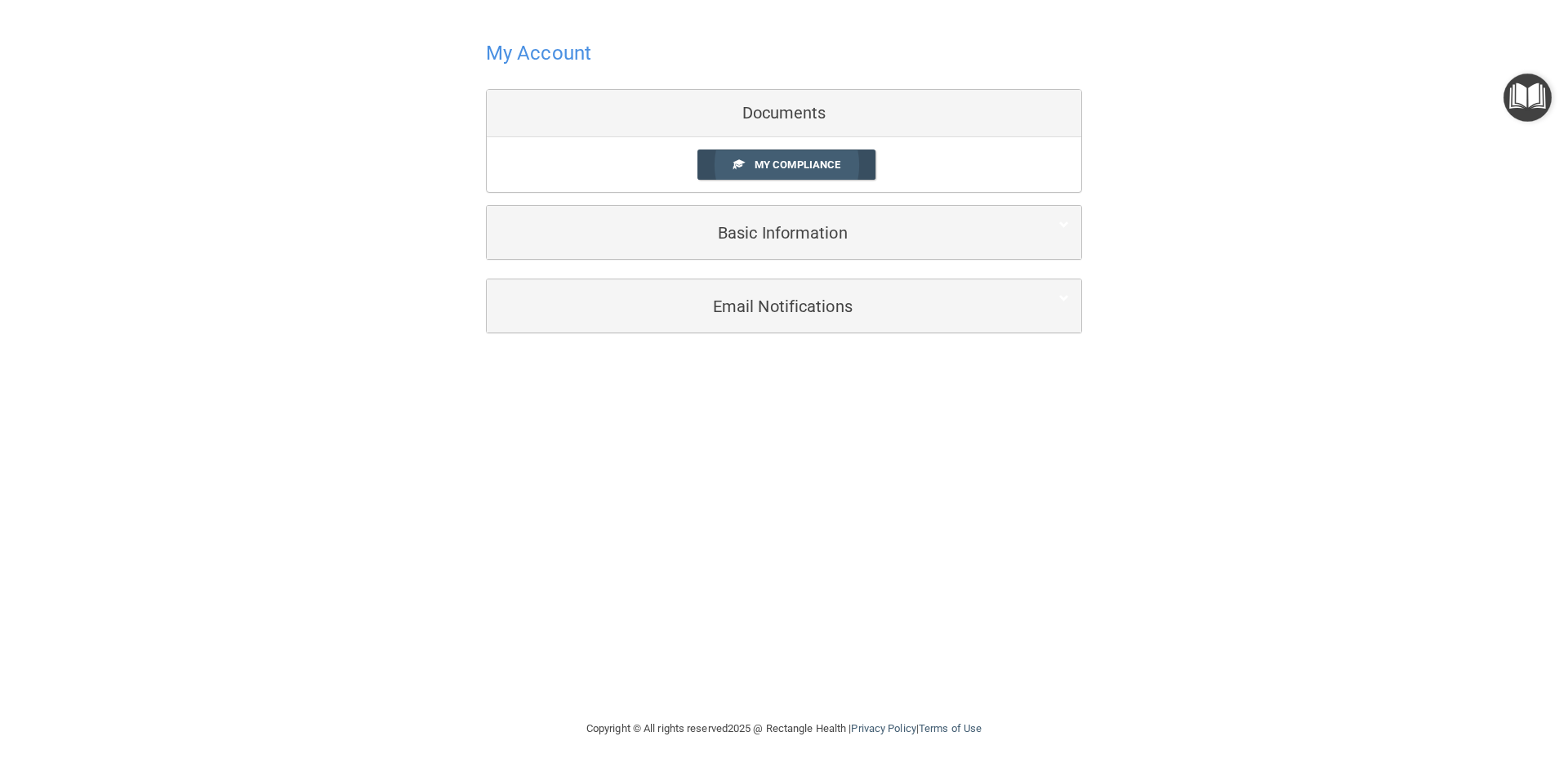
click at [753, 162] on link "My Compliance" at bounding box center [786, 165] width 178 height 31
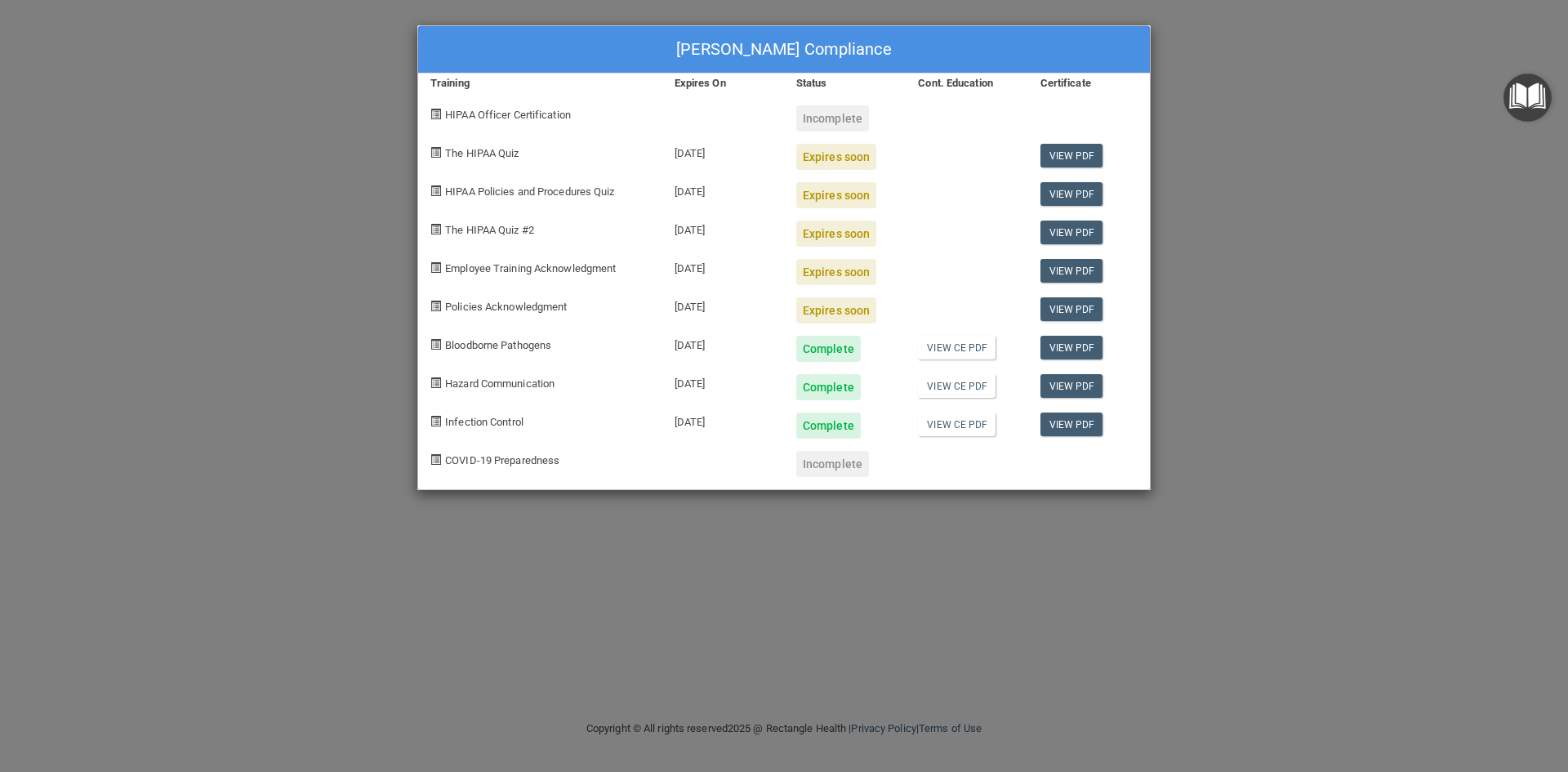
click at [444, 151] on div "The HIPAA Quiz" at bounding box center [540, 151] width 244 height 38
click at [434, 150] on span at bounding box center [435, 152] width 10 height 10
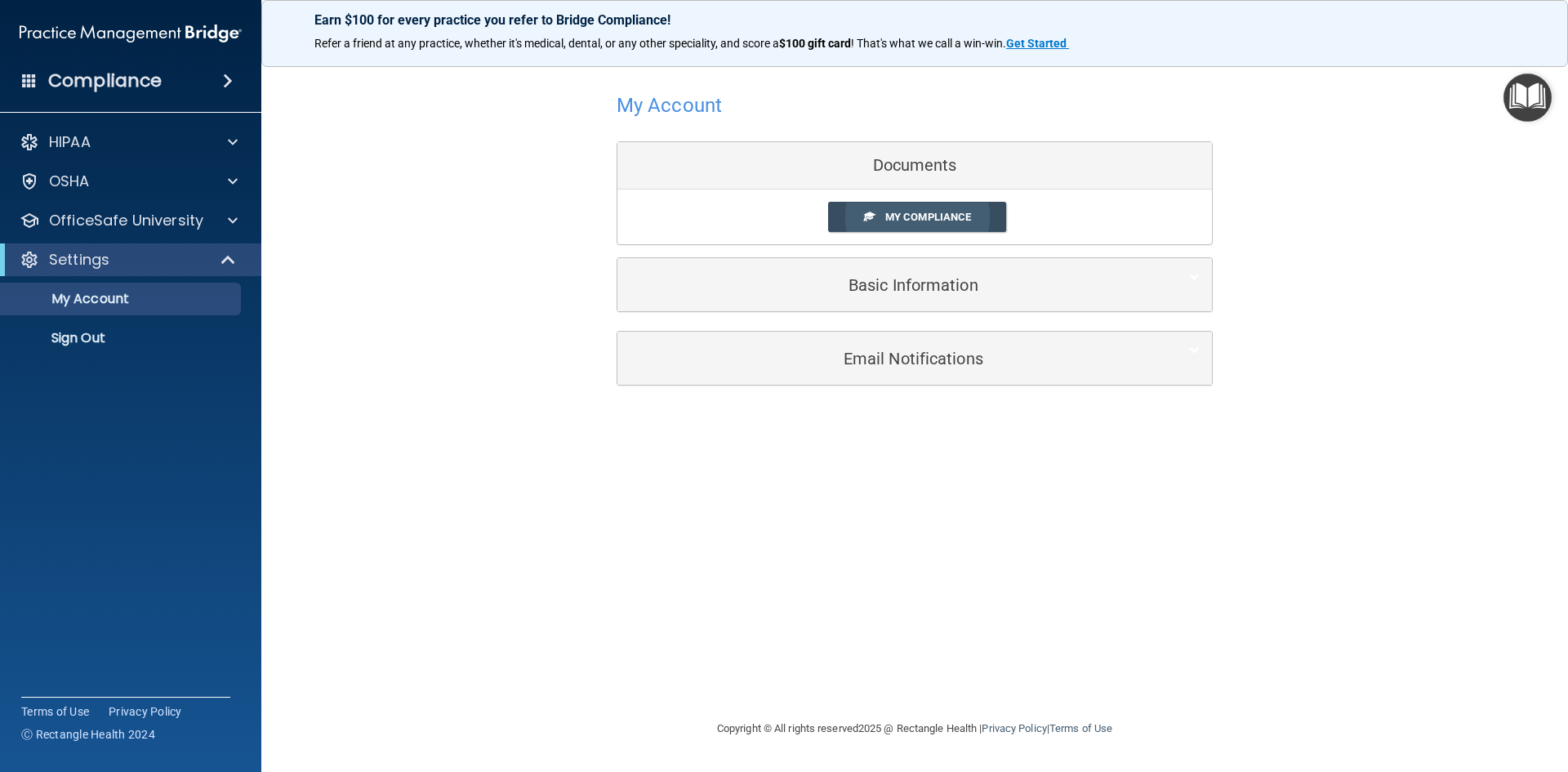
click at [905, 216] on span "My Compliance" at bounding box center [928, 217] width 86 height 12
